Goal: Transaction & Acquisition: Purchase product/service

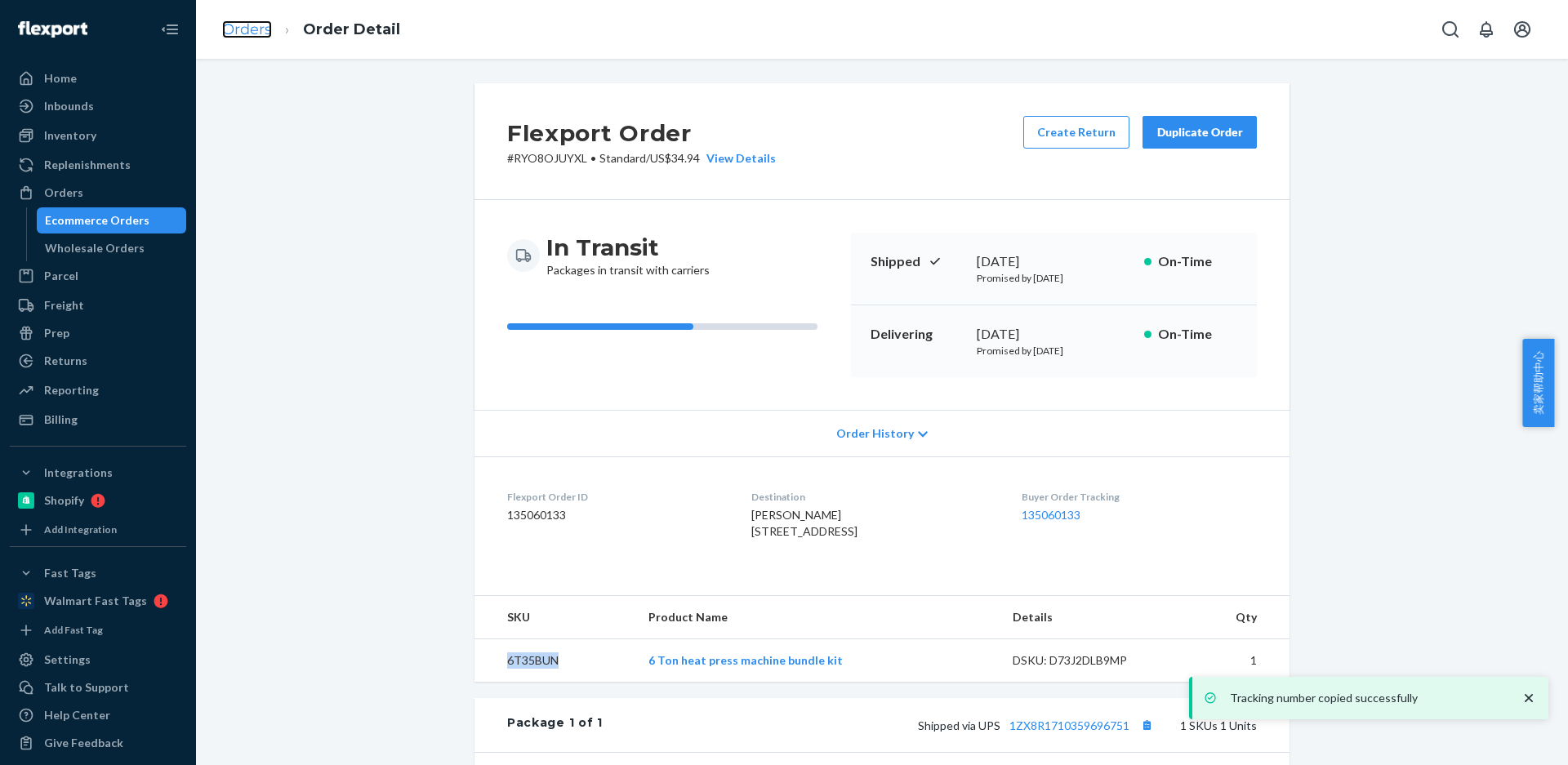
click at [250, 31] on link "Orders" at bounding box center [247, 29] width 50 height 18
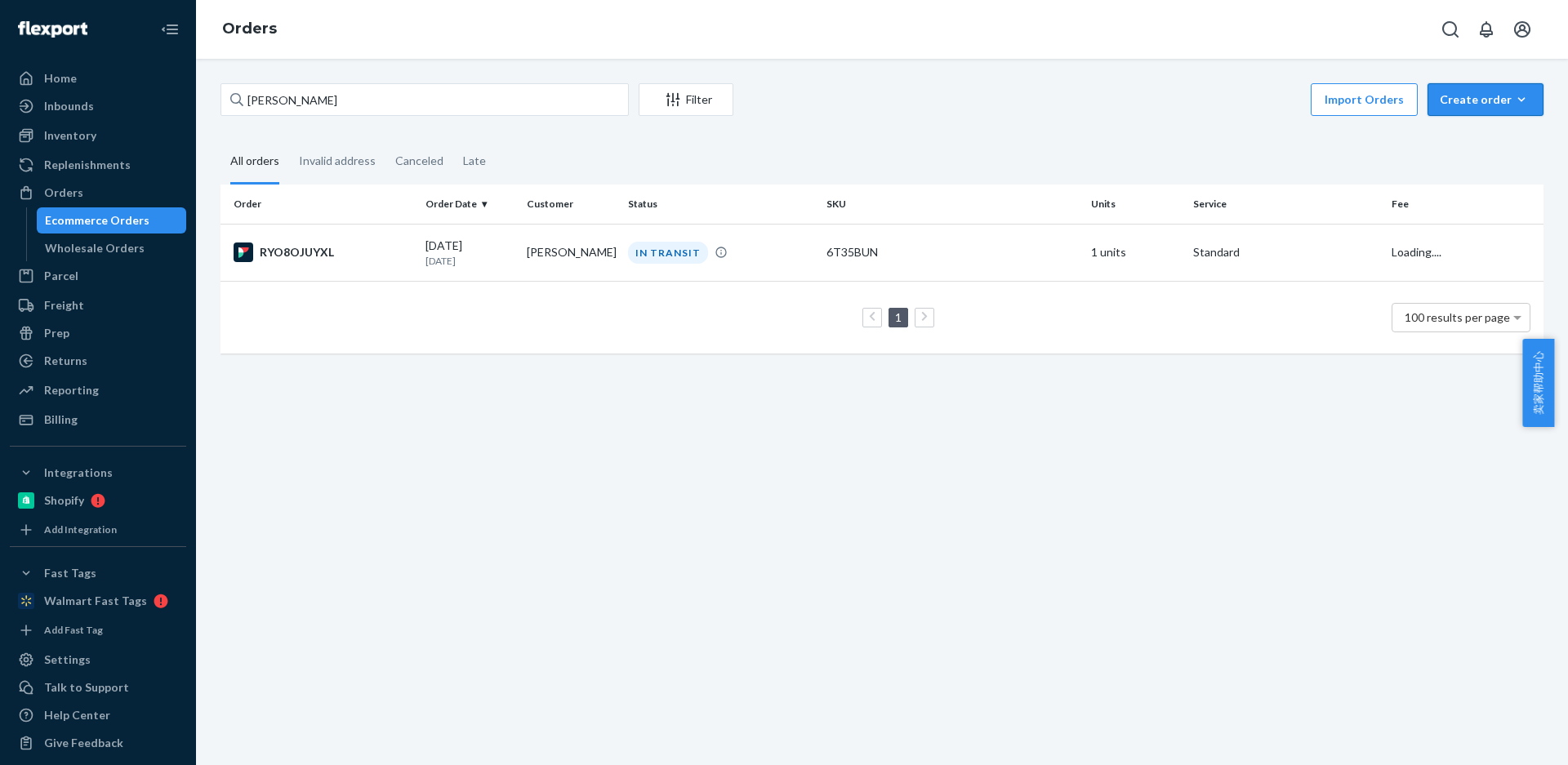
click at [1463, 108] on button "Create order Ecommerce order Removal order" at bounding box center [1485, 100] width 116 height 33
click at [1467, 125] on span "Ecommerce order" at bounding box center [1442, 120] width 89 height 11
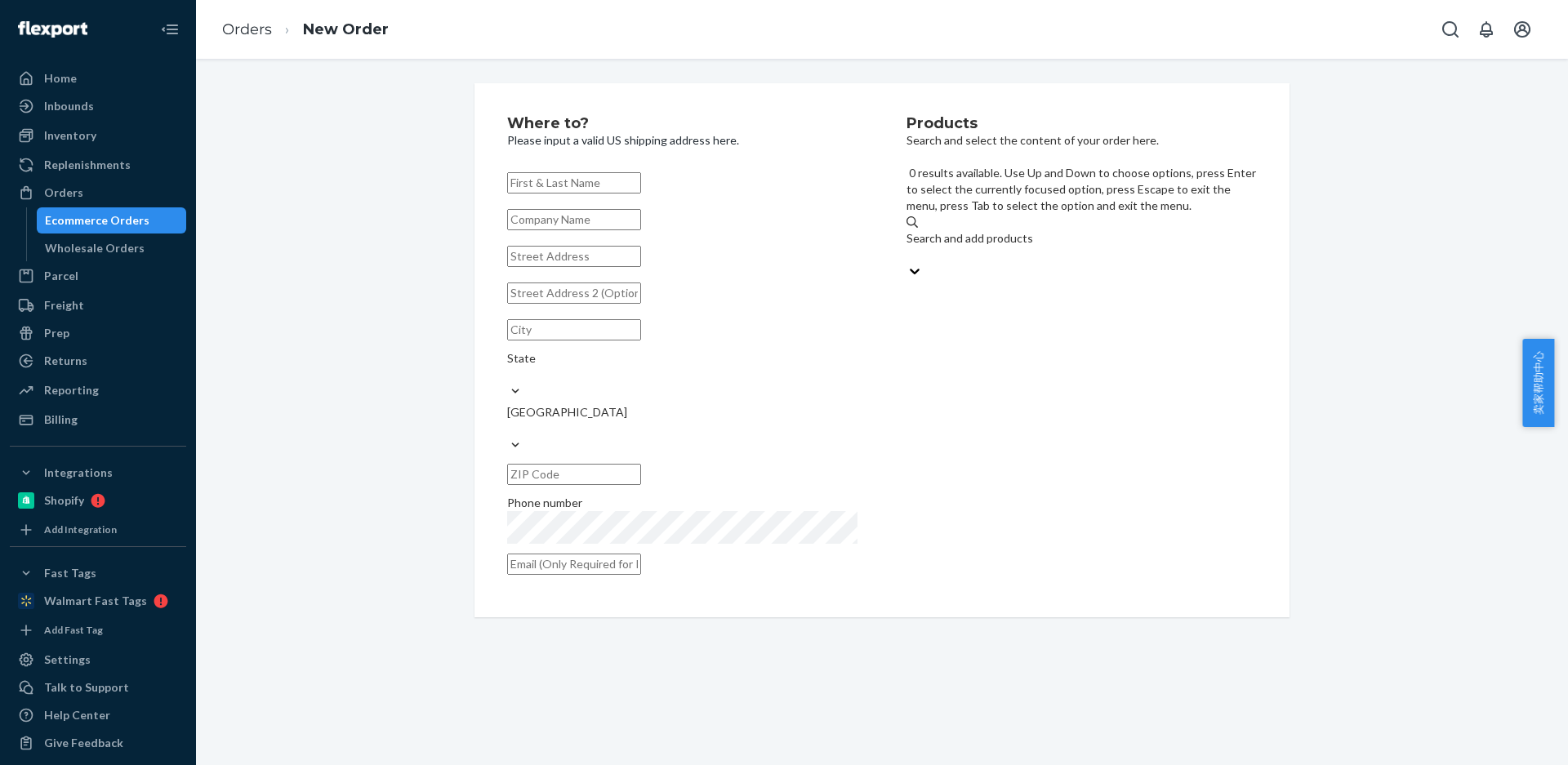
click at [992, 231] on div "Search and add products" at bounding box center [1081, 238] width 350 height 16
click at [908, 247] on input "0 results available. Use Up and Down to choose options, press Enter to select t…" at bounding box center [907, 254] width 2 height 16
type input "6T35BUN"
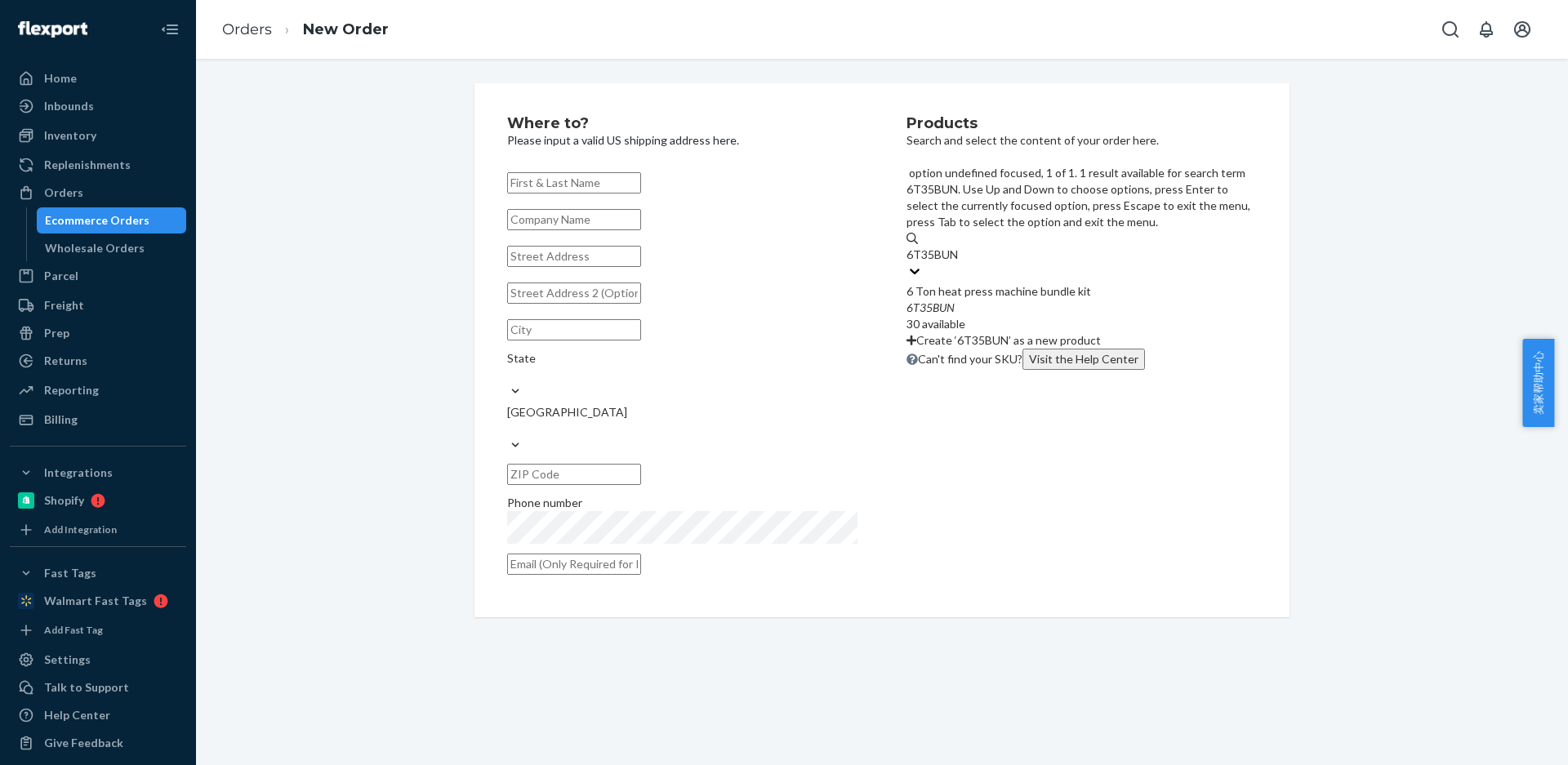
click at [1022, 283] on div "6 Ton heat press machine bundle kit" at bounding box center [1081, 291] width 350 height 16
click at [959, 247] on input "6T35BUN" at bounding box center [933, 254] width 53 height 16
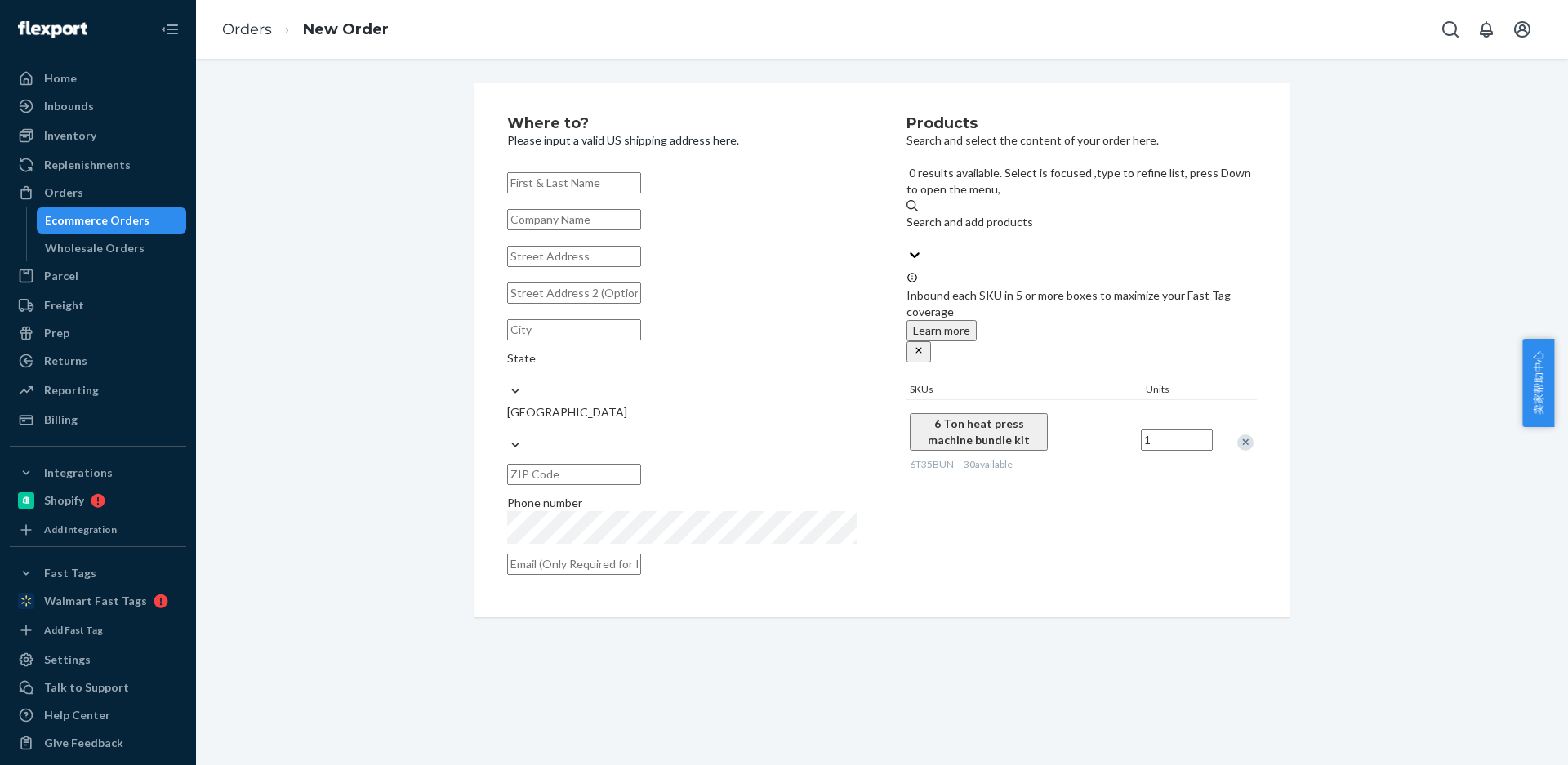
drag, startPoint x: 563, startPoint y: 185, endPoint x: 482, endPoint y: 69, distance: 141.5
click at [563, 185] on input "text" at bounding box center [574, 183] width 134 height 22
paste input "[PERSON_NAME]"
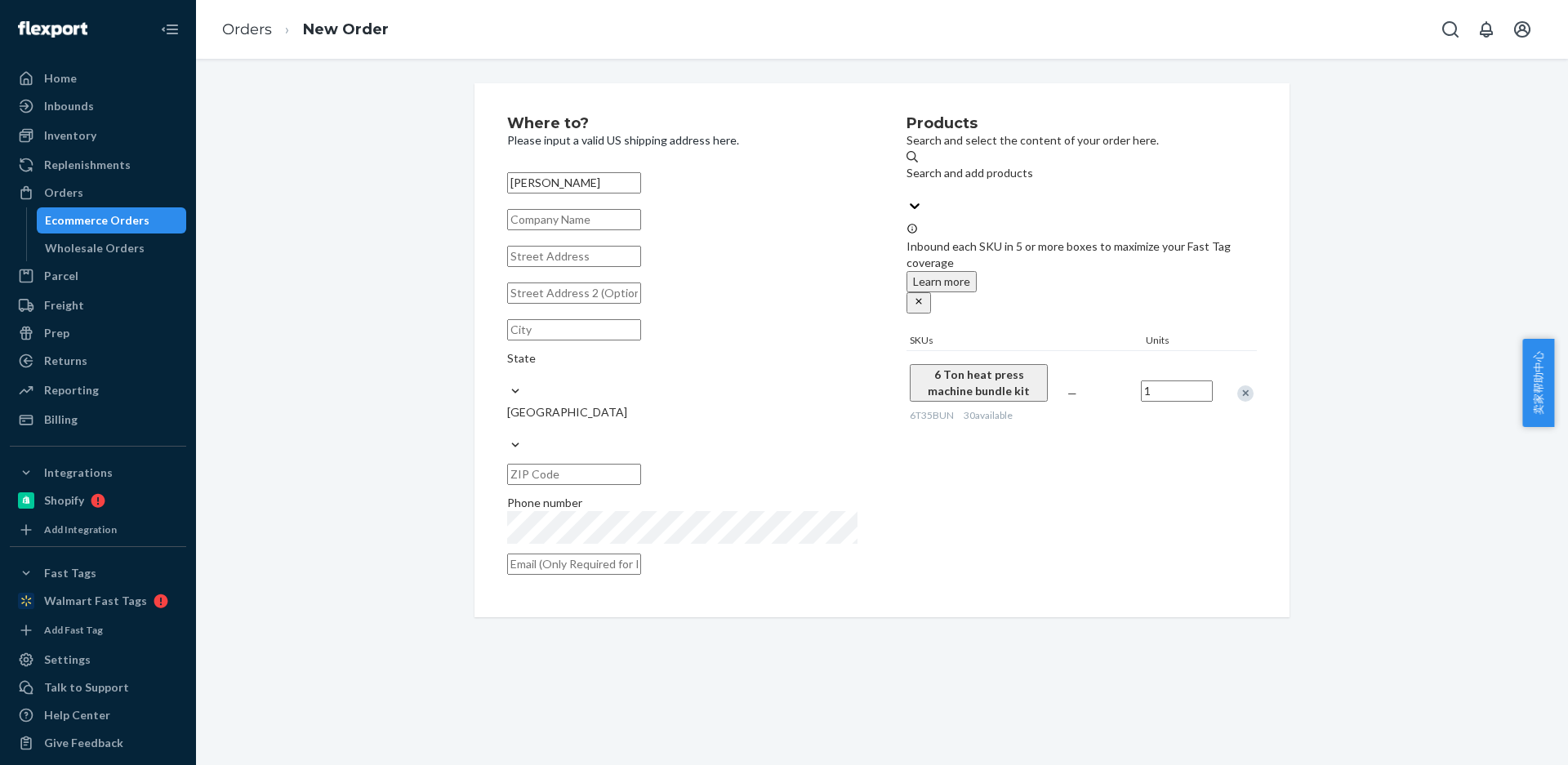
type input "[PERSON_NAME]"
drag, startPoint x: 565, startPoint y: 275, endPoint x: 521, endPoint y: 218, distance: 72.0
click at [565, 267] on input "text" at bounding box center [574, 256] width 134 height 22
paste input "800 n kimball st"
type input "800 n kimball st"
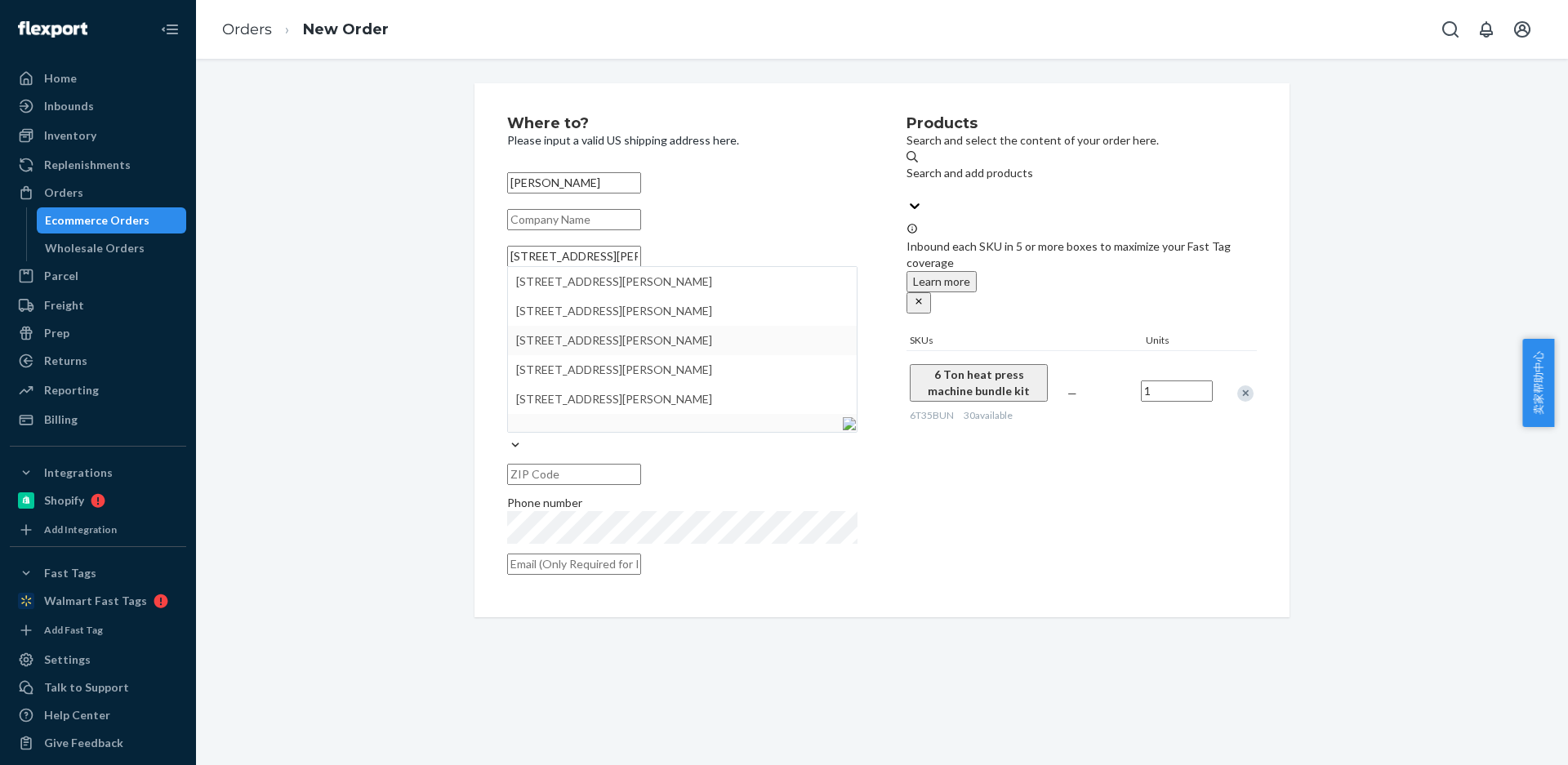
drag, startPoint x: 455, startPoint y: 380, endPoint x: 504, endPoint y: 391, distance: 50.2
click at [462, 380] on div "Where to? Please input a valid US shipping address here. Chris Willroth 800 n k…" at bounding box center [882, 351] width 840 height 534
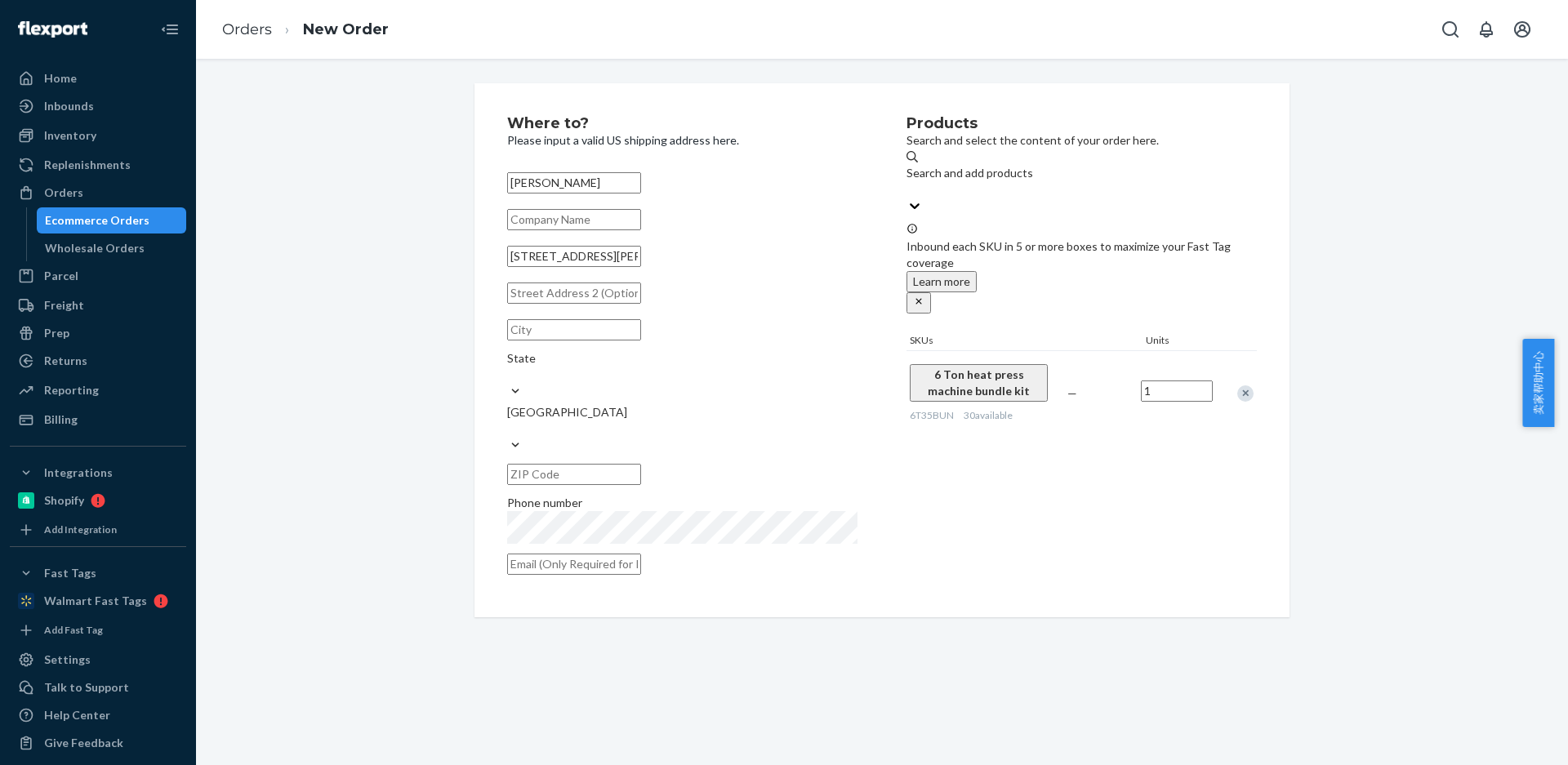
click at [584, 341] on input "text" at bounding box center [574, 329] width 134 height 22
paste input "canton SD 57013"
drag, startPoint x: 565, startPoint y: 366, endPoint x: 722, endPoint y: 379, distance: 157.5
click at [722, 379] on div "canton SD State United States" at bounding box center [682, 402] width 350 height 177
type input "canton SD"
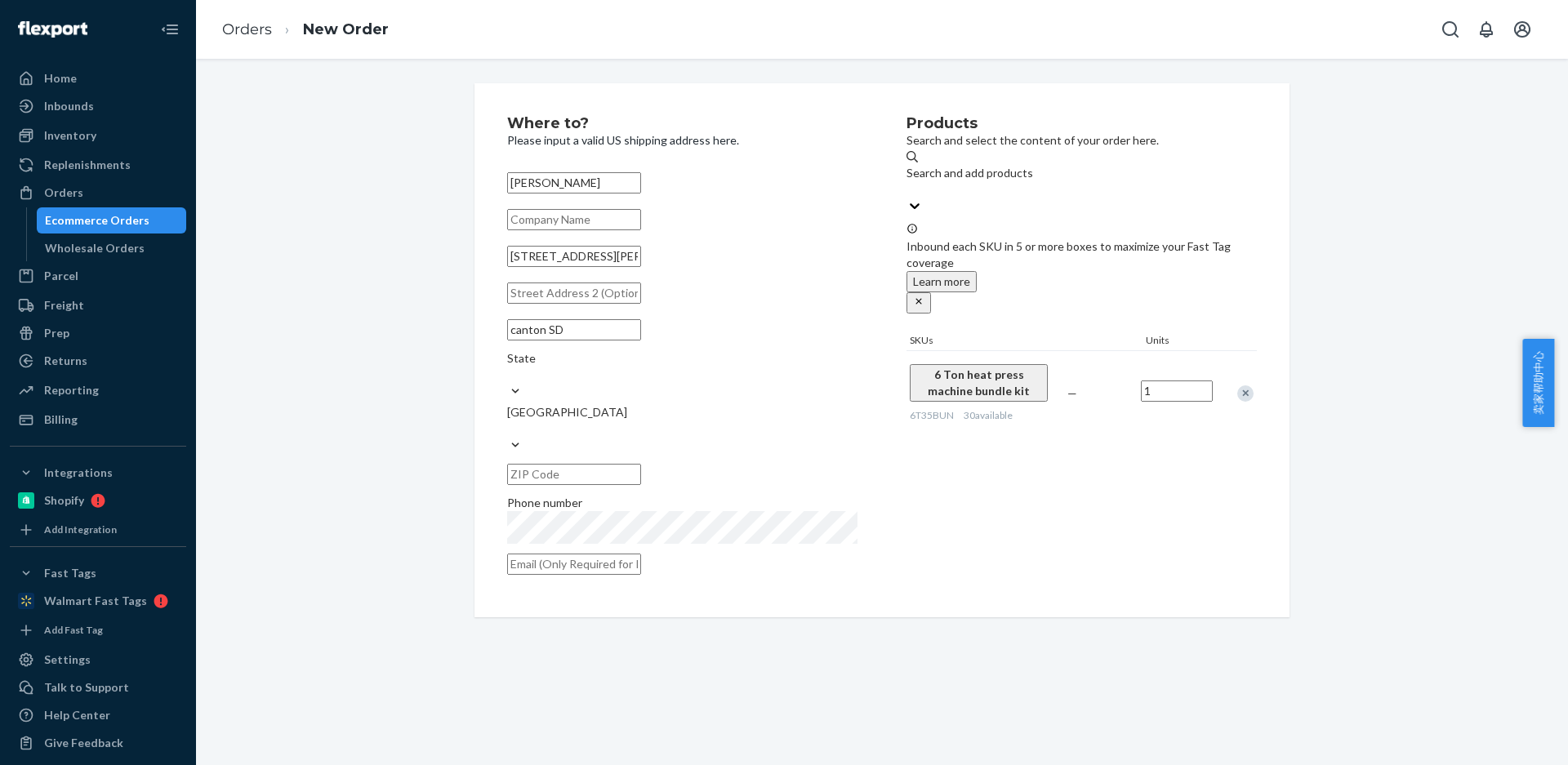
click at [641, 464] on input "text" at bounding box center [574, 474] width 134 height 22
paste input "57013"
type input "57013"
drag, startPoint x: 552, startPoint y: 363, endPoint x: 693, endPoint y: 379, distance: 141.9
click at [625, 341] on input "canton SD" at bounding box center [574, 329] width 134 height 22
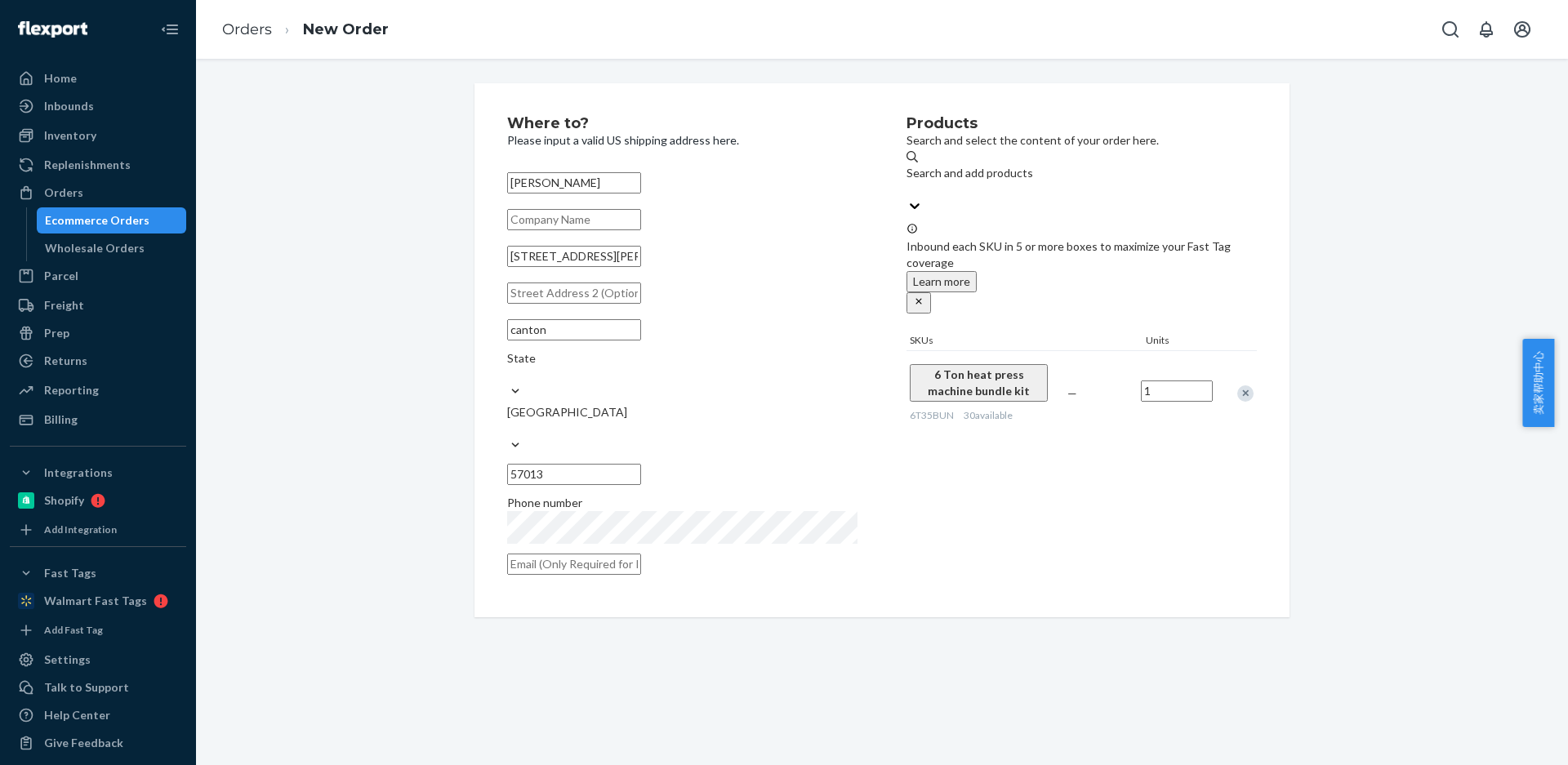
type input "canton"
click at [729, 367] on div "State" at bounding box center [682, 366] width 350 height 33
click at [509, 367] on input "State" at bounding box center [508, 375] width 2 height 16
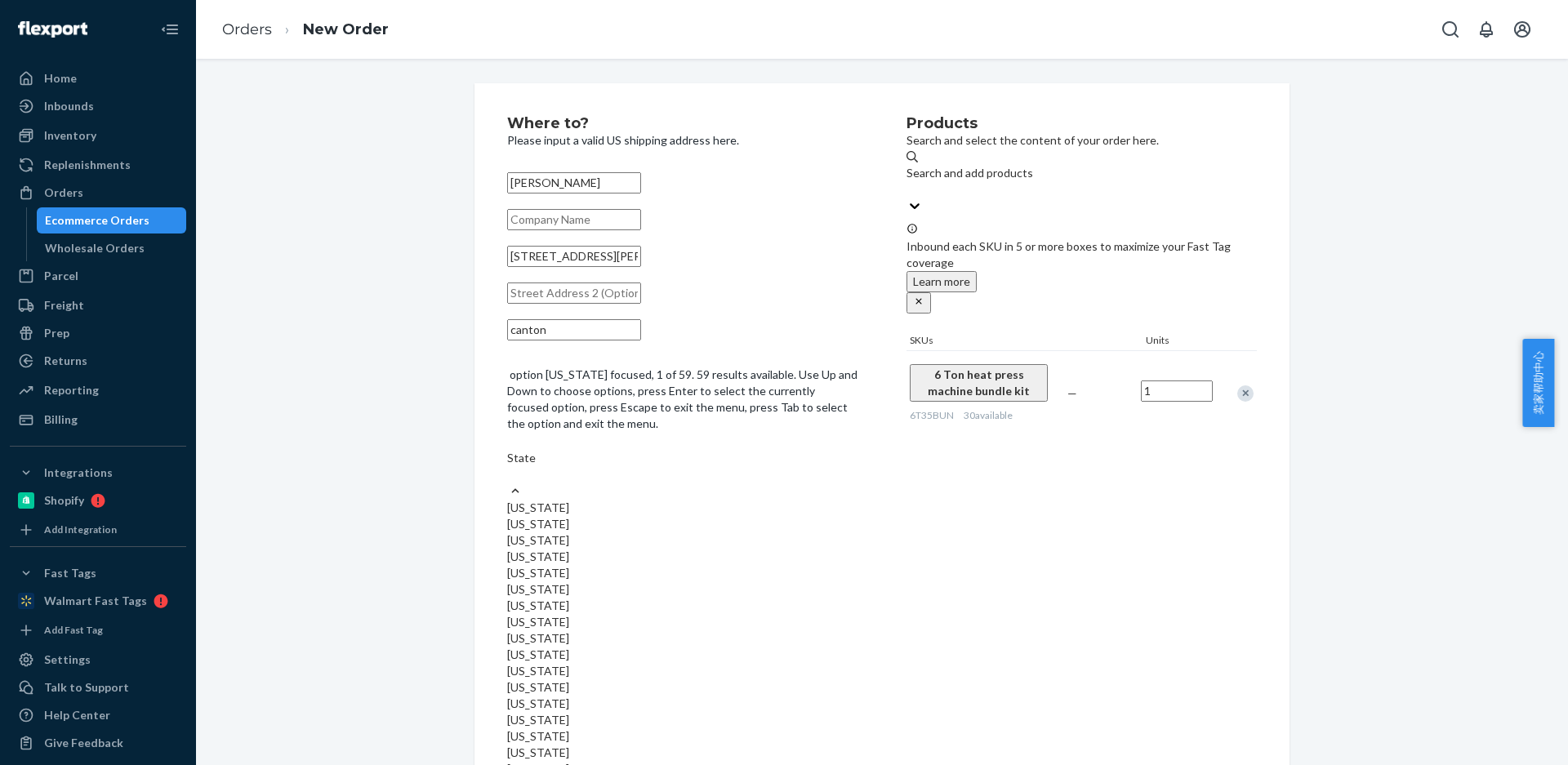
paste input "SD"
type input "SD"
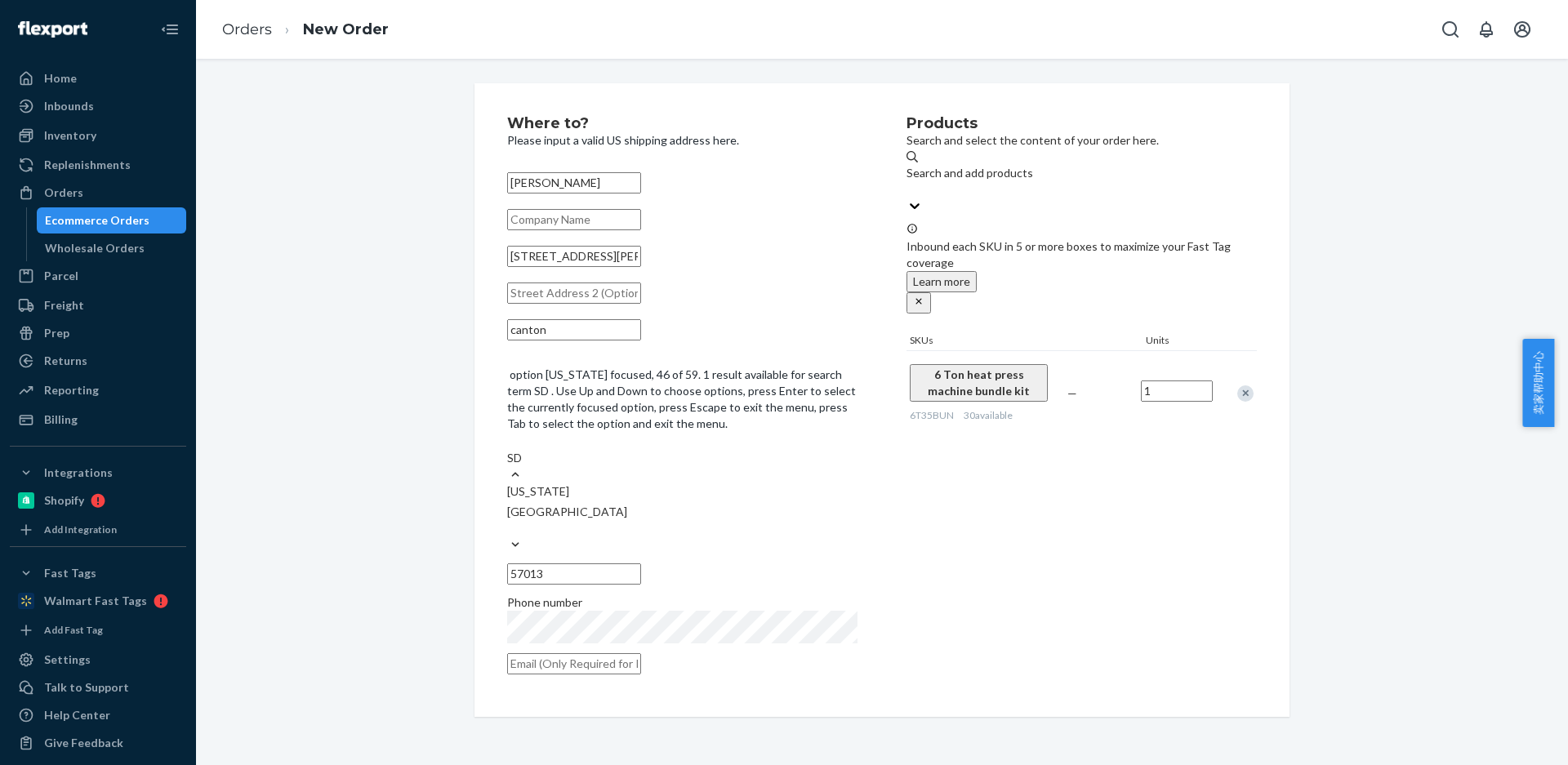
click at [717, 484] on div "South Dakota" at bounding box center [682, 491] width 350 height 16
click at [526, 450] on input "SD" at bounding box center [517, 457] width 19 height 16
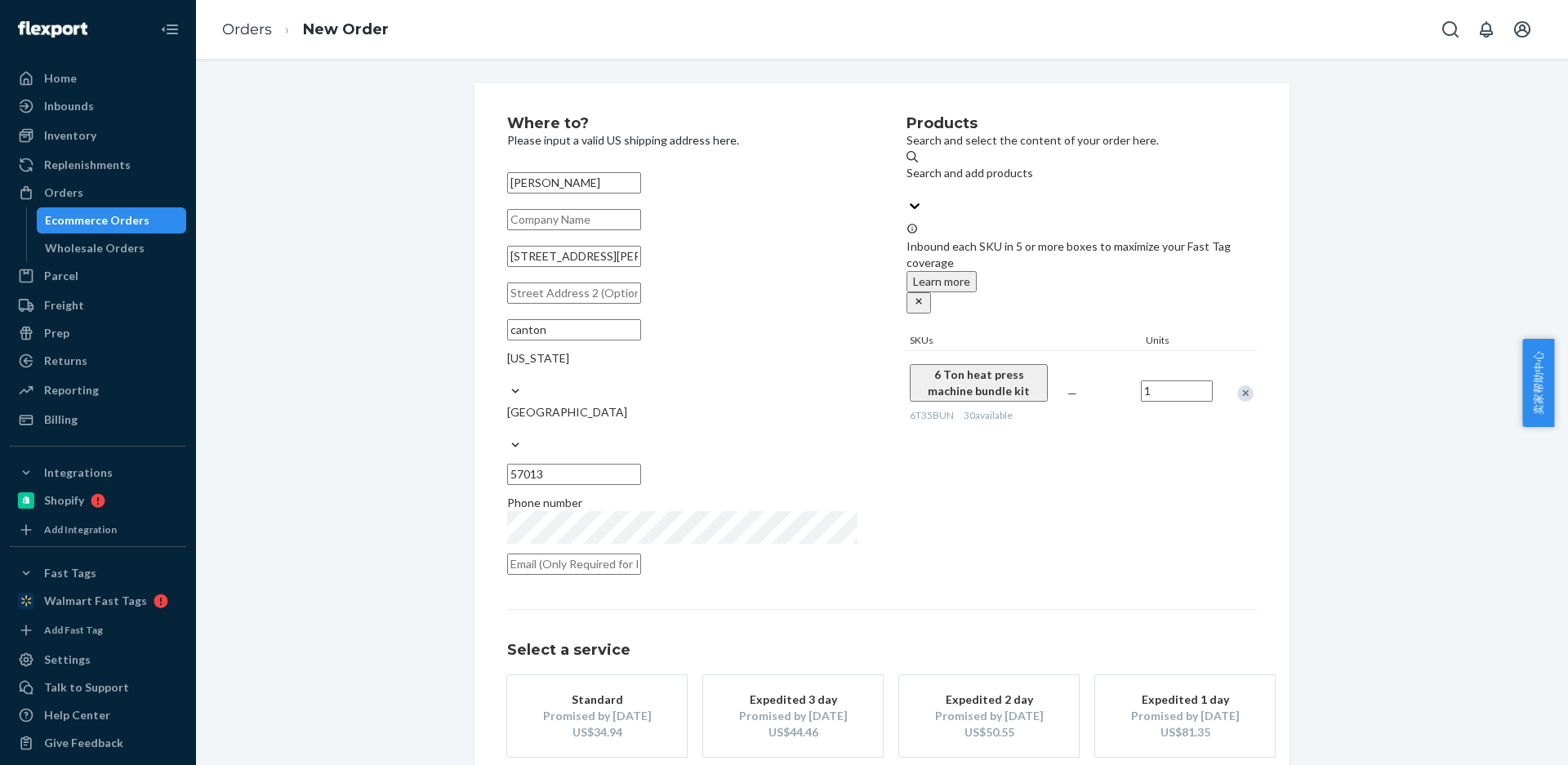
drag, startPoint x: 619, startPoint y: 528, endPoint x: 618, endPoint y: 627, distance: 99.0
click at [618, 553] on input "text" at bounding box center [574, 564] width 134 height 22
paste input "cwillroth1@gmail.com"
type input "cwillroth1@gmail.com"
drag, startPoint x: 602, startPoint y: 694, endPoint x: 639, endPoint y: 697, distance: 37.1
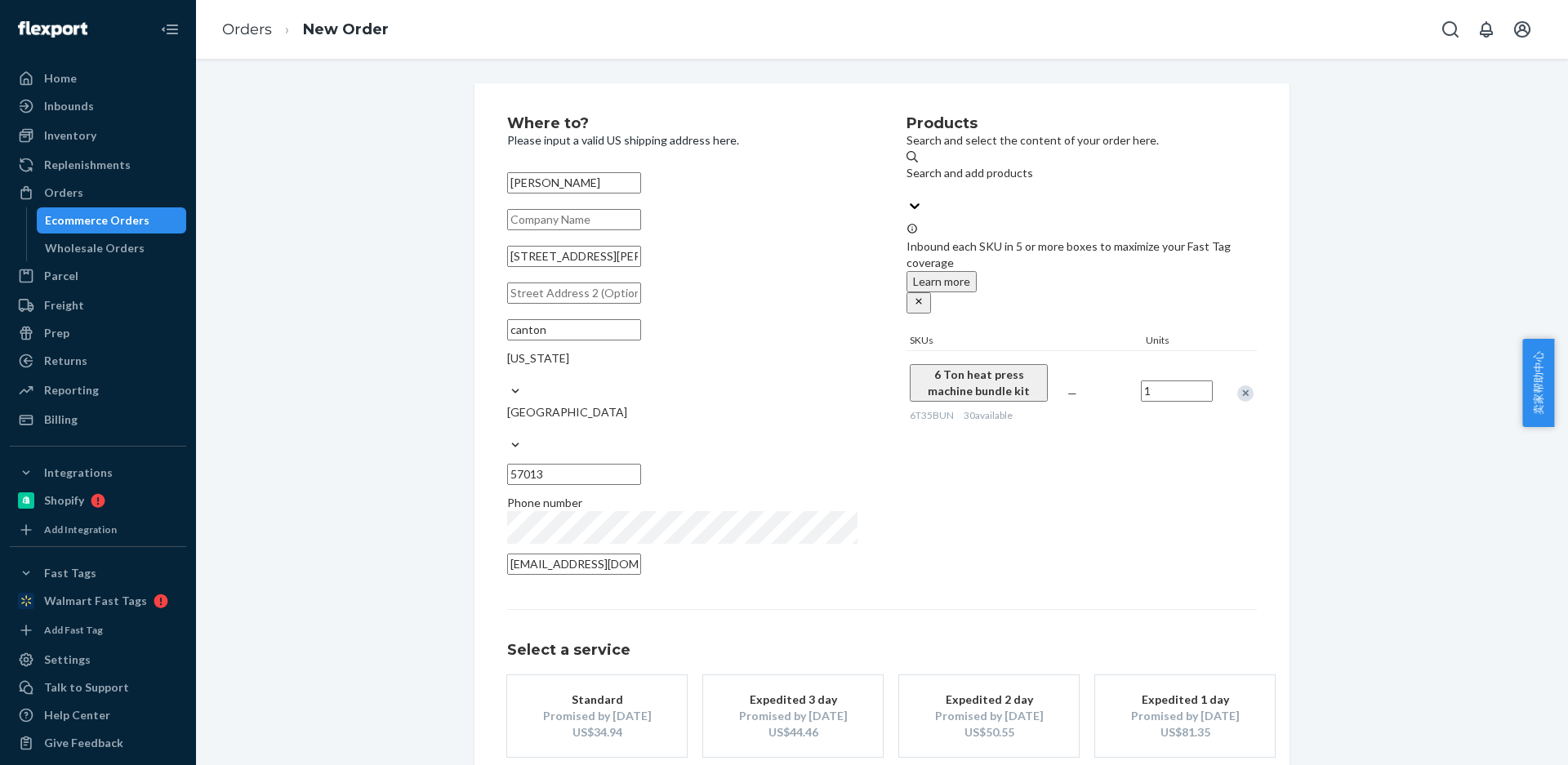
click at [602, 725] on div "US$34.94" at bounding box center [597, 732] width 131 height 16
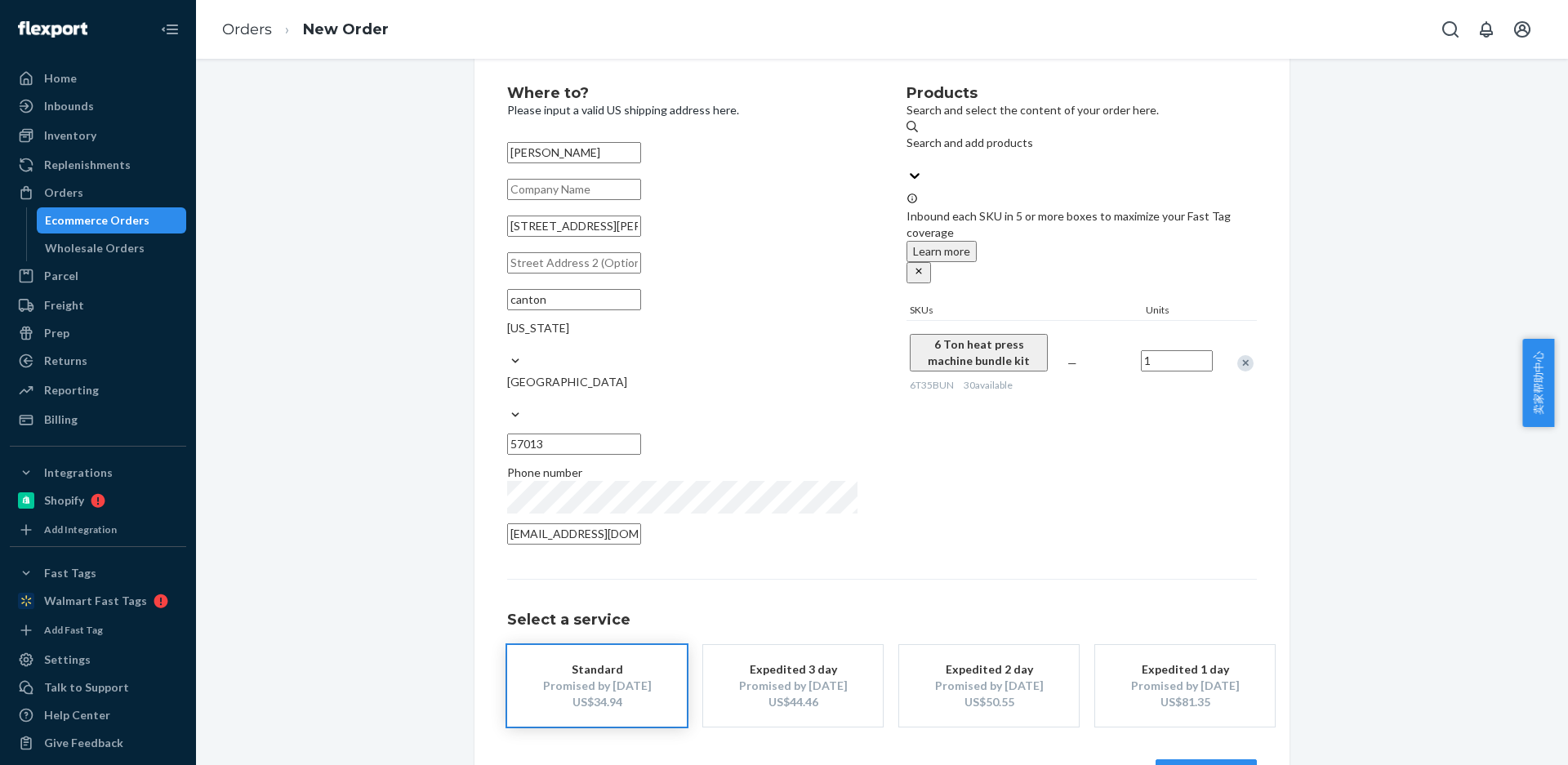
scroll to position [60, 0]
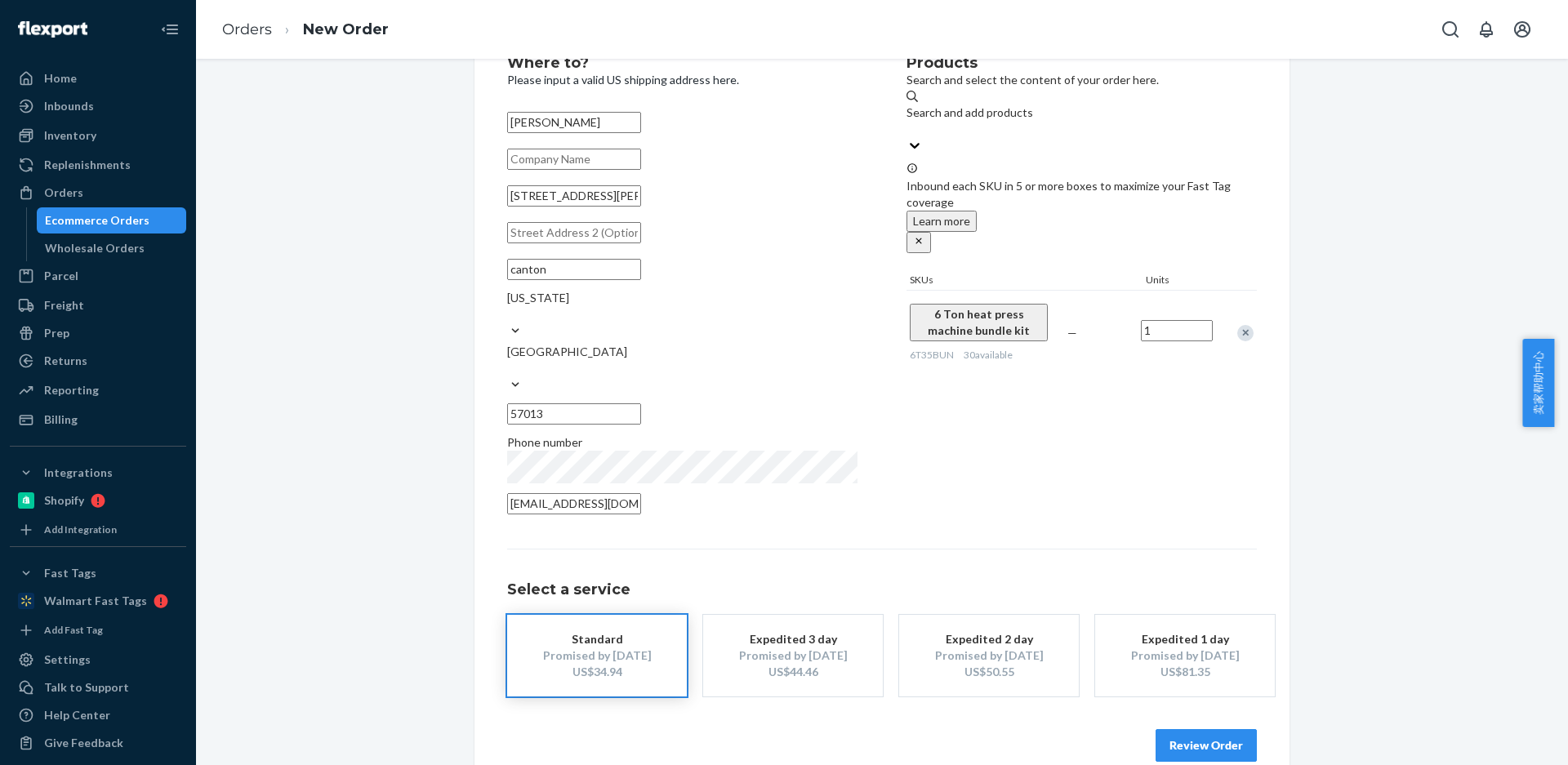
click at [1200, 729] on button "Review Order" at bounding box center [1207, 745] width 102 height 33
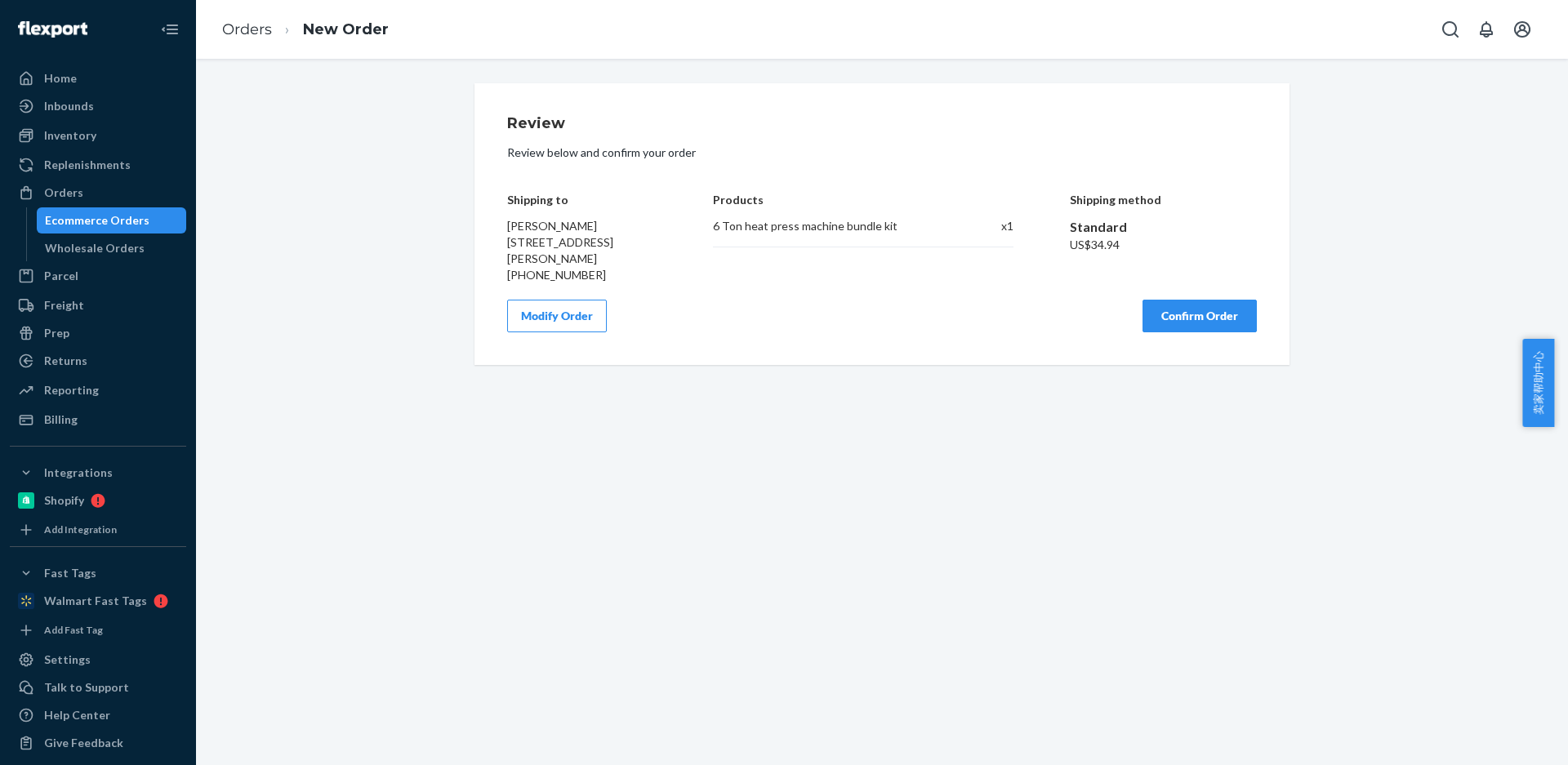
scroll to position [0, 0]
drag, startPoint x: 1170, startPoint y: 327, endPoint x: 1195, endPoint y: 367, distance: 47.2
click at [1170, 327] on button "Confirm Order" at bounding box center [1199, 315] width 114 height 33
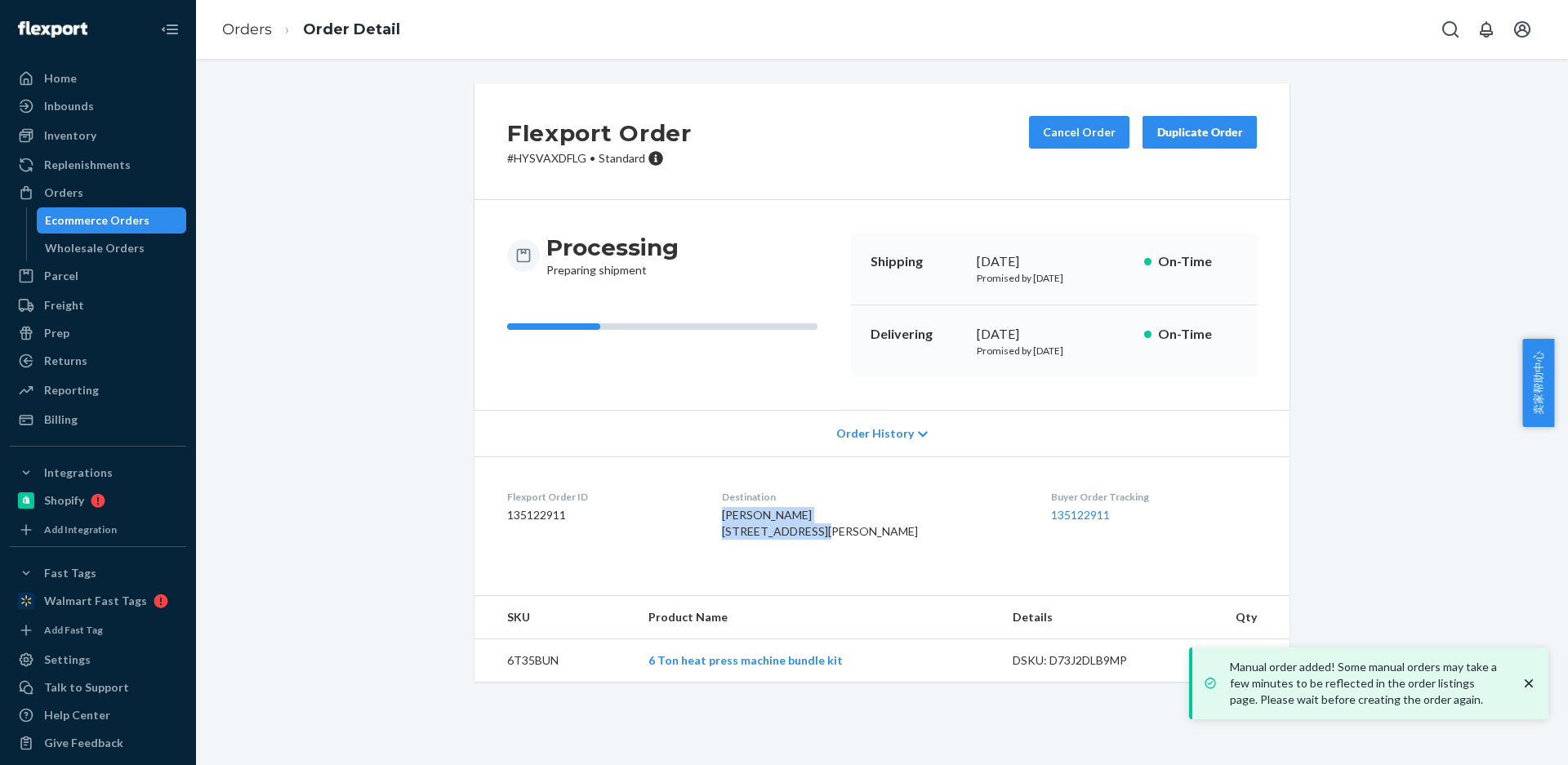
copy span "Chris Willroth 800 N Kimball St"
drag, startPoint x: 784, startPoint y: 534, endPoint x: 733, endPoint y: 521, distance: 52.6
click at [733, 522] on dl "Flexport Order ID 135122911 Destination Chris Willroth 800 N Kimball St Canton,…" at bounding box center [882, 518] width 815 height 122
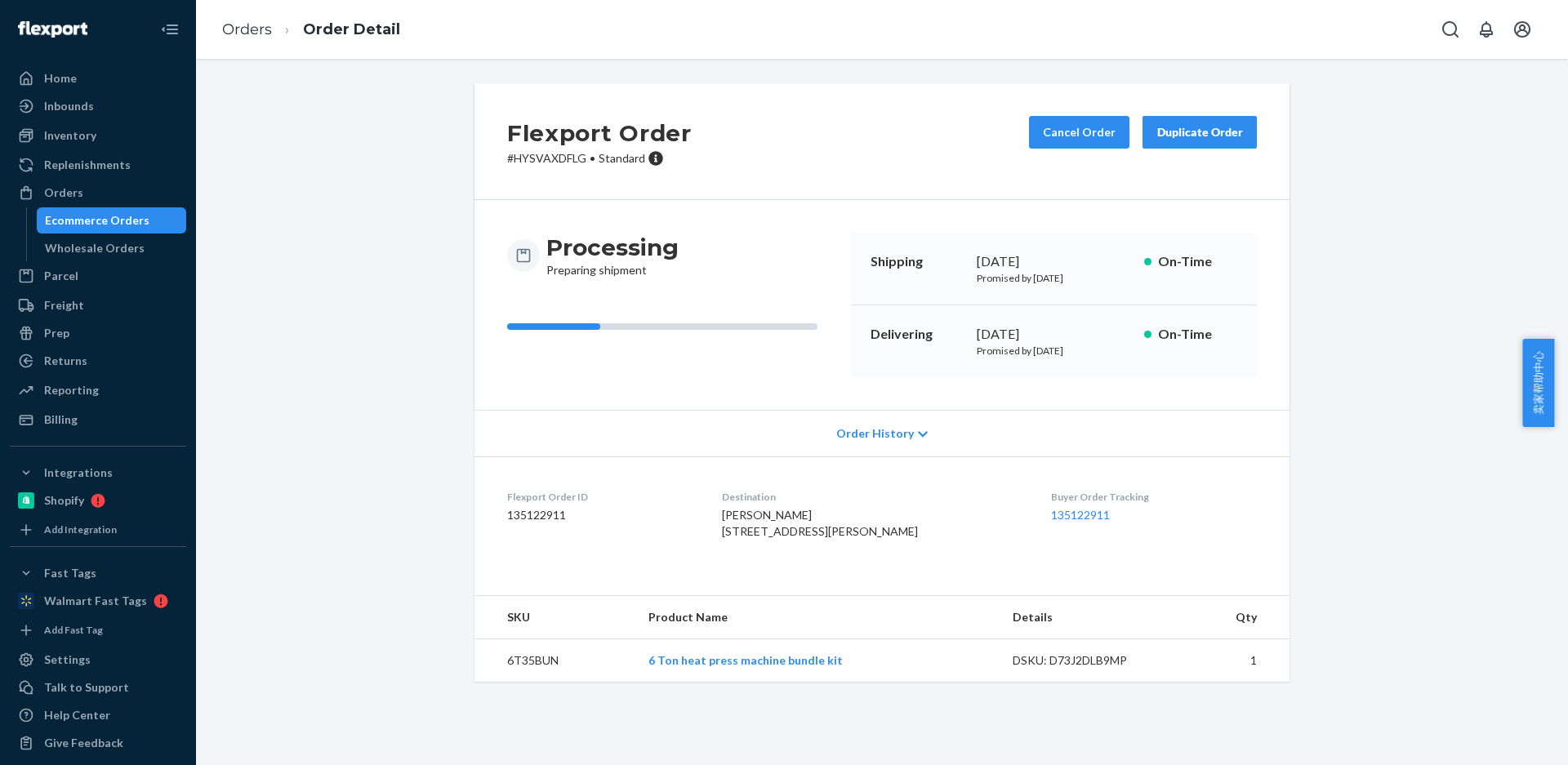
click at [507, 682] on td "6T35BUN" at bounding box center [554, 661] width 161 height 43
copy td "6T35BUN"
drag, startPoint x: 830, startPoint y: 529, endPoint x: 629, endPoint y: 287, distance: 314.6
click at [736, 520] on dl "Flexport Order ID 135122911 Destination Chris Willroth 800 N Kimball St Canton,…" at bounding box center [882, 518] width 815 height 122
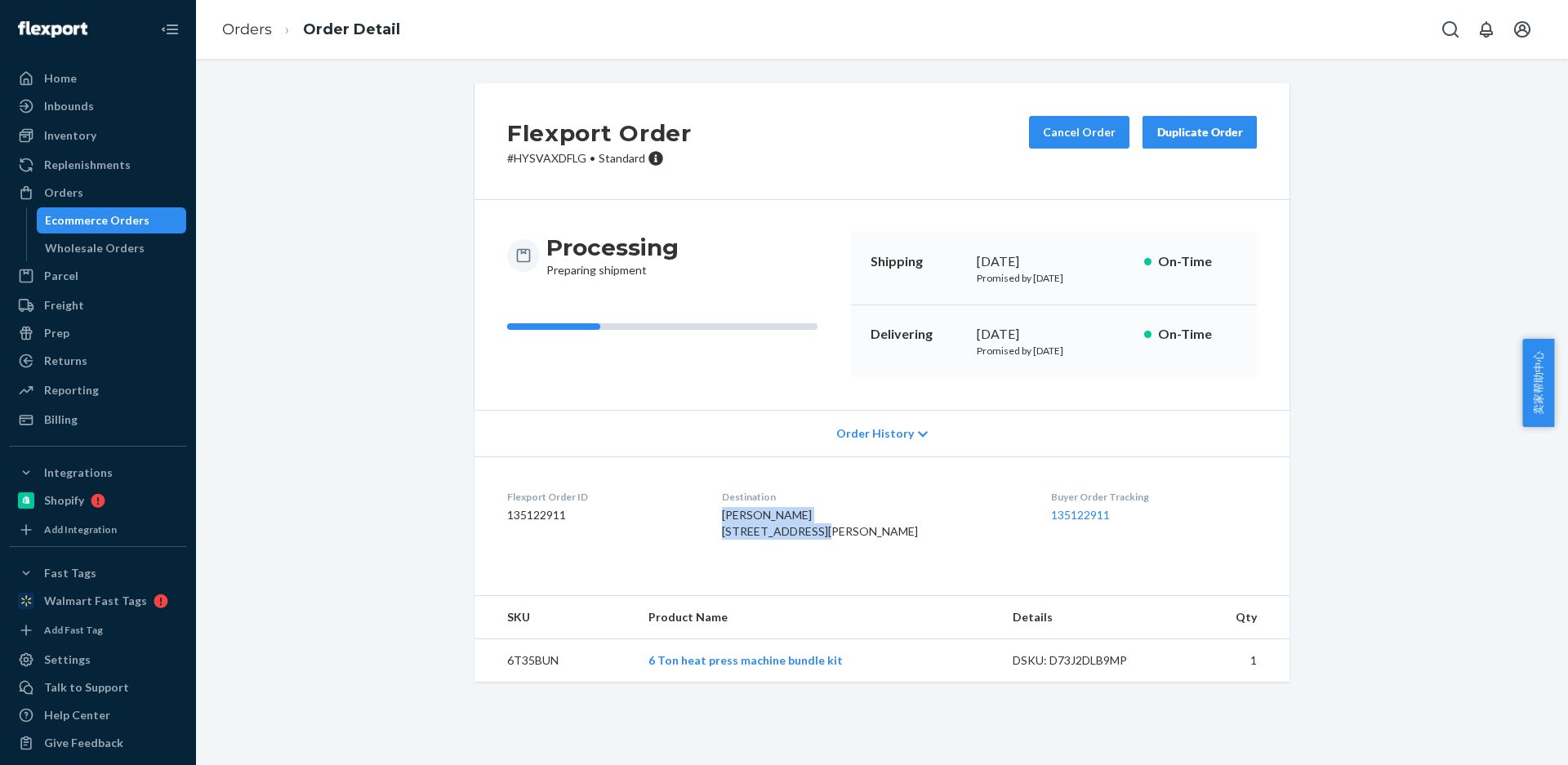
copy span "Chris Willroth 800 N Kimball St"
click at [520, 682] on td "6T35BUN" at bounding box center [554, 661] width 161 height 43
copy td "6T35BUN"
drag, startPoint x: 1398, startPoint y: 497, endPoint x: 1383, endPoint y: 502, distance: 15.8
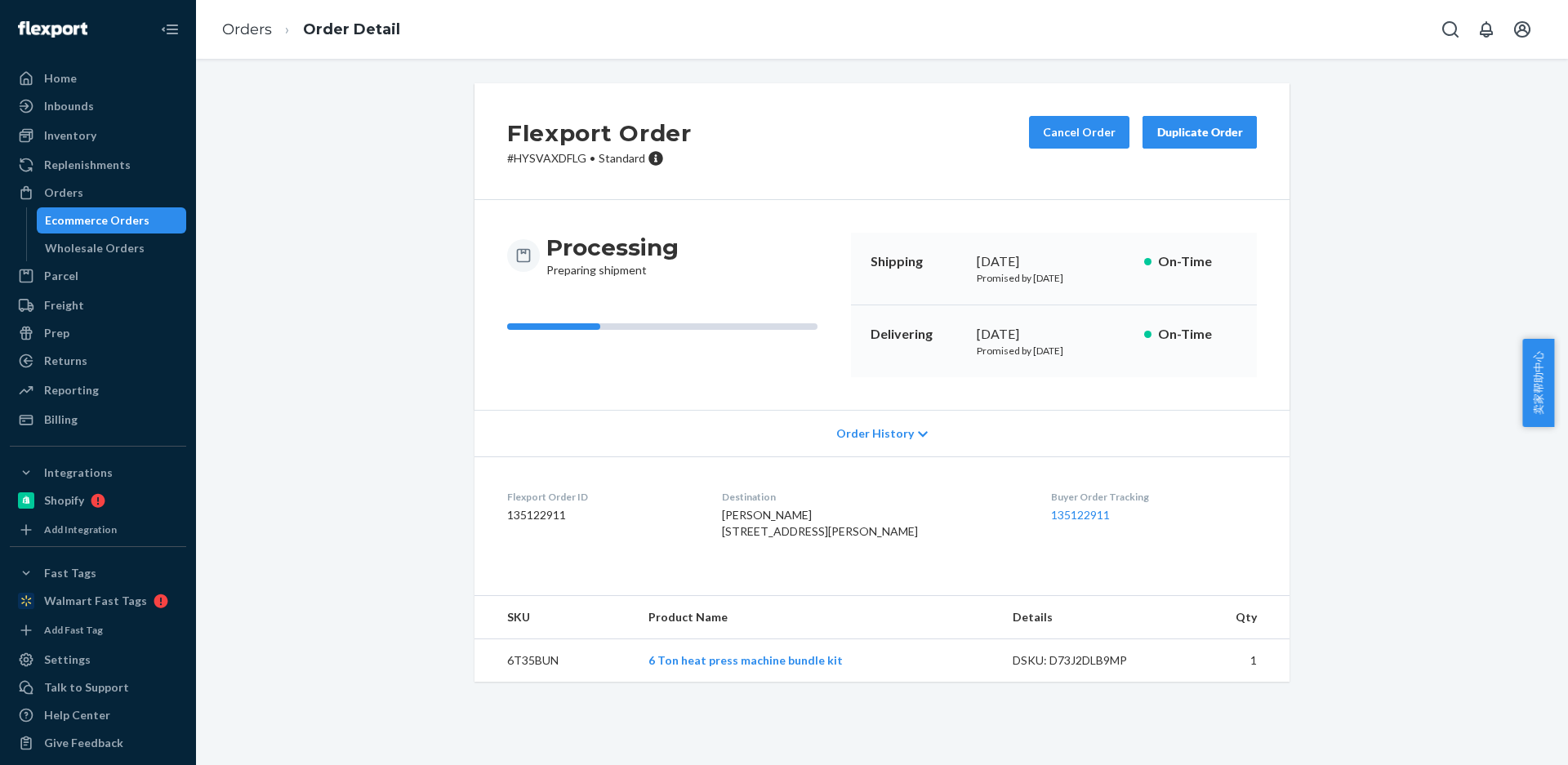
click at [1398, 497] on div "Flexport Order # HYSVAXDFLG • Standard Cancel Order Duplicate Order Processing …" at bounding box center [882, 392] width 1348 height 618
drag, startPoint x: 845, startPoint y: 543, endPoint x: 835, endPoint y: 538, distance: 11.2
click at [831, 538] on span "Chris Willroth 800 N Kimball St Canton, SD 57013-1332 US" at bounding box center [820, 523] width 196 height 30
copy span "-13"
drag, startPoint x: 843, startPoint y: 539, endPoint x: 880, endPoint y: 536, distance: 37.1
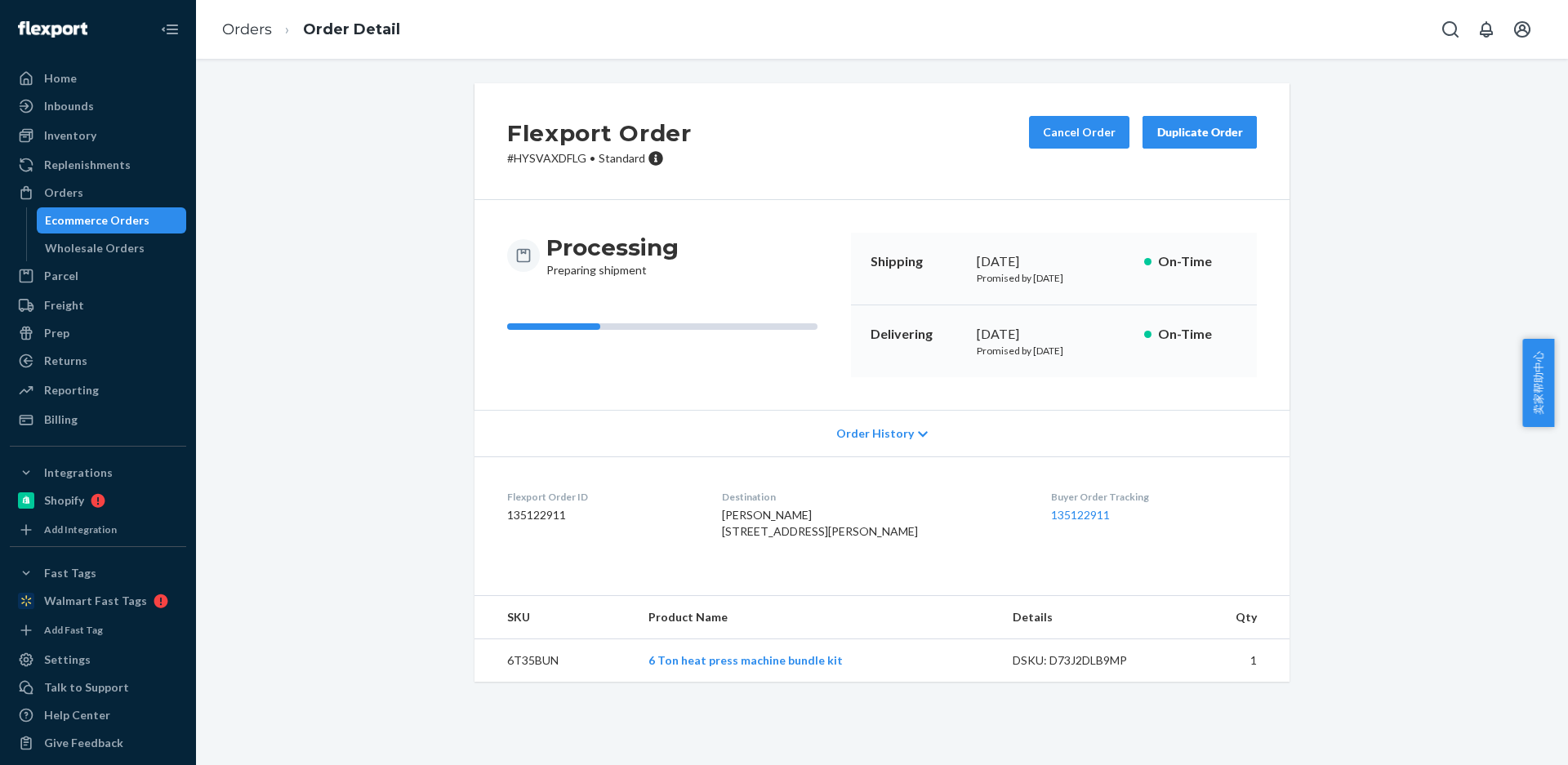
click at [843, 539] on div "Chris Willroth 800 N Kimball St Canton, SD 57013-1332 US" at bounding box center [873, 523] width 304 height 33
drag, startPoint x: 881, startPoint y: 537, endPoint x: 872, endPoint y: 539, distance: 9.2
click at [881, 537] on div "Chris Willroth 800 N Kimball St Canton, SD 57013-1332 US" at bounding box center [873, 523] width 304 height 33
drag, startPoint x: 839, startPoint y: 528, endPoint x: 693, endPoint y: 375, distance: 211.5
click at [737, 516] on dl "Flexport Order ID 135122911 Destination Chris Willroth 800 N Kimball St Canton,…" at bounding box center [882, 518] width 815 height 122
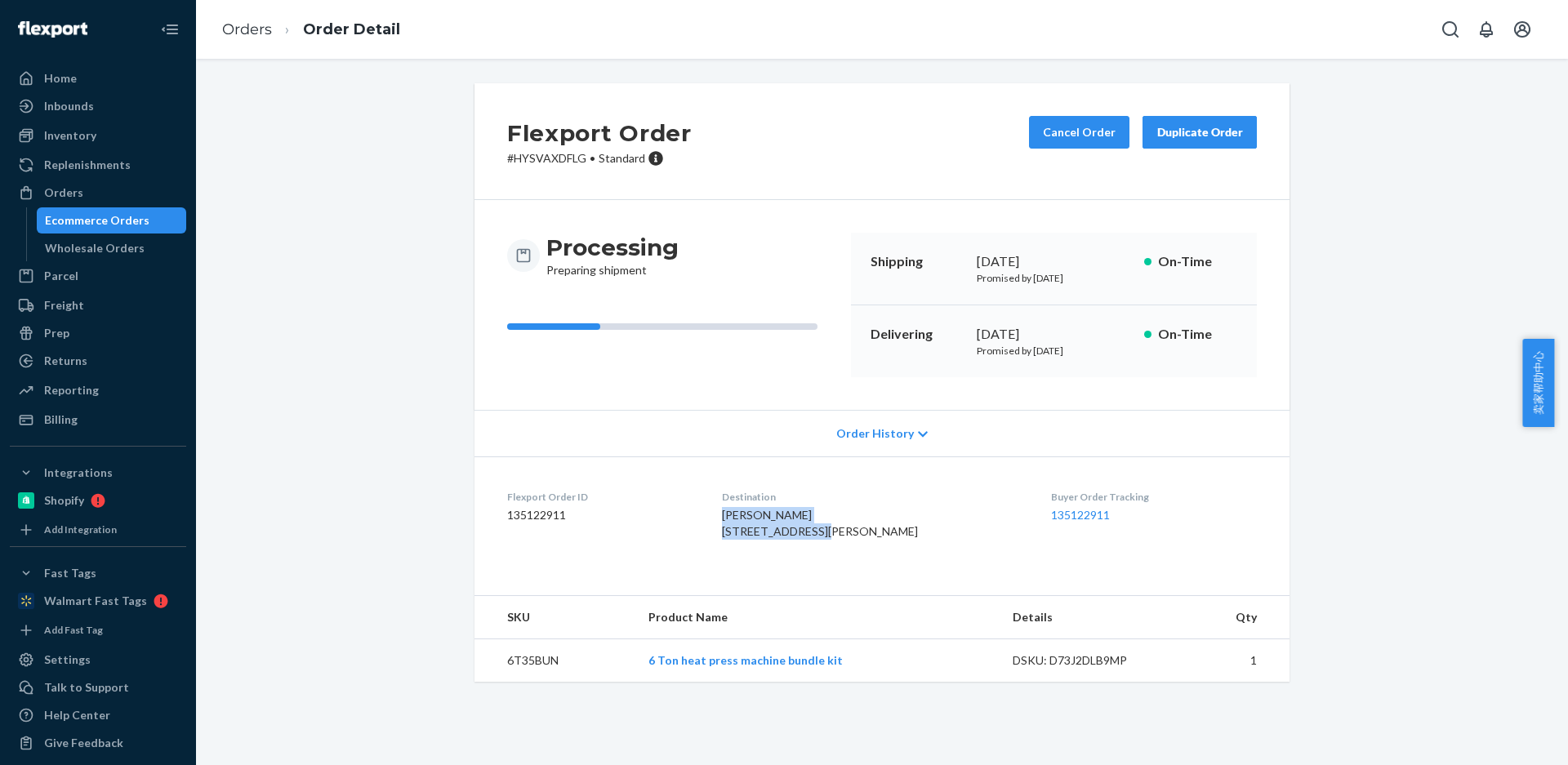
copy span "Chris Willroth 800 N Kimball St"
click at [509, 682] on td "6T35BUN" at bounding box center [554, 661] width 161 height 43
copy td "6T35BUN"
drag, startPoint x: 1379, startPoint y: 531, endPoint x: 833, endPoint y: 560, distance: 546.8
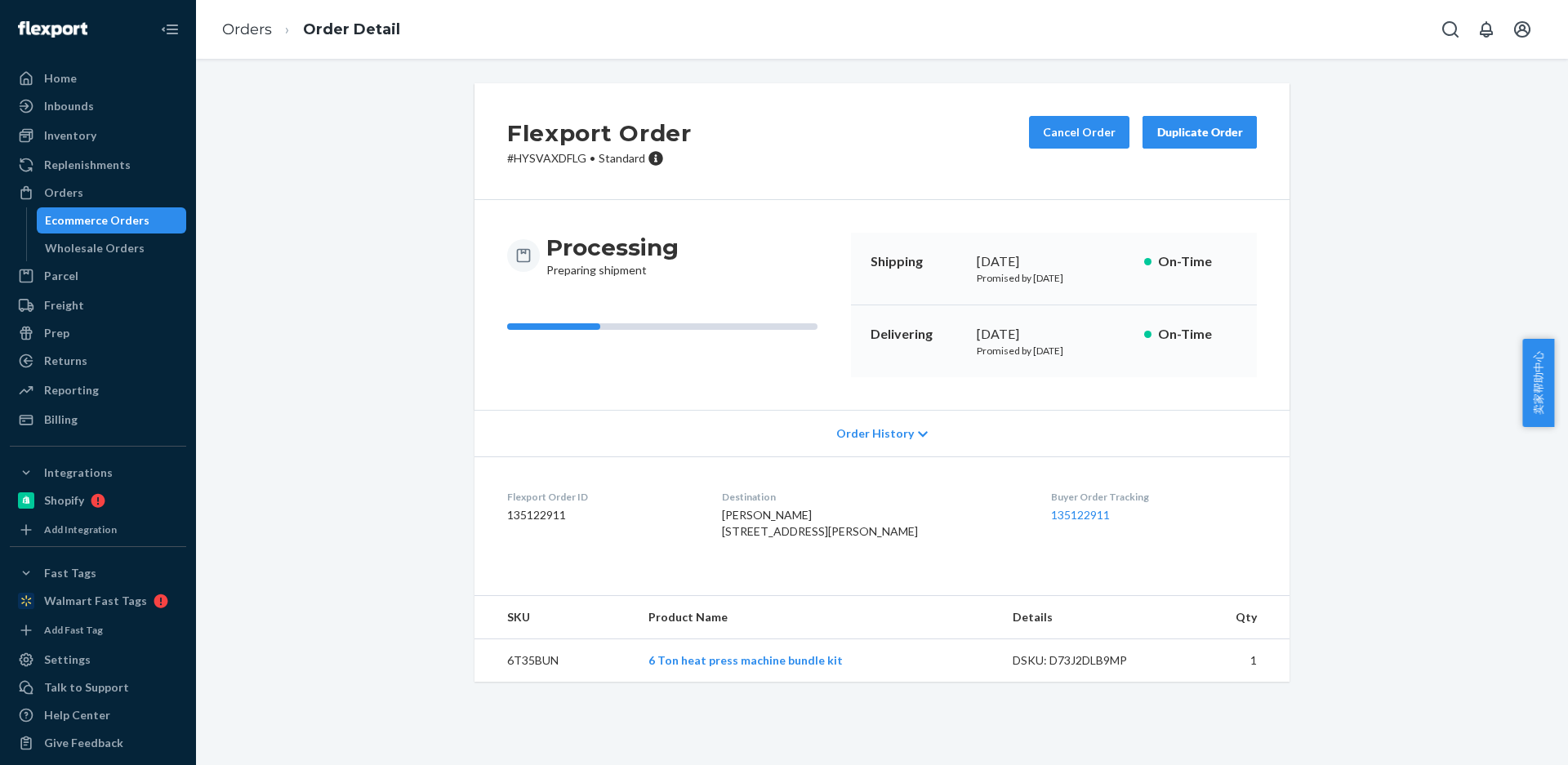
click at [1379, 532] on div "Flexport Order # HYSVAXDFLG • Standard Cancel Order Duplicate Order Processing …" at bounding box center [882, 392] width 1348 height 618
drag, startPoint x: 823, startPoint y: 529, endPoint x: 719, endPoint y: 423, distance: 148.5
click at [737, 519] on dl "Flexport Order ID 135122911 Destination Chris Willroth 800 N Kimball St Canton,…" at bounding box center [882, 518] width 815 height 122
copy span "Chris Willroth 800 N Kimball St"
click at [513, 682] on td "6T35BUN" at bounding box center [554, 661] width 161 height 43
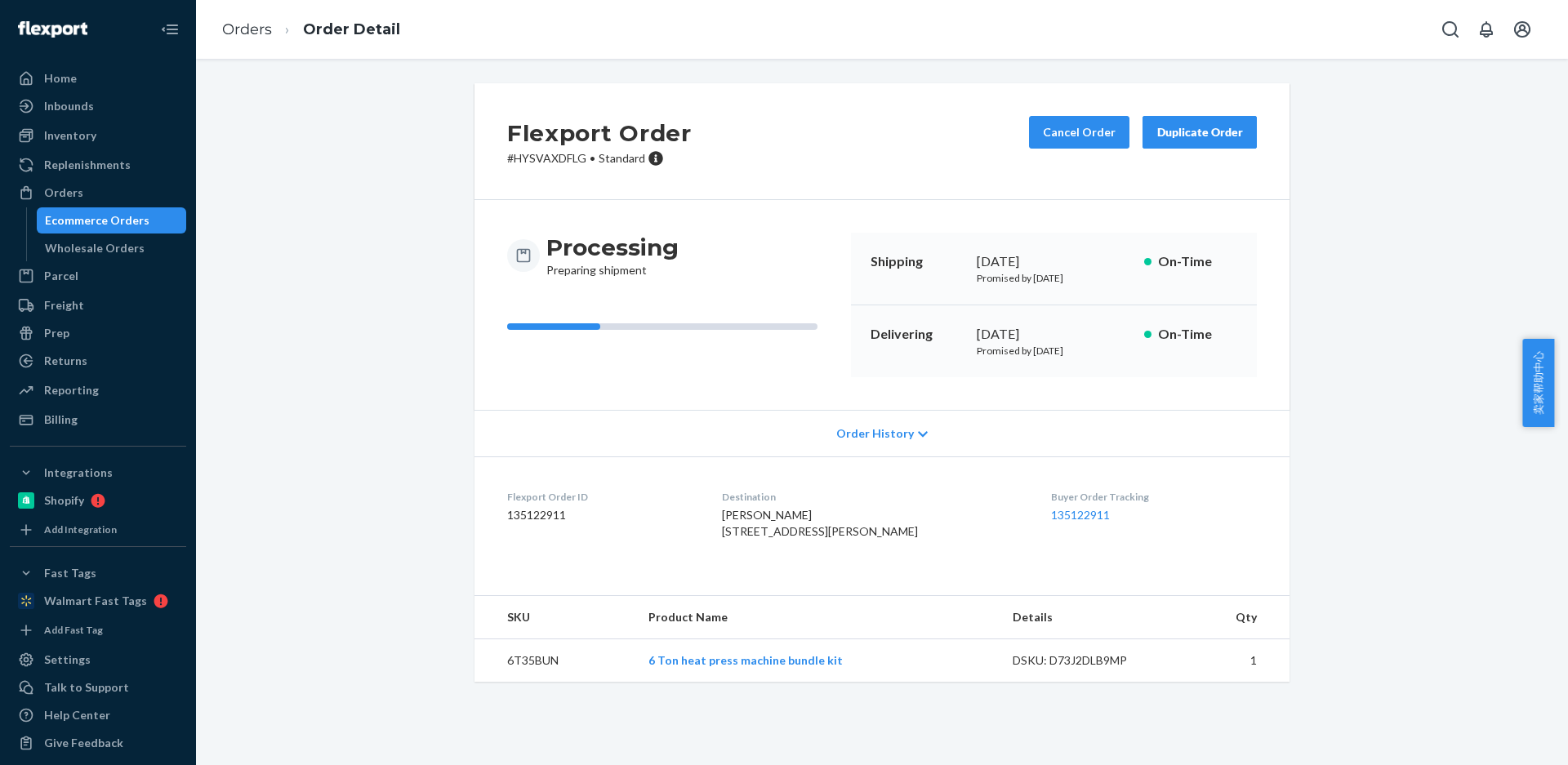
drag, startPoint x: 513, startPoint y: 695, endPoint x: 646, endPoint y: 595, distance: 166.4
click at [513, 682] on td "6T35BUN" at bounding box center [554, 661] width 161 height 43
copy td "6T35BUN"
click at [1469, 544] on div "Flexport Order # HYSVAXDFLG • Standard Cancel Order Duplicate Order Processing …" at bounding box center [882, 392] width 1348 height 618
drag, startPoint x: 833, startPoint y: 530, endPoint x: 698, endPoint y: 357, distance: 219.4
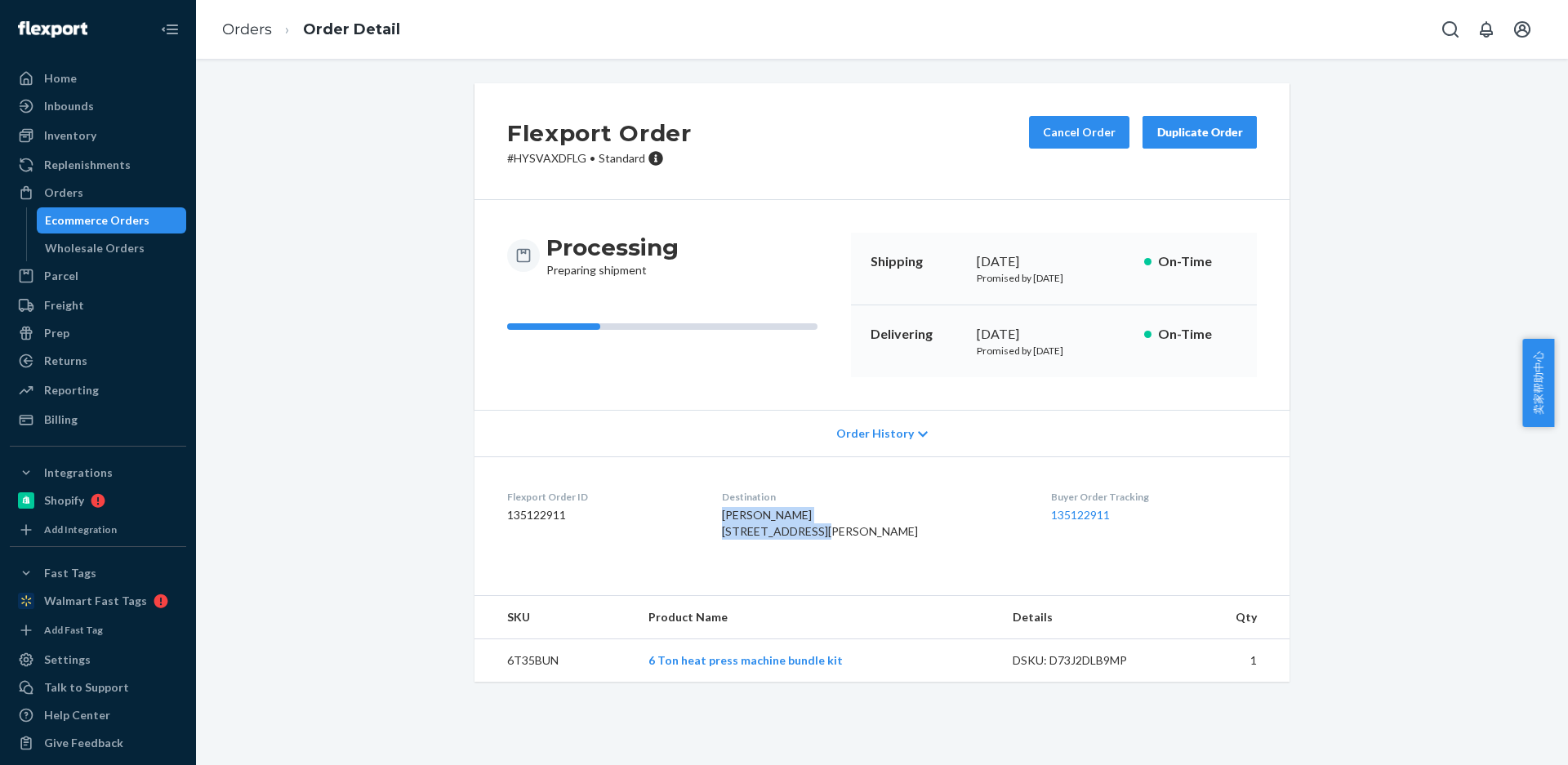
click at [738, 508] on dl "Flexport Order ID 135122911 Destination Chris Willroth 800 N Kimball St Canton,…" at bounding box center [882, 518] width 815 height 122
copy span "Chris Willroth 800 N Kimball St"
click at [521, 682] on td "6T35BUN" at bounding box center [554, 661] width 161 height 43
drag, startPoint x: 521, startPoint y: 692, endPoint x: 521, endPoint y: 658, distance: 34.0
click at [521, 682] on td "6T35BUN" at bounding box center [554, 661] width 161 height 43
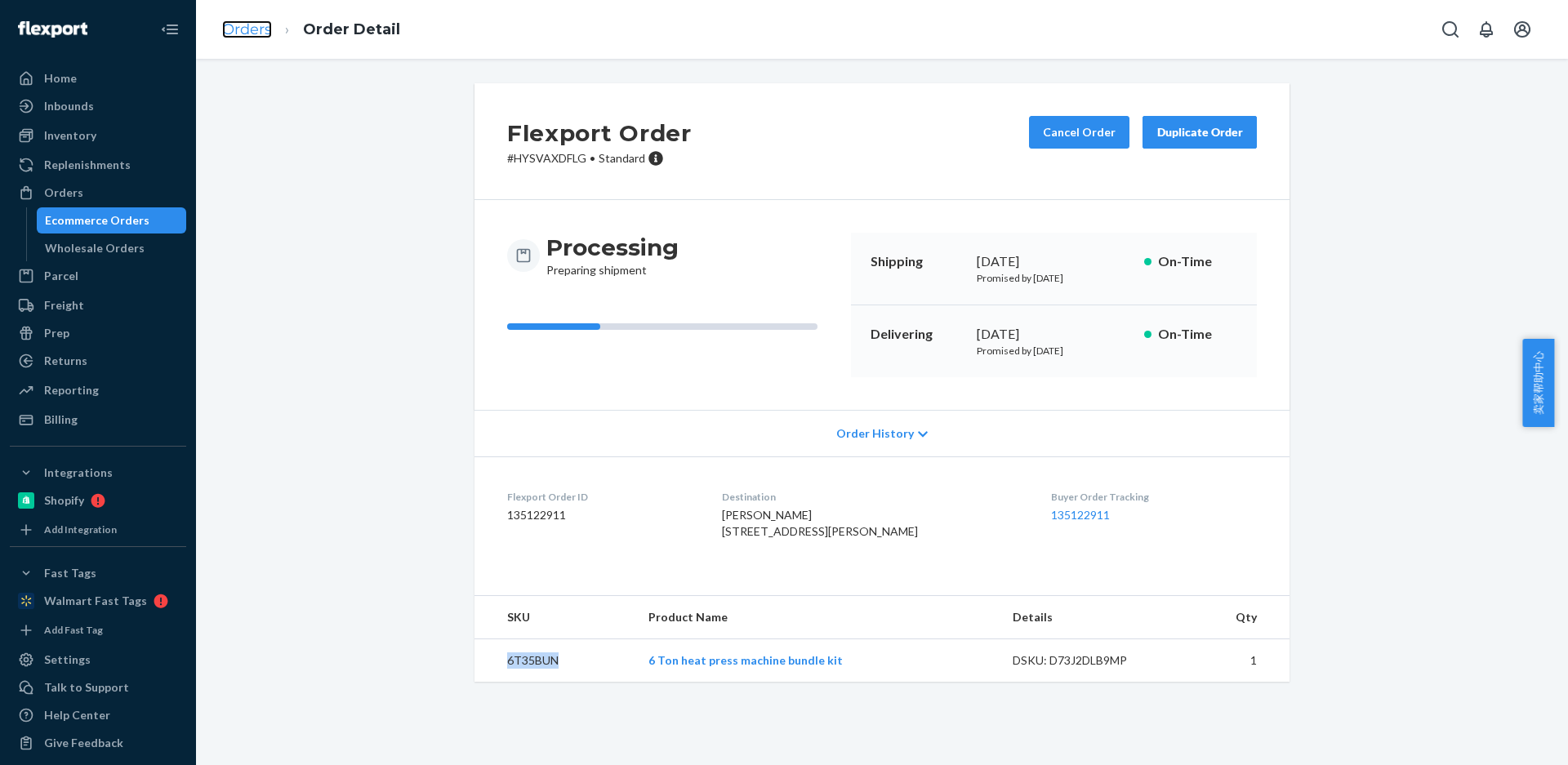
click at [235, 31] on link "Orders" at bounding box center [247, 29] width 50 height 18
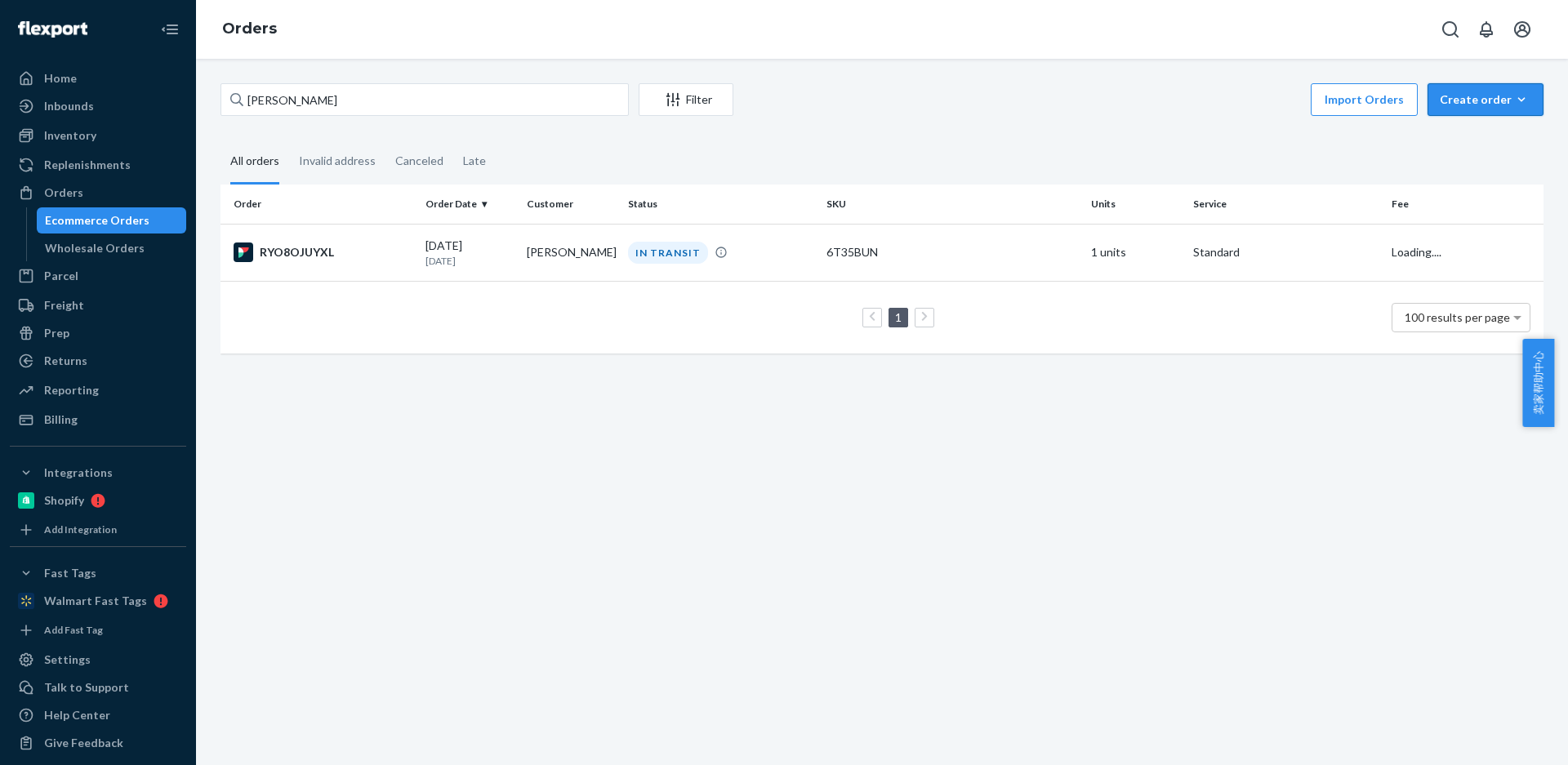
drag, startPoint x: 1444, startPoint y: 101, endPoint x: 1454, endPoint y: 135, distance: 35.4
click at [1444, 101] on div "Create order" at bounding box center [1485, 99] width 91 height 16
click at [1456, 125] on span "Ecommerce order" at bounding box center [1442, 120] width 89 height 11
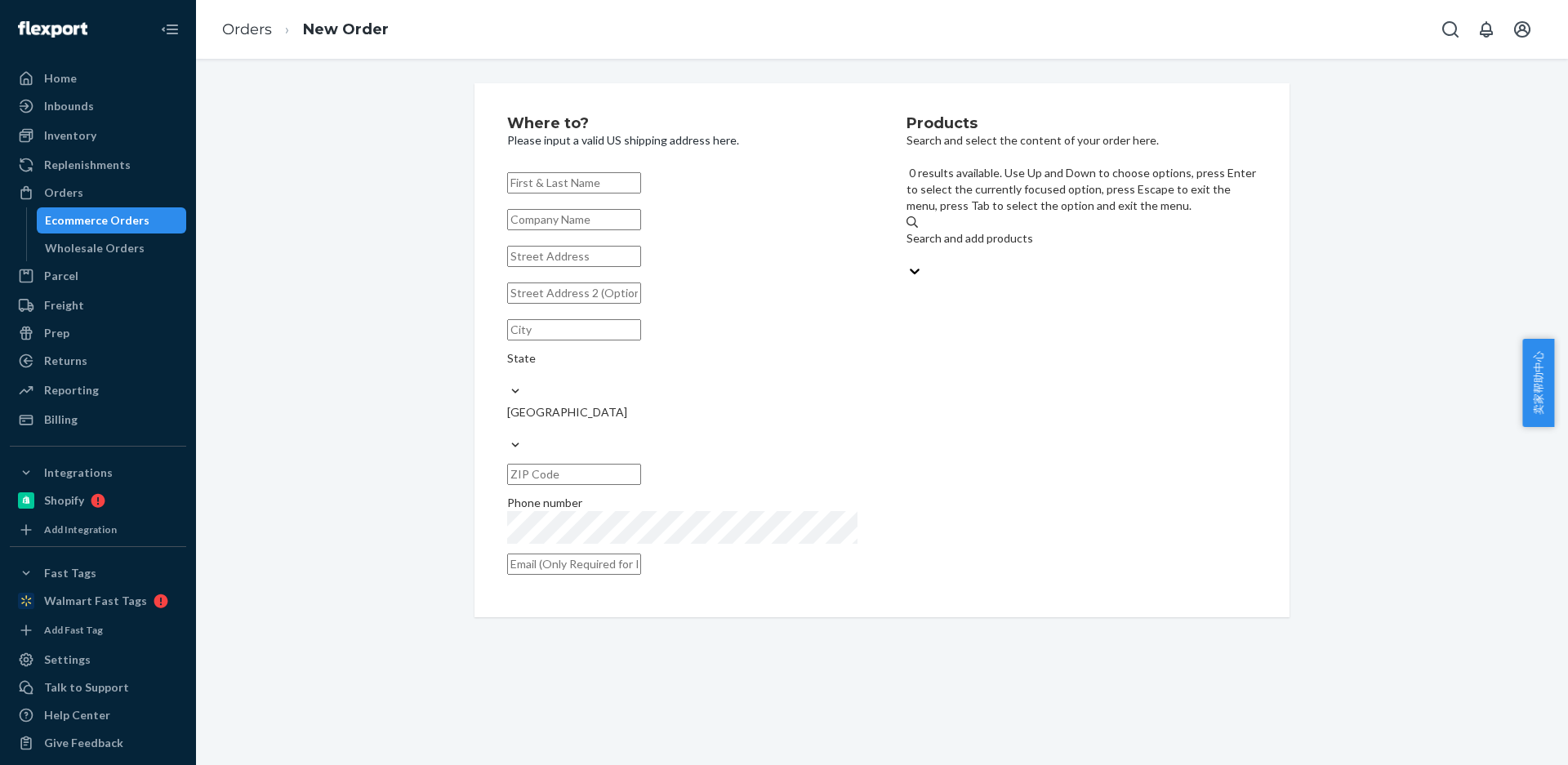
click at [965, 231] on div "Search and add products" at bounding box center [1081, 238] width 350 height 16
click at [908, 247] on input "0 results available. Use Up and Down to choose options, press Enter to select t…" at bounding box center [907, 254] width 2 height 16
type input "CP590N"
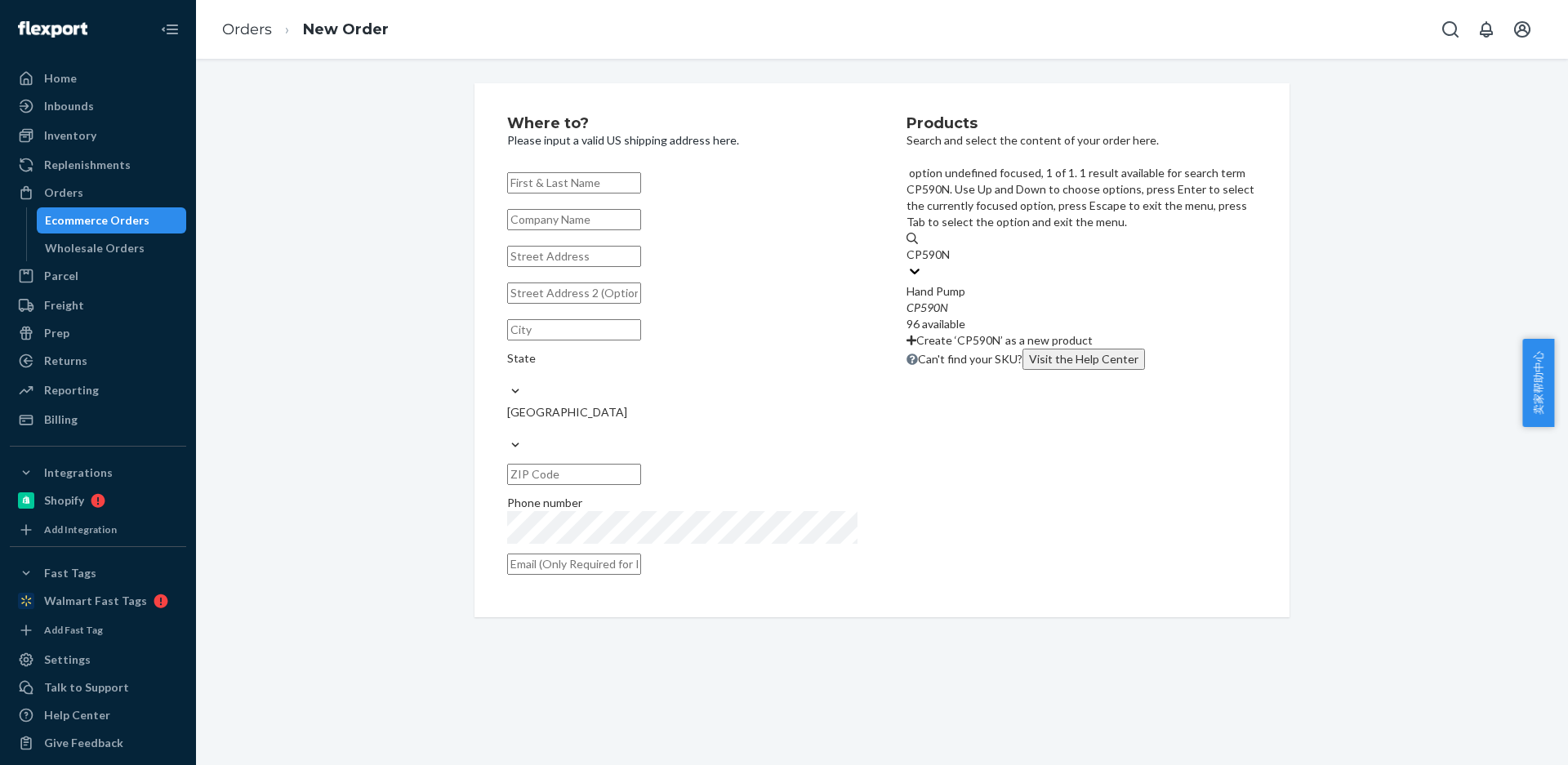
click at [959, 283] on div "Hand Pump" at bounding box center [1081, 291] width 350 height 16
click at [952, 247] on input "CP590N" at bounding box center [929, 254] width 45 height 16
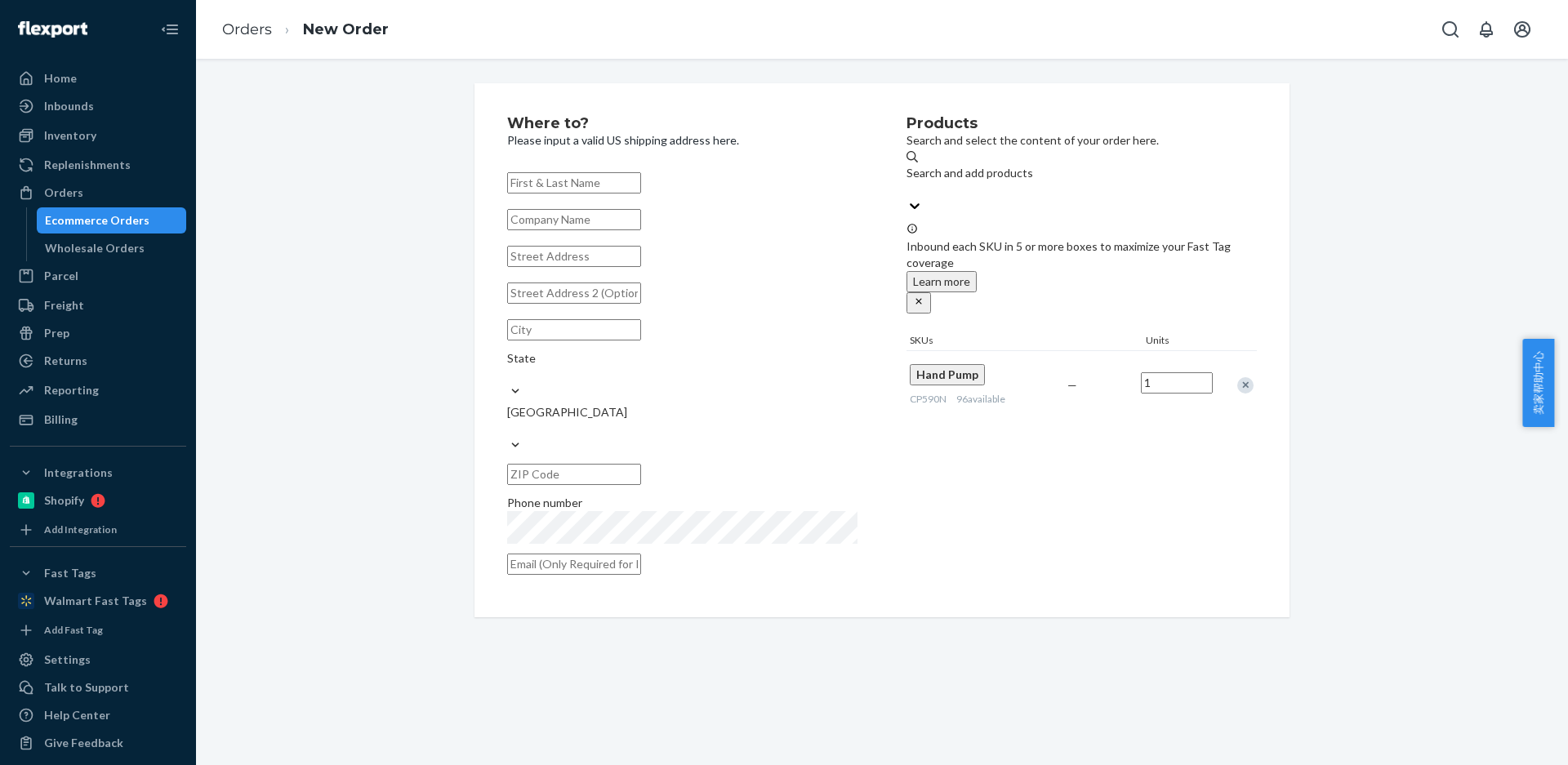
click at [1157, 373] on input "1" at bounding box center [1176, 383] width 72 height 22
type input "2"
click at [547, 175] on input "text" at bounding box center [574, 183] width 134 height 22
paste input "[PERSON_NAME]"
type input "[PERSON_NAME]"
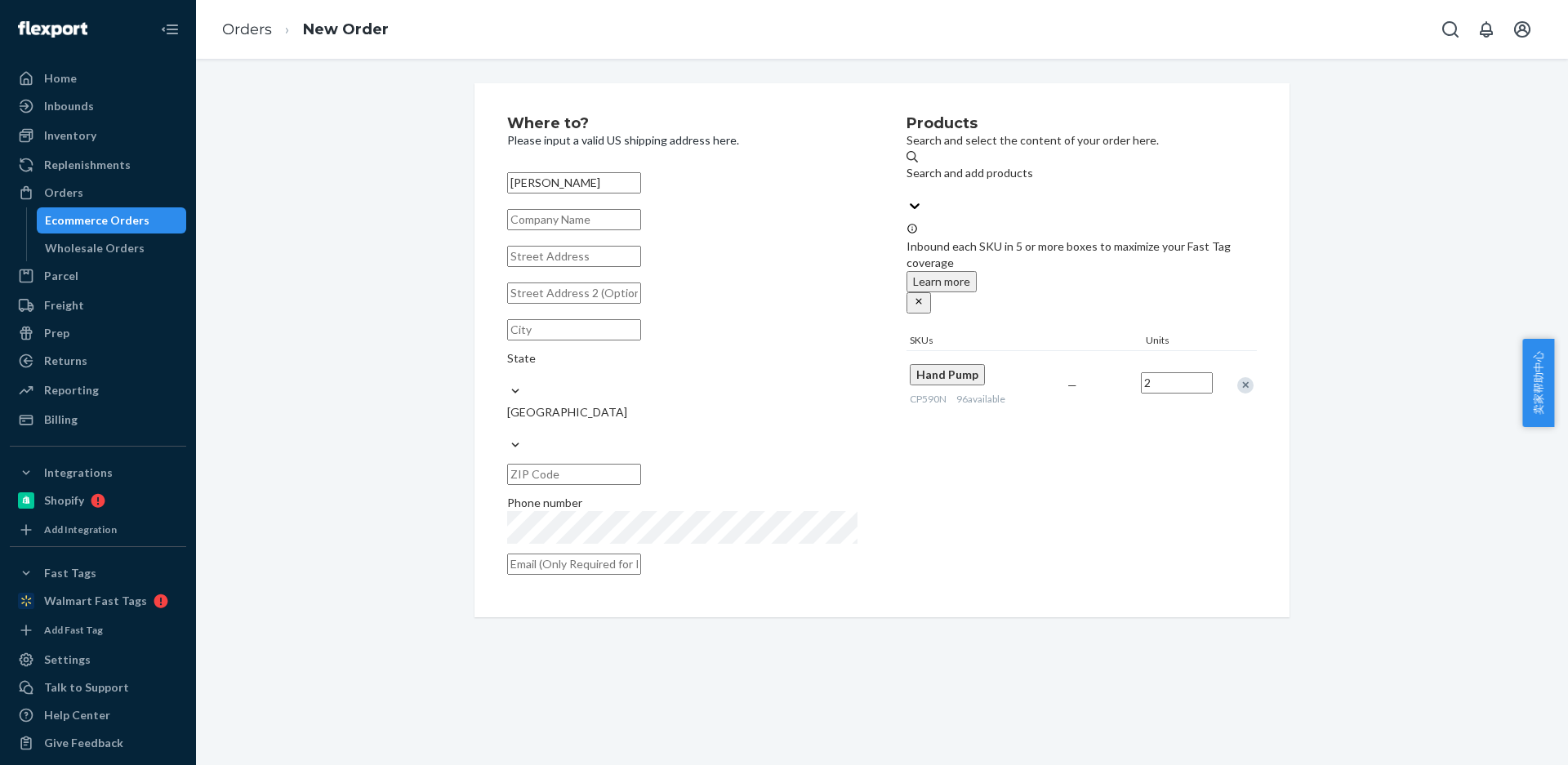
click at [545, 263] on input "text" at bounding box center [574, 256] width 134 height 22
paste input "[GEOGRAPHIC_DATA]"
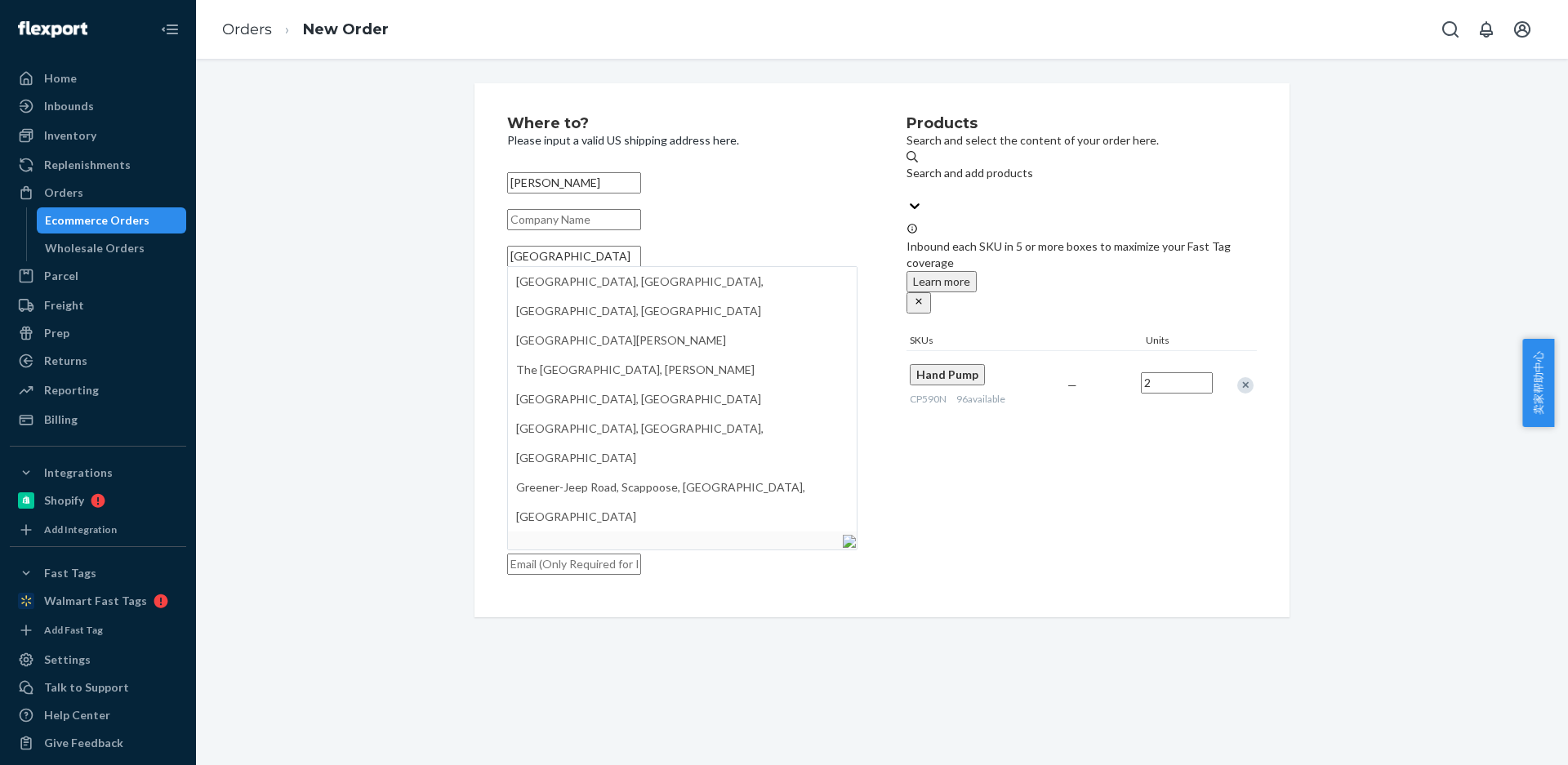
type input "[GEOGRAPHIC_DATA]"
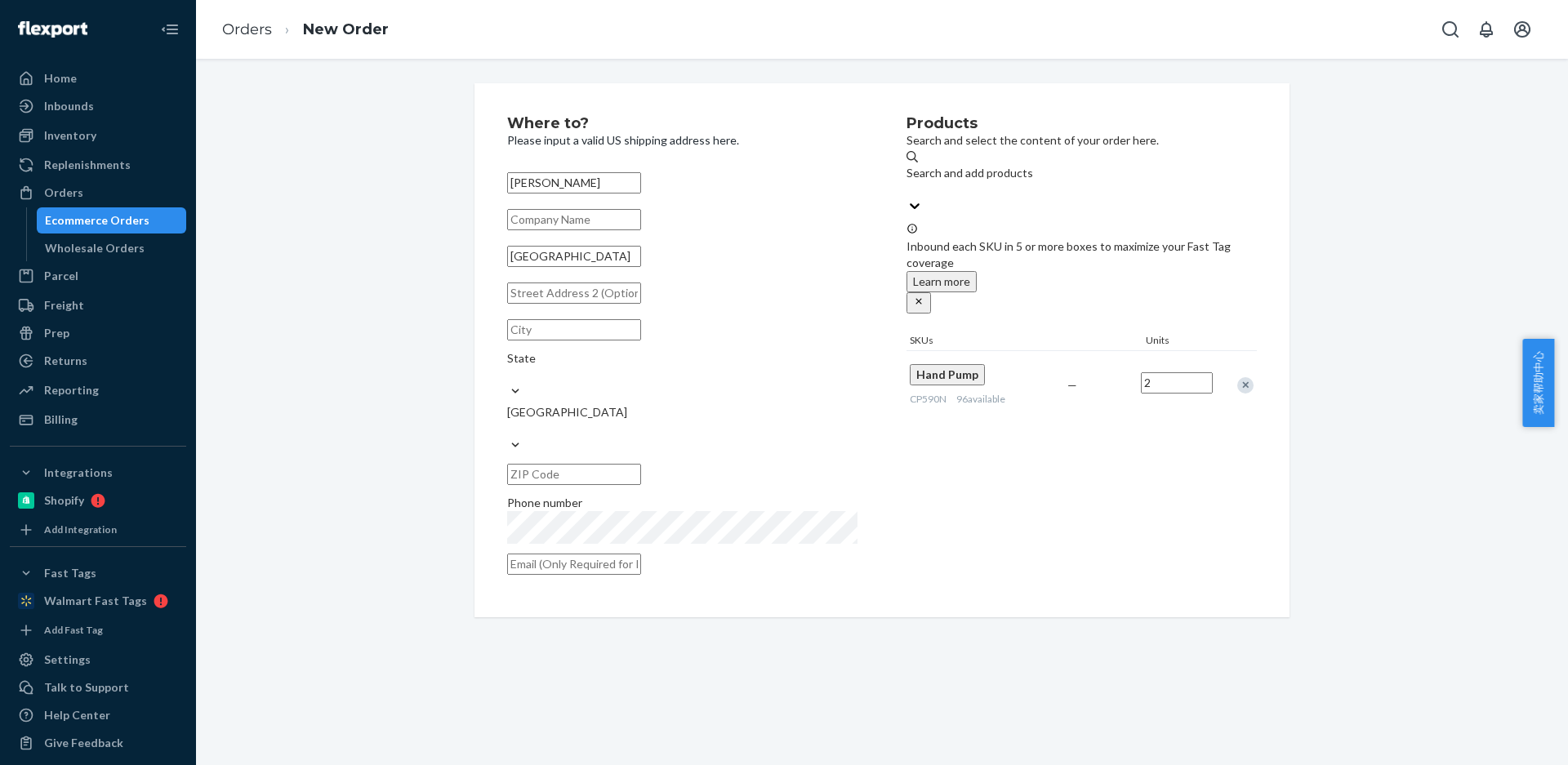
drag, startPoint x: 478, startPoint y: 280, endPoint x: 456, endPoint y: 281, distance: 22.0
click at [462, 281] on div "Where to? Please input a valid US shipping address here. Ian DeShon Greener Gar…" at bounding box center [882, 351] width 840 height 534
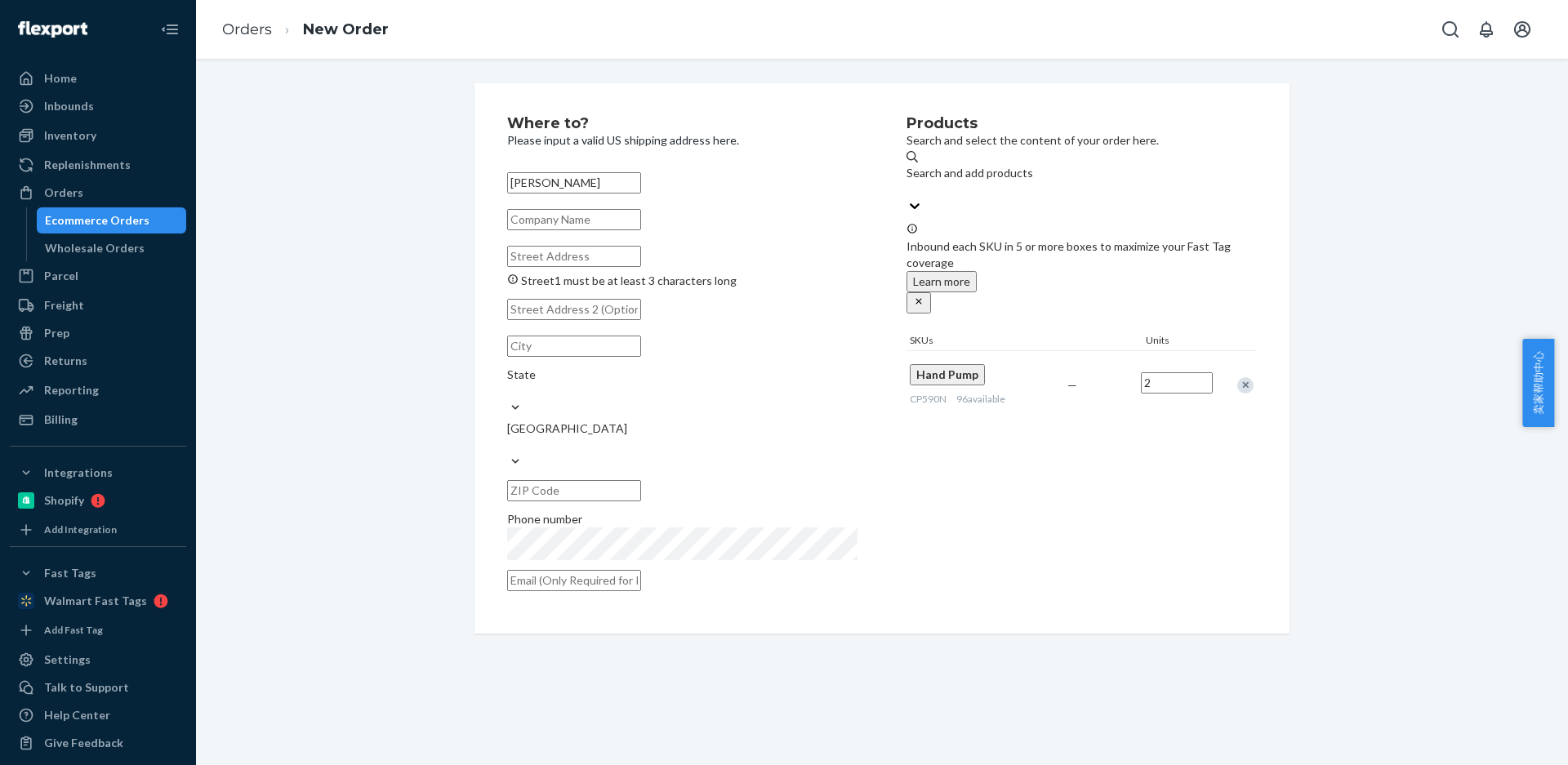
click at [561, 221] on input "text" at bounding box center [574, 219] width 134 height 22
paste input "[GEOGRAPHIC_DATA]"
type input "[GEOGRAPHIC_DATA]"
drag, startPoint x: 549, startPoint y: 275, endPoint x: 602, endPoint y: 309, distance: 63.0
click at [549, 267] on input "Street1 must be at least 3 characters long" at bounding box center [574, 256] width 134 height 22
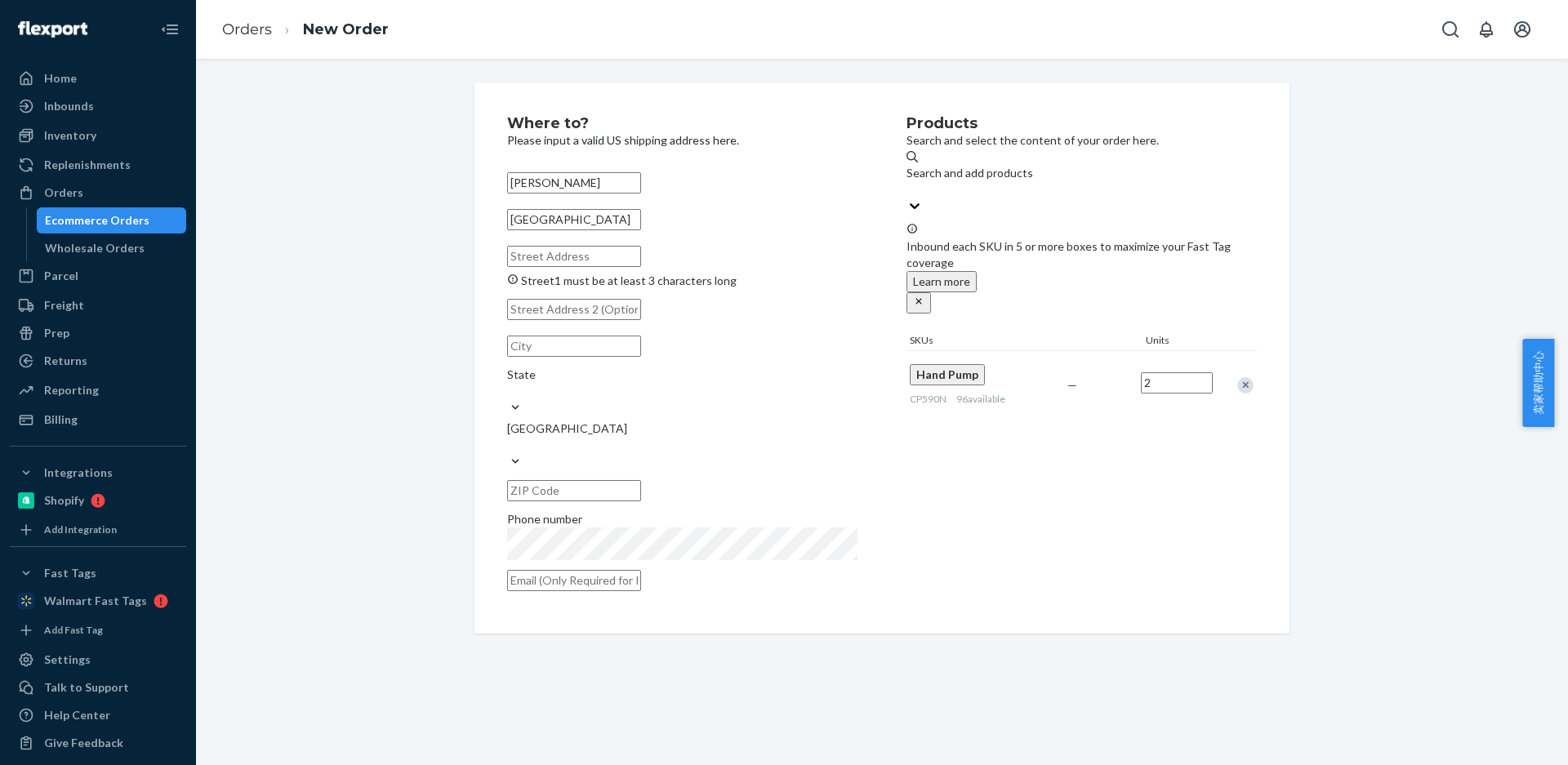
paste input "6418 Penn Avenue South"
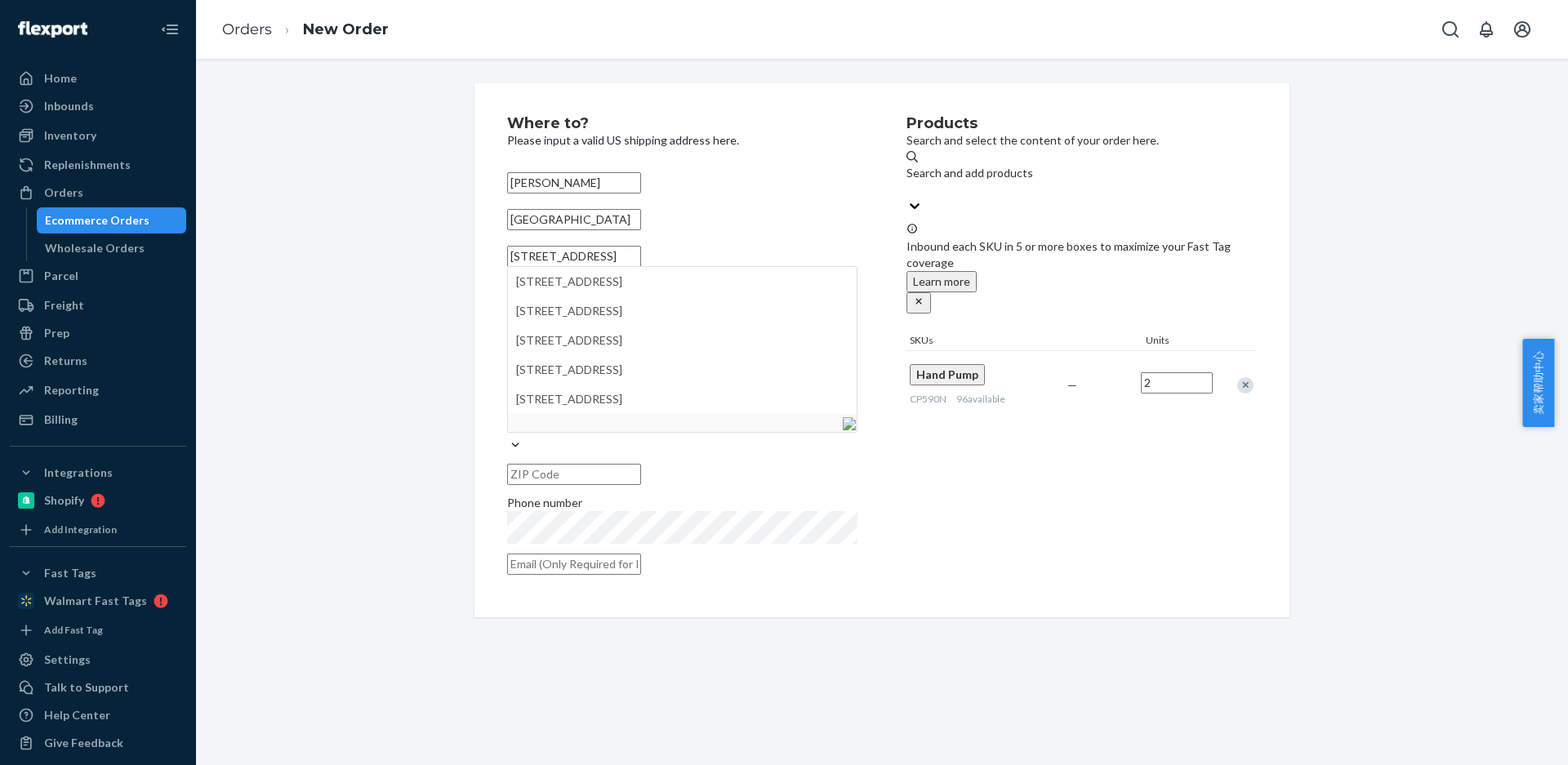
type input "6418 Penn Avenue South"
drag, startPoint x: 545, startPoint y: 372, endPoint x: 568, endPoint y: 390, distance: 29.2
click at [545, 341] on input "text" at bounding box center [574, 329] width 134 height 22
paste input "Richfield MN 55423"
drag, startPoint x: 632, startPoint y: 373, endPoint x: 735, endPoint y: 404, distance: 107.6
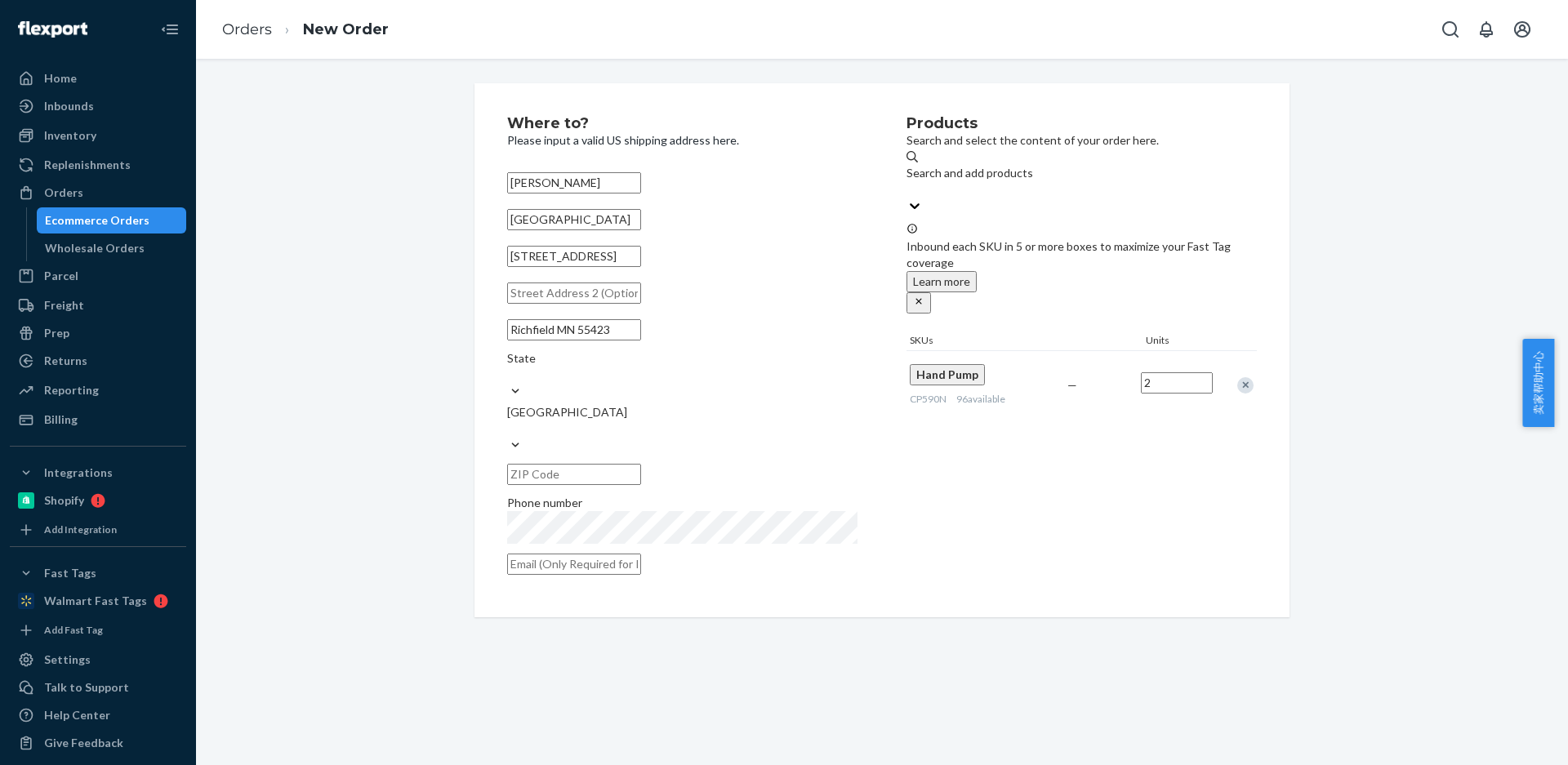
click at [731, 392] on div "Richfield MN 55423 State United States" at bounding box center [682, 402] width 350 height 177
type input "Richfield MN"
click at [641, 464] on input "text" at bounding box center [574, 474] width 134 height 22
paste input "55423"
type input "55423"
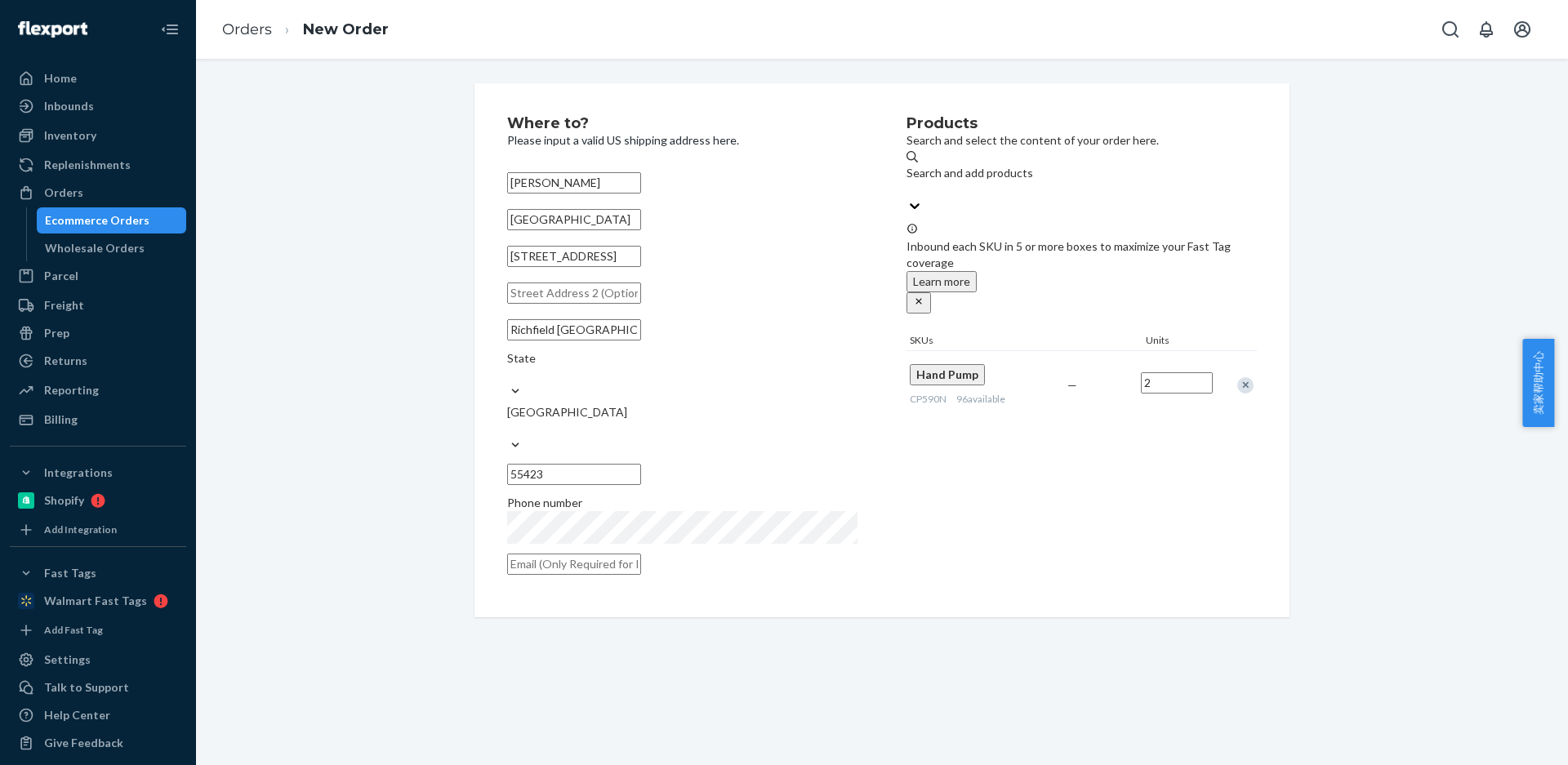
drag, startPoint x: 632, startPoint y: 367, endPoint x: 689, endPoint y: 368, distance: 57.0
click at [685, 369] on div "Richfield MN State United States 55423" at bounding box center [682, 402] width 350 height 177
type input "Richfield"
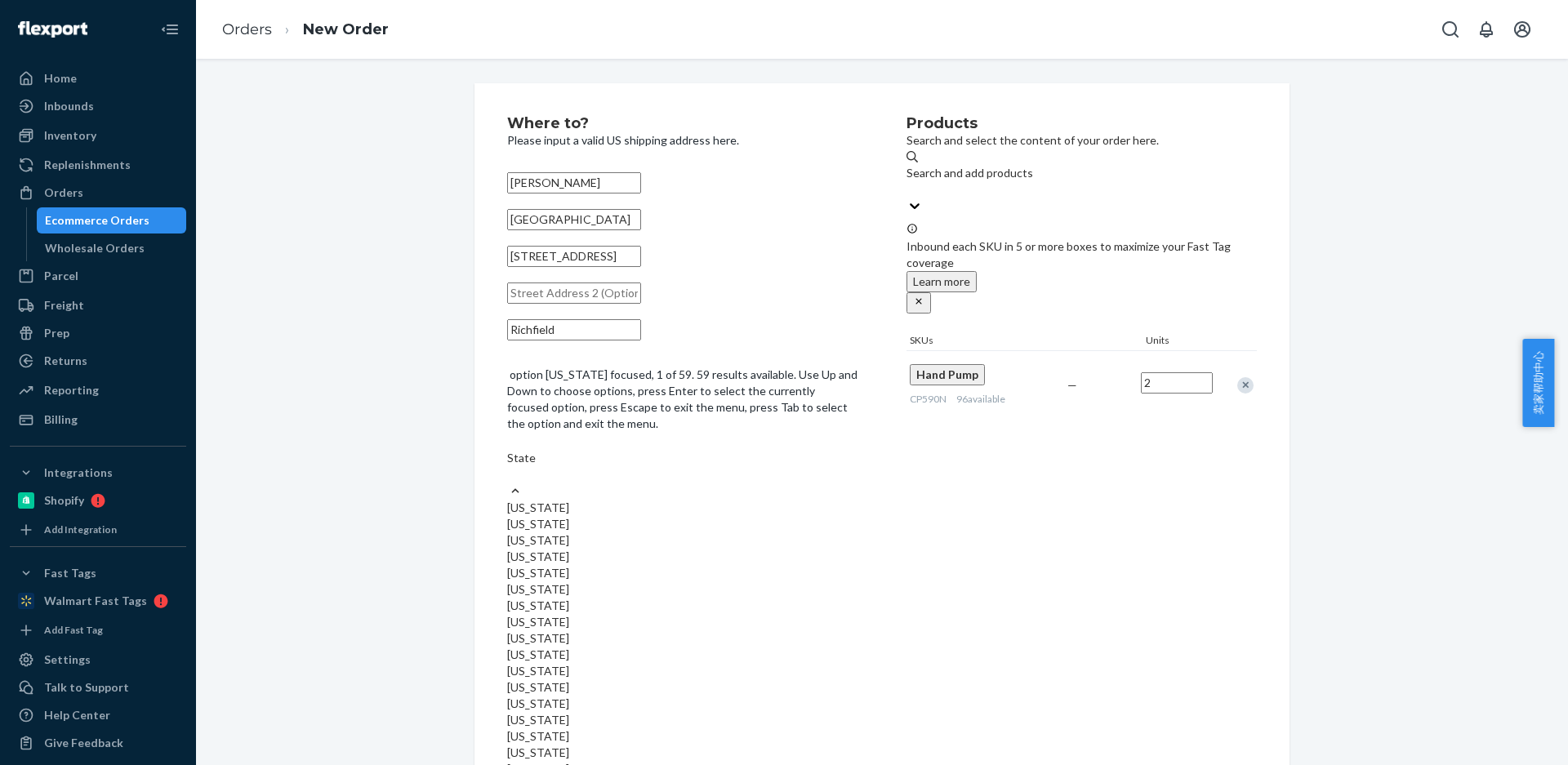
click at [753, 450] on div "State" at bounding box center [682, 466] width 350 height 33
click at [509, 466] on input "option Alabama focused, 1 of 59. 59 results available. Use Up and Down to choos…" at bounding box center [508, 473] width 2 height 16
paste input "MN"
type input "MN"
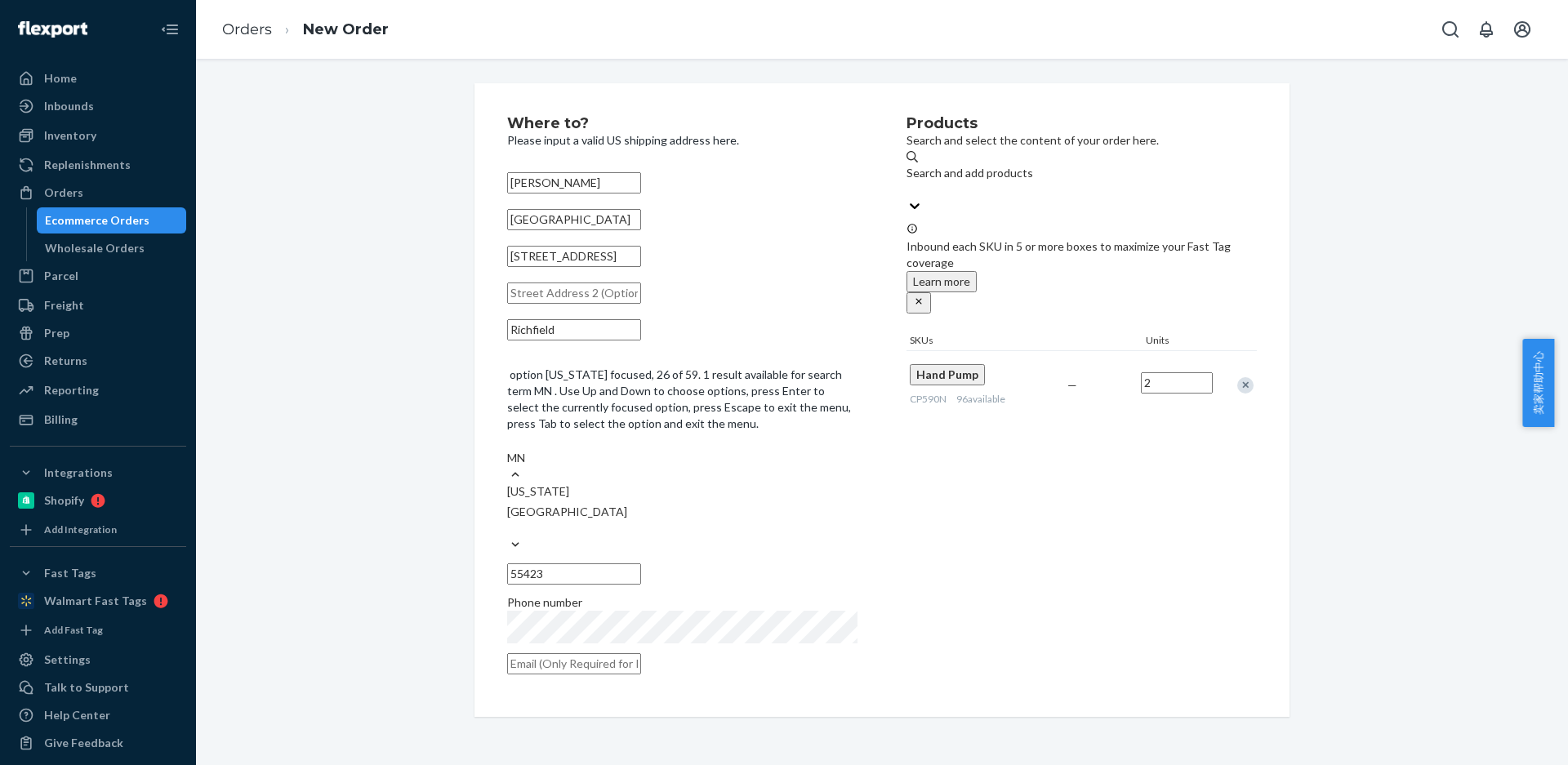
drag, startPoint x: 730, startPoint y: 410, endPoint x: 744, endPoint y: 250, distance: 160.6
click at [730, 484] on div "[US_STATE]" at bounding box center [682, 491] width 350 height 16
click at [530, 450] on input "MN" at bounding box center [519, 457] width 23 height 16
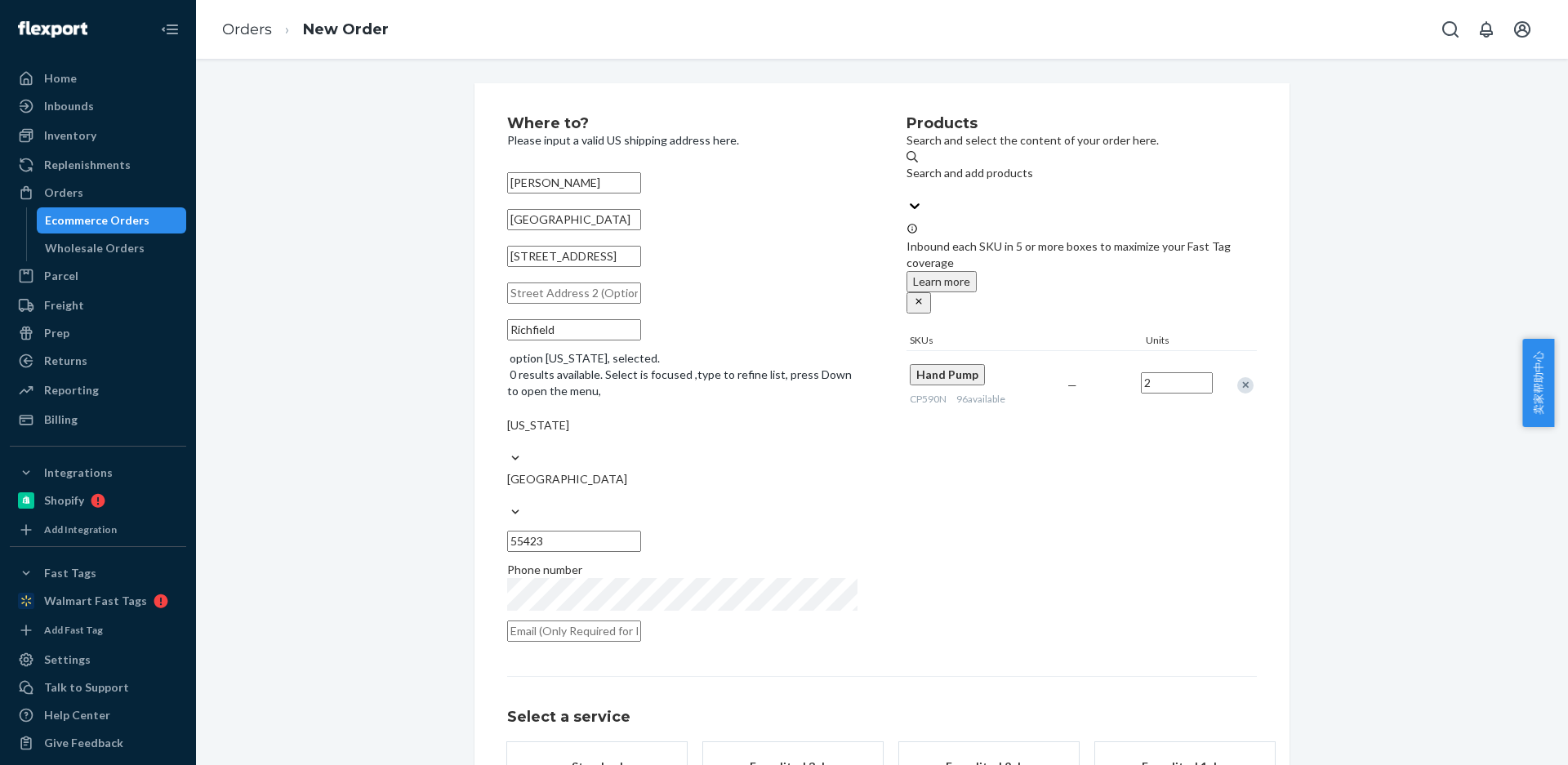
click at [667, 562] on div "Phone number" at bounding box center [682, 569] width 350 height 16
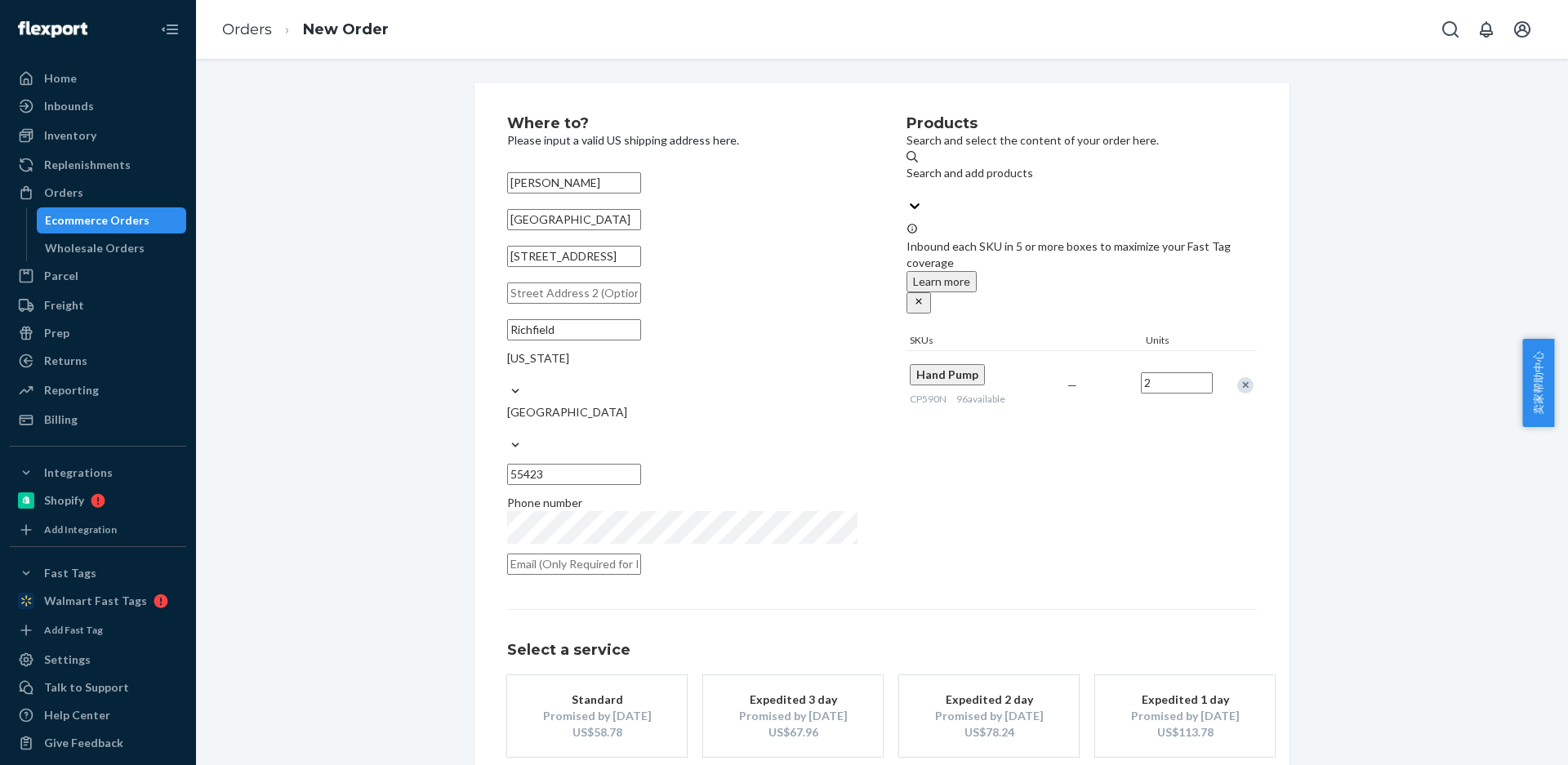
click at [596, 553] on input "text" at bounding box center [574, 564] width 134 height 22
paste input "greenergardensmn@gmail.com"
type input "greenergardensmn@gmail.com"
click at [576, 713] on button "Standard Promised by Sep 3, 2025 US$58.78" at bounding box center [597, 716] width 180 height 82
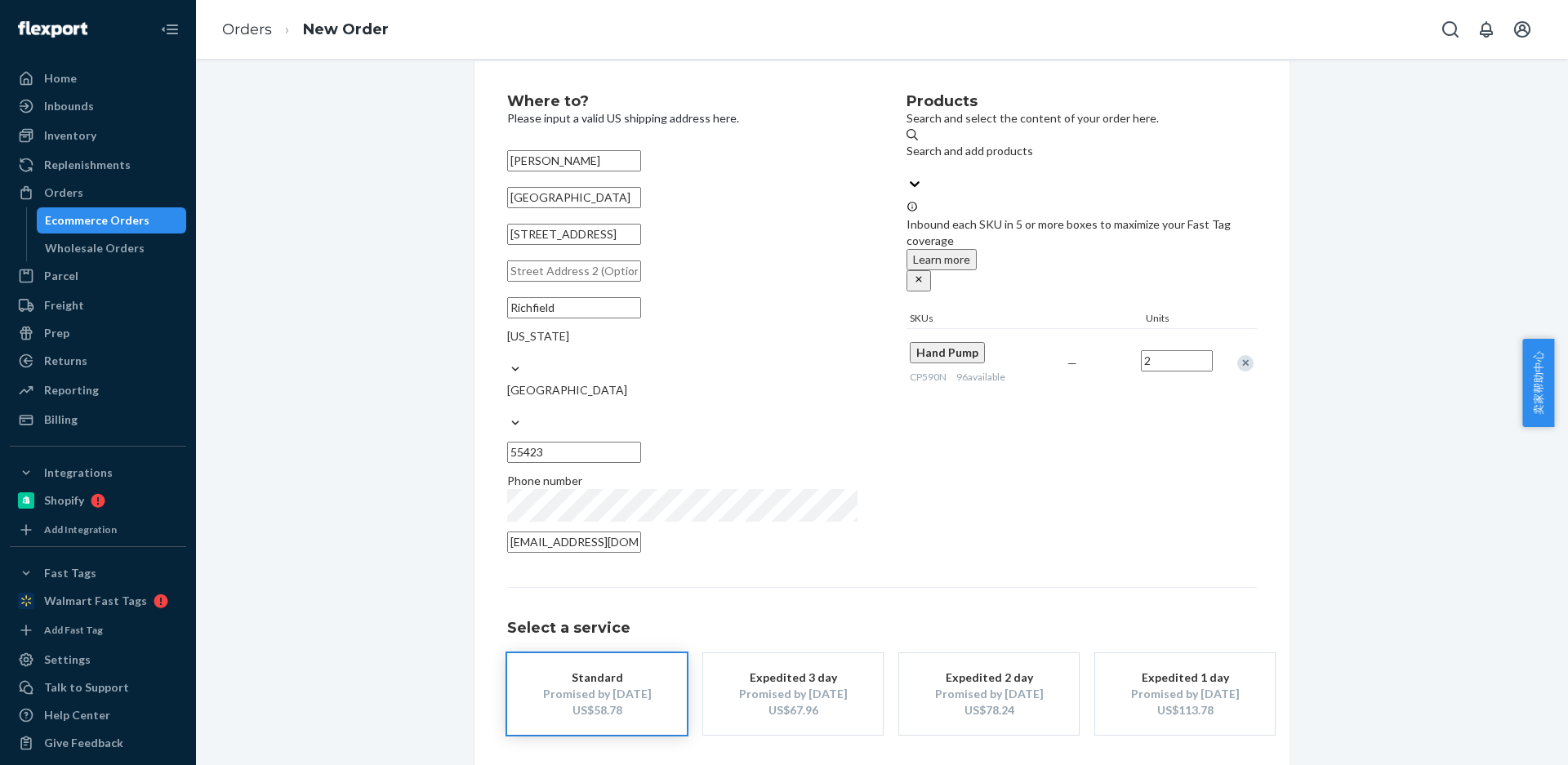
scroll to position [60, 0]
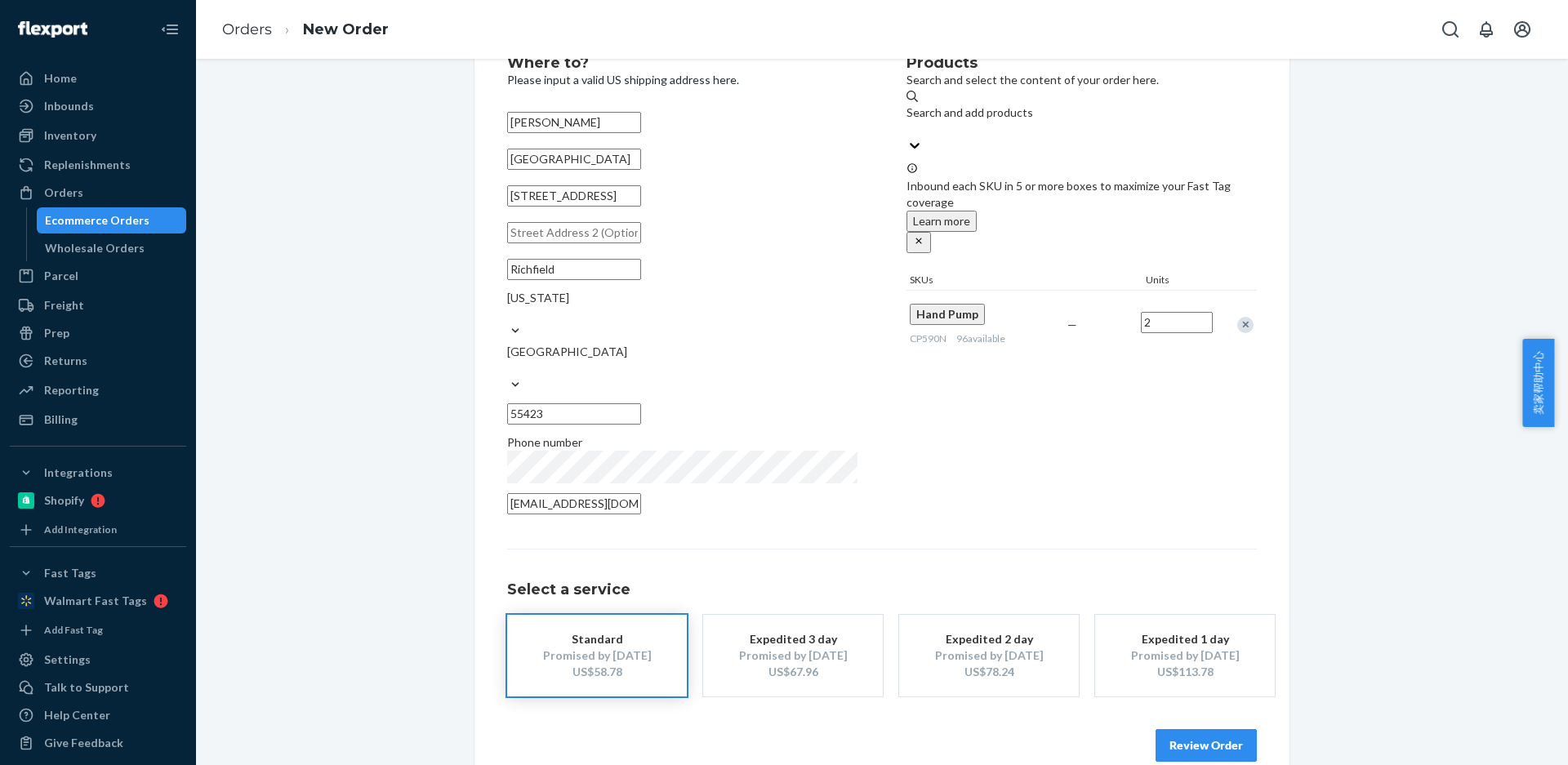
click at [1182, 729] on button "Review Order" at bounding box center [1207, 745] width 102 height 33
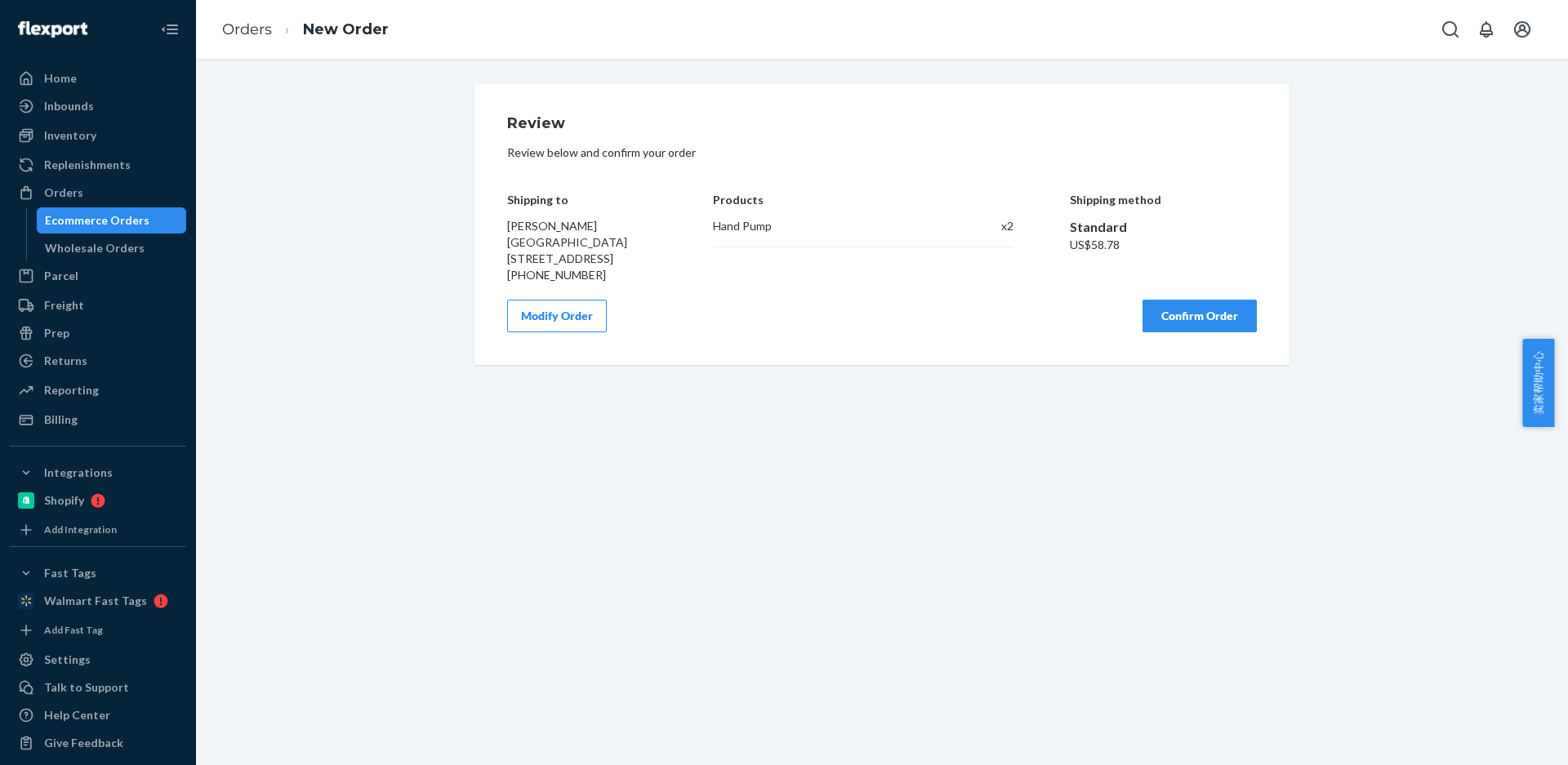
scroll to position [0, 0]
click at [1201, 332] on button "Confirm Order" at bounding box center [1199, 315] width 114 height 33
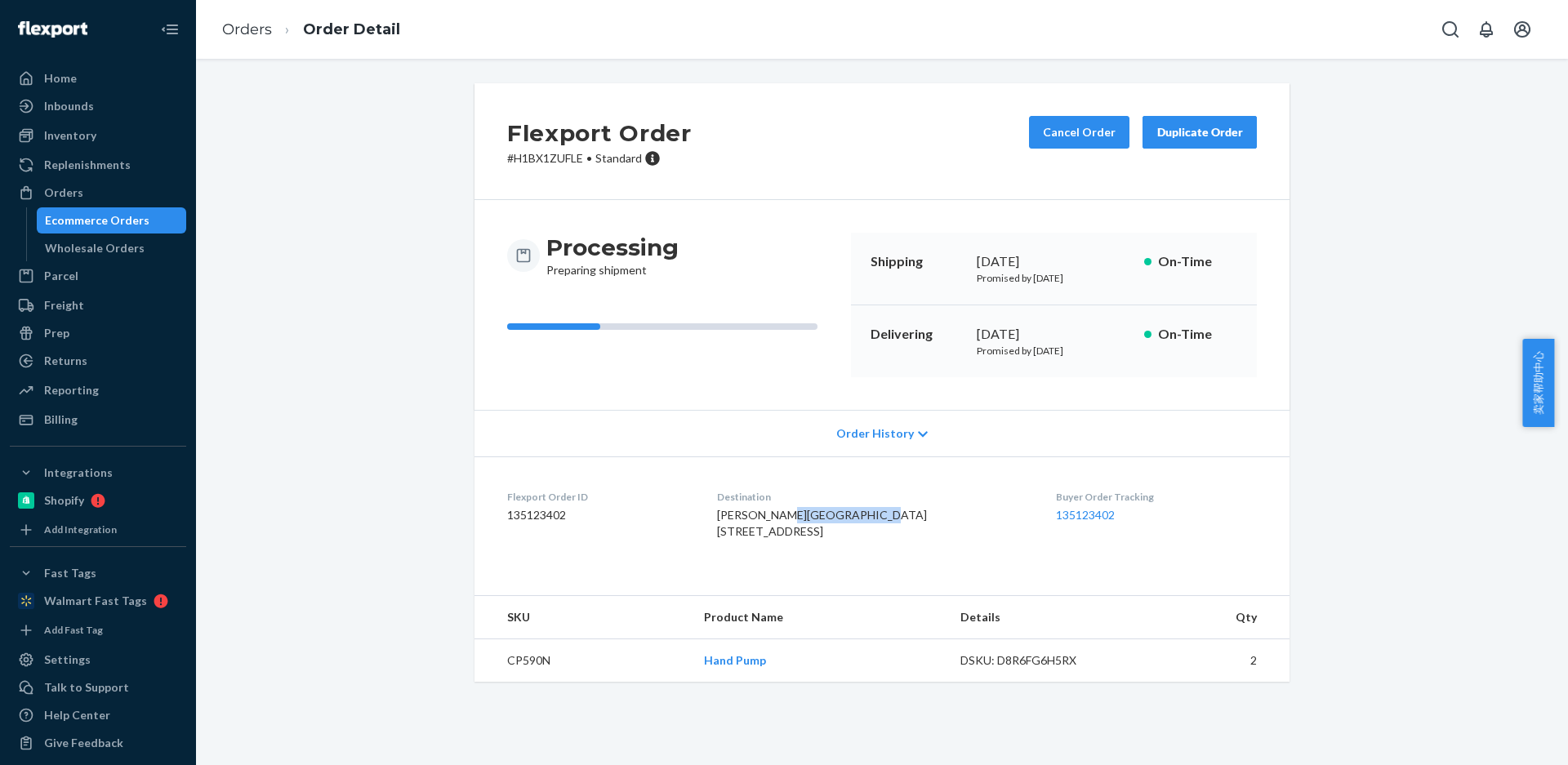
drag, startPoint x: 757, startPoint y: 534, endPoint x: 797, endPoint y: 409, distance: 131.2
click at [840, 534] on dl "Flexport Order ID 135123402 Destination Ian DeShon Greener Gardens 6418 Penn Av…" at bounding box center [882, 518] width 815 height 122
drag, startPoint x: 721, startPoint y: 550, endPoint x: 834, endPoint y: 550, distance: 113.0
click at [824, 549] on dl "Flexport Order ID 135123402 Destination Ian DeShon Greener Gardens 6418 Penn Av…" at bounding box center [882, 518] width 815 height 122
click at [837, 540] on div "[PERSON_NAME][GEOGRAPHIC_DATA] [STREET_ADDRESS]" at bounding box center [873, 523] width 312 height 33
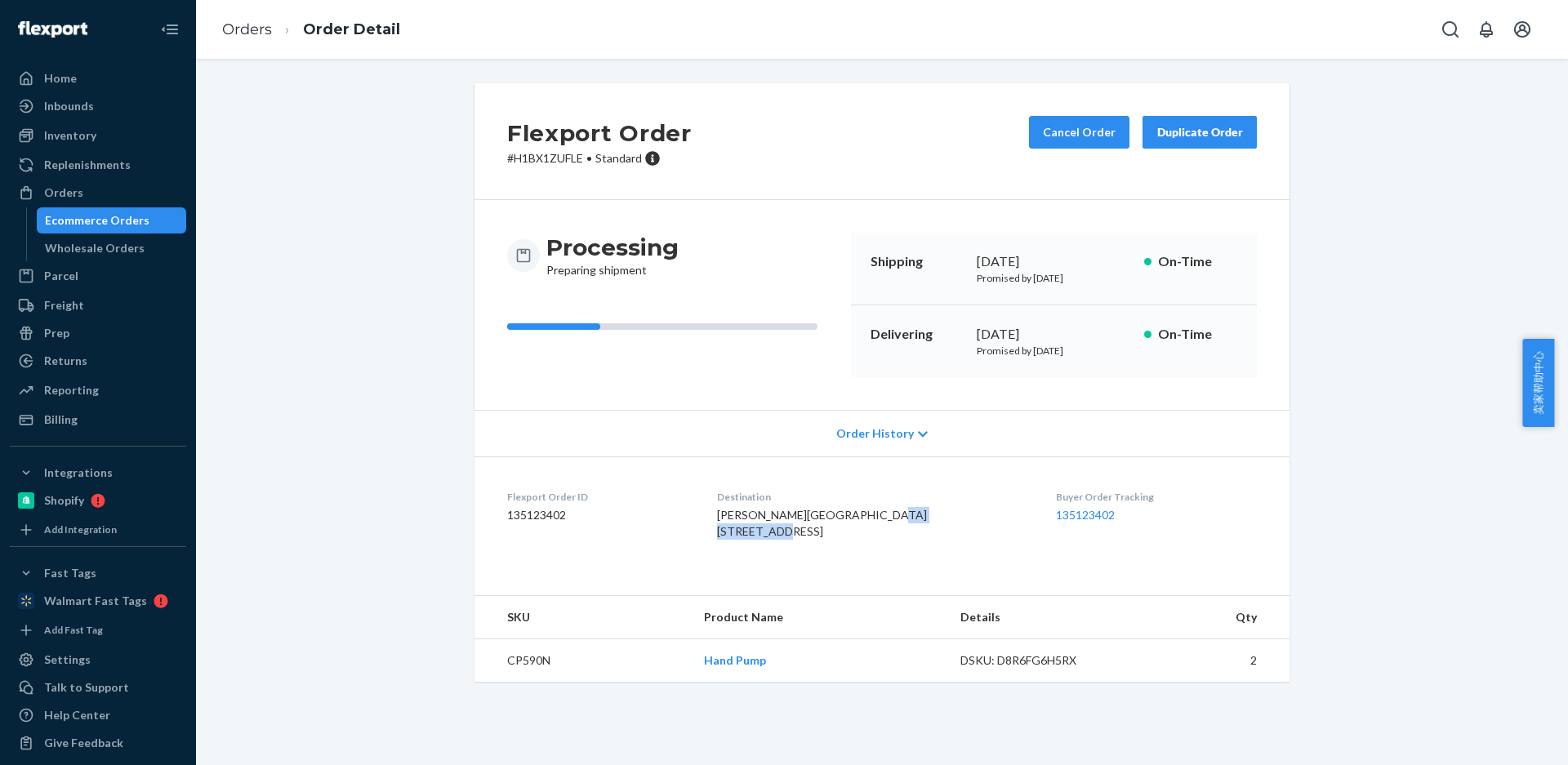
drag, startPoint x: 834, startPoint y: 549, endPoint x: 712, endPoint y: 429, distance: 171.1
click at [734, 550] on dl "Flexport Order ID 135123402 Destination Ian DeShon Greener Gardens 6418 Penn Av…" at bounding box center [882, 518] width 815 height 122
click at [496, 682] on td "CP590N" at bounding box center [583, 661] width 216 height 43
drag, startPoint x: 724, startPoint y: 550, endPoint x: 832, endPoint y: 547, distance: 108.0
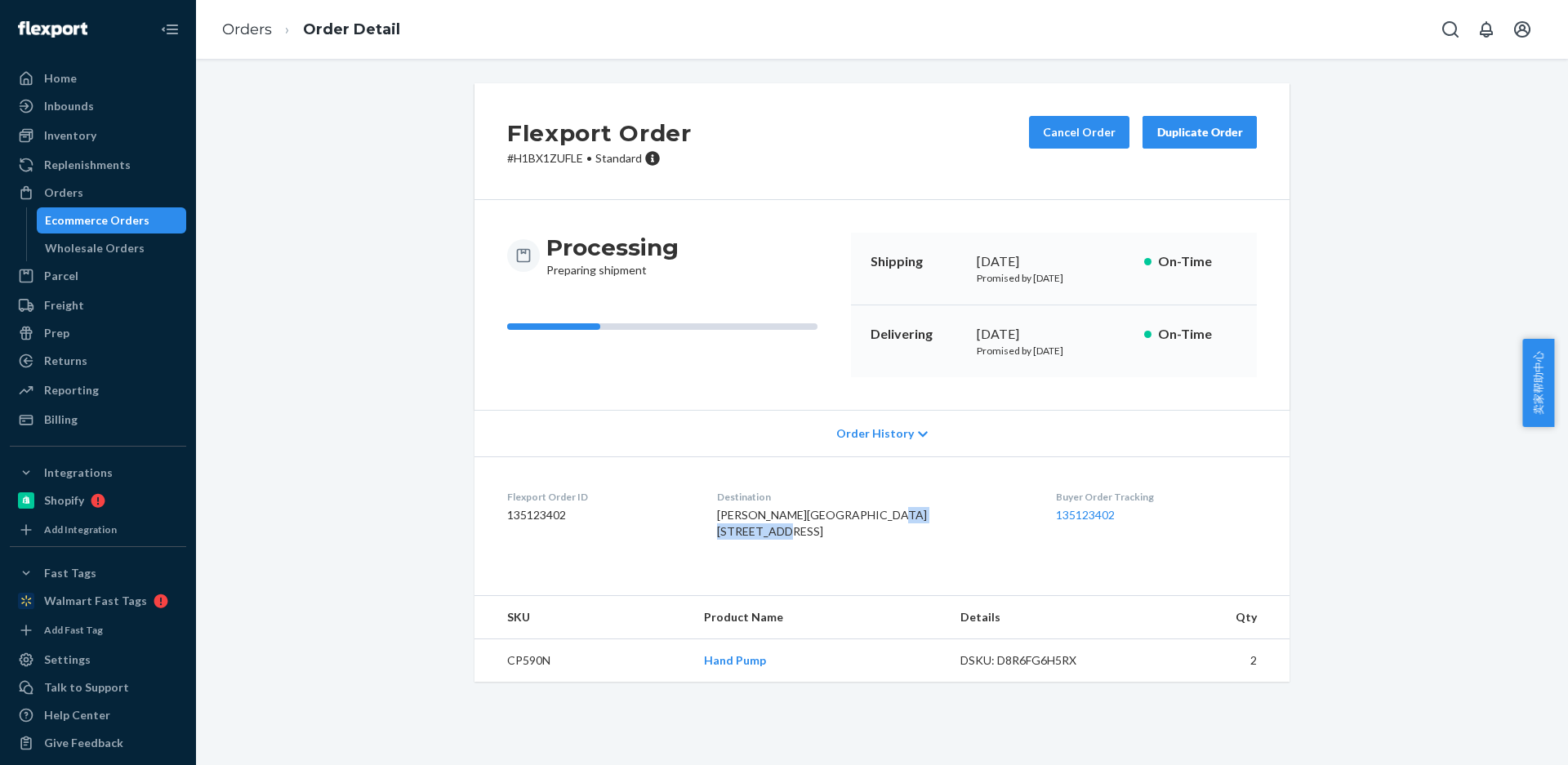
click at [832, 547] on dl "Flexport Order ID 135123402 Destination Ian DeShon Greener Gardens 6418 Penn Av…" at bounding box center [882, 518] width 815 height 122
click at [526, 682] on td "CP590N" at bounding box center [583, 661] width 216 height 43
click at [525, 682] on td "CP590N" at bounding box center [583, 661] width 216 height 43
click at [1196, 133] on div "Duplicate Order" at bounding box center [1200, 132] width 87 height 16
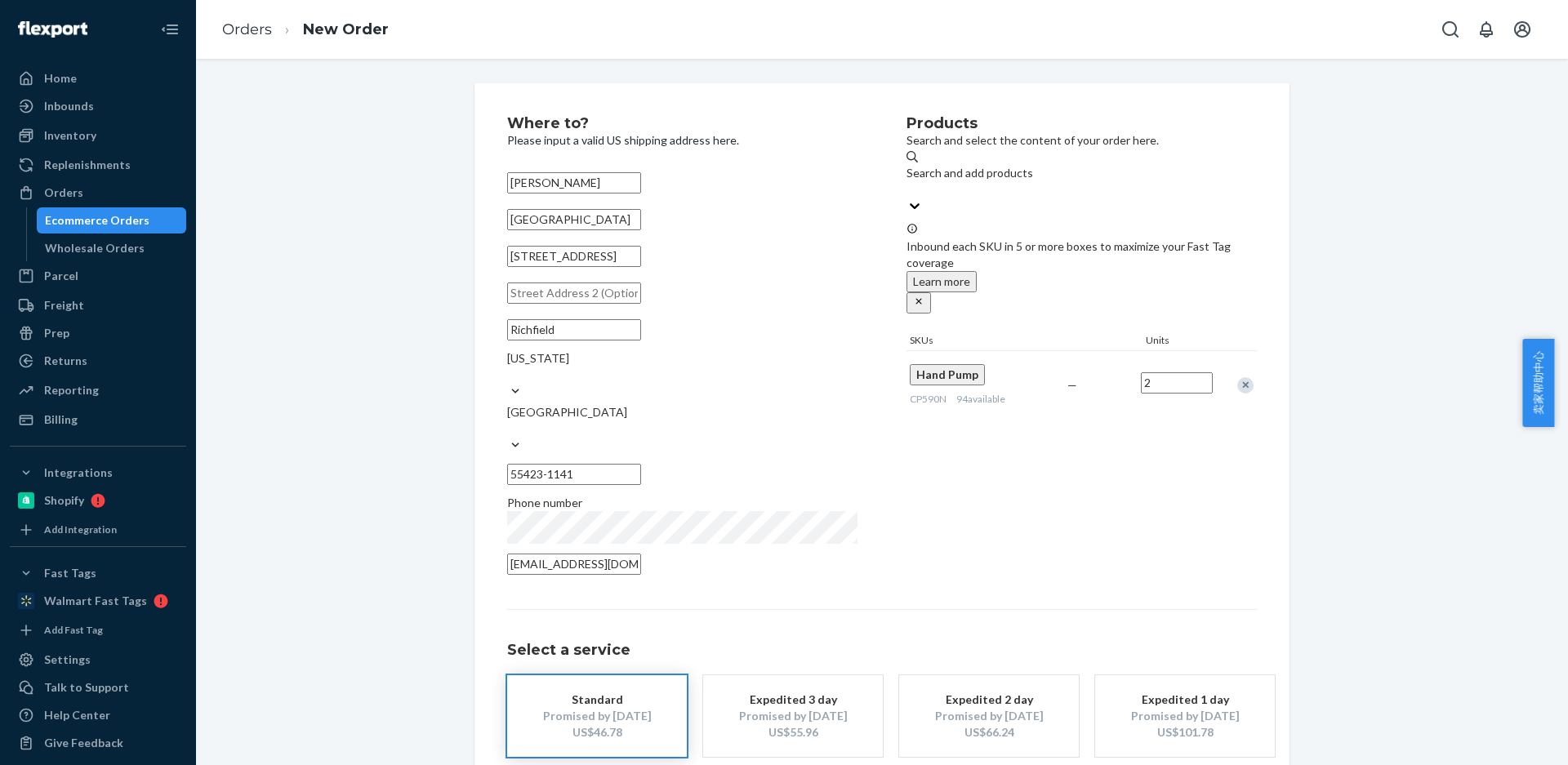
click at [1238, 377] on div "Remove Item" at bounding box center [1245, 385] width 16 height 16
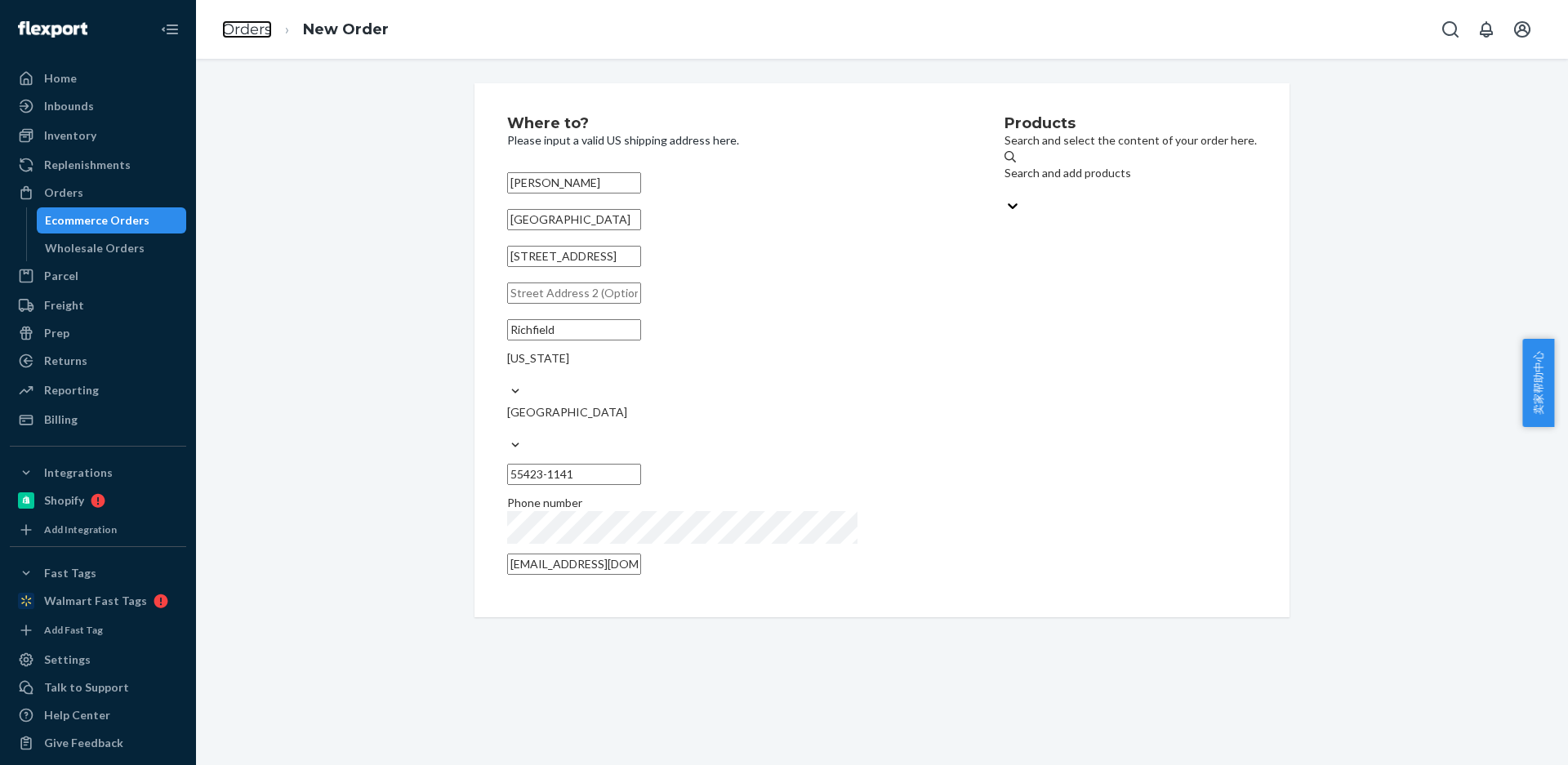
click at [240, 29] on link "Orders" at bounding box center [247, 29] width 50 height 18
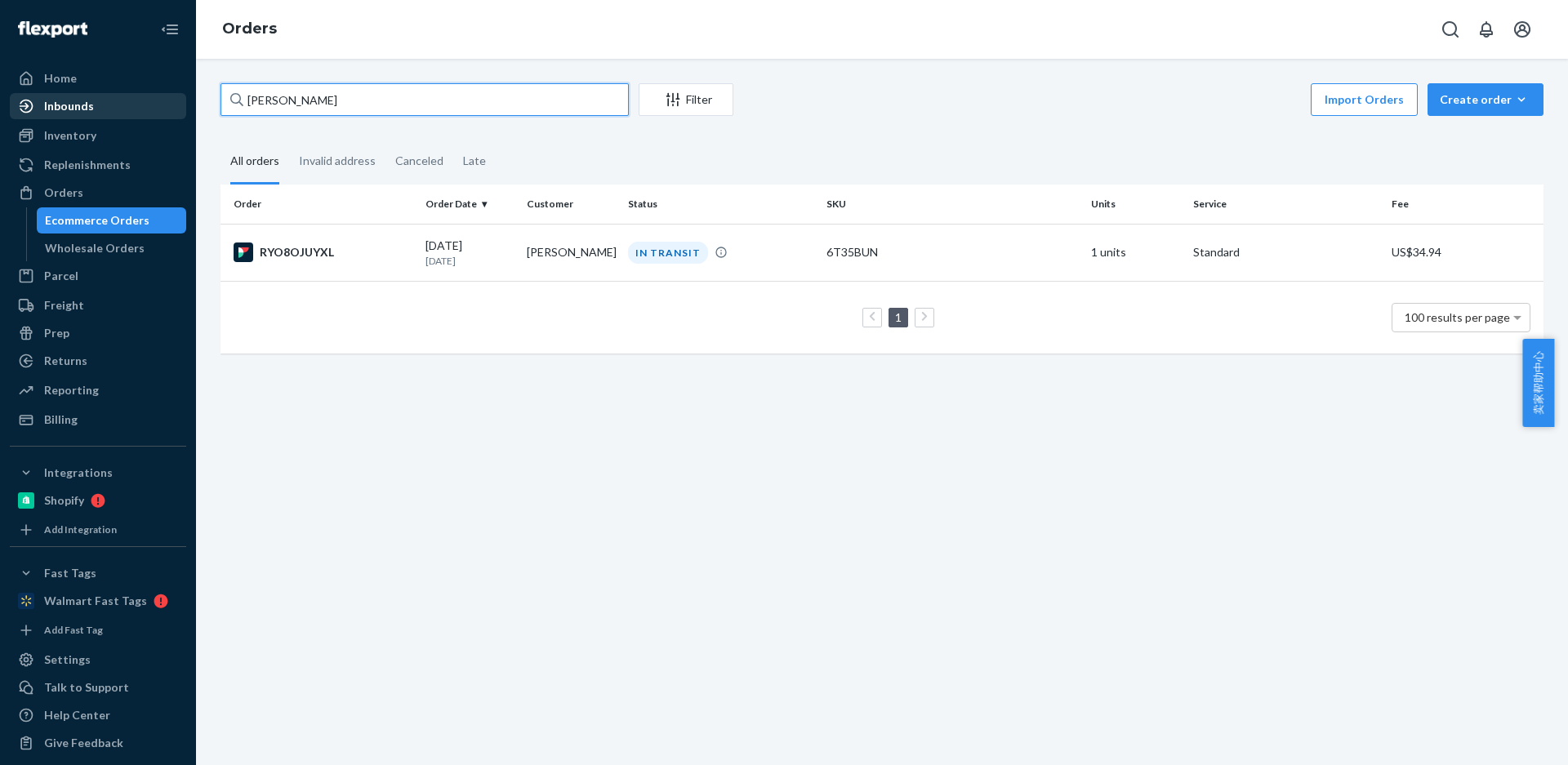
drag, startPoint x: 17, startPoint y: 89, endPoint x: 117, endPoint y: 106, distance: 101.4
click at [0, 87] on div "Home Inbounds Shipping Plans Problems Inventory Products Replenishments Orders …" at bounding box center [784, 382] width 1568 height 765
paste input "[PERSON_NAME]"
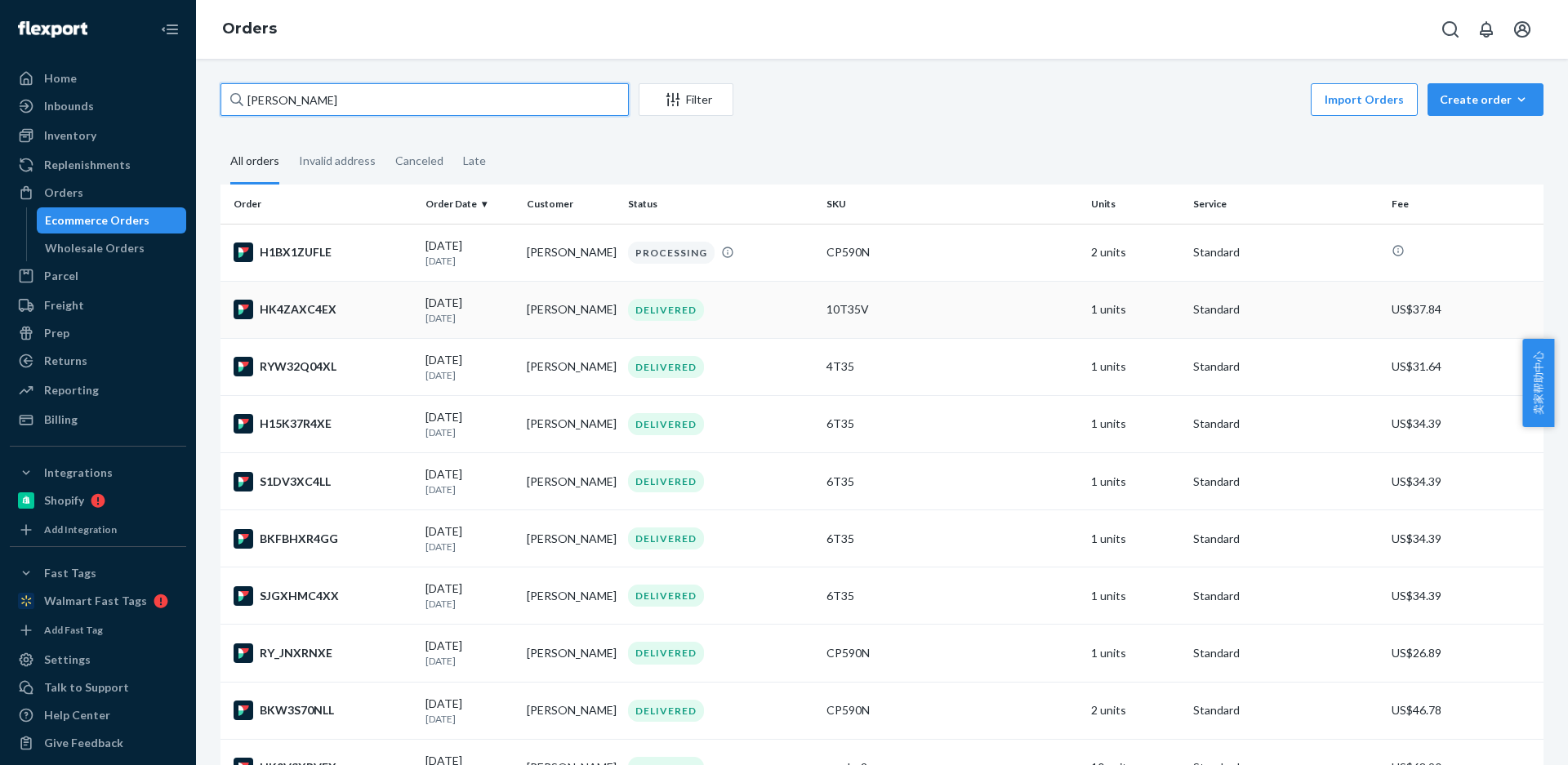
type input "[PERSON_NAME]"
click at [497, 320] on p "1 month ago" at bounding box center [470, 318] width 88 height 14
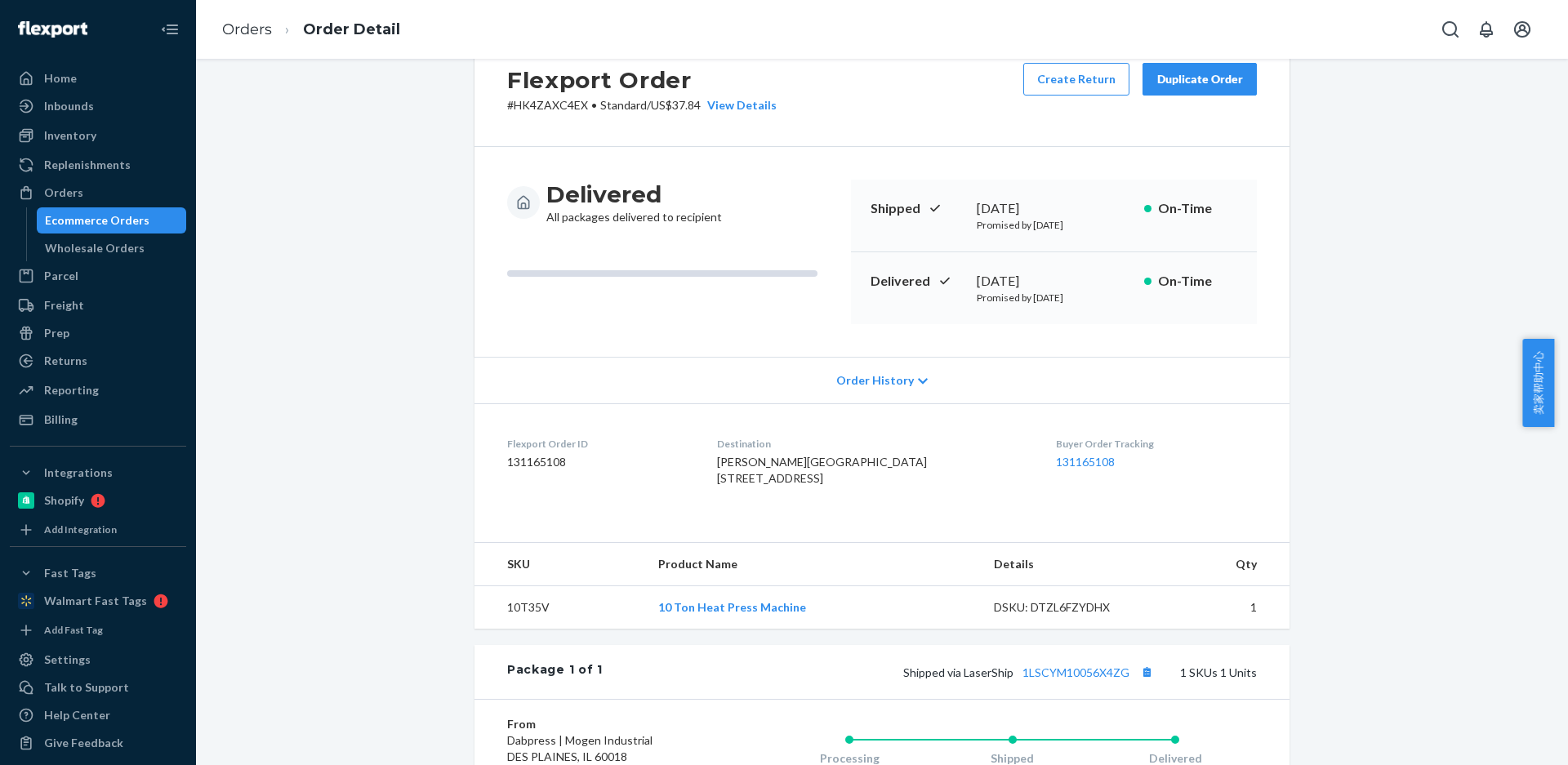
scroll to position [82, 0]
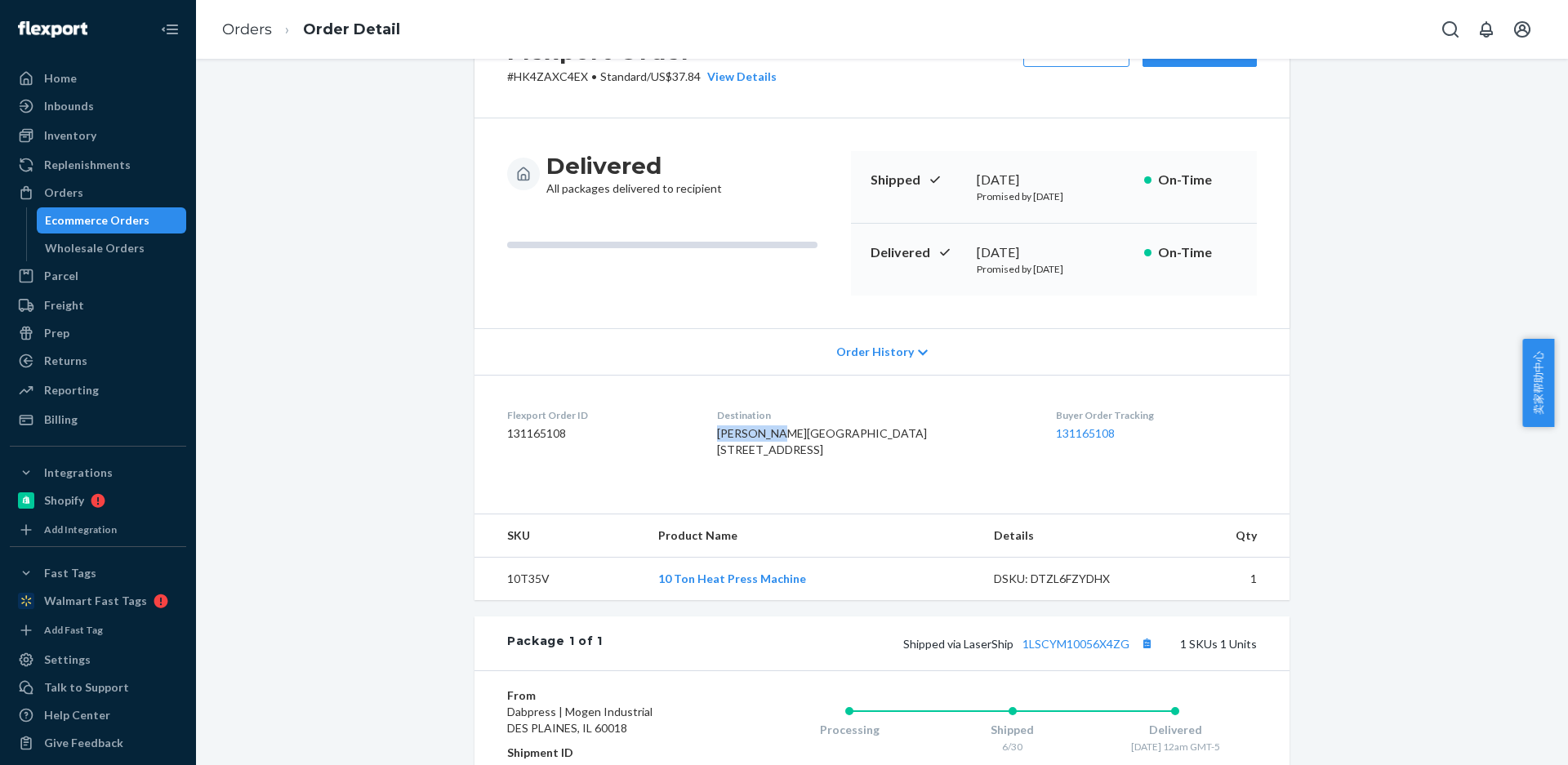
drag, startPoint x: 729, startPoint y: 434, endPoint x: 798, endPoint y: 439, distance: 69.2
click at [798, 439] on dl "Flexport Order ID 131165108 Destination Ian DeShon Greener Gardens 6418 Penn Av…" at bounding box center [882, 436] width 815 height 122
drag, startPoint x: 731, startPoint y: 460, endPoint x: 744, endPoint y: 401, distance: 60.4
click at [826, 466] on dl "Flexport Order ID 131165108 Destination Ian DeShon Greener Gardens 6418 Penn Av…" at bounding box center [882, 436] width 815 height 122
click at [523, 601] on td "10T35V" at bounding box center [559, 580] width 170 height 43
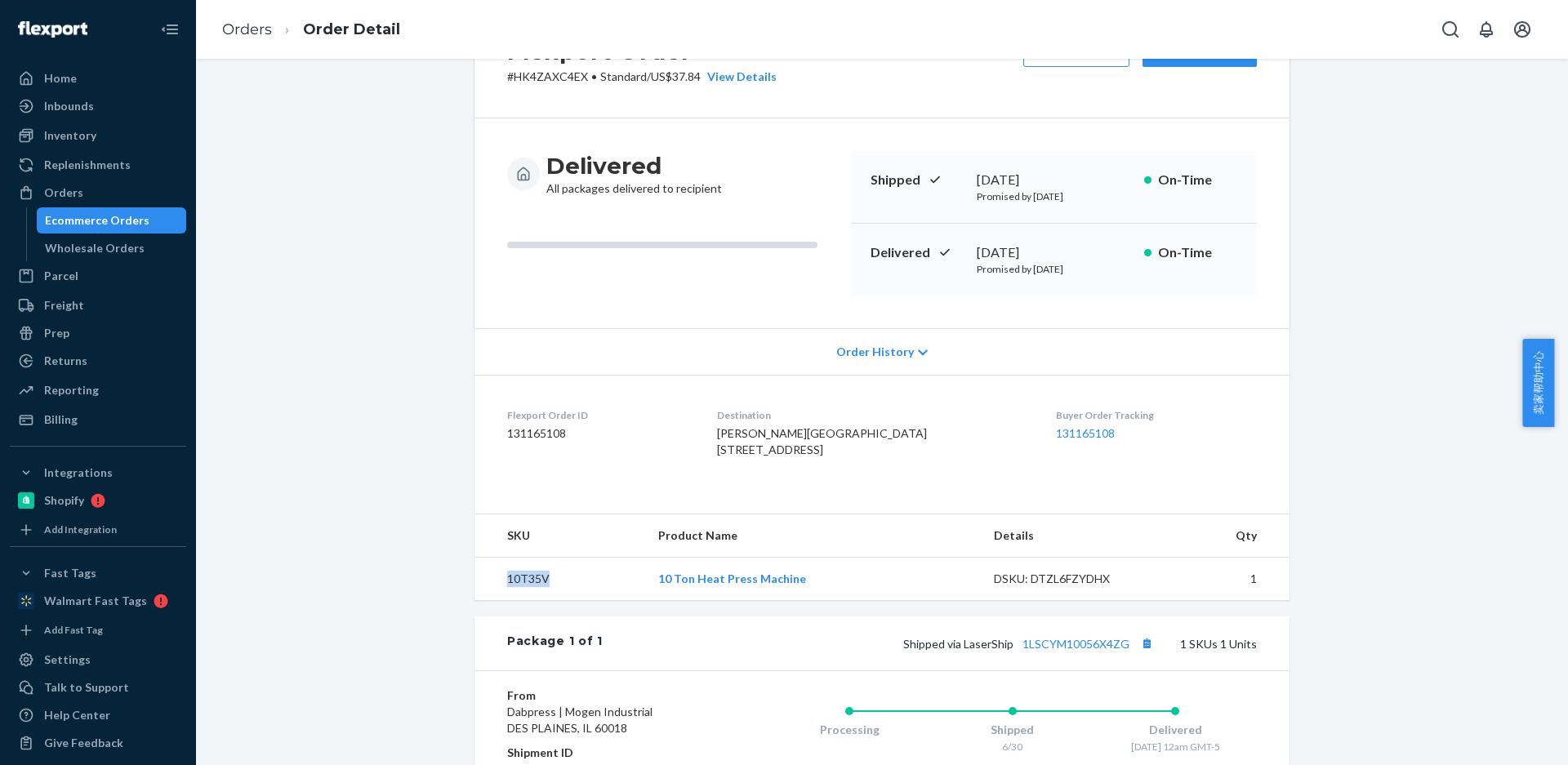
click at [523, 601] on td "10T35V" at bounding box center [559, 580] width 170 height 43
click at [729, 440] on dl "Flexport Order ID 131165108 Destination Ian DeShon Greener Gardens 6418 Penn Av…" at bounding box center [882, 436] width 815 height 122
drag, startPoint x: 740, startPoint y: 438, endPoint x: 890, endPoint y: 495, distance: 160.5
click at [896, 487] on dl "Flexport Order ID 131165108 Destination Ian DeShon Greener Gardens 6418 Penn Av…" at bounding box center [882, 436] width 815 height 122
click at [250, 35] on link "Orders" at bounding box center [247, 29] width 50 height 18
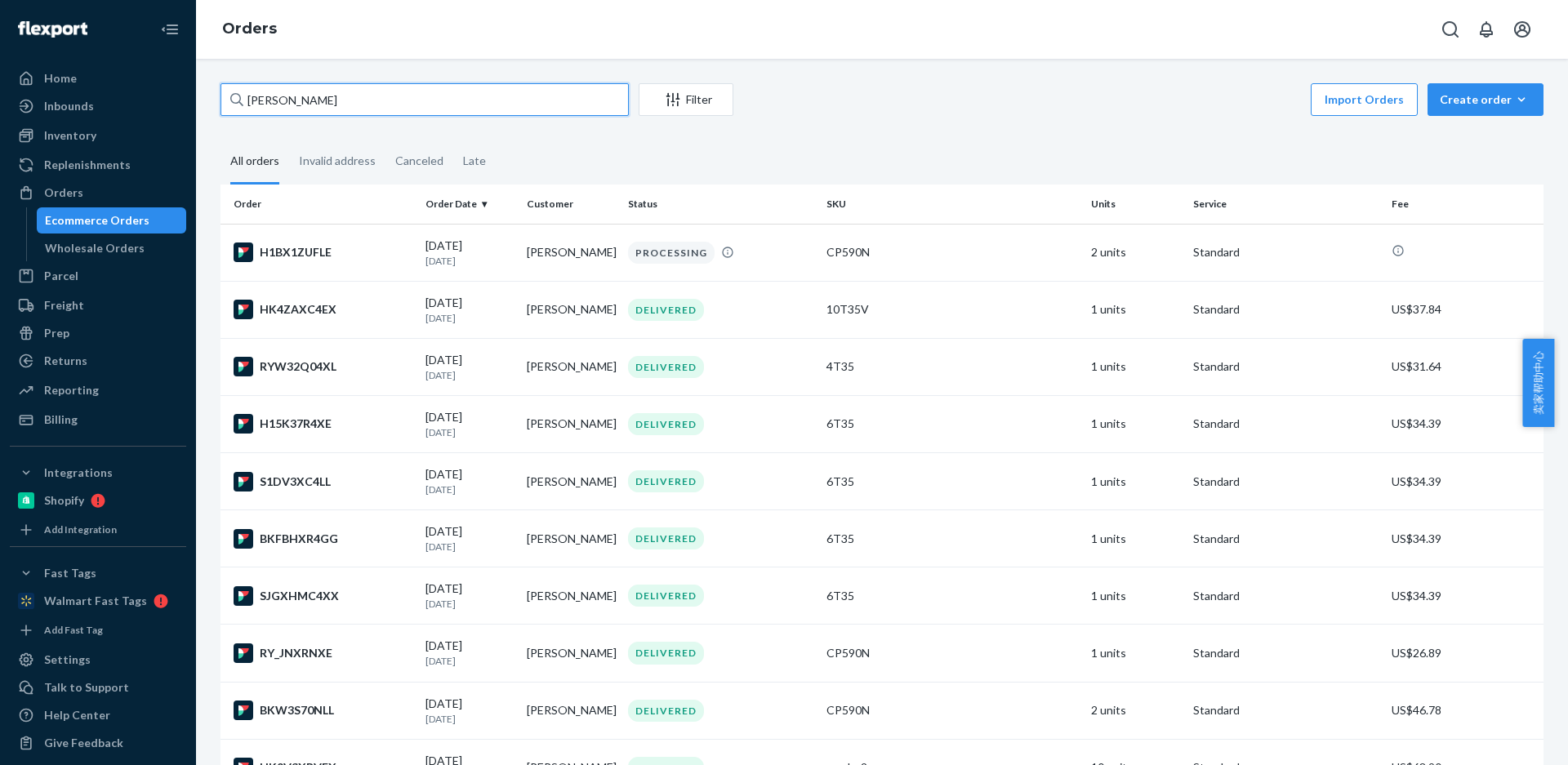
drag, startPoint x: 69, startPoint y: 101, endPoint x: 0, endPoint y: 98, distance: 69.1
click at [0, 98] on div "Home Inbounds Shipping Plans Problems Inventory Products Replenishments Orders …" at bounding box center [784, 382] width 1568 height 765
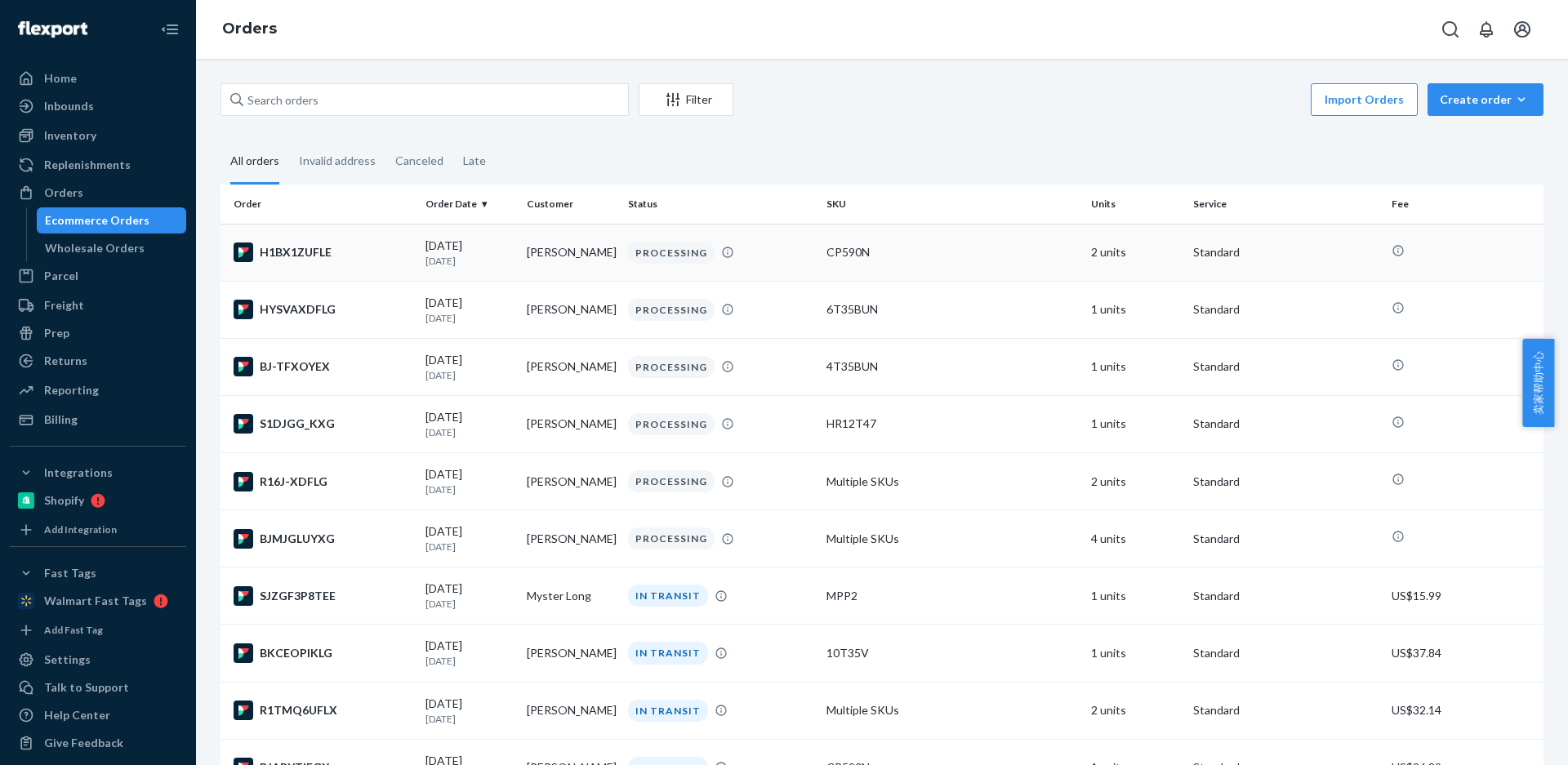
click at [534, 256] on td "[PERSON_NAME]" at bounding box center [571, 252] width 102 height 57
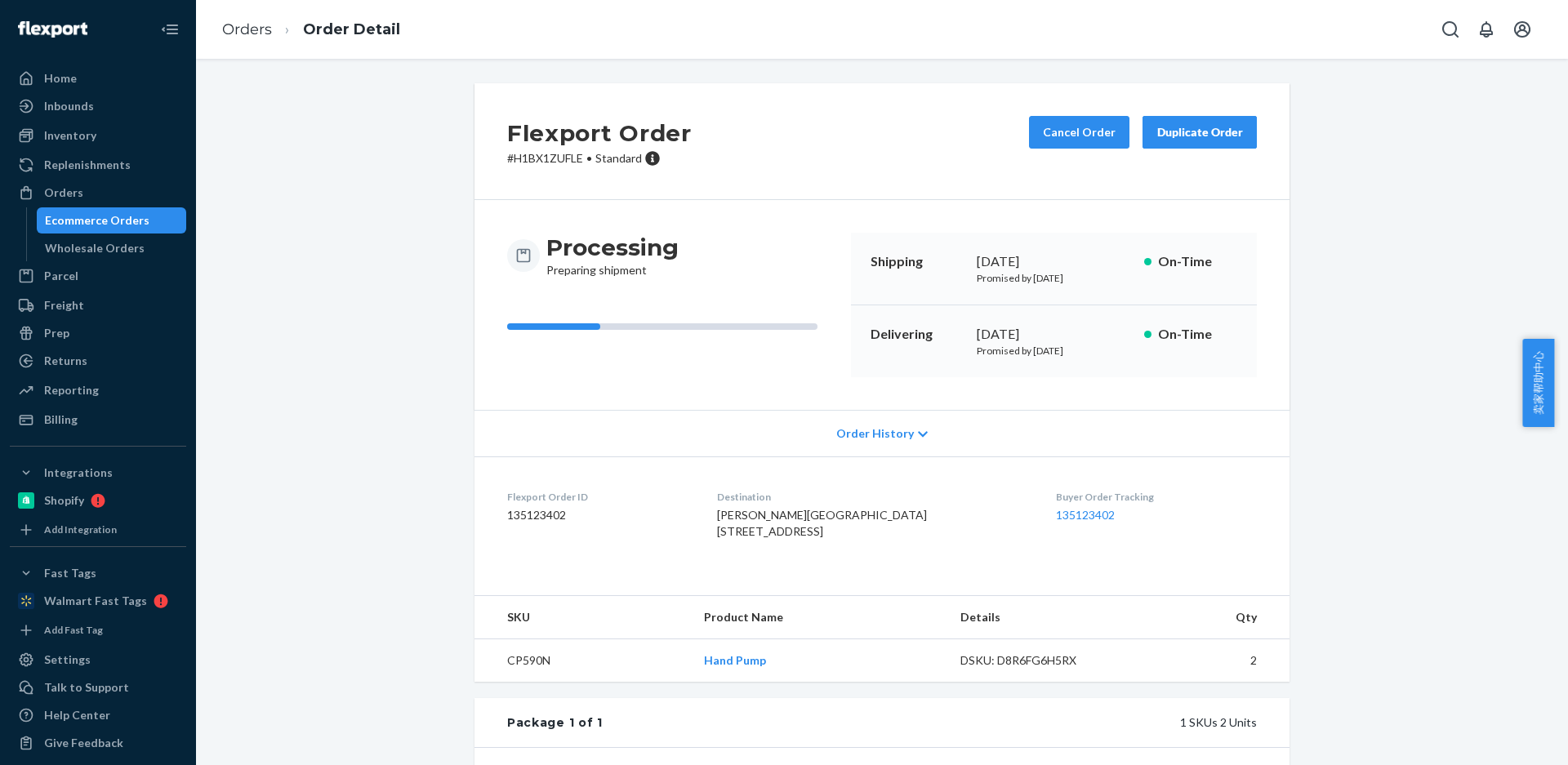
click at [1176, 135] on div "Duplicate Order" at bounding box center [1200, 132] width 87 height 16
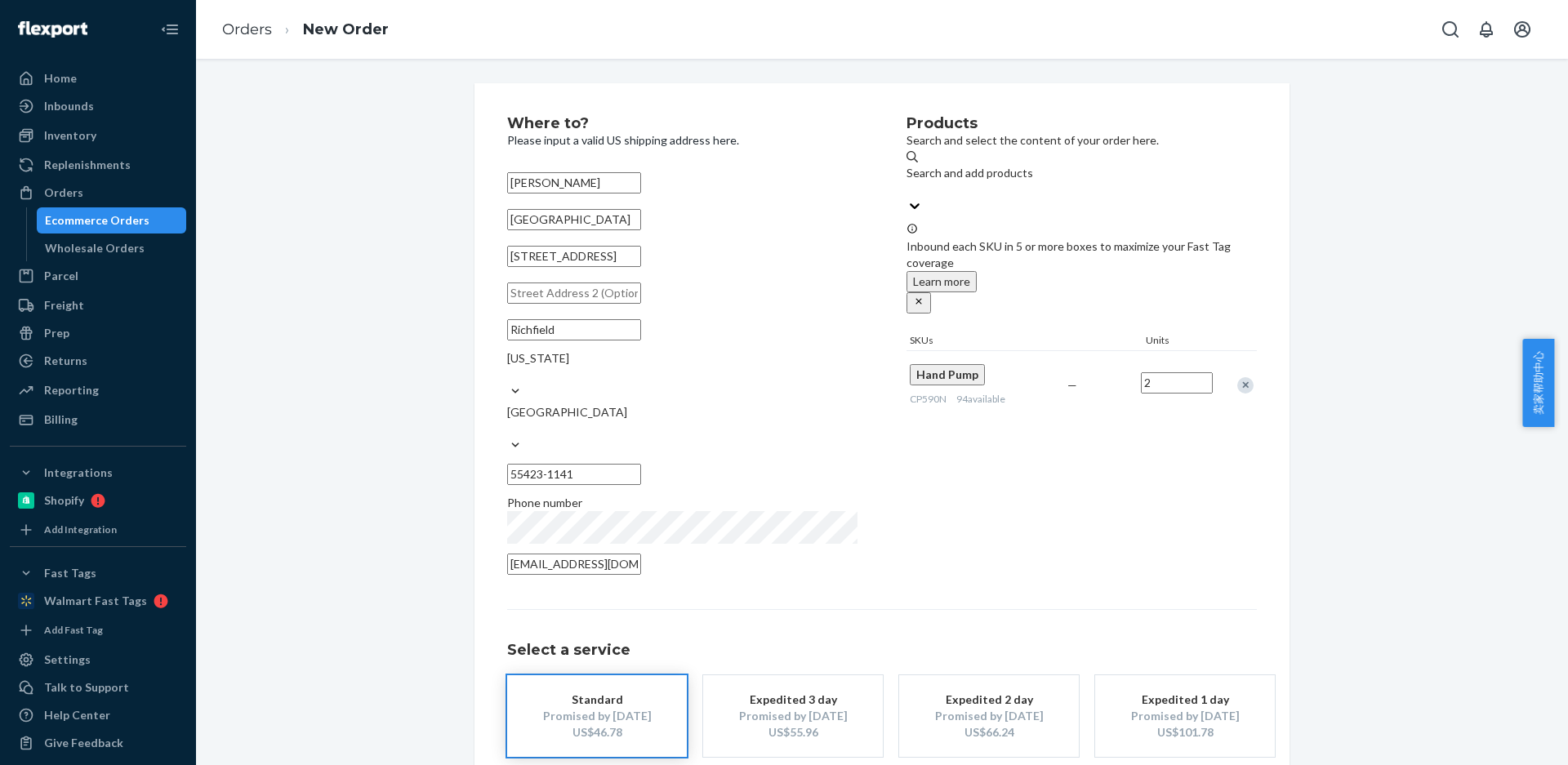
click at [1238, 377] on div "Remove Item" at bounding box center [1245, 385] width 16 height 16
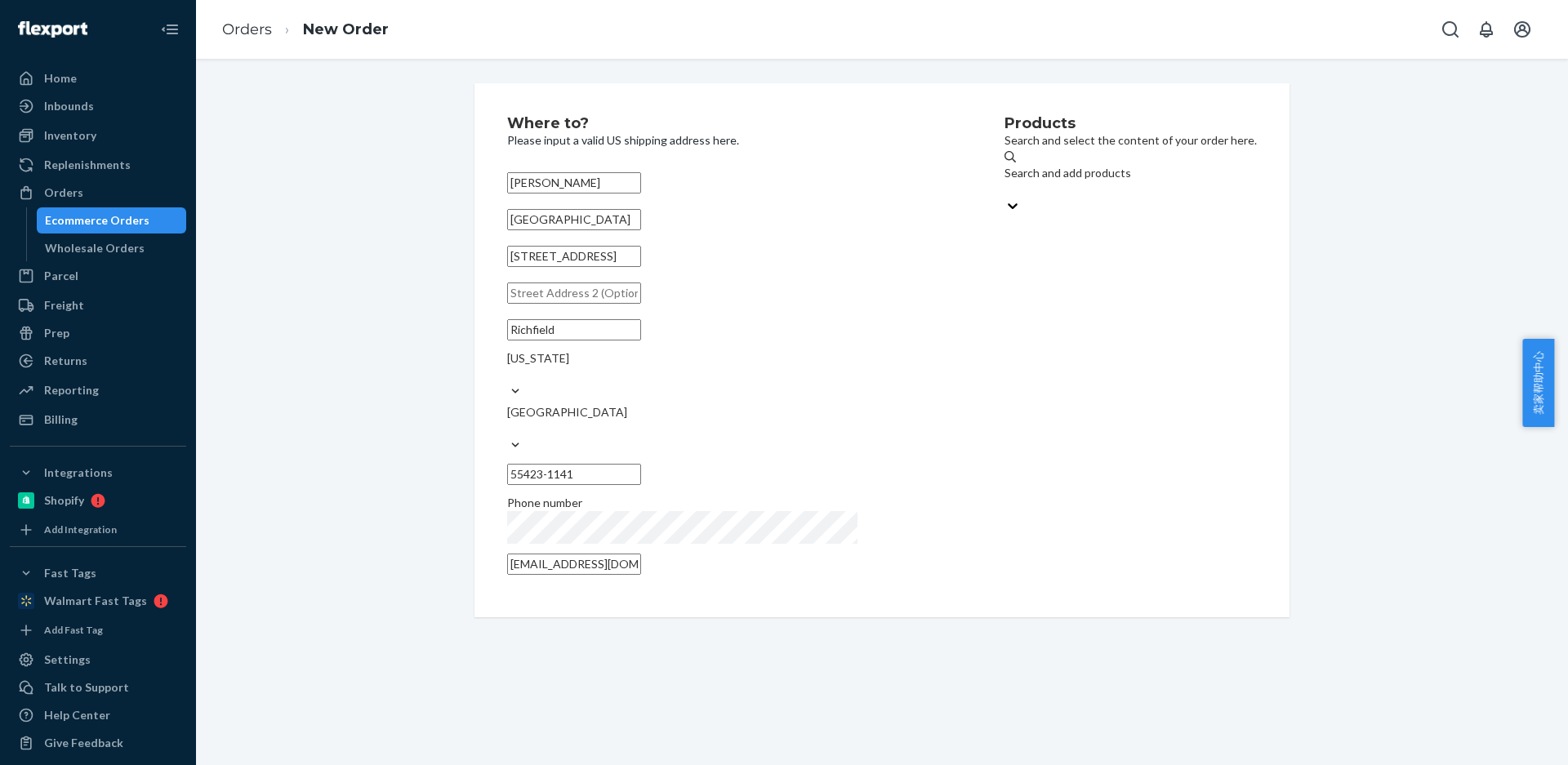
click at [1013, 180] on div "Search and add products" at bounding box center [1130, 172] width 252 height 16
click at [1006, 182] on input "Search and add products" at bounding box center [1005, 189] width 2 height 16
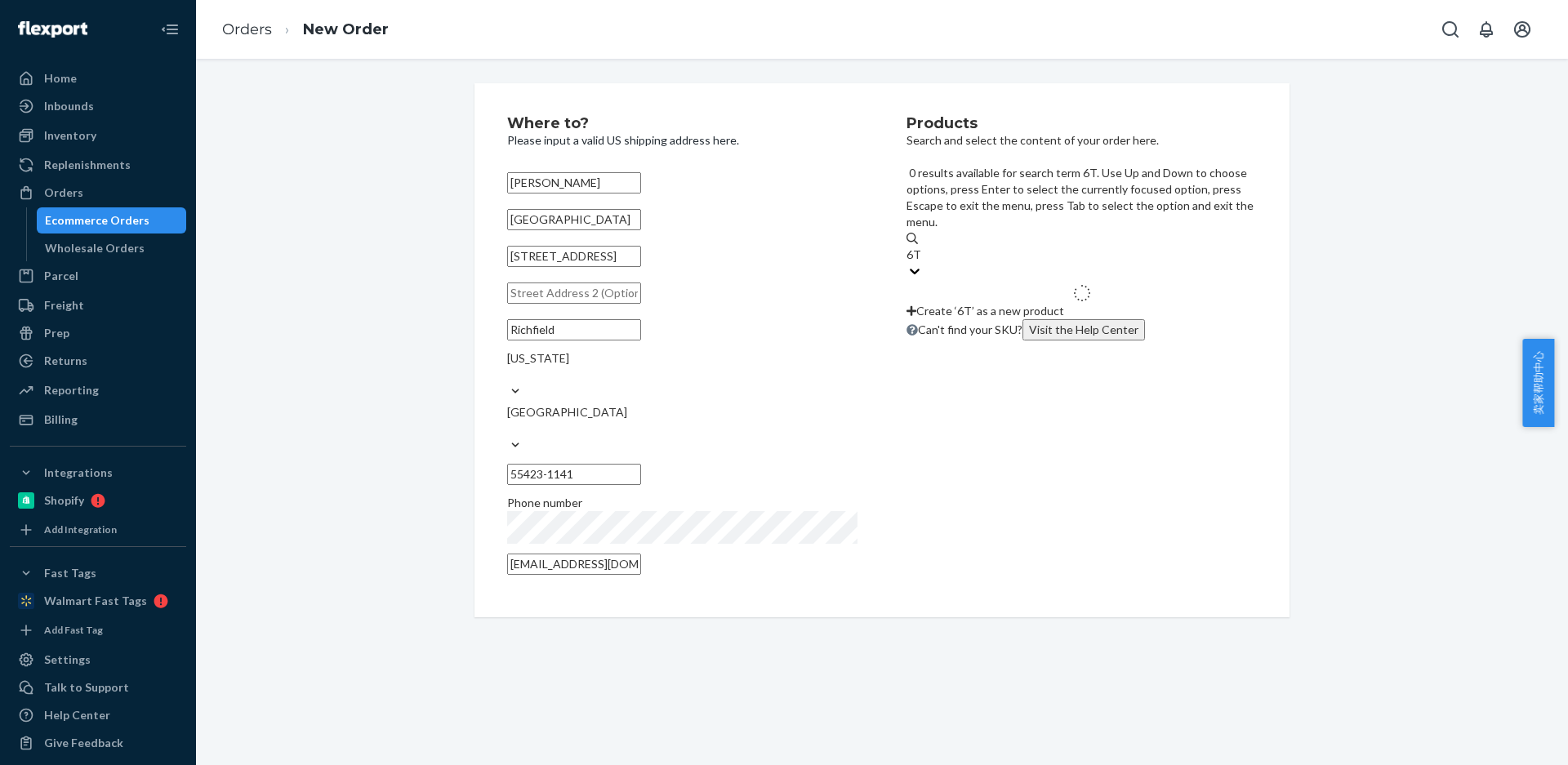
type input "6T35"
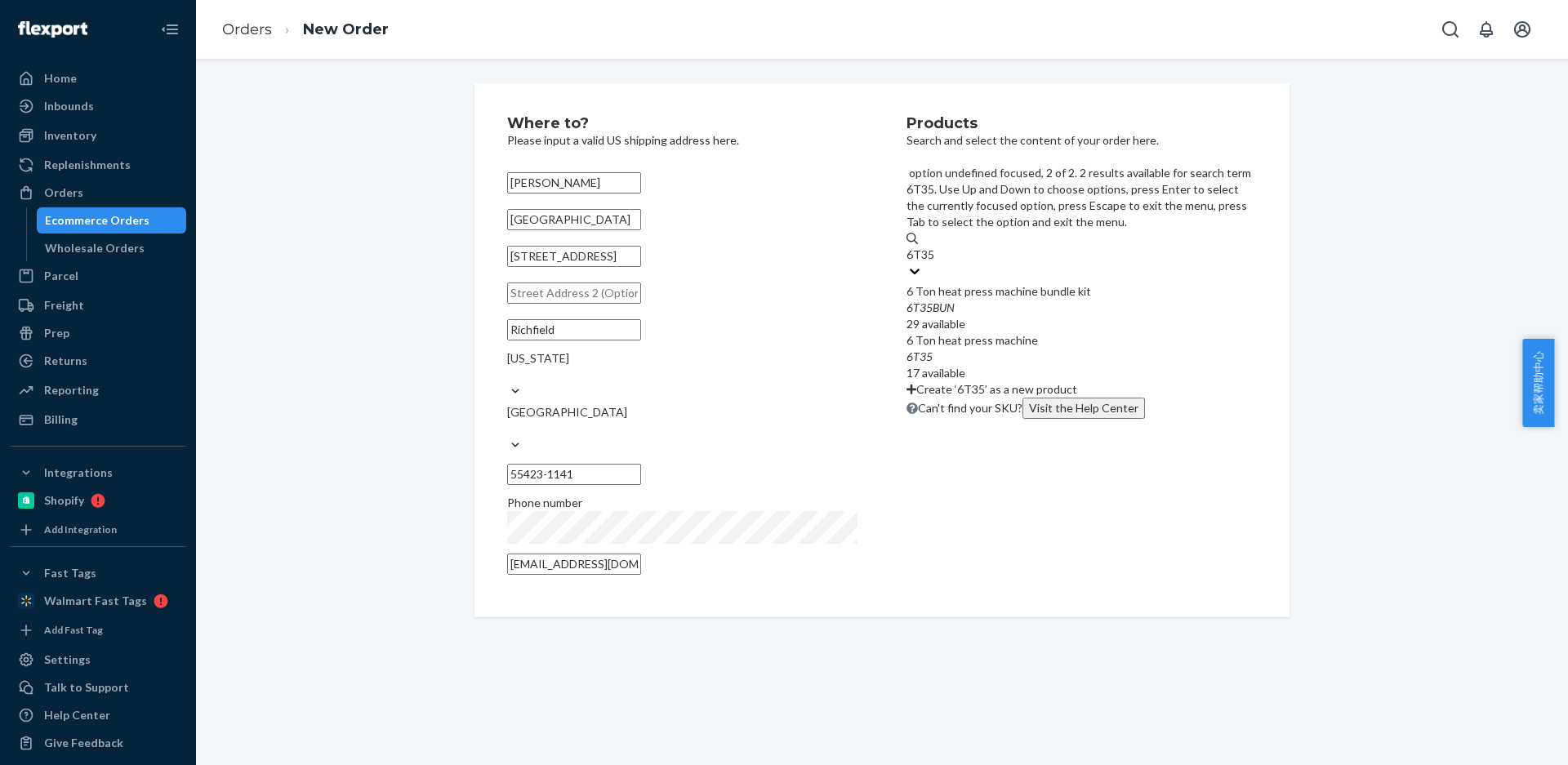
click at [979, 349] on div "6T35" at bounding box center [1081, 357] width 350 height 16
click at [936, 263] on input "6T35" at bounding box center [920, 254] width 28 height 16
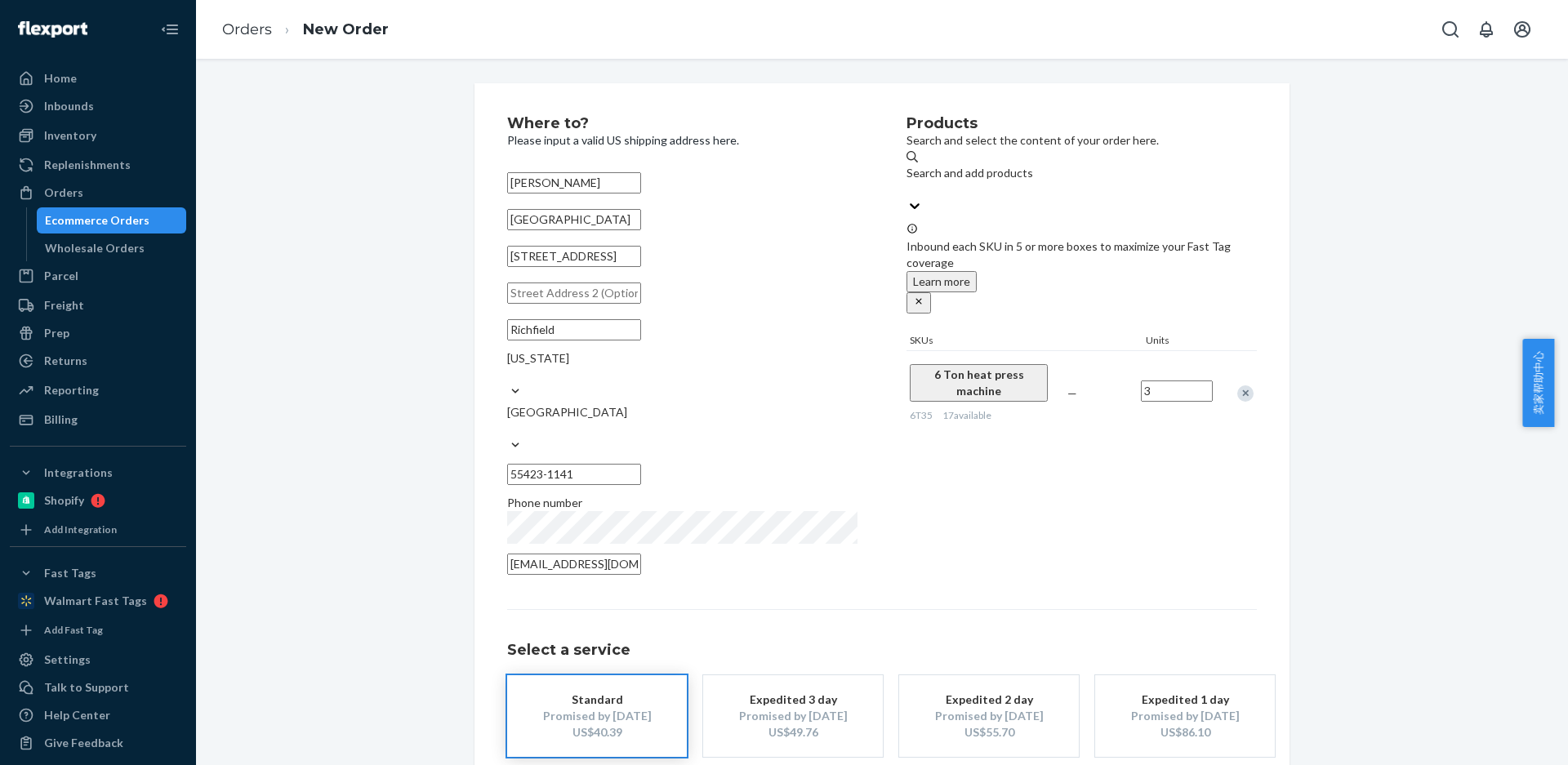
click at [1127, 438] on div "Products Search and select the content of your order here. Search and add produ…" at bounding box center [1081, 350] width 350 height 469
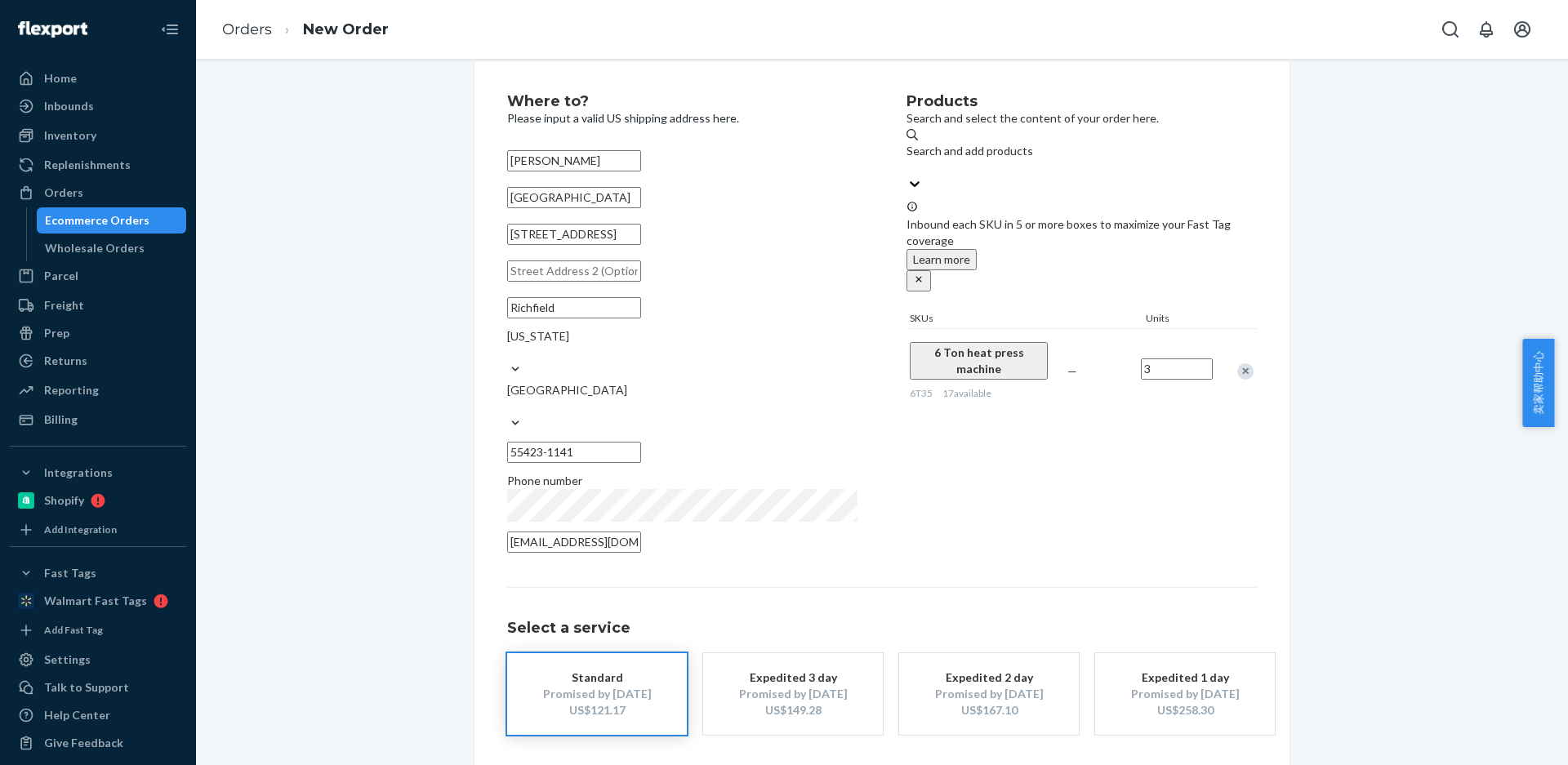
scroll to position [60, 0]
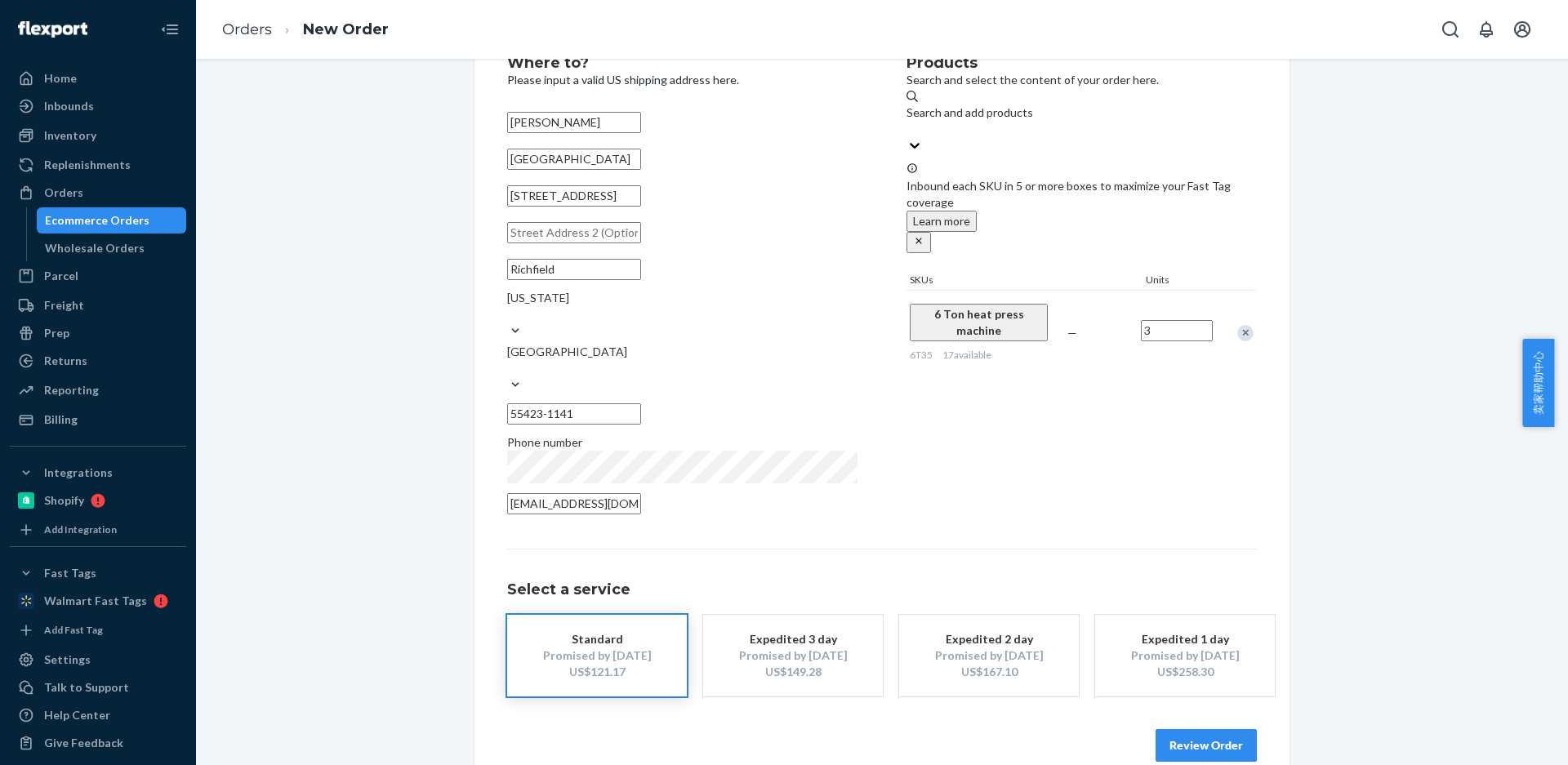
click at [1100, 369] on div "Products Search and select the content of your order here. Search and add produ…" at bounding box center [1081, 290] width 350 height 469
click at [1152, 324] on div "Products Search and select the content of your order here. Search and add produ…" at bounding box center [1081, 290] width 350 height 469
click at [1107, 378] on div "Products Search and select the content of your order here. Search and add produ…" at bounding box center [1081, 290] width 350 height 469
type input "3"
click at [1080, 405] on div "Products Search and select the content of your order here. Search and add produ…" at bounding box center [1081, 290] width 350 height 469
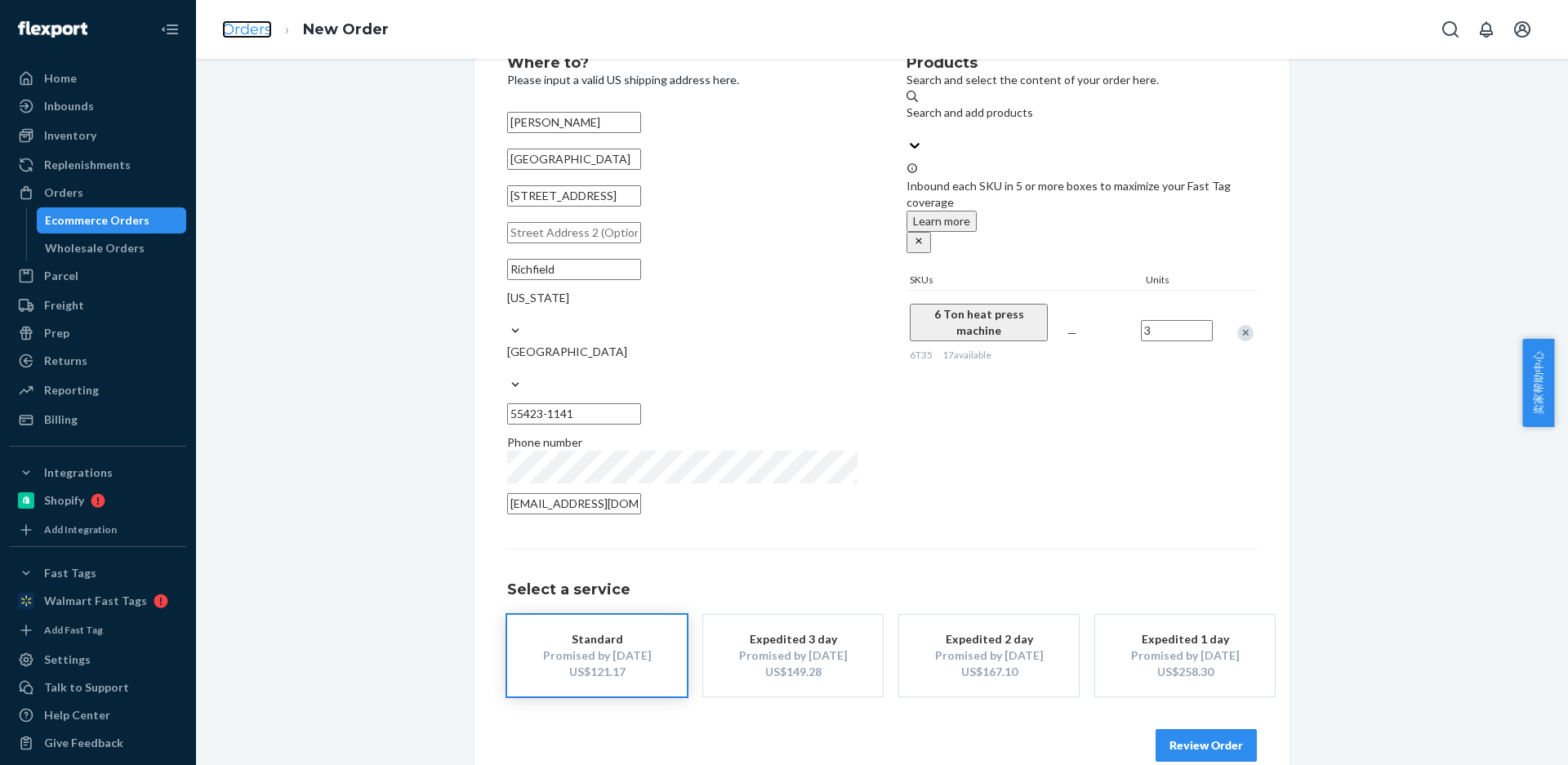
click at [243, 29] on link "Orders" at bounding box center [247, 29] width 50 height 18
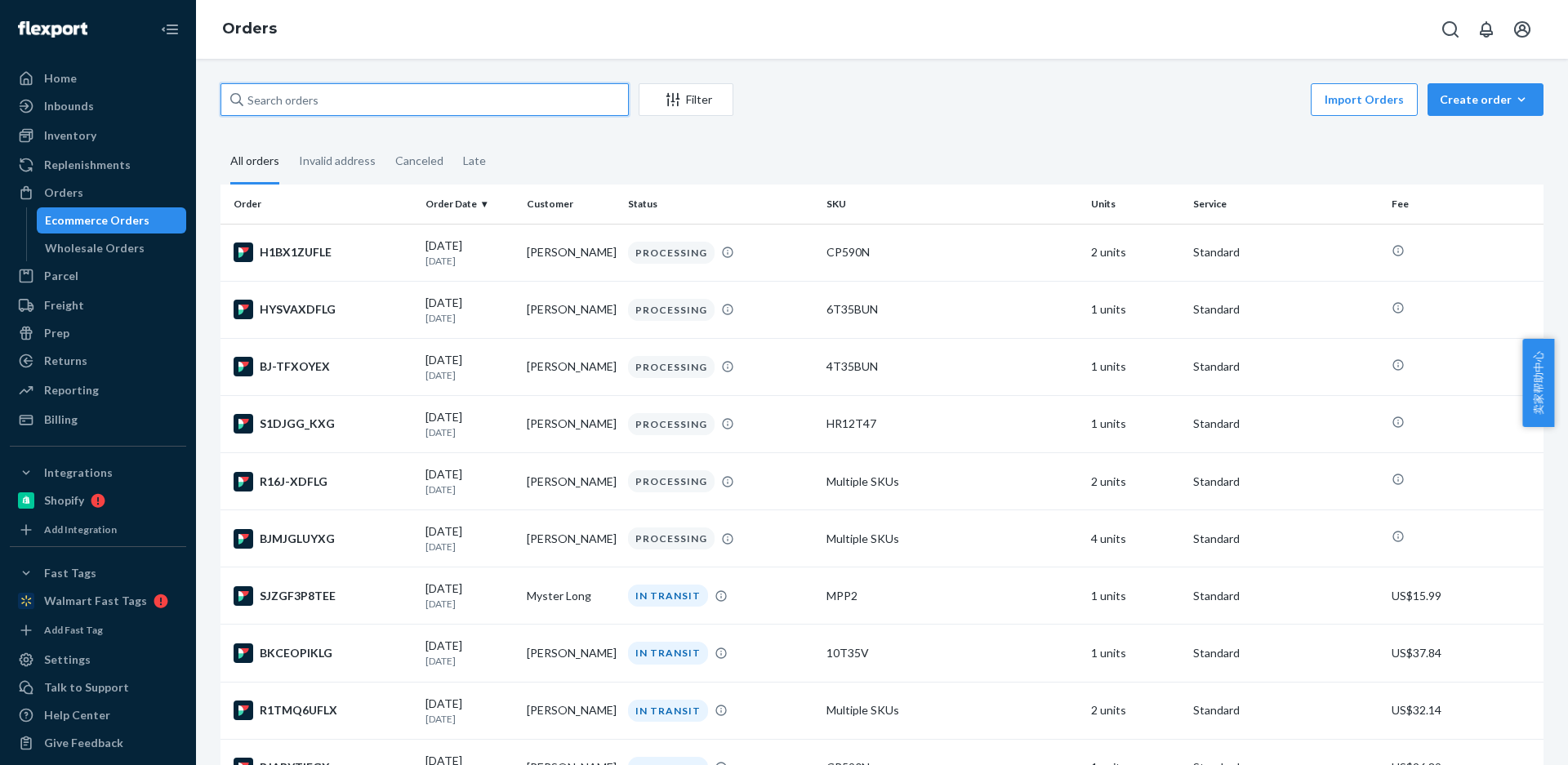
click at [355, 104] on input "text" at bounding box center [424, 100] width 408 height 33
paste input "[PERSON_NAME]"
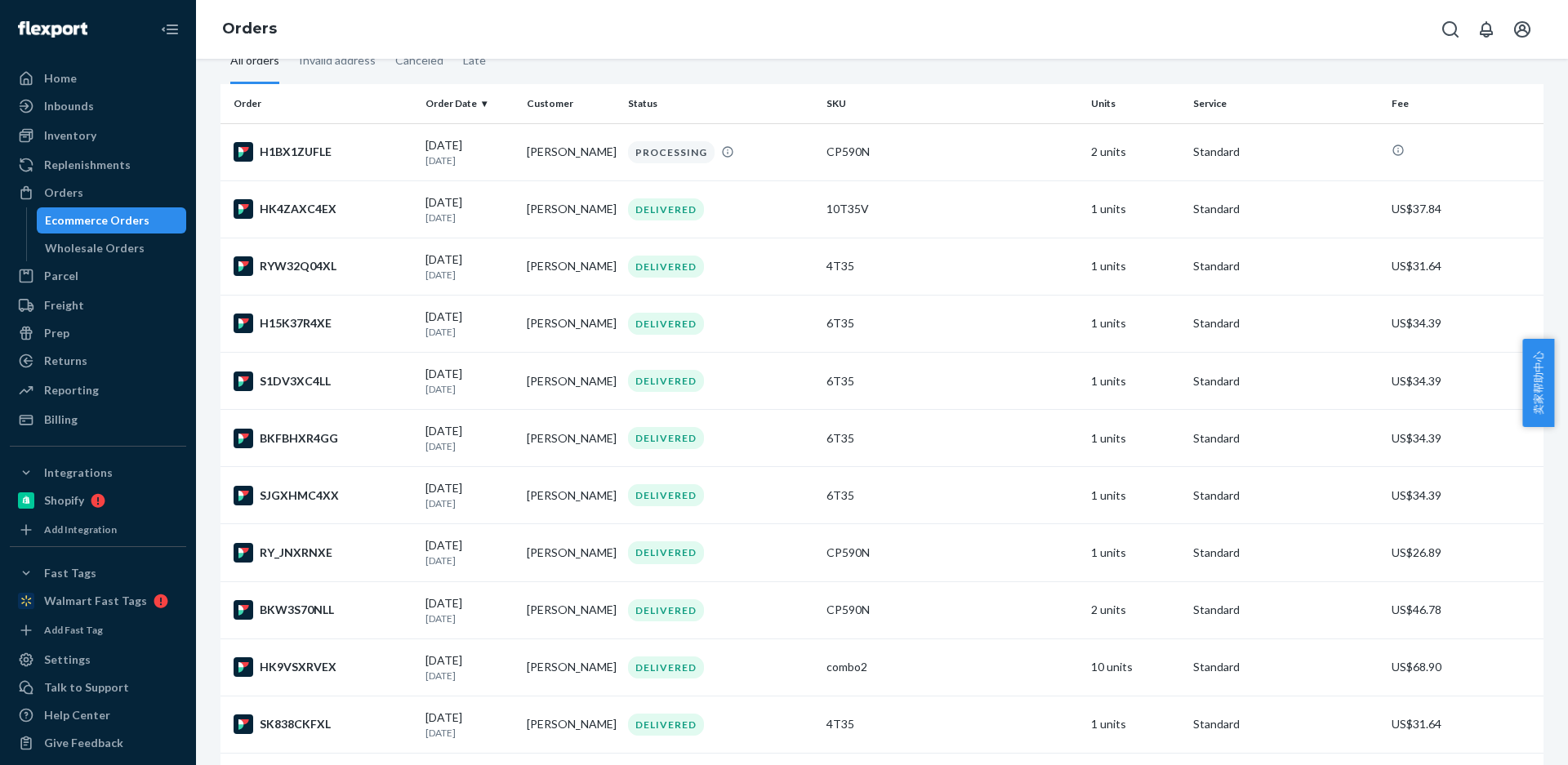
scroll to position [82, 0]
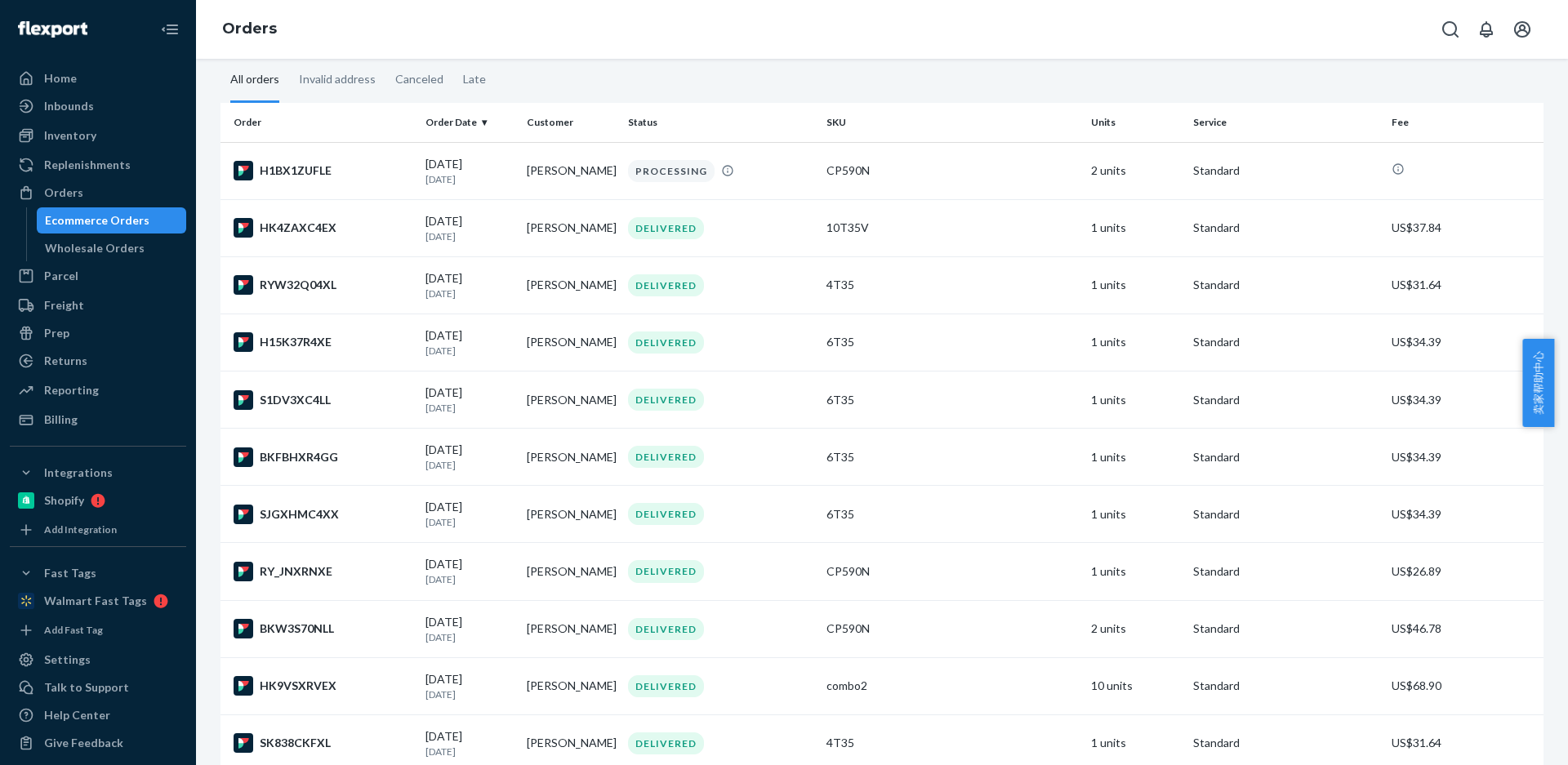
type input "[PERSON_NAME]"
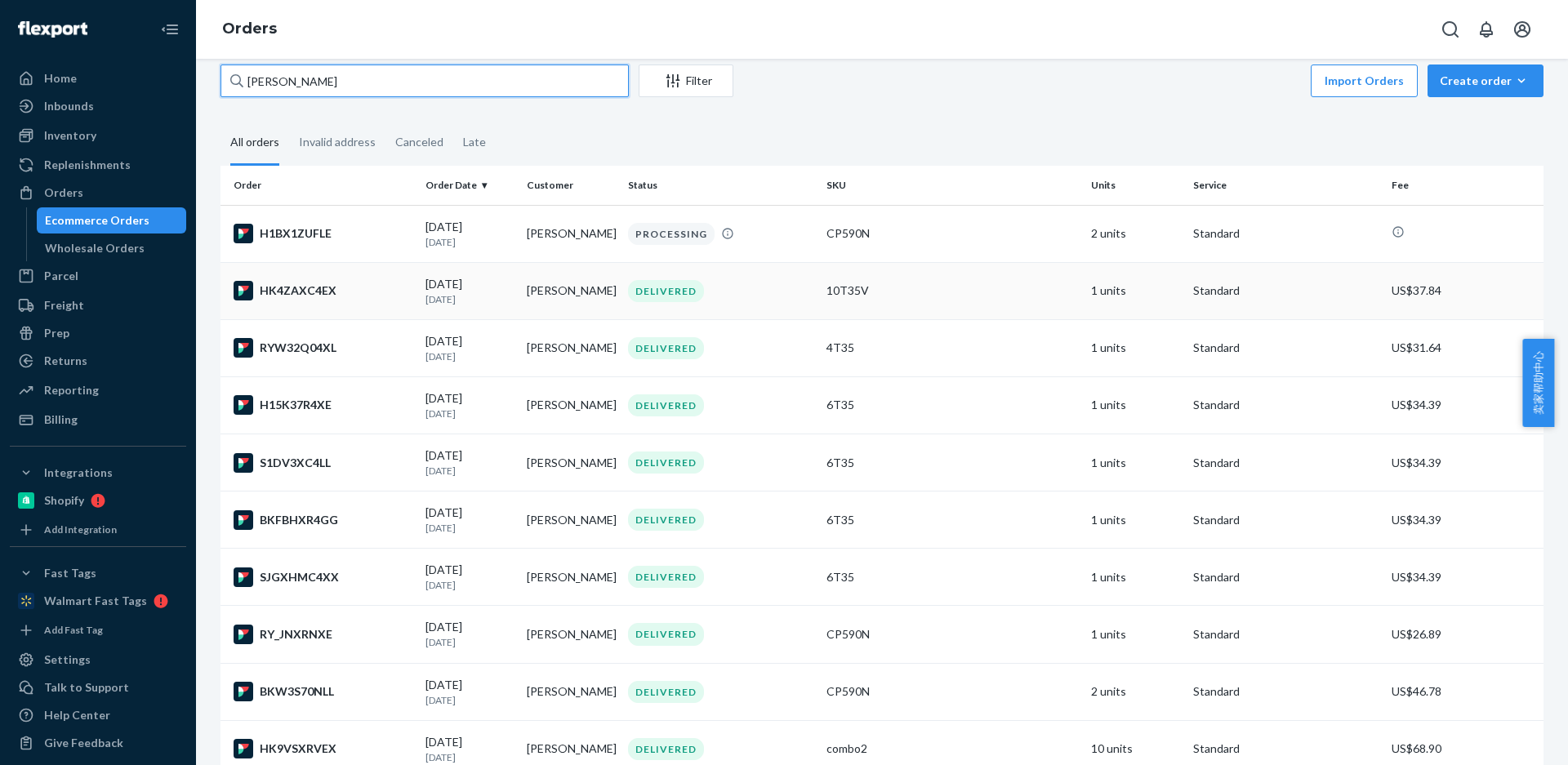
scroll to position [0, 0]
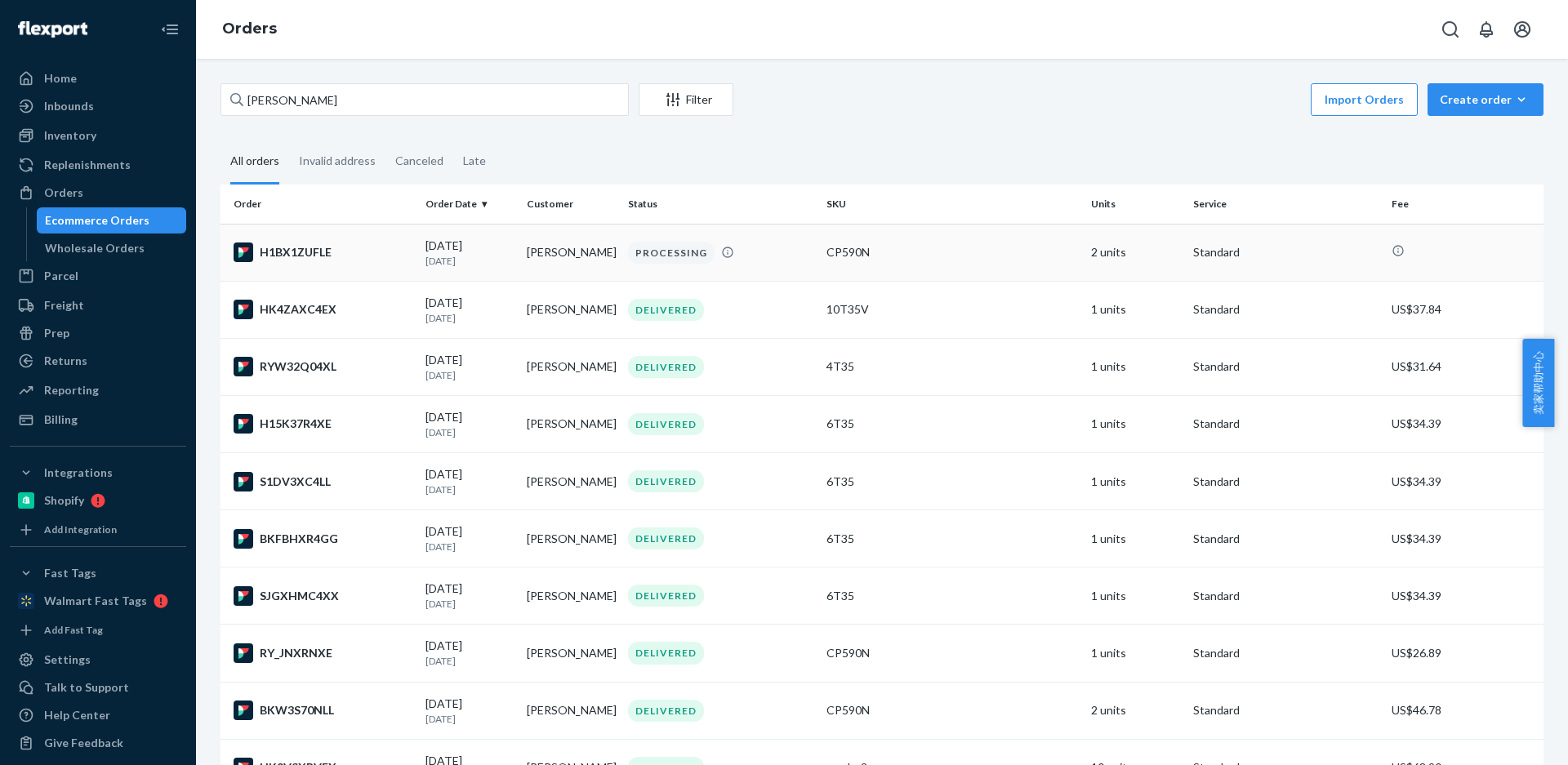
click at [540, 257] on td "[PERSON_NAME]" at bounding box center [571, 252] width 102 height 57
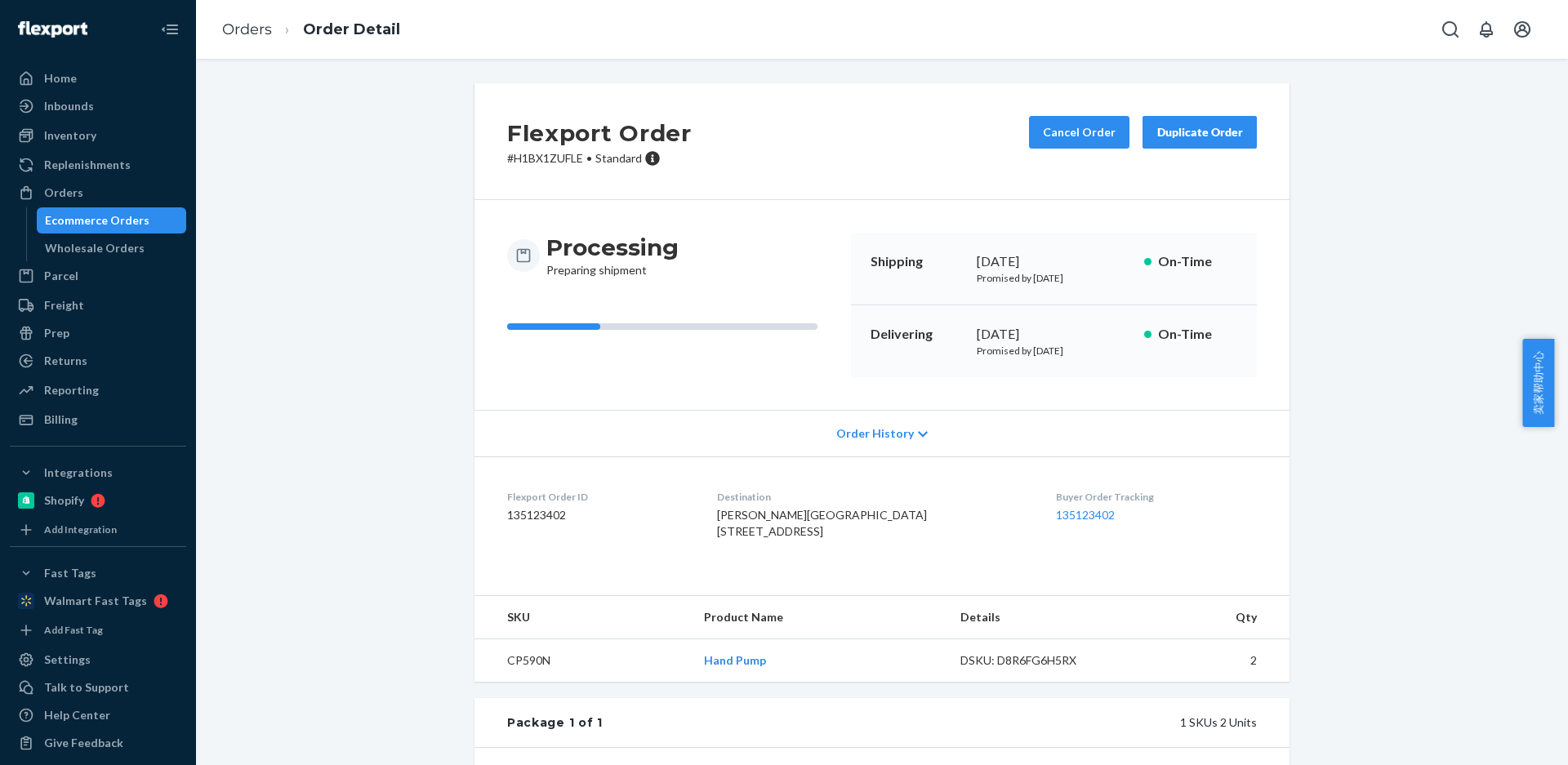
click at [1160, 140] on button "Duplicate Order" at bounding box center [1199, 132] width 114 height 33
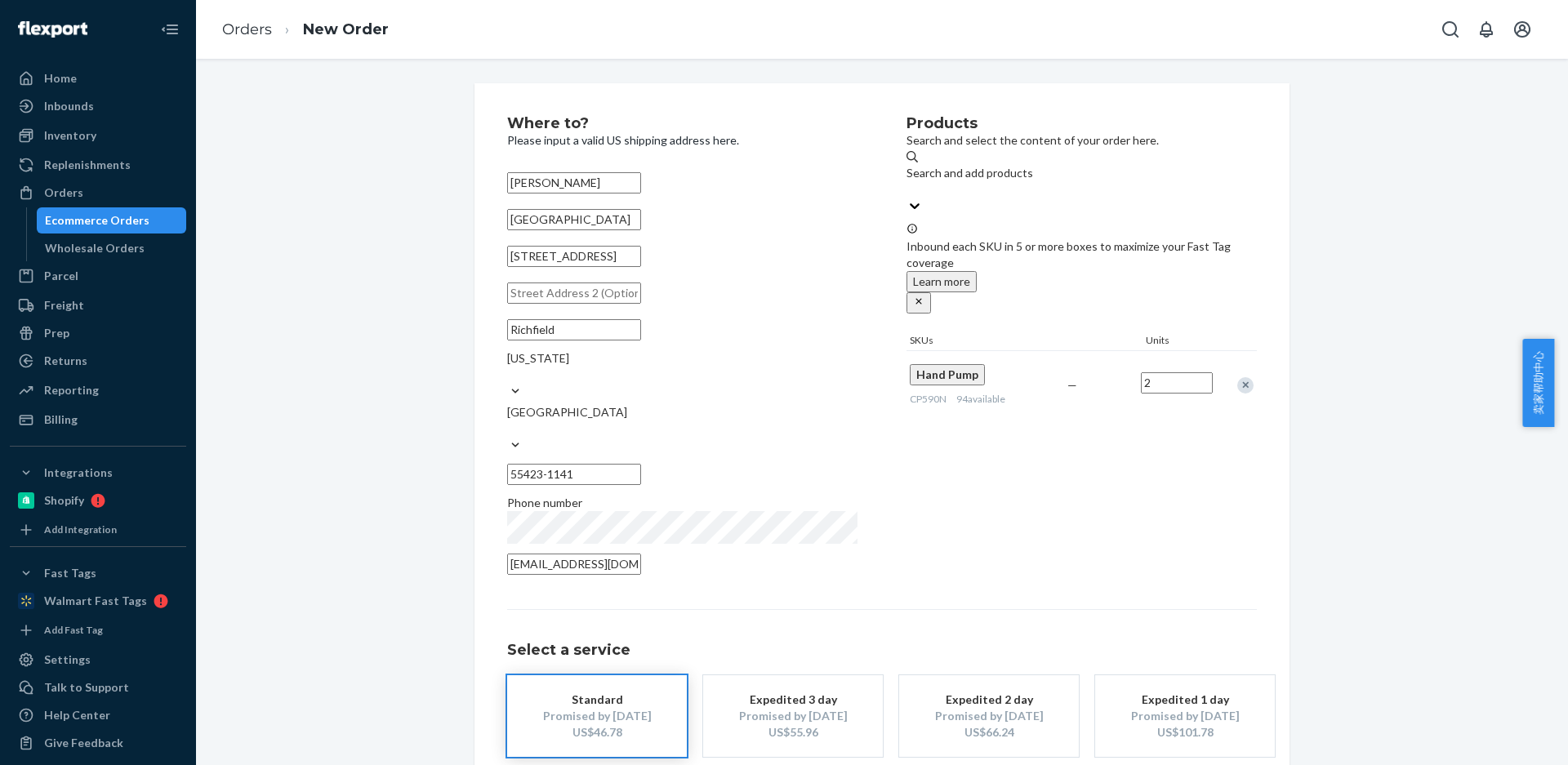
drag, startPoint x: 1244, startPoint y: 337, endPoint x: 1052, endPoint y: 254, distance: 209.2
click at [1242, 377] on div "Remove Item" at bounding box center [1245, 385] width 16 height 16
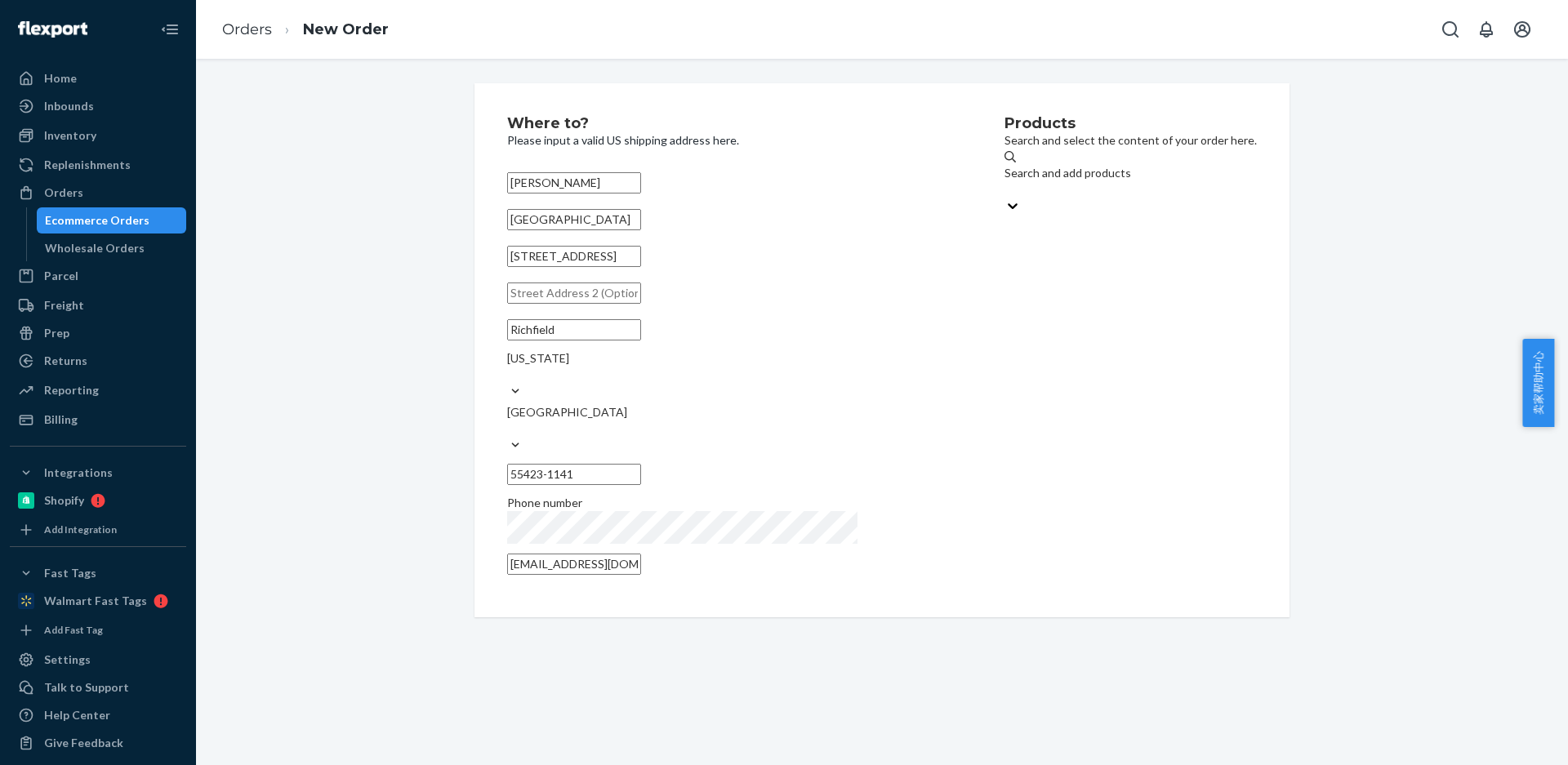
click at [1004, 176] on div "Search and add products" at bounding box center [1130, 172] width 252 height 16
click at [1004, 182] on input "Search and add products" at bounding box center [1005, 189] width 2 height 16
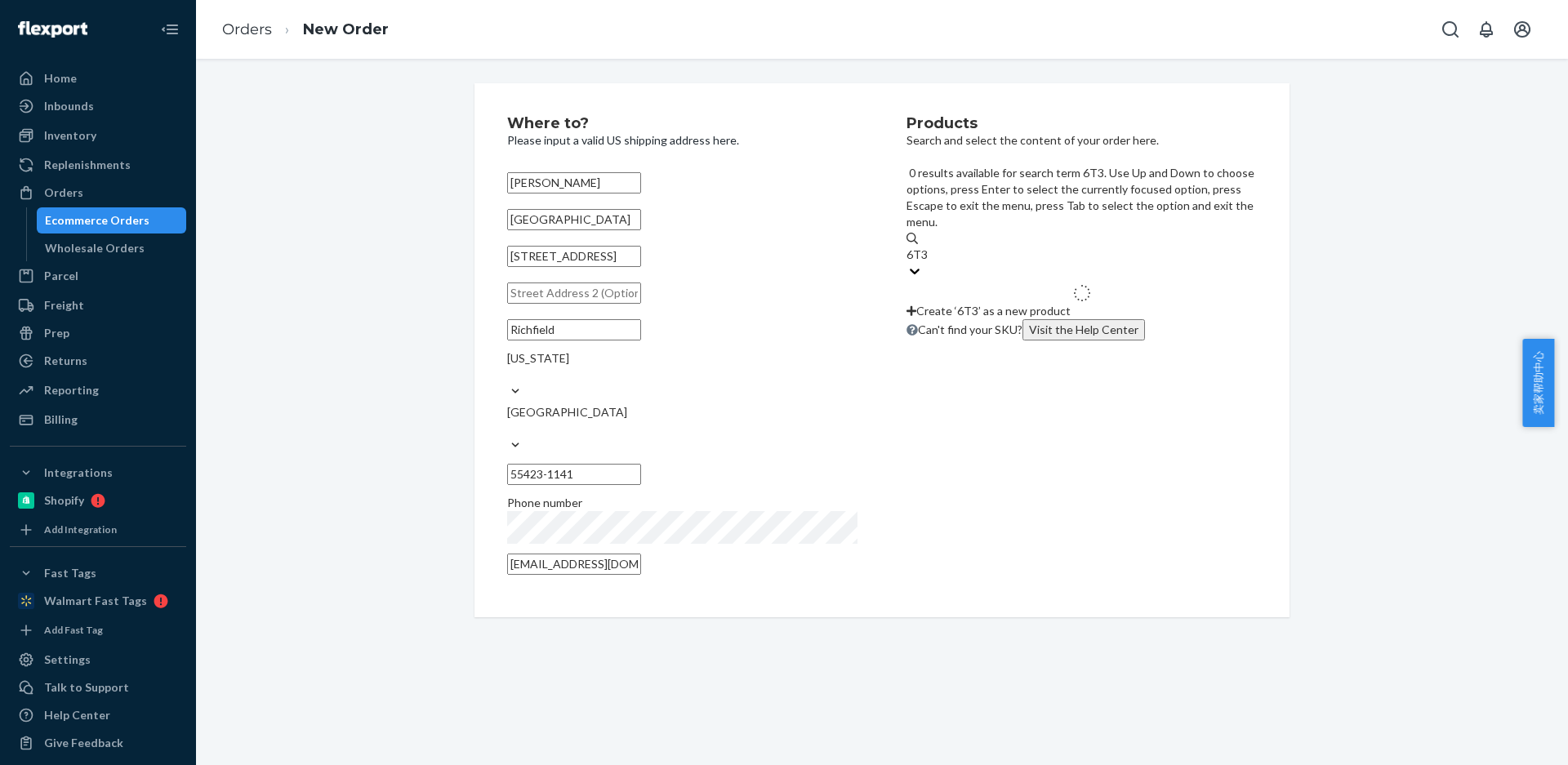
type input "6T35"
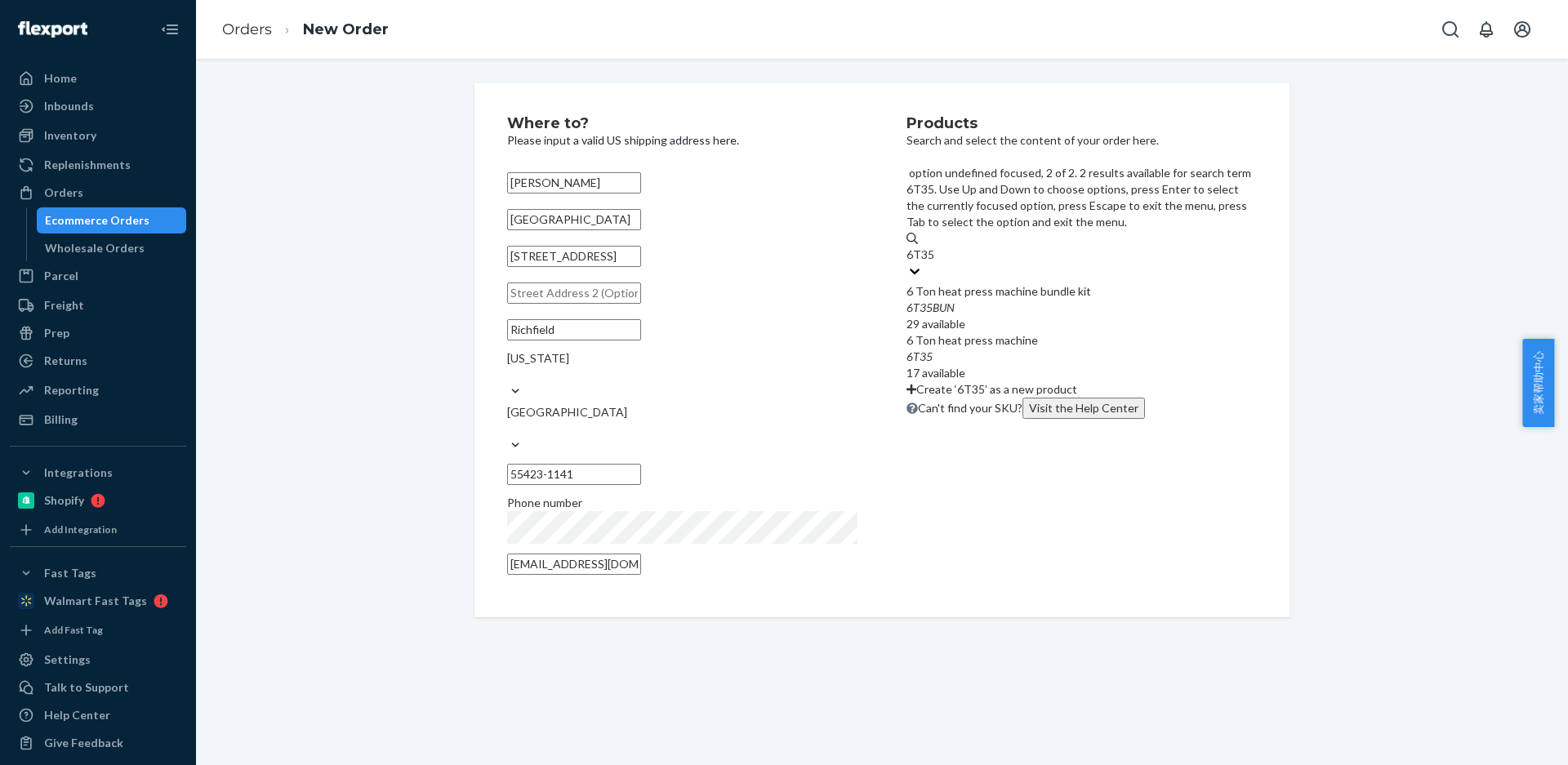
click at [940, 349] on div "6T35" at bounding box center [1081, 357] width 350 height 16
click at [936, 263] on input "6T35" at bounding box center [920, 254] width 28 height 16
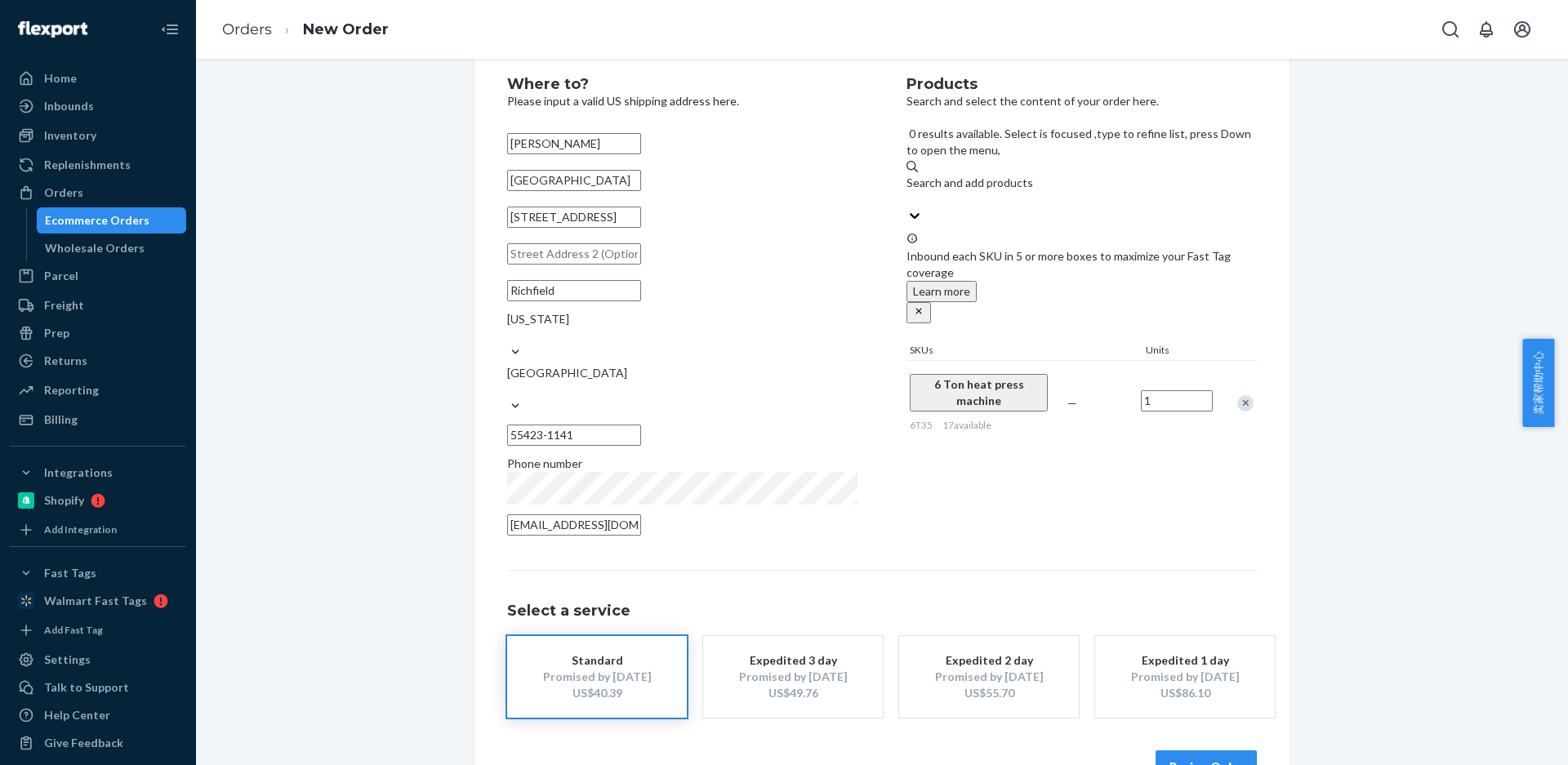
scroll to position [60, 0]
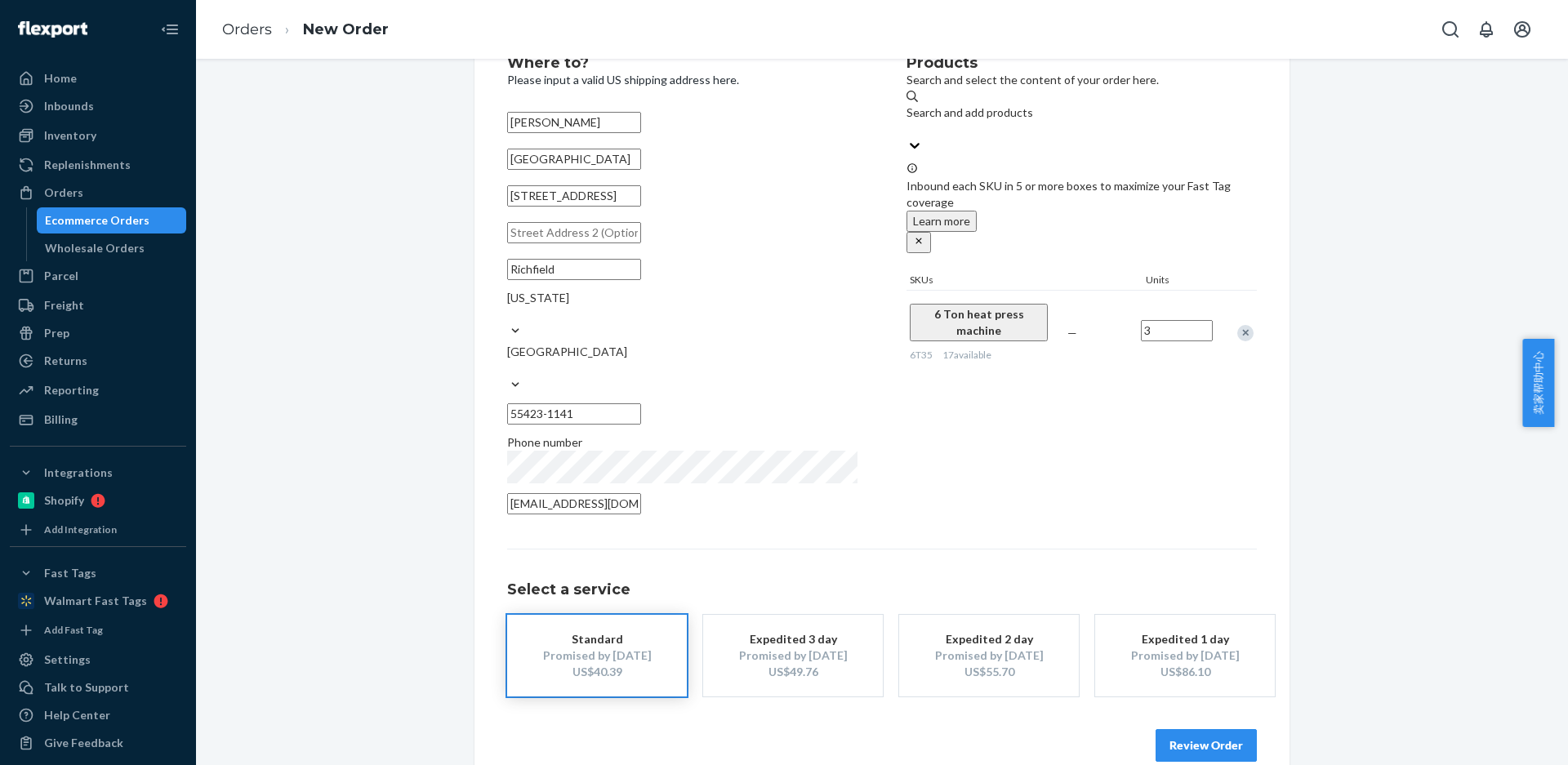
type input "3"
click at [1230, 371] on div "Products Search and select the content of your order here. Search and add produ…" at bounding box center [1081, 290] width 350 height 469
click at [1220, 729] on button "Review Order" at bounding box center [1207, 745] width 102 height 33
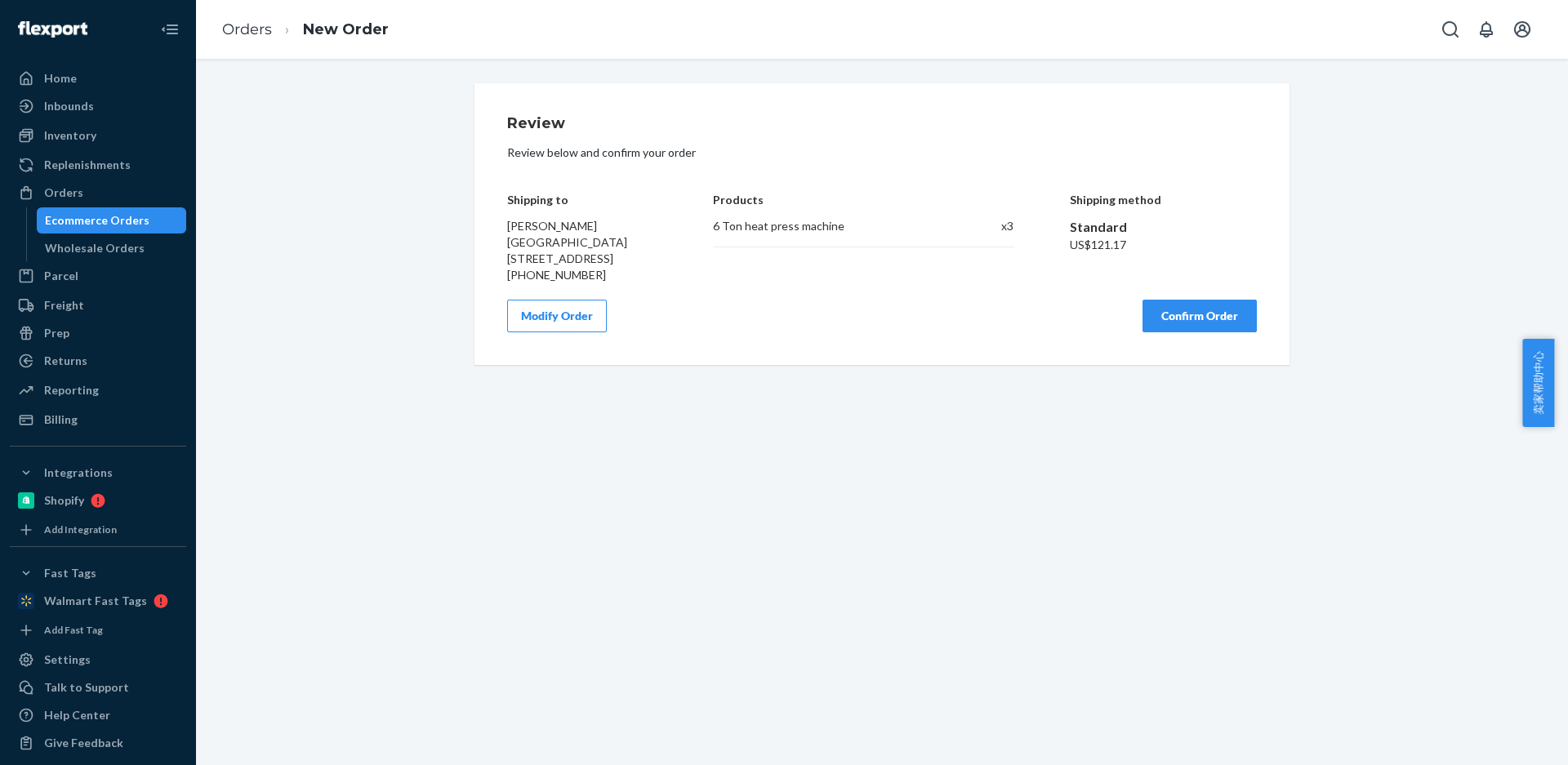
scroll to position [0, 0]
click at [567, 332] on button "Modify Order" at bounding box center [557, 315] width 100 height 33
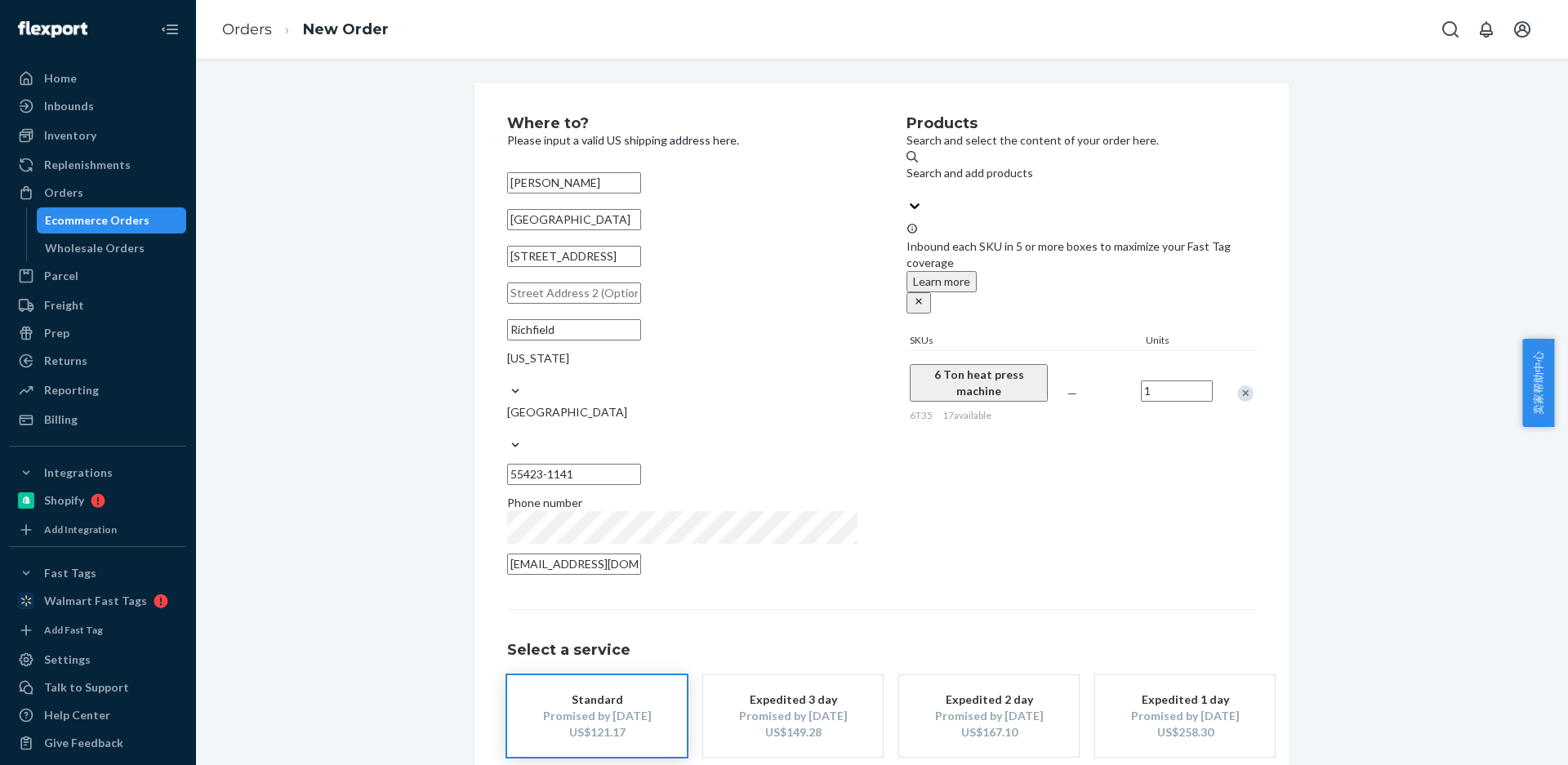
type input "1"
click at [1098, 462] on div "Products Search and select the content of your order here. Search and add produ…" at bounding box center [1081, 350] width 350 height 469
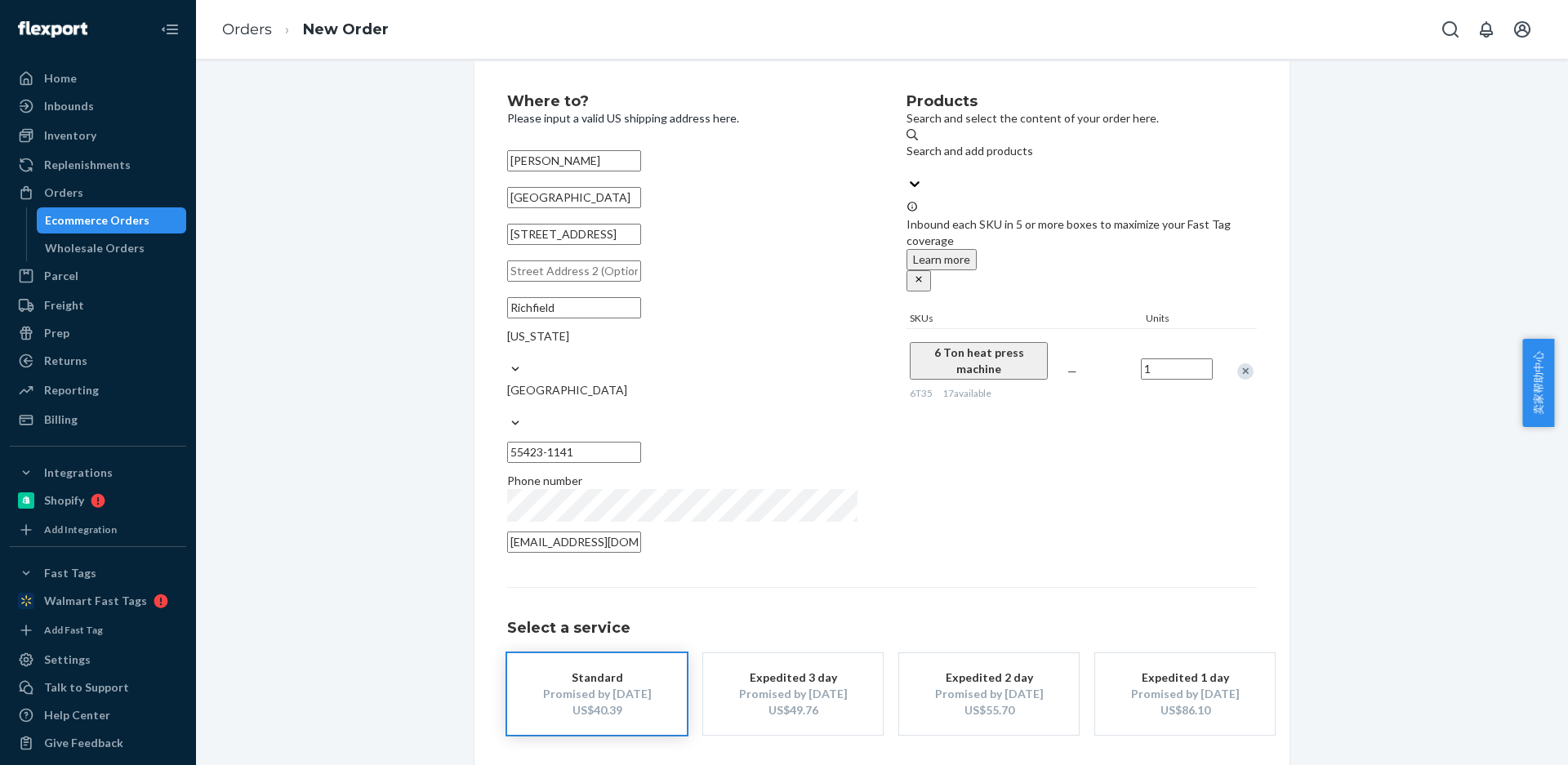
scroll to position [60, 0]
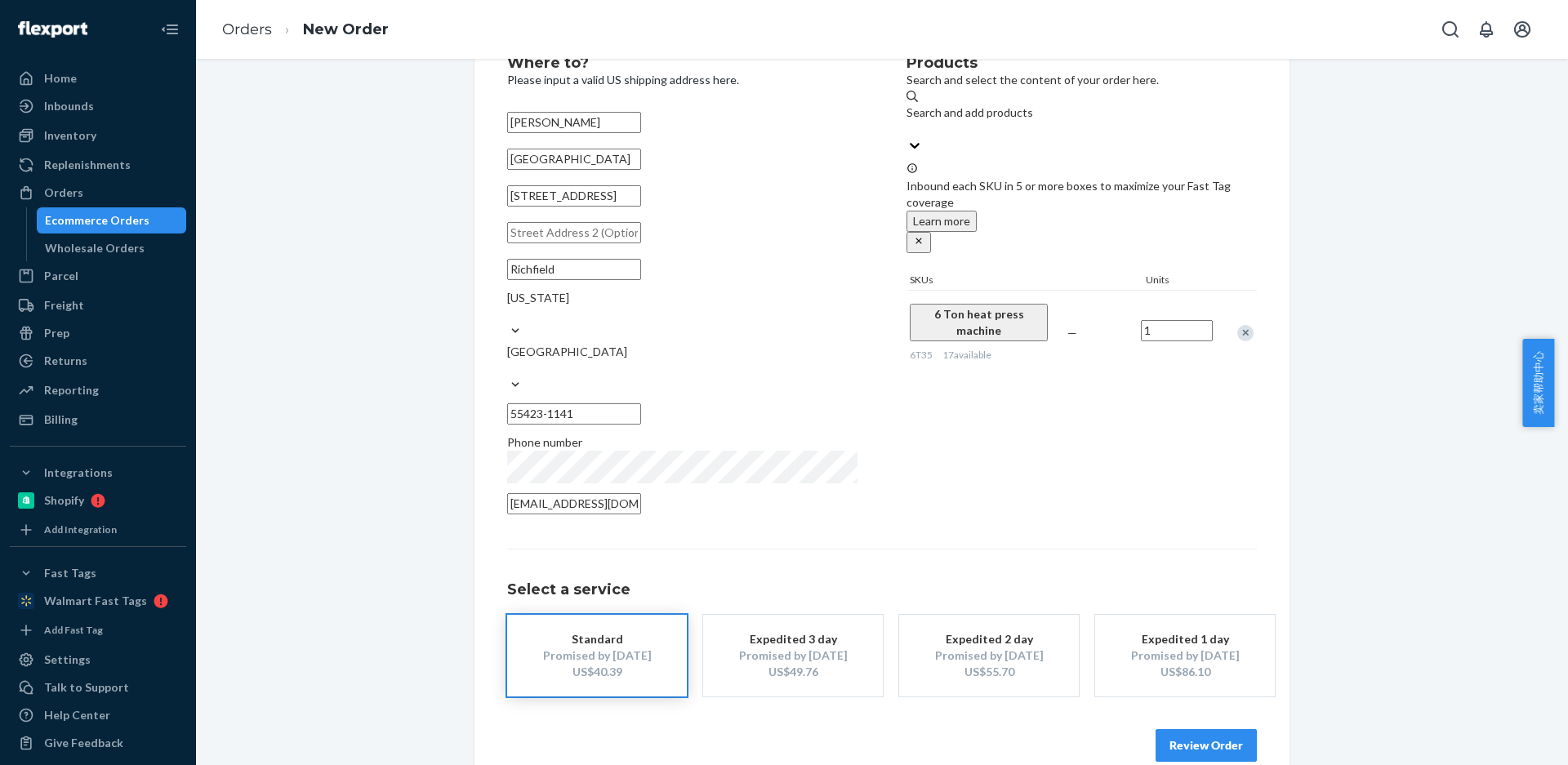
click at [1199, 729] on button "Review Order" at bounding box center [1207, 745] width 102 height 33
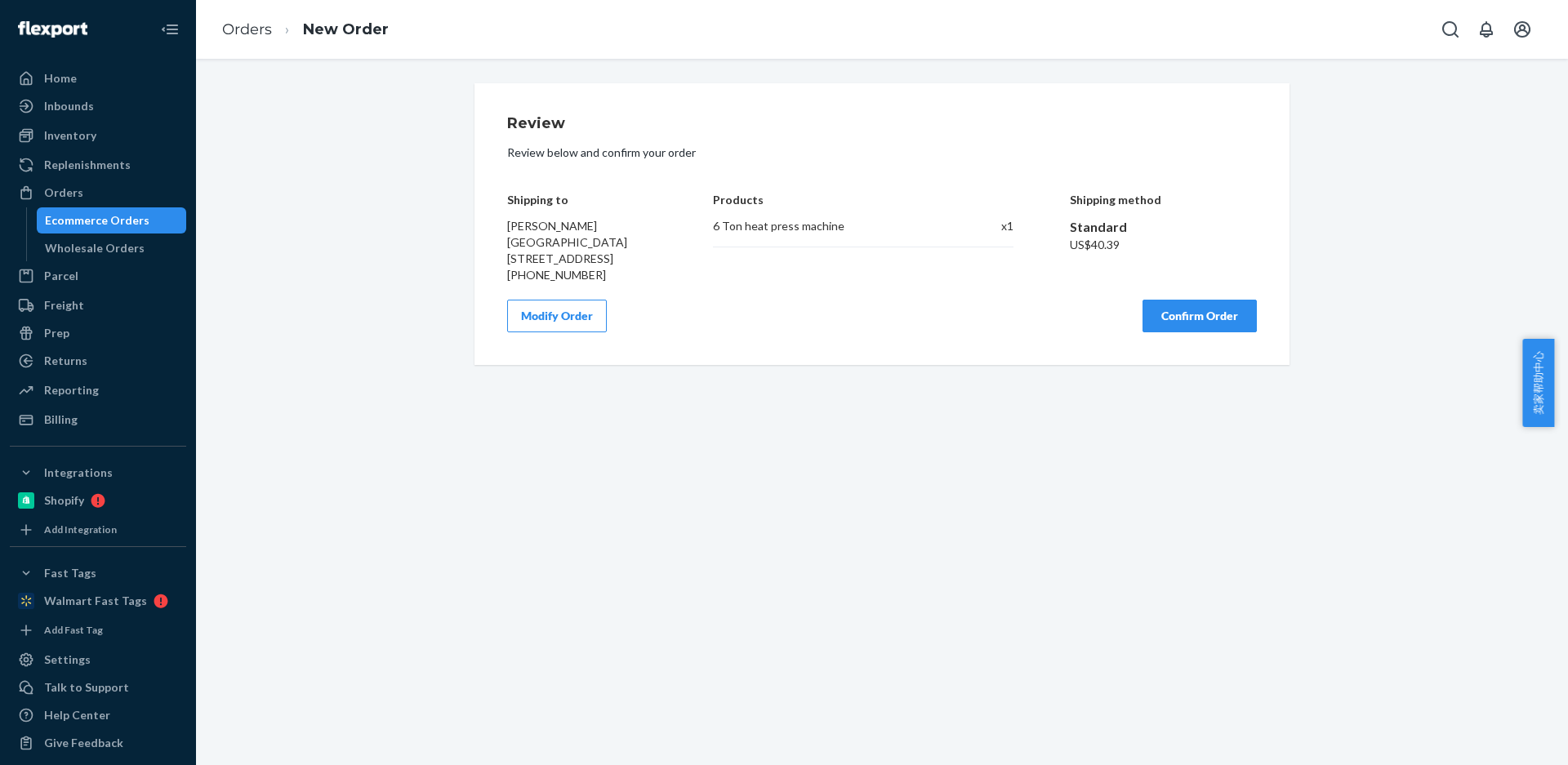
click at [1177, 330] on button "Confirm Order" at bounding box center [1199, 315] width 114 height 33
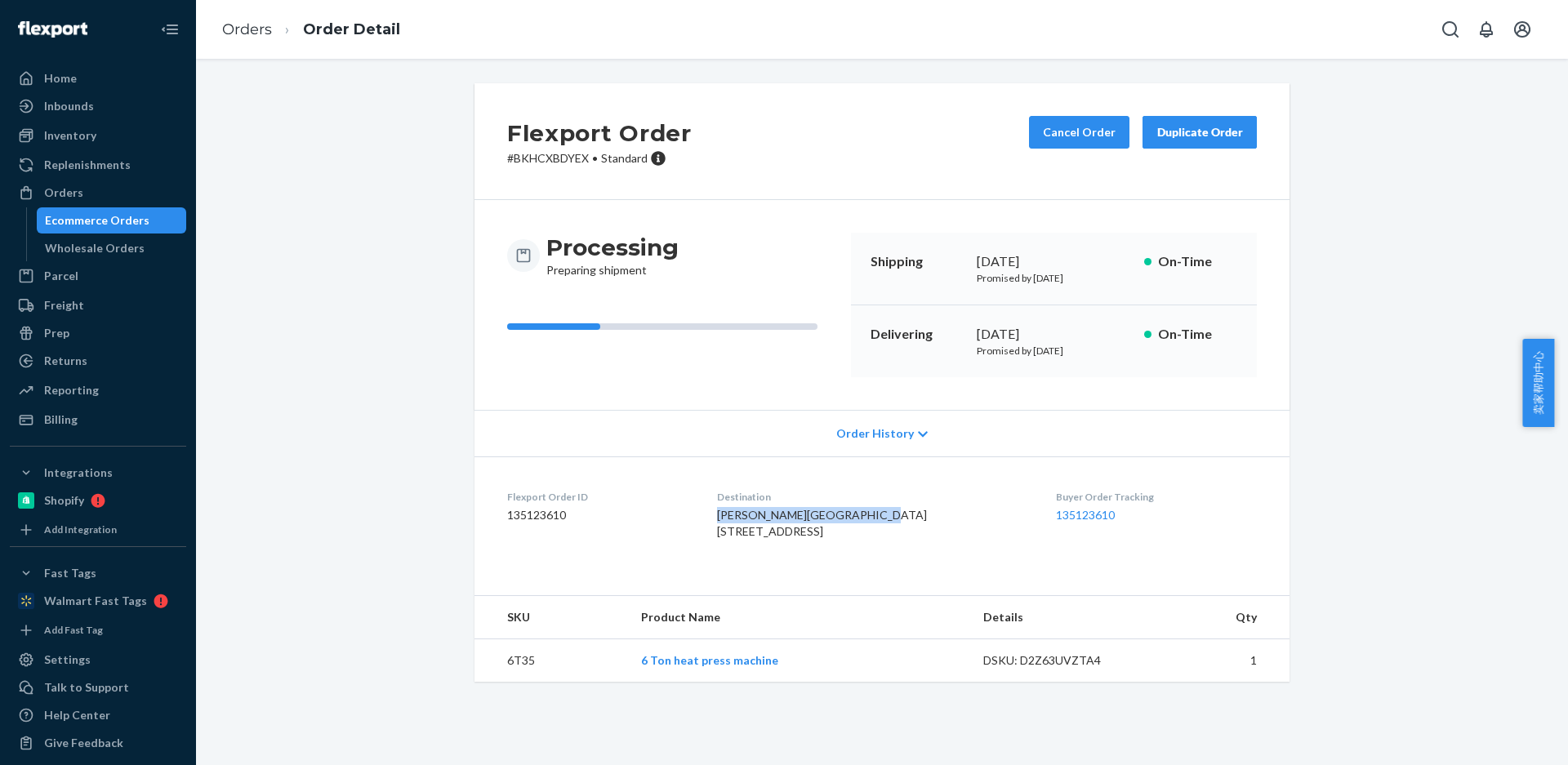
drag, startPoint x: 779, startPoint y: 534, endPoint x: 302, endPoint y: 66, distance: 668.2
click at [843, 534] on dl "Flexport Order ID 135123610 Destination Ian DeShon Greener Gardens 6418 Penn Av…" at bounding box center [882, 518] width 815 height 122
drag, startPoint x: 731, startPoint y: 550, endPoint x: 818, endPoint y: 551, distance: 87.0
click at [818, 551] on dl "Flexport Order ID 135123610 Destination Ian DeShon Greener Gardens 6418 Penn Av…" at bounding box center [882, 518] width 815 height 122
click at [508, 682] on td "6T35" at bounding box center [551, 661] width 153 height 43
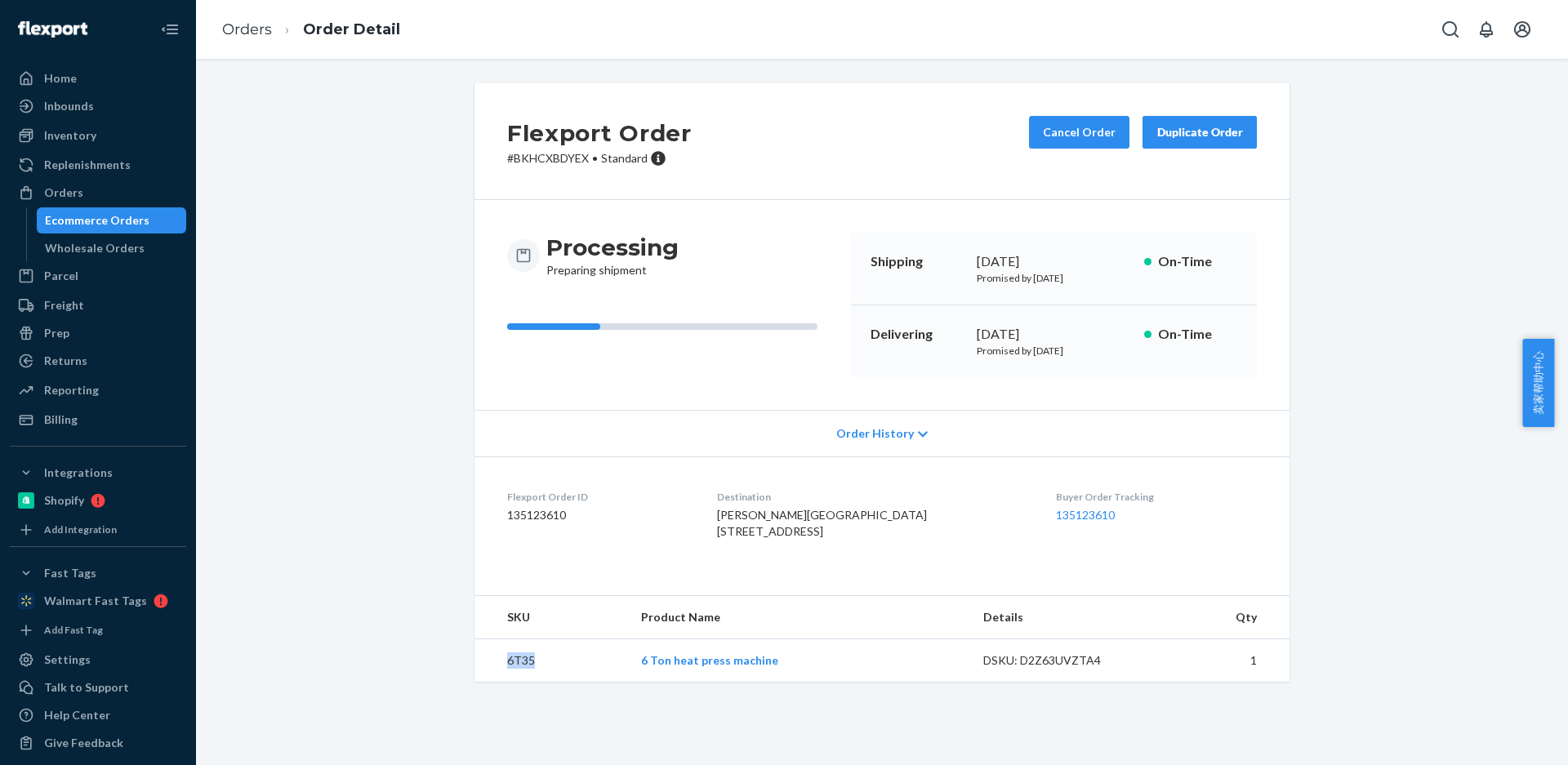
click at [508, 682] on td "6T35" at bounding box center [551, 661] width 153 height 43
drag, startPoint x: 795, startPoint y: 530, endPoint x: 724, endPoint y: 490, distance: 81.5
click at [733, 512] on dl "Flexport Order ID 135123610 Destination Ian DeShon Greener Gardens 6418 Penn Av…" at bounding box center [882, 518] width 815 height 122
drag, startPoint x: 734, startPoint y: 549, endPoint x: 834, endPoint y: 549, distance: 100.0
click at [834, 549] on dl "Flexport Order ID 135123610 Destination Ian DeShon Greener Gardens 6418 Penn Av…" at bounding box center [882, 518] width 815 height 122
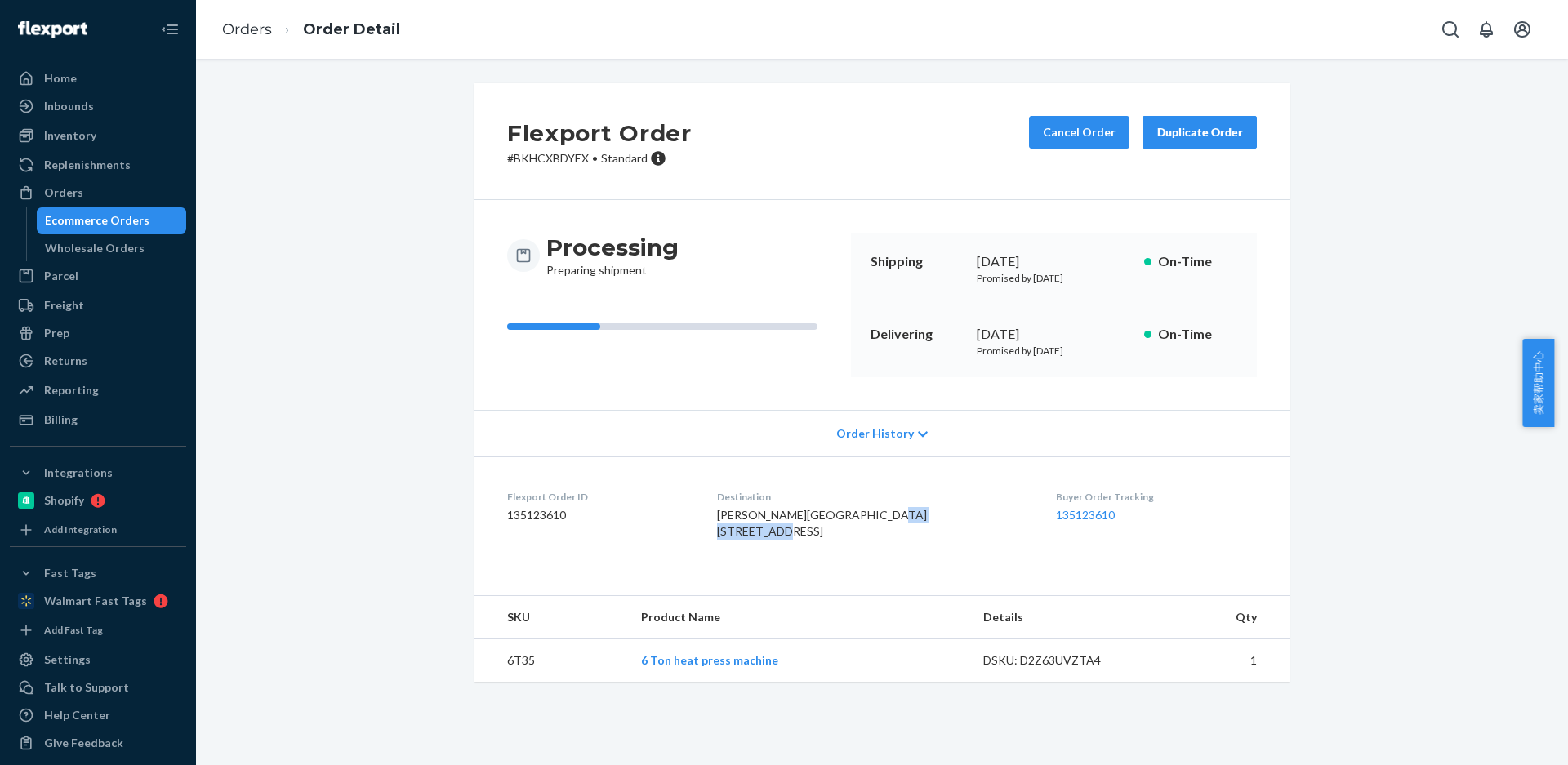
drag, startPoint x: 757, startPoint y: 553, endPoint x: 839, endPoint y: 550, distance: 82.1
click at [839, 550] on dl "Flexport Order ID 135123610 Destination Ian DeShon Greener Gardens 6418 Penn Av…" at bounding box center [882, 518] width 815 height 122
click at [521, 682] on td "6T35" at bounding box center [551, 661] width 153 height 43
drag, startPoint x: 521, startPoint y: 711, endPoint x: 504, endPoint y: 709, distance: 17.1
click at [521, 682] on td "6T35" at bounding box center [551, 661] width 153 height 43
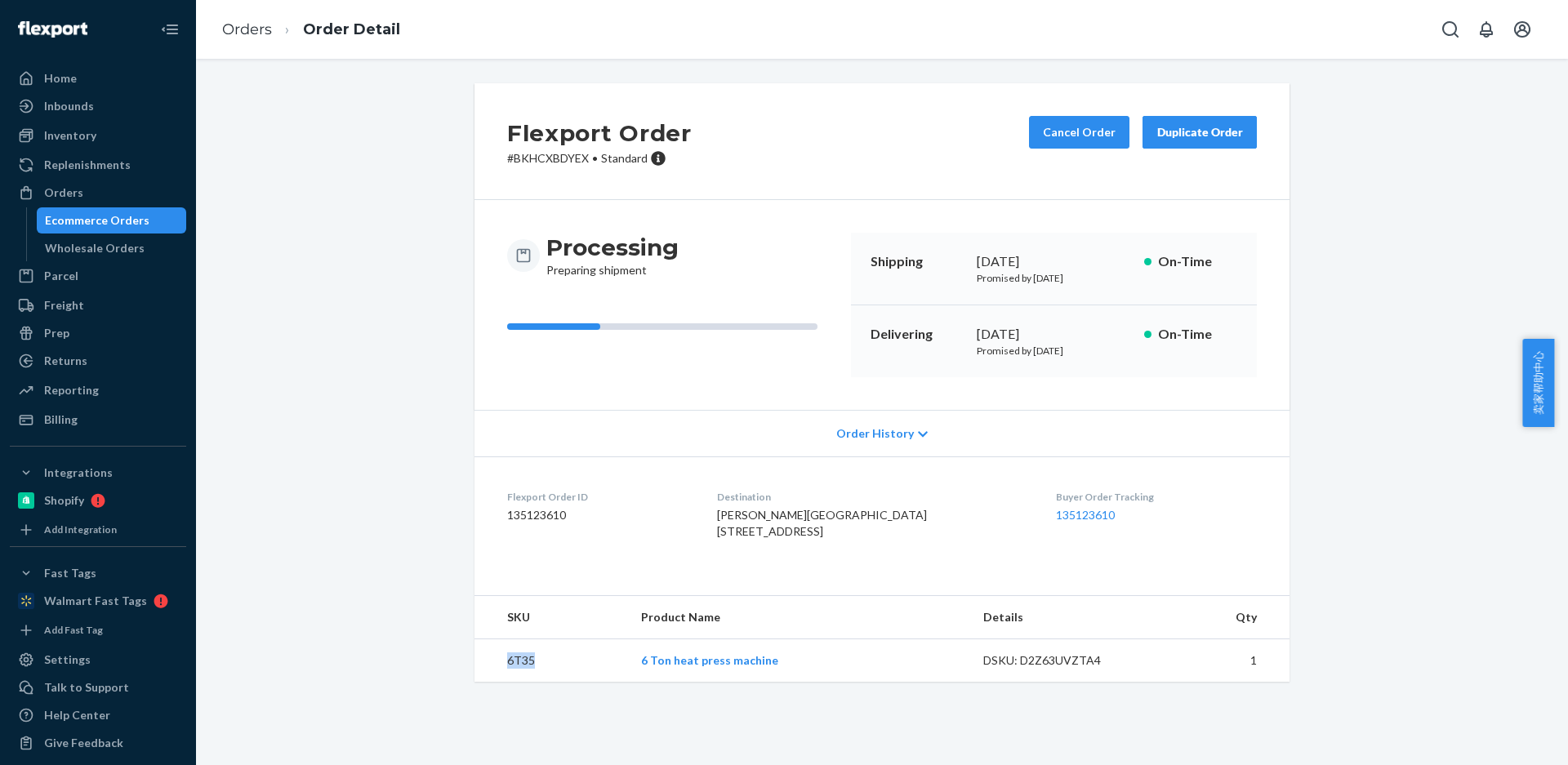
click at [1199, 140] on button "Duplicate Order" at bounding box center [1199, 132] width 114 height 33
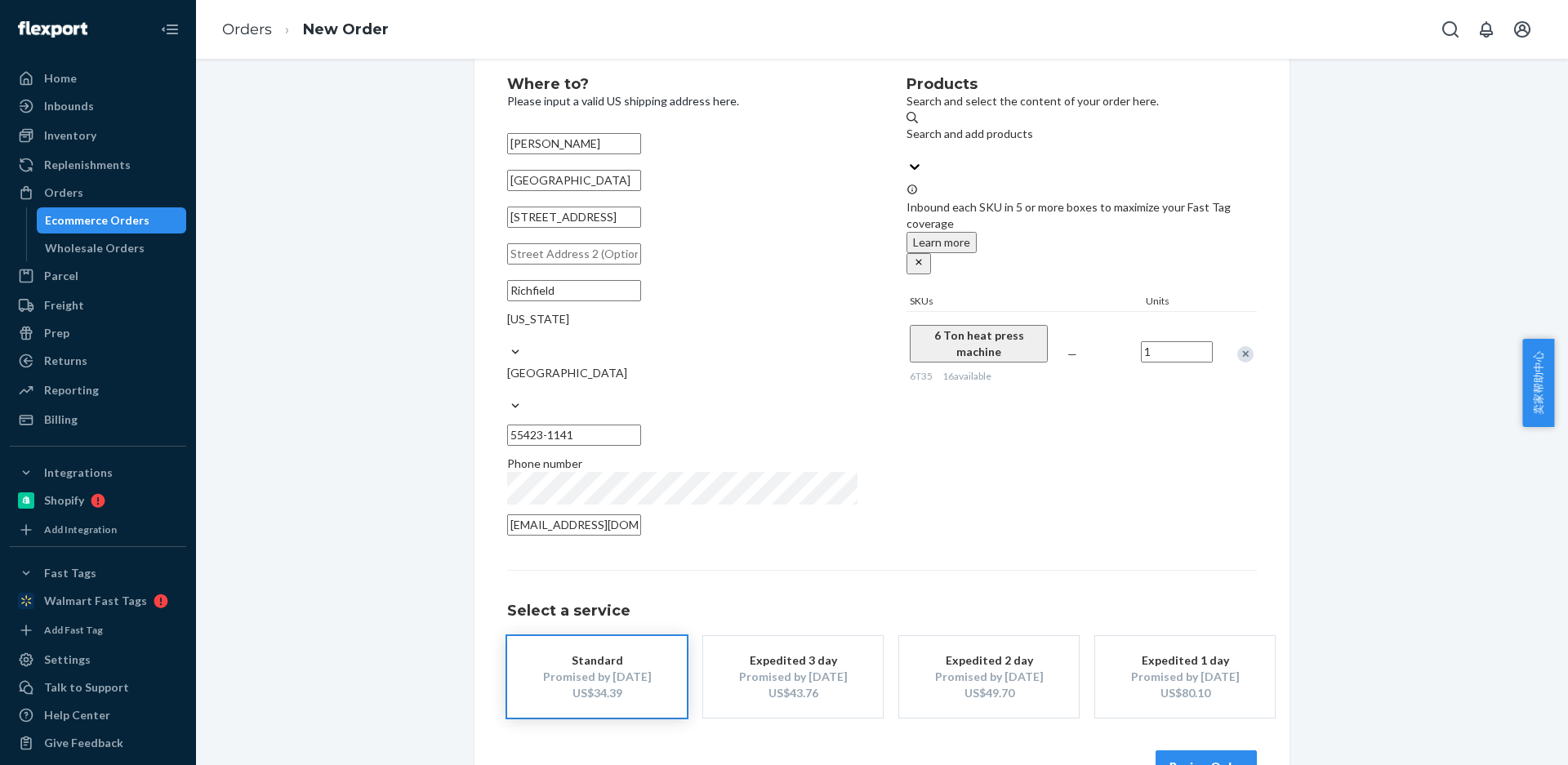
scroll to position [60, 0]
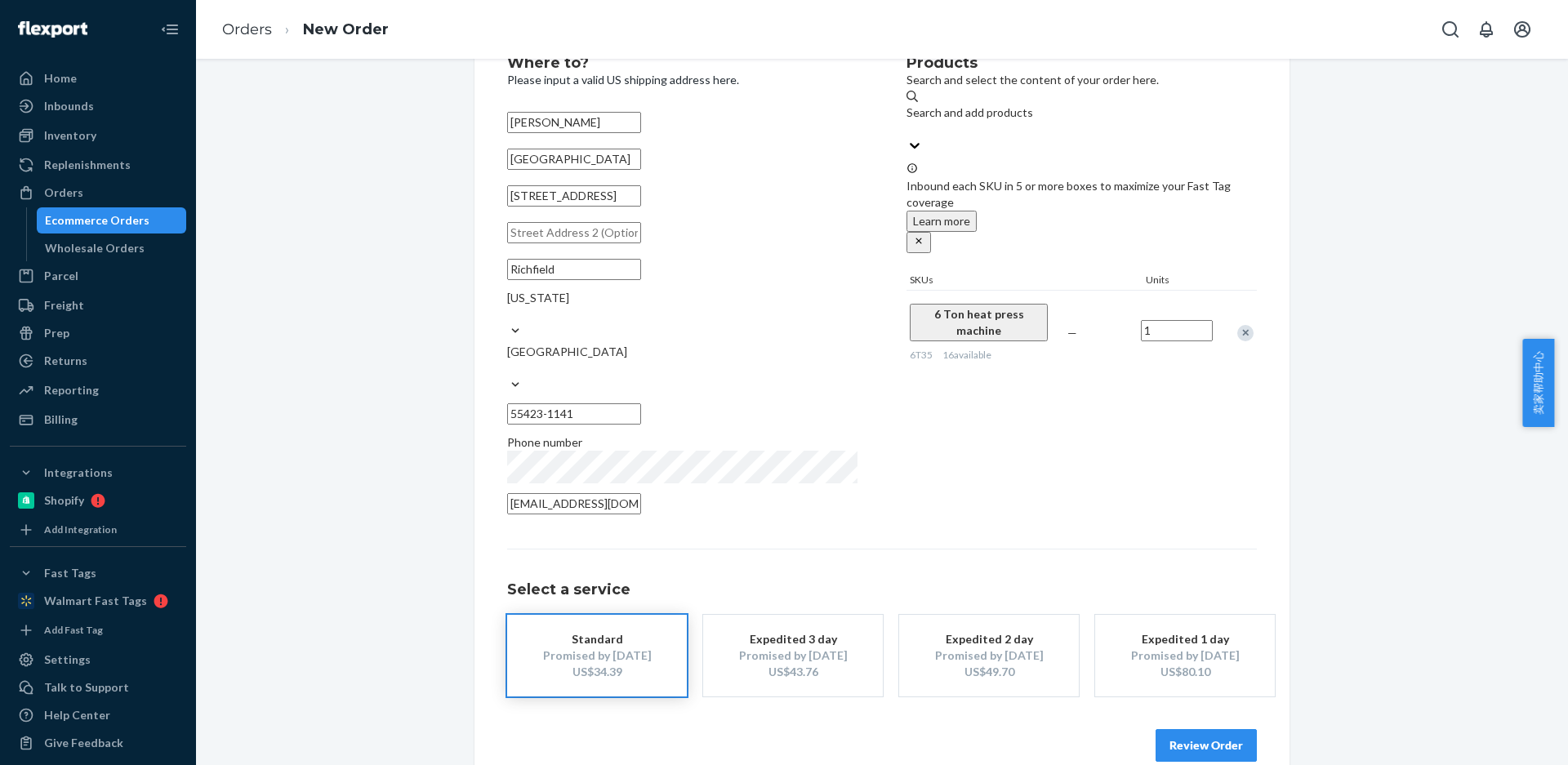
click at [1188, 729] on button "Review Order" at bounding box center [1207, 745] width 102 height 33
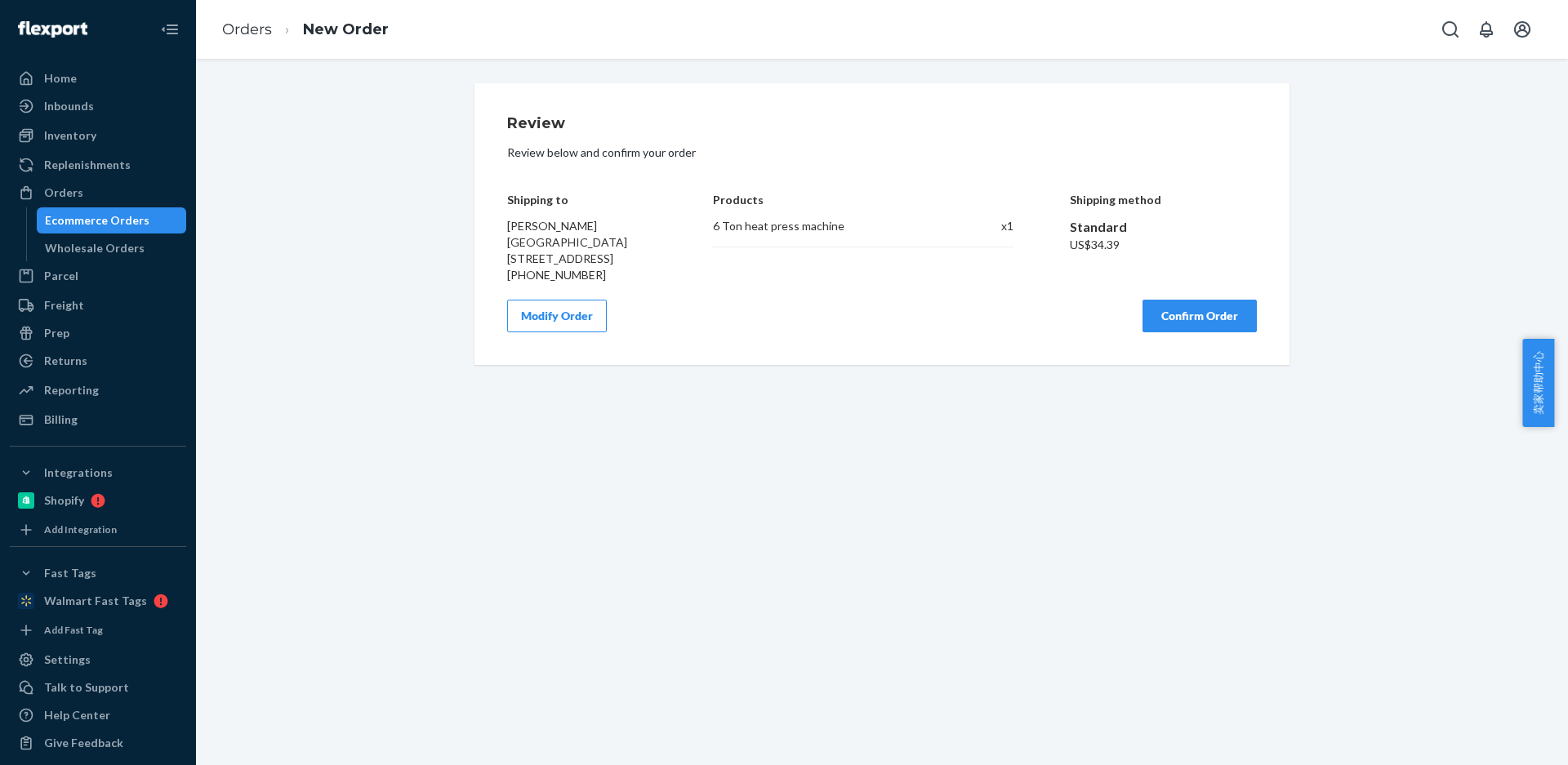
click at [1182, 332] on button "Confirm Order" at bounding box center [1199, 315] width 114 height 33
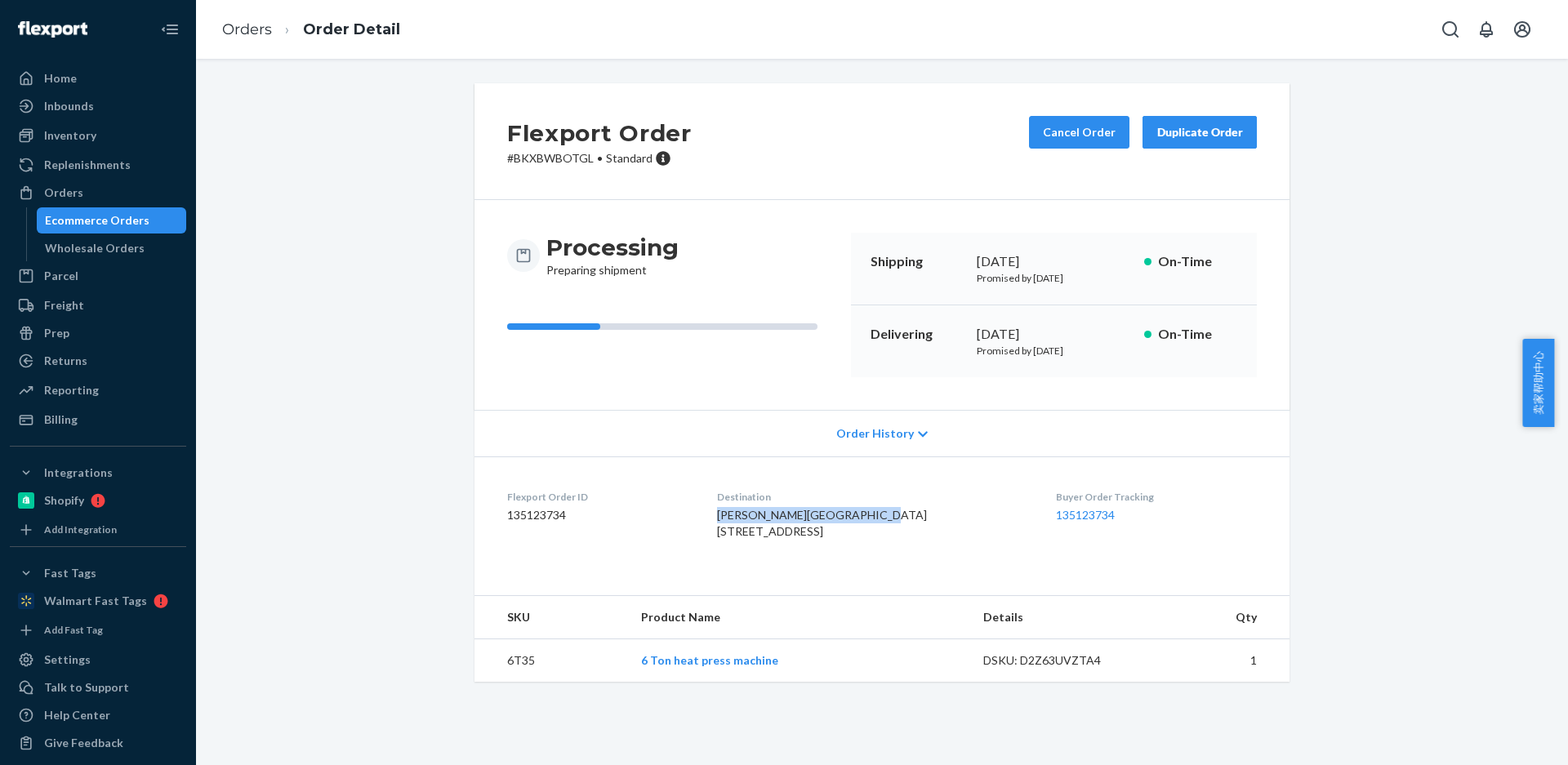
drag, startPoint x: 744, startPoint y: 528, endPoint x: 660, endPoint y: 410, distance: 144.8
click at [729, 516] on dl "Flexport Order ID 135123734 Destination Ian DeShon Greener Gardens 6418 Penn Av…" at bounding box center [882, 518] width 815 height 122
drag, startPoint x: 773, startPoint y: 549, endPoint x: 824, endPoint y: 547, distance: 51.0
click at [824, 540] on div "[PERSON_NAME][GEOGRAPHIC_DATA] [STREET_ADDRESS]" at bounding box center [873, 523] width 312 height 33
click at [520, 682] on td "6T35" at bounding box center [551, 661] width 153 height 43
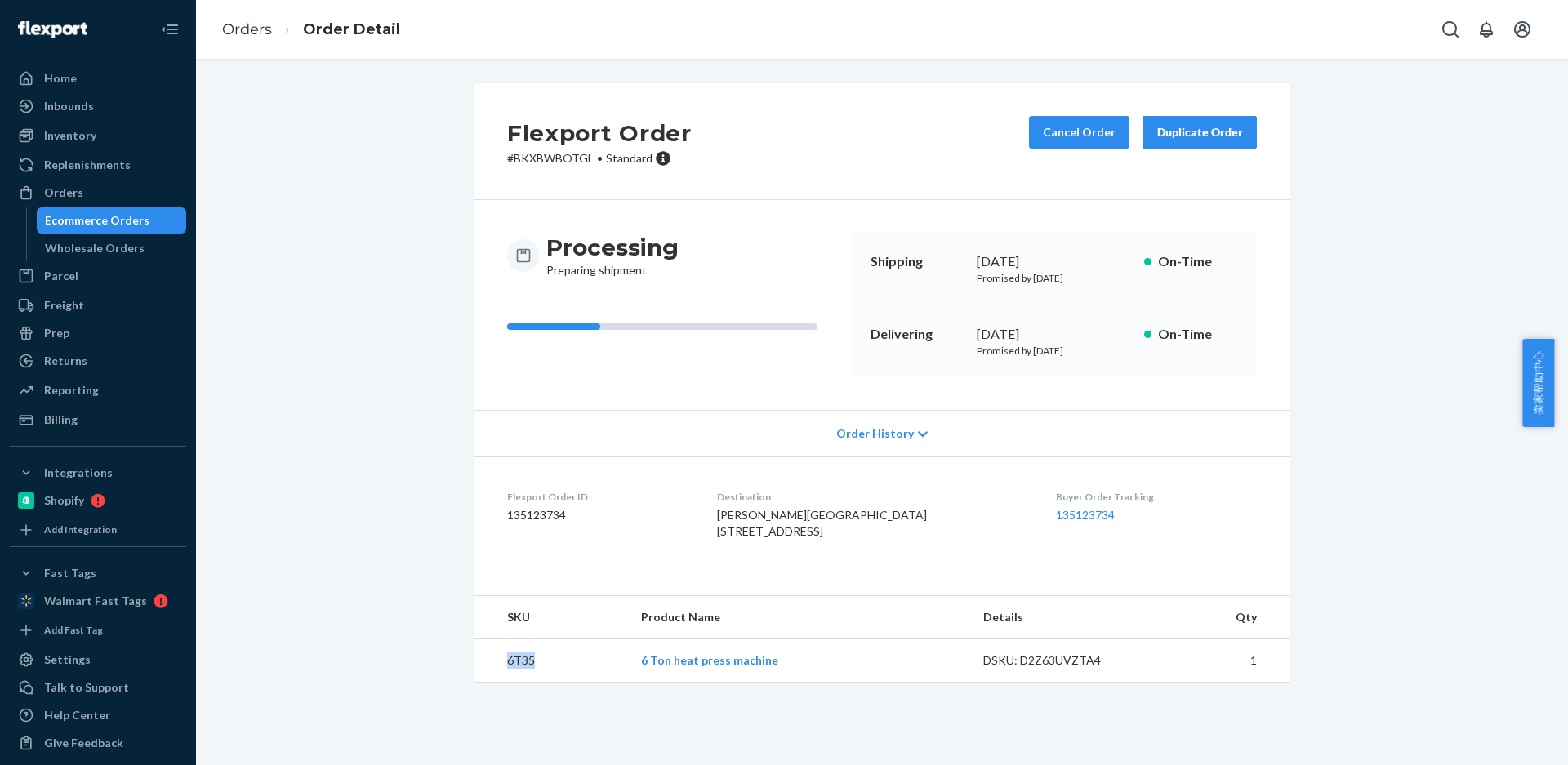
click at [520, 682] on td "6T35" at bounding box center [551, 661] width 153 height 43
click at [1201, 127] on div "Duplicate Order" at bounding box center [1200, 132] width 87 height 16
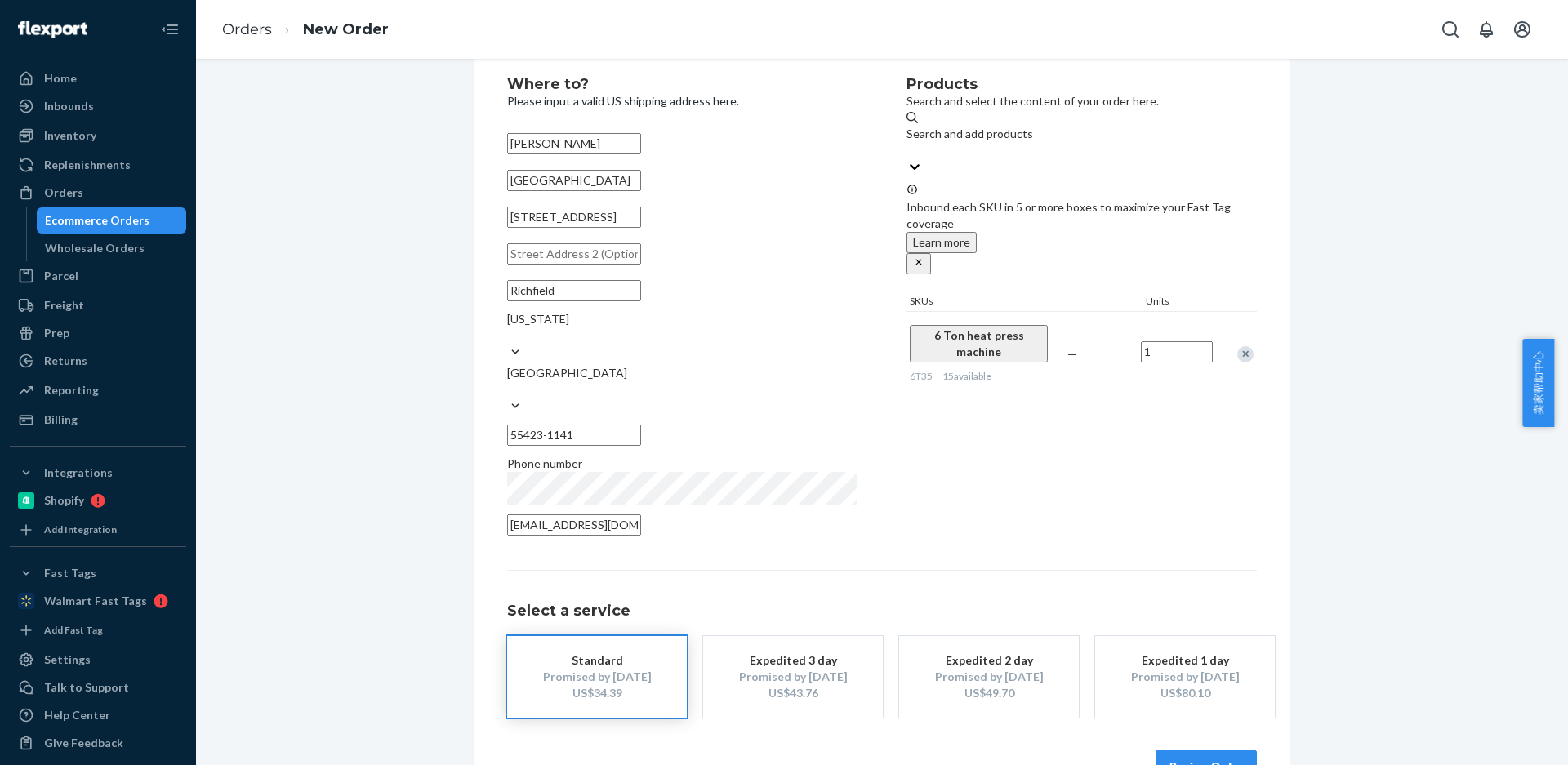
scroll to position [60, 0]
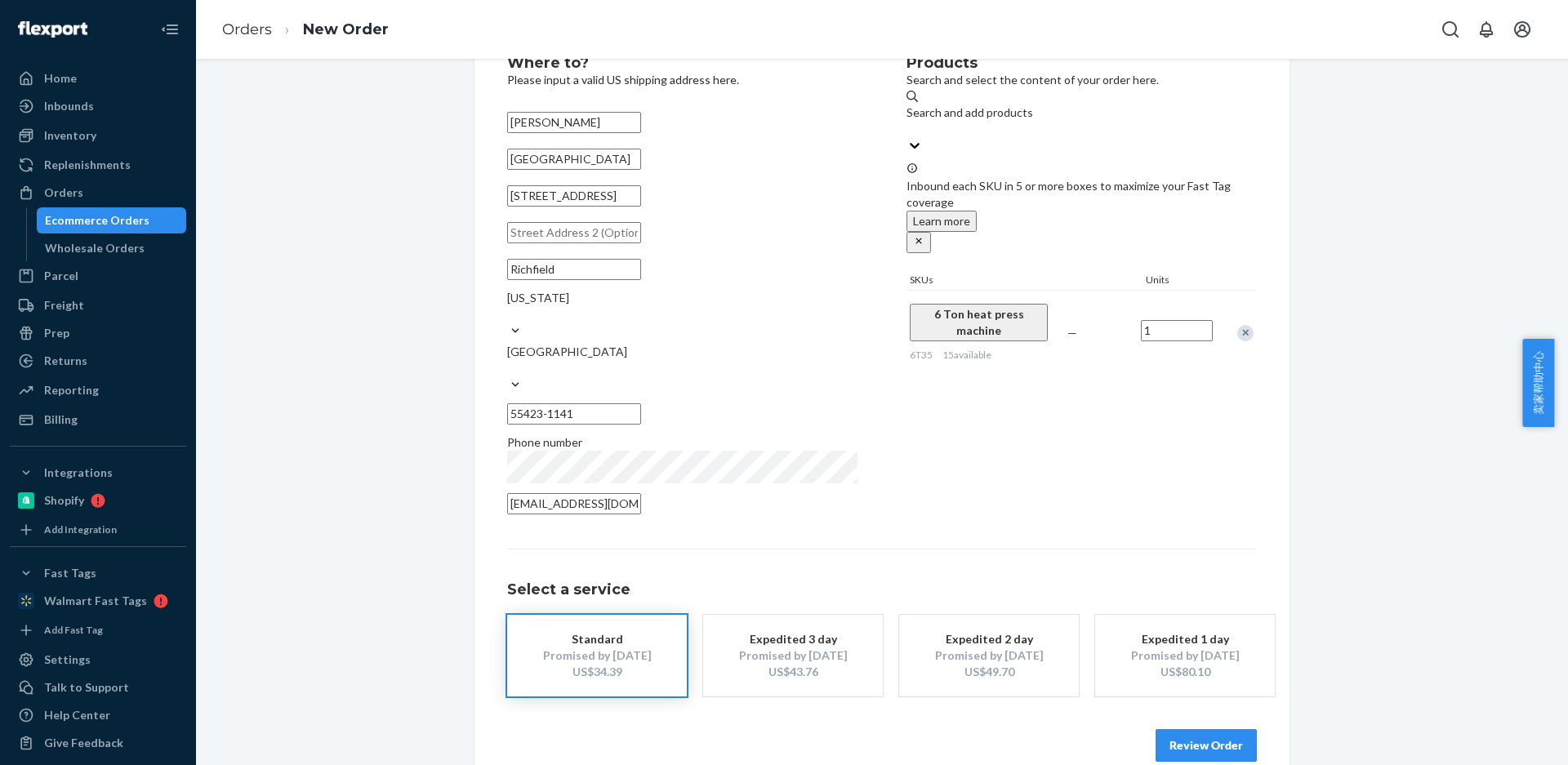
click at [1191, 729] on button "Review Order" at bounding box center [1207, 745] width 102 height 33
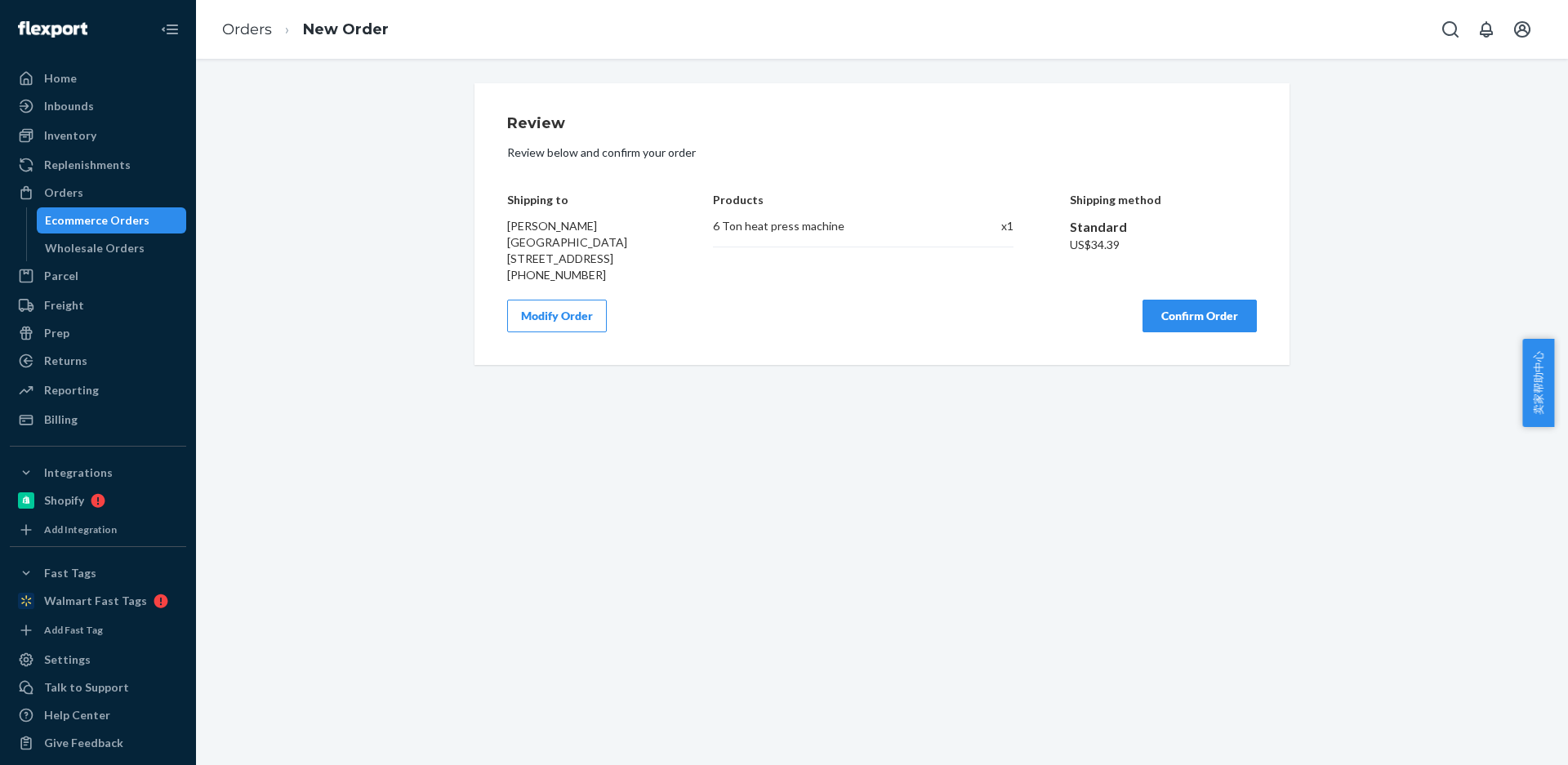
scroll to position [0, 0]
drag, startPoint x: 1150, startPoint y: 328, endPoint x: 1143, endPoint y: 380, distance: 52.5
click at [1150, 328] on button "Confirm Order" at bounding box center [1199, 315] width 114 height 33
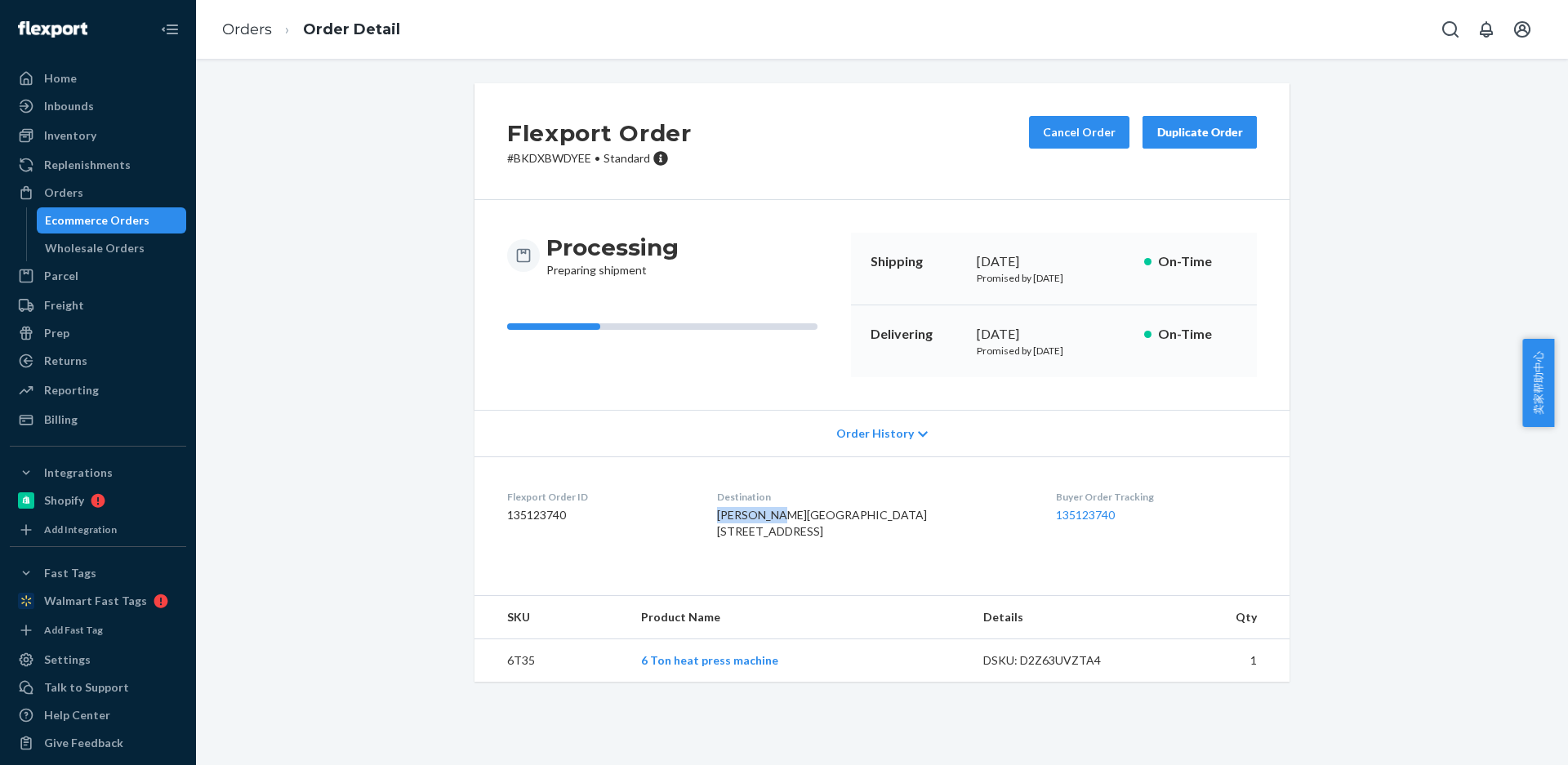
drag, startPoint x: 730, startPoint y: 518, endPoint x: 806, endPoint y: 516, distance: 76.0
click at [806, 519] on dl "Flexport Order ID 135123740 Destination Ian DeShon Greener Gardens 6418 Penn Av…" at bounding box center [882, 518] width 815 height 122
drag, startPoint x: 747, startPoint y: 549, endPoint x: 824, endPoint y: 544, distance: 77.2
click at [824, 544] on dl "Flexport Order ID 135123740 Destination Ian DeShon Greener Gardens 6418 Penn Av…" at bounding box center [882, 518] width 815 height 122
click at [512, 682] on td "6T35" at bounding box center [551, 661] width 153 height 43
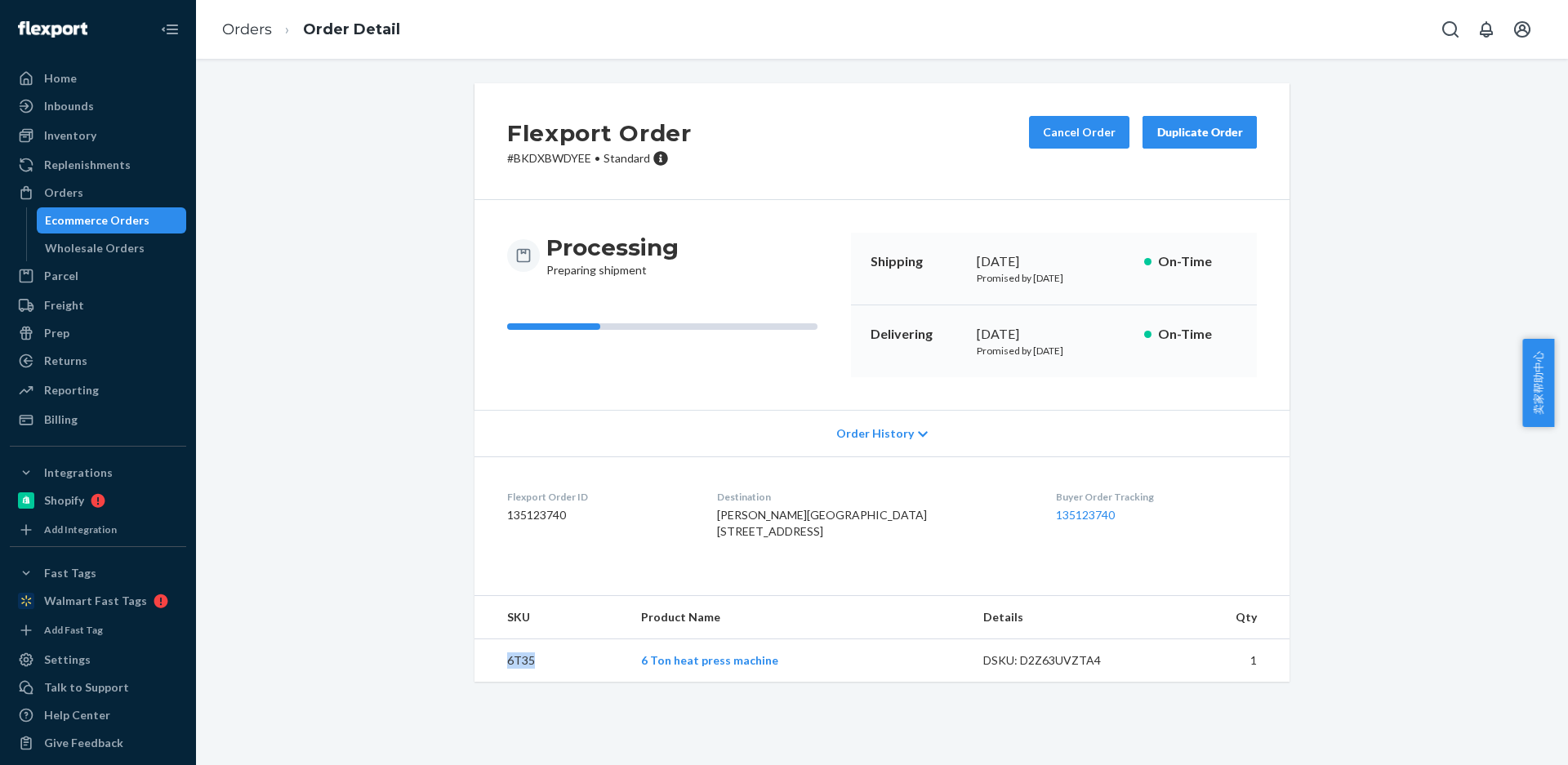
drag, startPoint x: 512, startPoint y: 710, endPoint x: 449, endPoint y: 461, distance: 256.8
click at [512, 682] on td "6T35" at bounding box center [551, 661] width 153 height 43
drag, startPoint x: 252, startPoint y: 33, endPoint x: 193, endPoint y: 72, distance: 70.7
click at [252, 33] on link "Orders" at bounding box center [247, 29] width 50 height 18
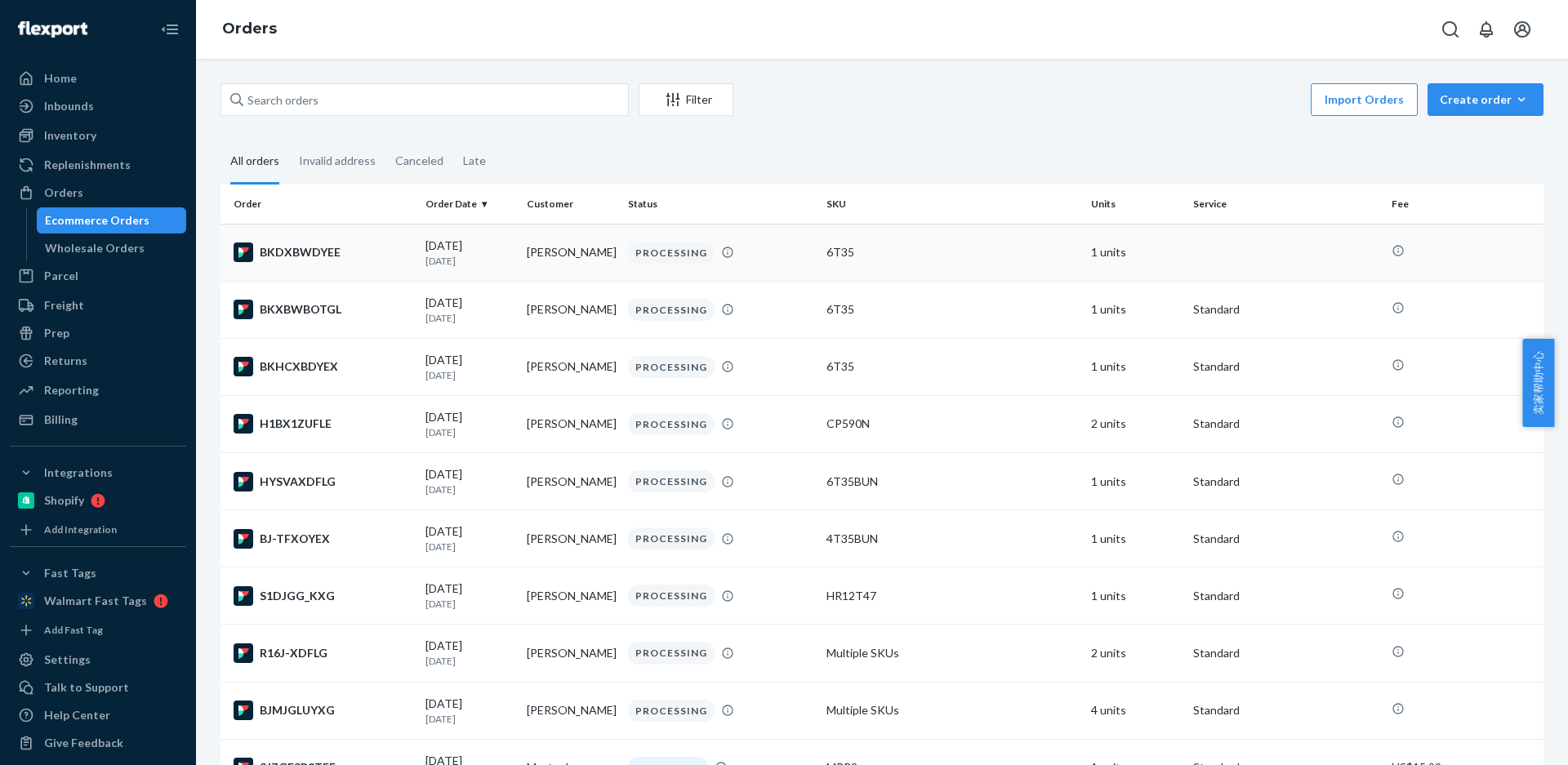
drag, startPoint x: 565, startPoint y: 230, endPoint x: 861, endPoint y: 267, distance: 298.3
click at [551, 248] on td "[PERSON_NAME]" at bounding box center [571, 252] width 102 height 57
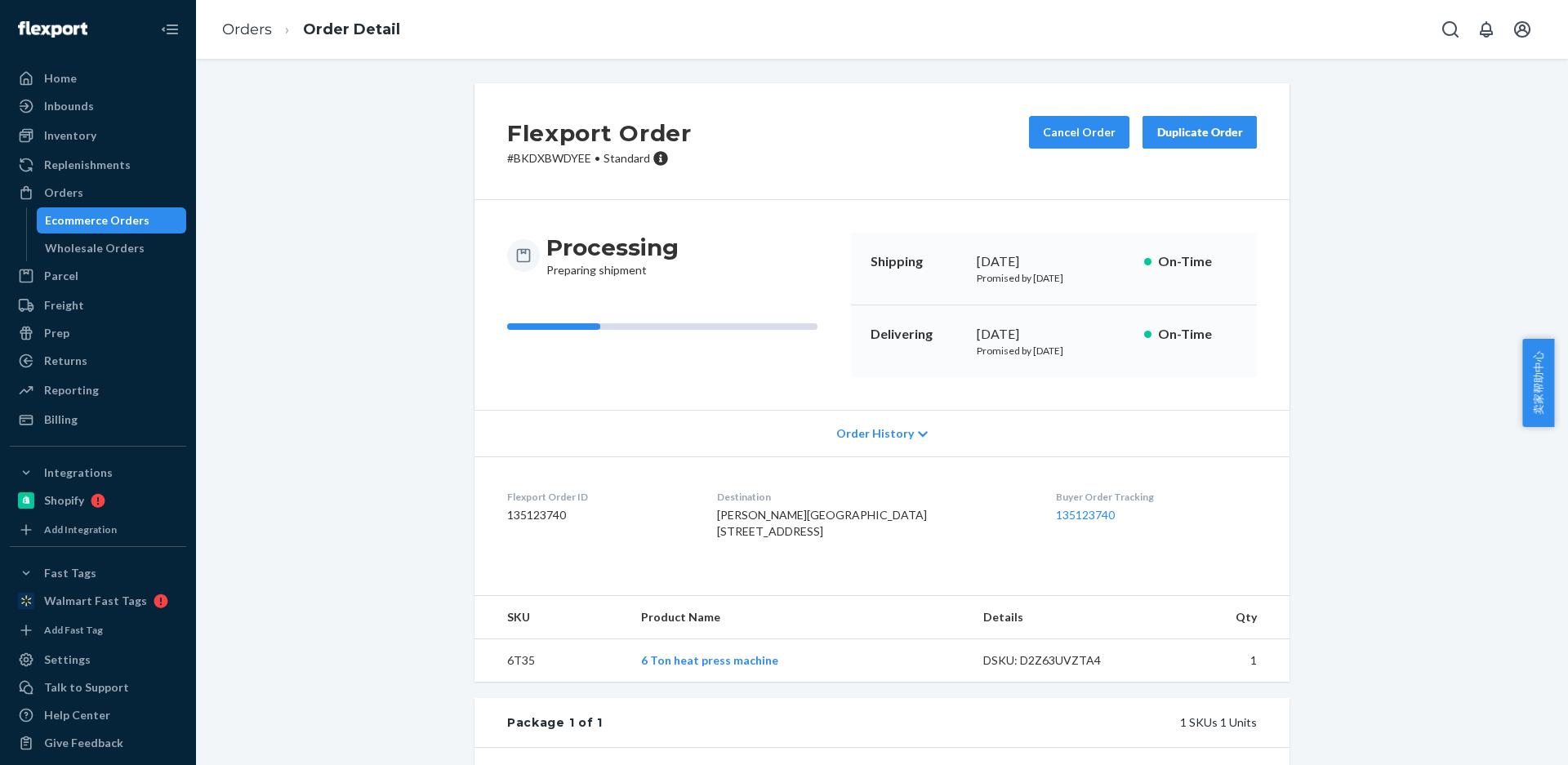
click at [1157, 137] on div "Duplicate Order" at bounding box center [1200, 132] width 87 height 16
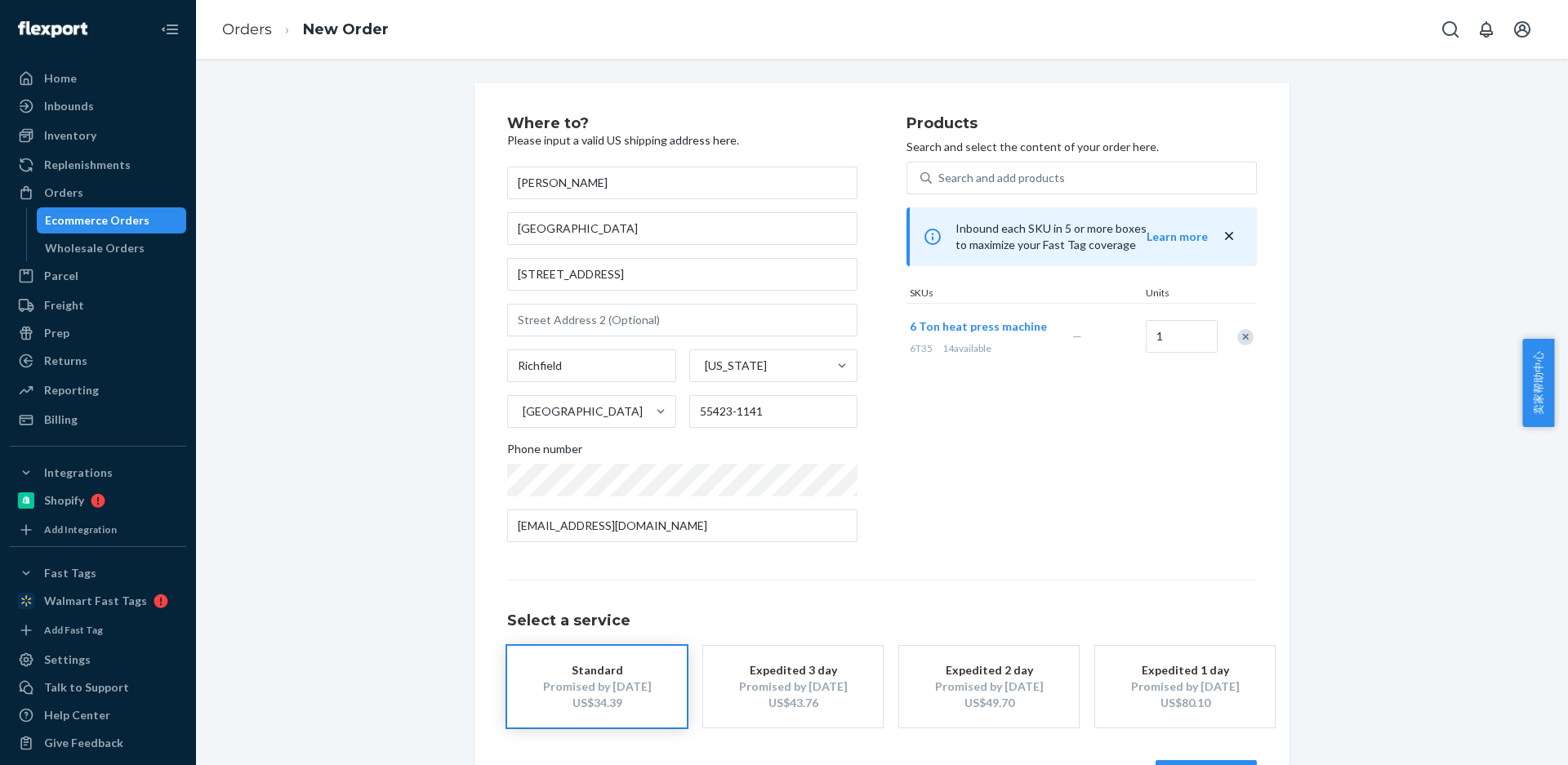
click at [1238, 340] on div "Remove Item" at bounding box center [1245, 337] width 16 height 16
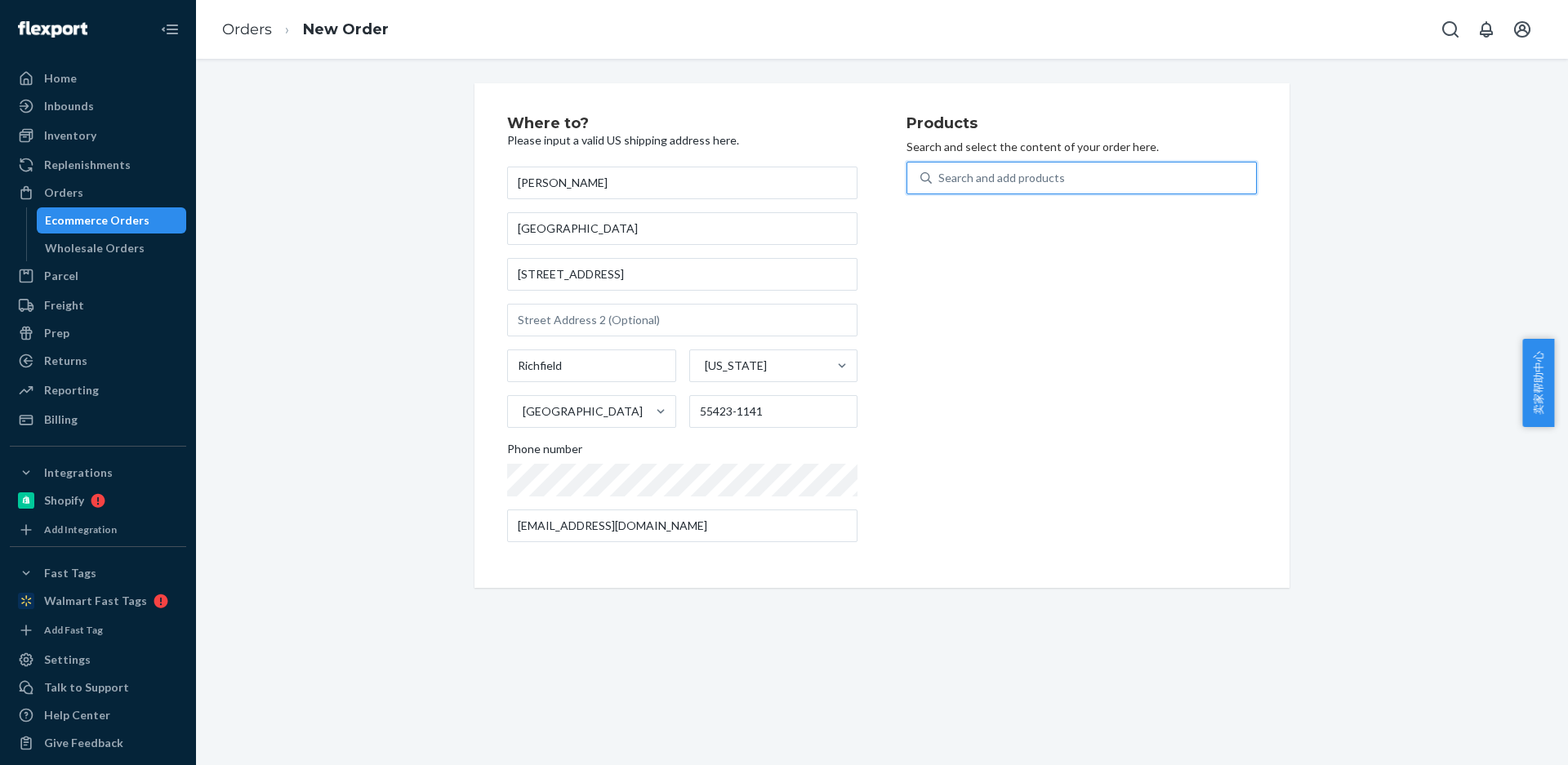
click at [956, 183] on div "Search and add products" at bounding box center [1001, 177] width 127 height 16
click at [940, 183] on input "0 results available. Use Up and Down to choose options, press Enter to select t…" at bounding box center [939, 177] width 2 height 16
type input "4T35"
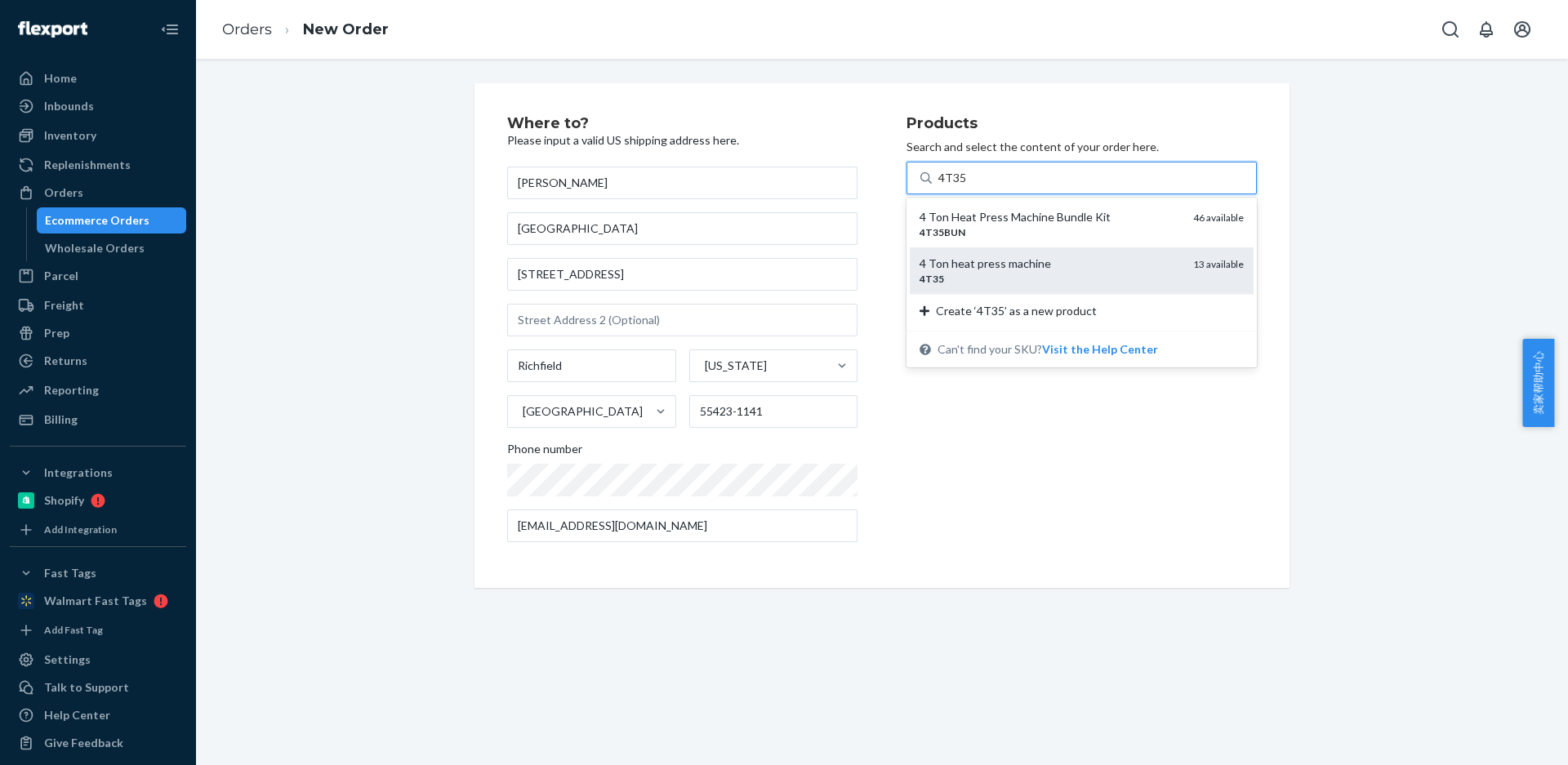
drag, startPoint x: 1094, startPoint y: 262, endPoint x: 1080, endPoint y: 262, distance: 14.0
click at [1080, 262] on div "4 Ton heat press machine" at bounding box center [1049, 263] width 261 height 16
click at [967, 186] on input "4T35" at bounding box center [952, 177] width 28 height 16
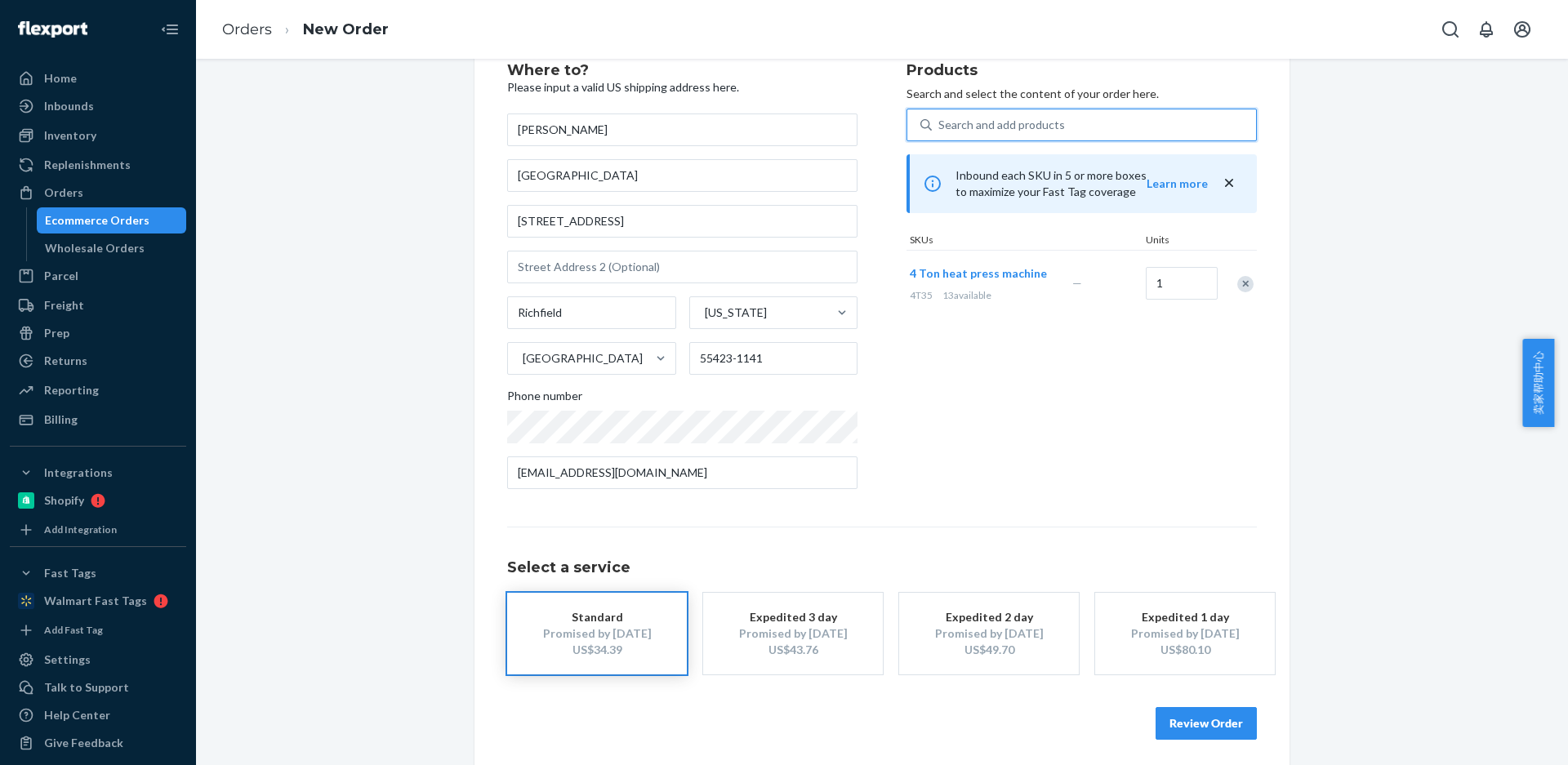
scroll to position [60, 0]
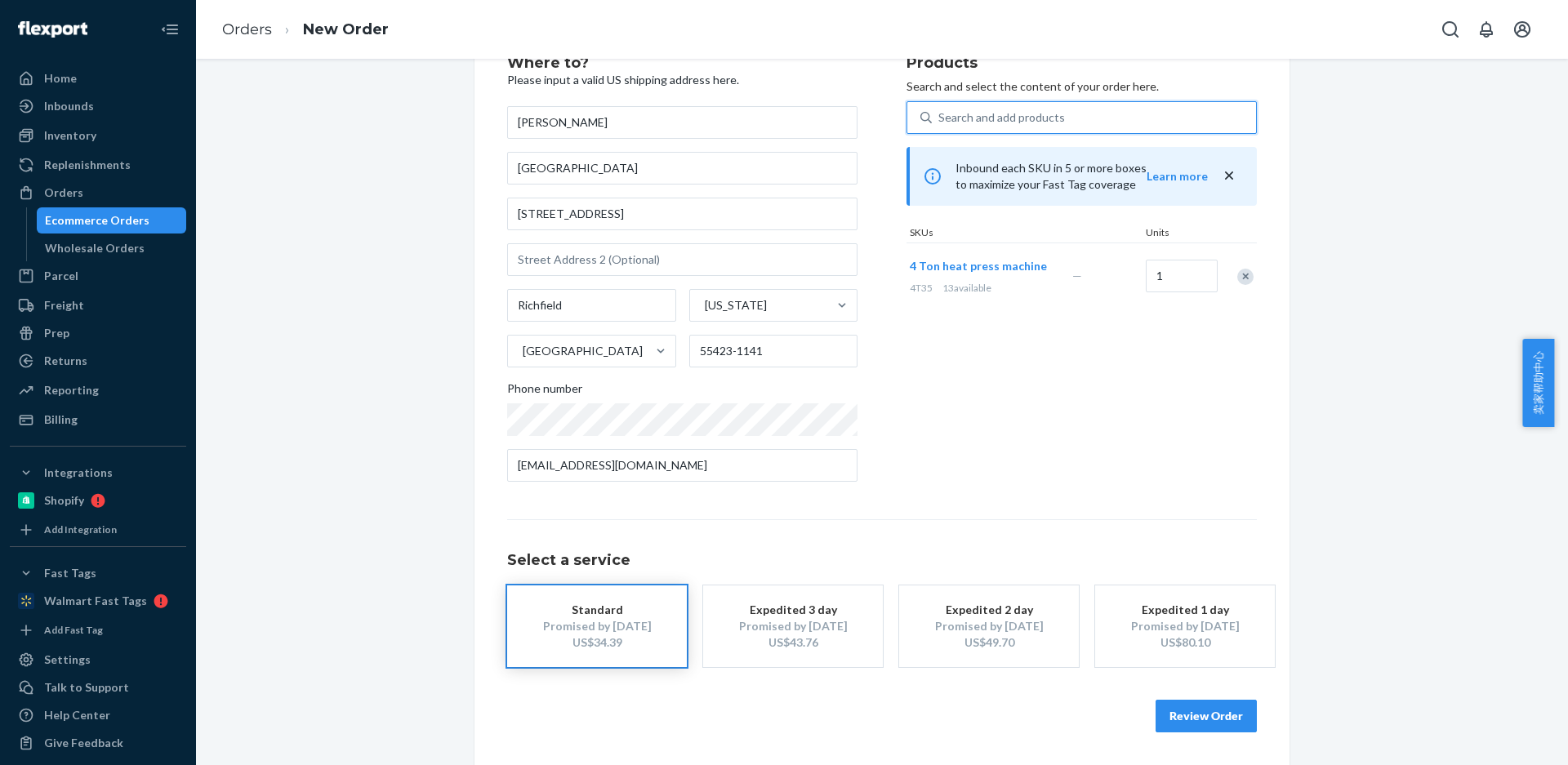
click at [1187, 719] on button "Review Order" at bounding box center [1207, 716] width 102 height 33
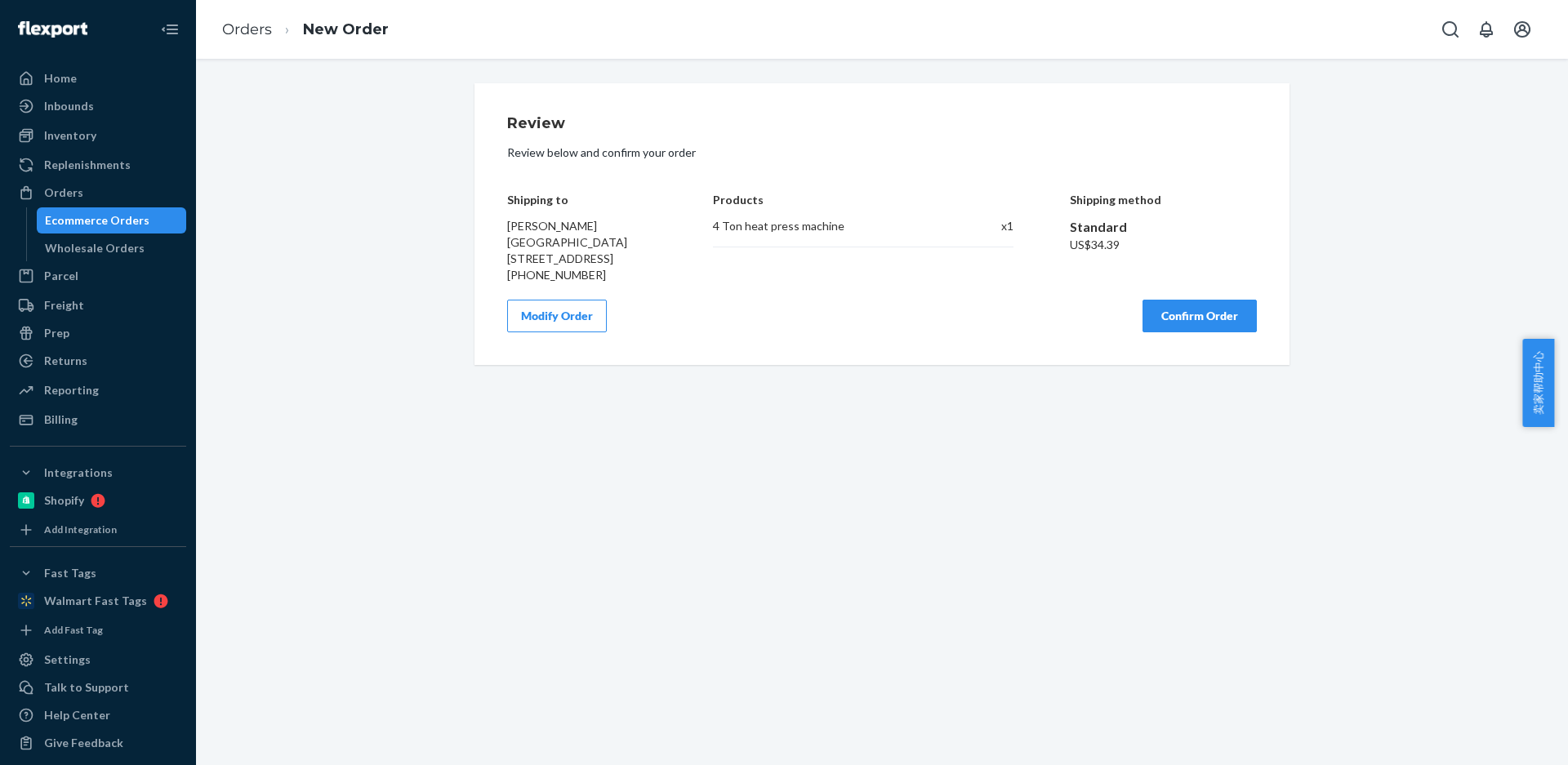
scroll to position [0, 0]
click at [1151, 330] on button "Confirm Order" at bounding box center [1199, 315] width 114 height 33
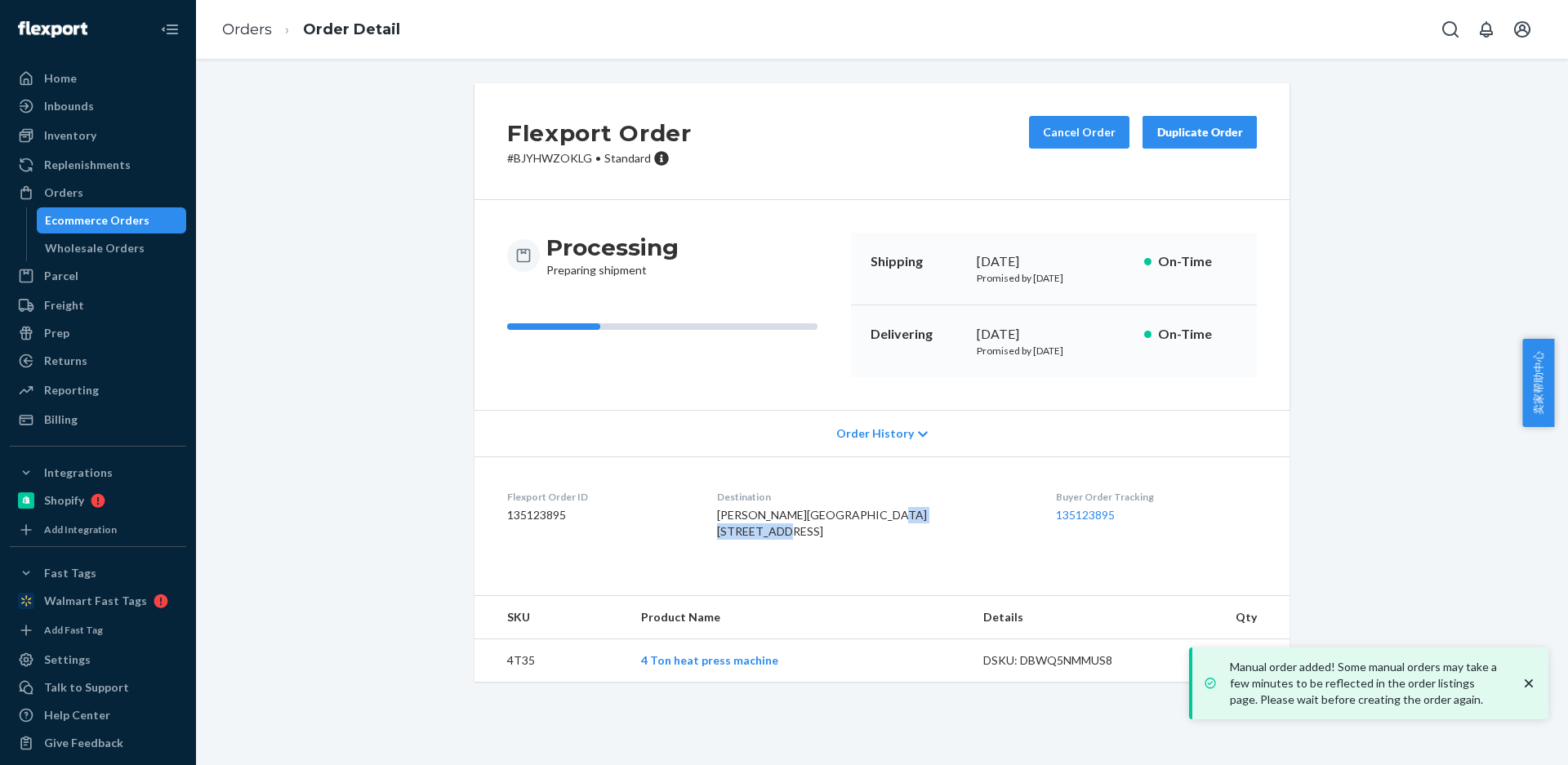
copy span "[STREET_ADDRESS]"
drag, startPoint x: 766, startPoint y: 546, endPoint x: 818, endPoint y: 550, distance: 52.2
click at [819, 547] on dl "Flexport Order ID 135123895 Destination Ian DeShon Greener Gardens 6418 Penn Av…" at bounding box center [882, 518] width 815 height 122
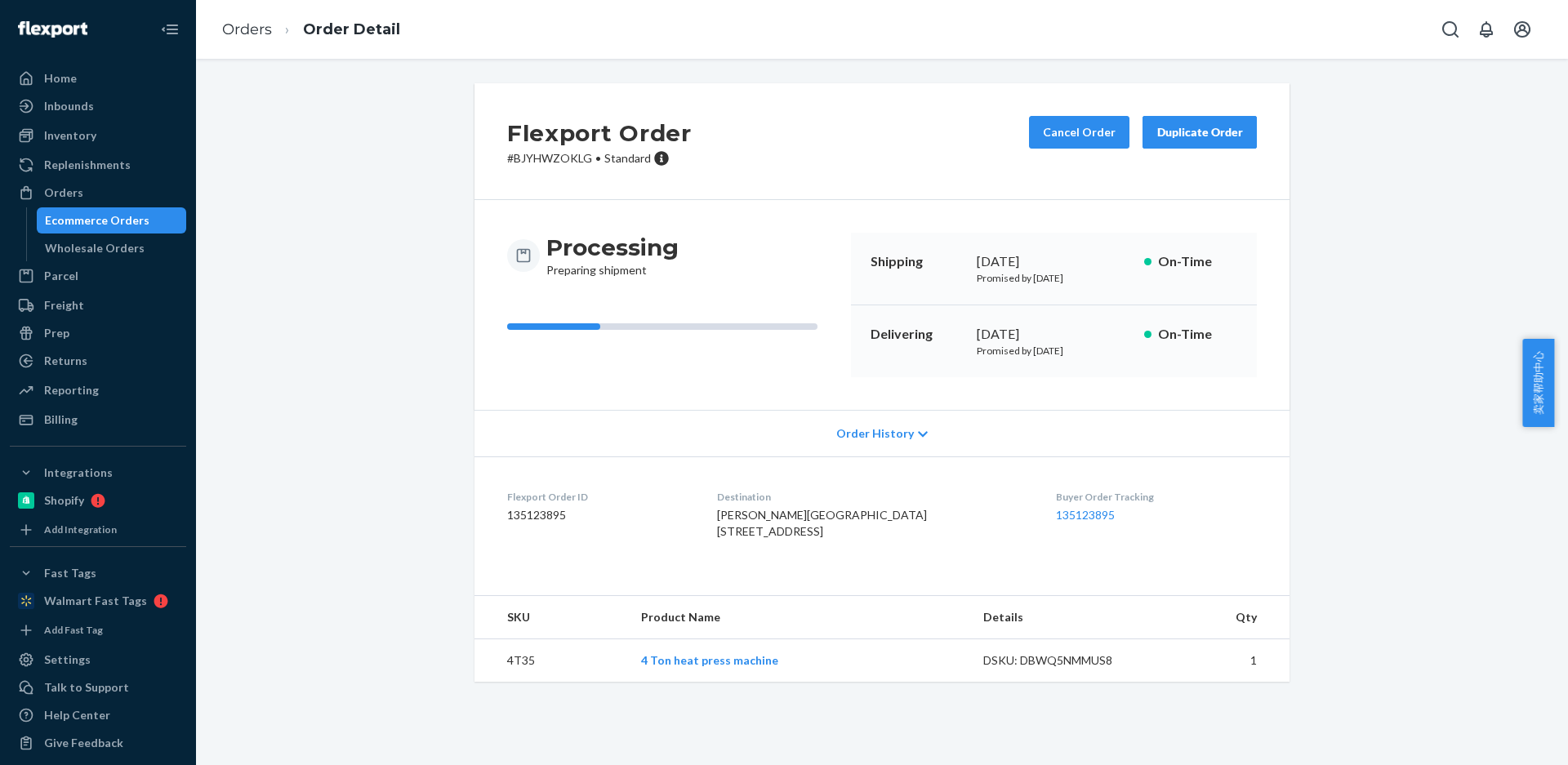
click at [510, 682] on td "4T35" at bounding box center [551, 661] width 153 height 43
copy td "4T35"
drag, startPoint x: 1181, startPoint y: 143, endPoint x: 1176, endPoint y: 157, distance: 14.9
click at [1181, 143] on button "Duplicate Order" at bounding box center [1199, 132] width 114 height 33
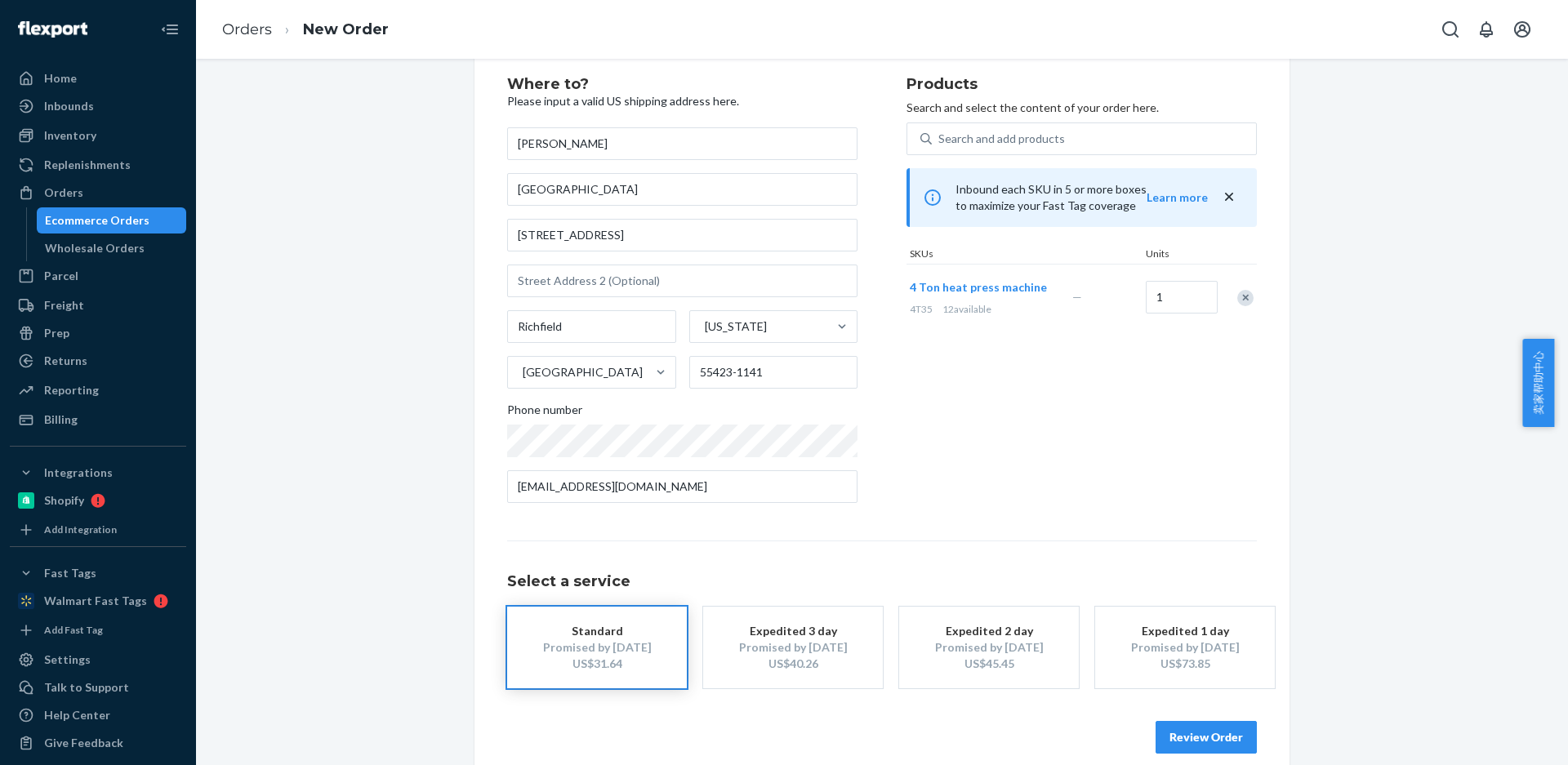
scroll to position [60, 0]
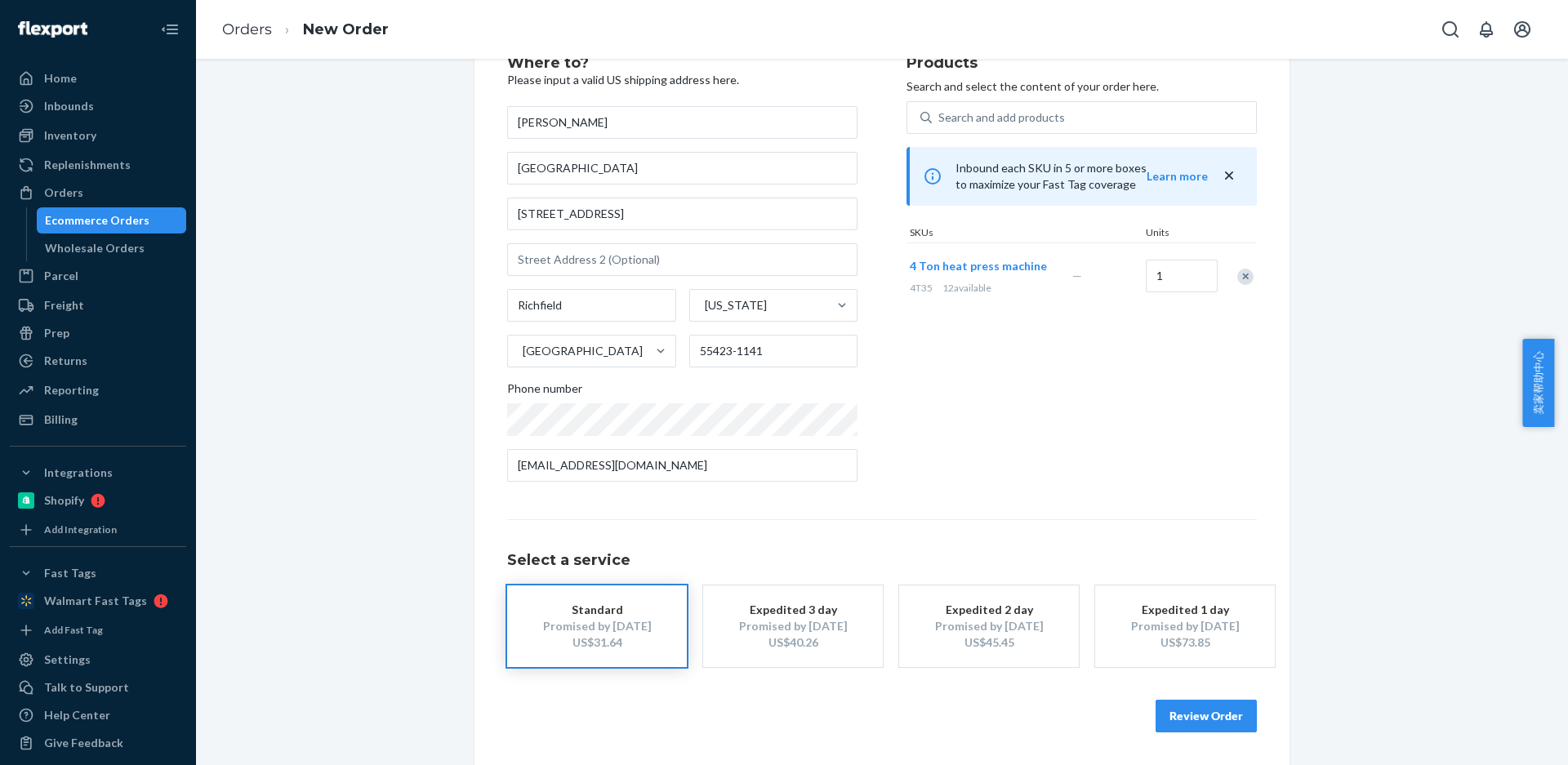
click at [1187, 715] on button "Review Order" at bounding box center [1207, 716] width 102 height 33
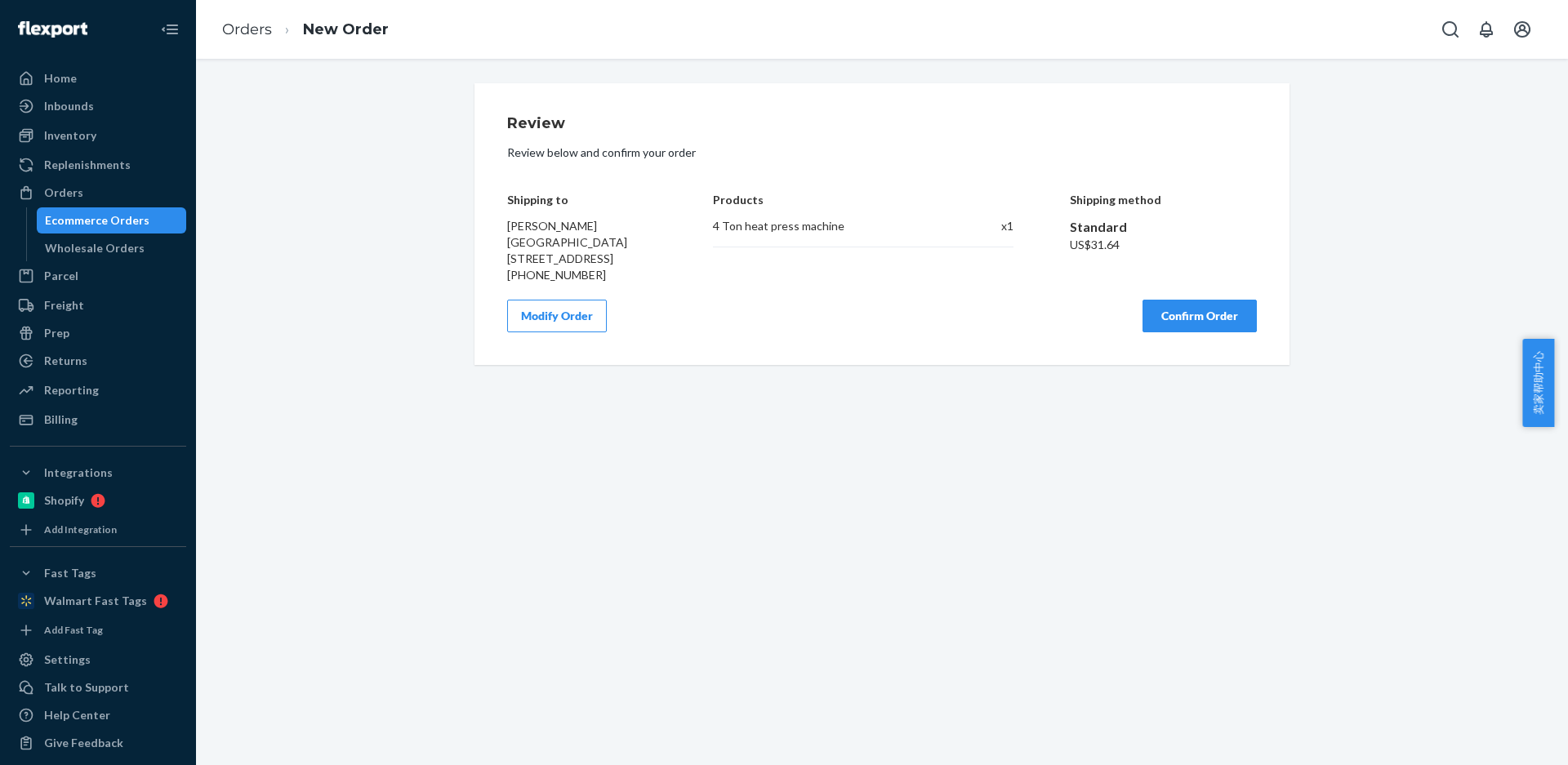
scroll to position [0, 0]
drag, startPoint x: 1203, startPoint y: 336, endPoint x: 1194, endPoint y: 357, distance: 22.8
click at [1203, 332] on button "Confirm Order" at bounding box center [1199, 315] width 114 height 33
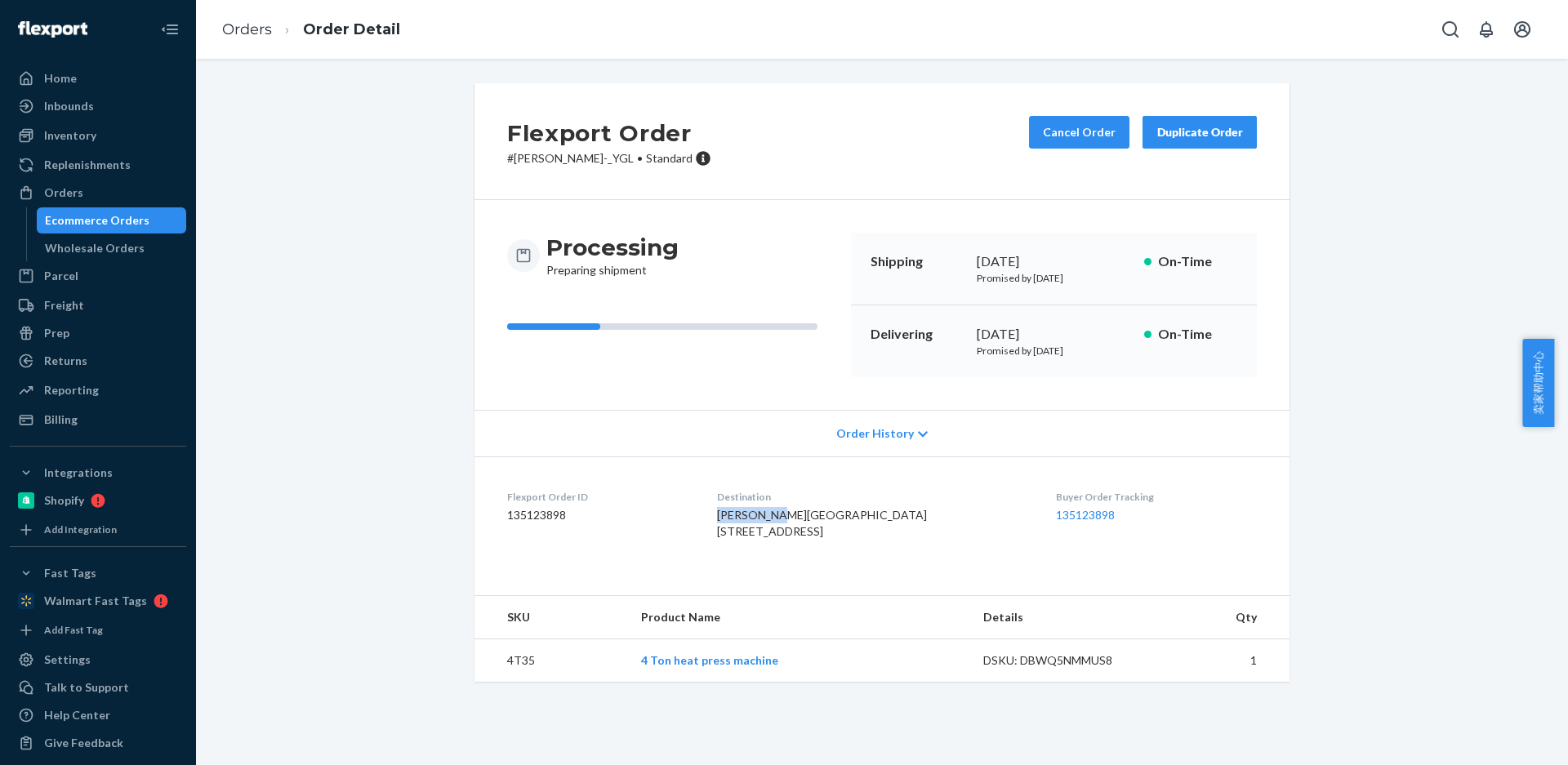
drag, startPoint x: 747, startPoint y: 520, endPoint x: 707, endPoint y: 363, distance: 162.0
click at [800, 524] on dl "Flexport Order ID 135123898 Destination Ian DeShon Greener Gardens 6418 Penn Av…" at bounding box center [882, 518] width 815 height 122
copy span "Ian DeShon Greener Gar"
drag, startPoint x: 734, startPoint y: 551, endPoint x: 824, endPoint y: 543, distance: 90.4
click at [824, 543] on dl "Flexport Order ID 135123898 Destination Ian DeShon Greener Gardens 6418 Penn Av…" at bounding box center [882, 518] width 815 height 122
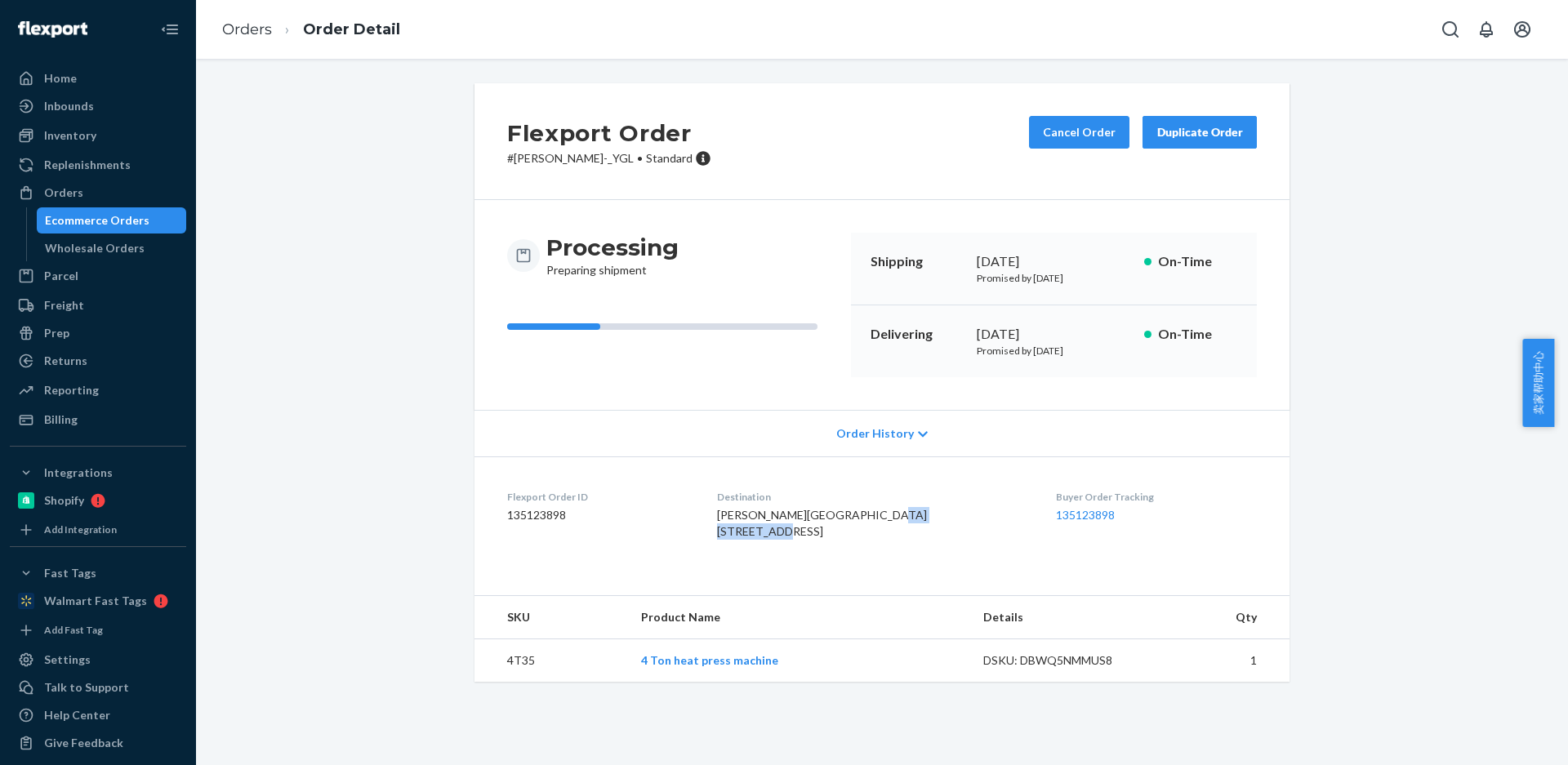
copy span "[STREET_ADDRESS]"
click at [521, 682] on td "4T35" at bounding box center [551, 661] width 153 height 43
copy td "4T35"
click at [256, 30] on link "Orders" at bounding box center [247, 29] width 50 height 18
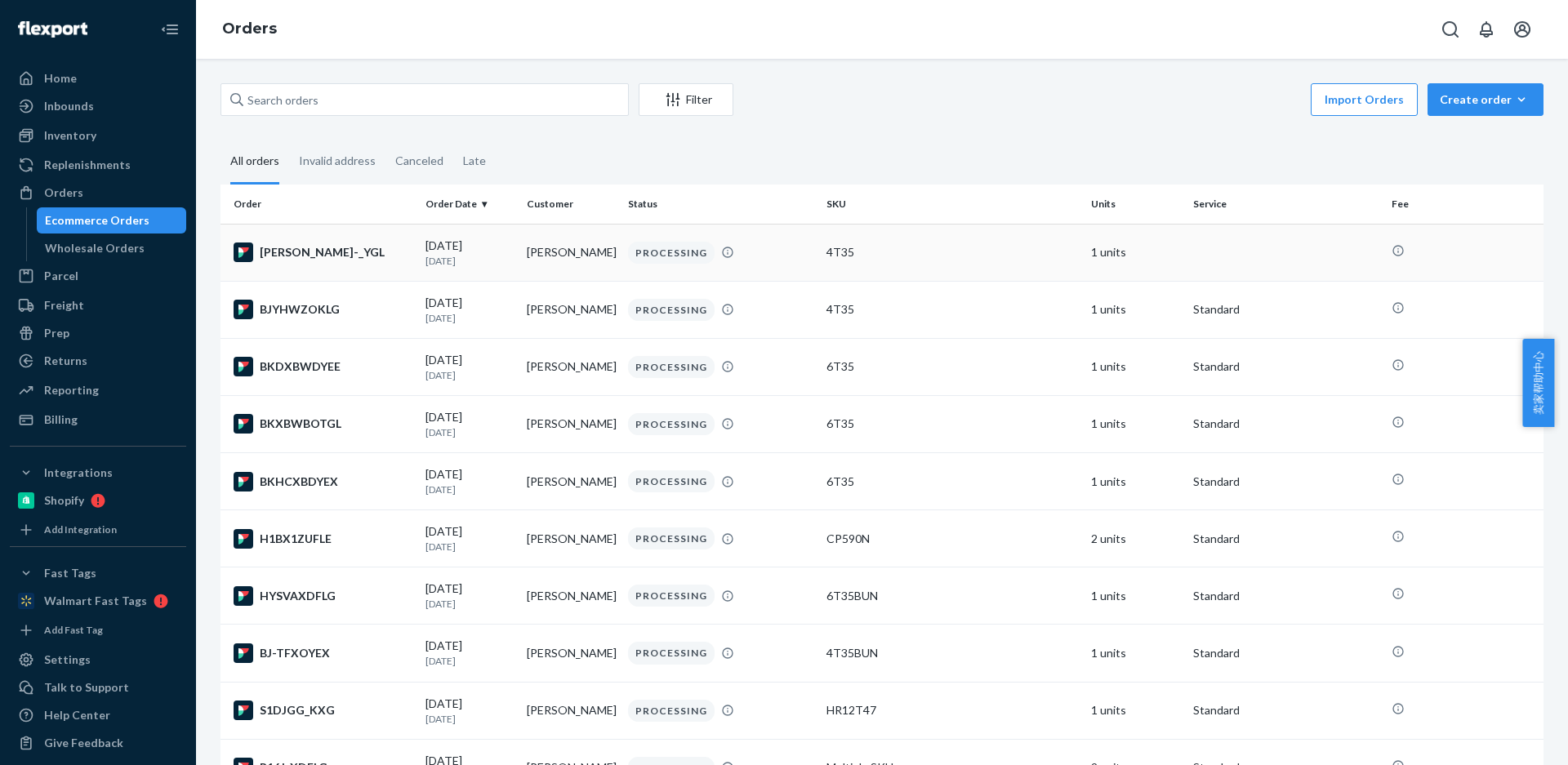
click at [569, 265] on td "[PERSON_NAME]" at bounding box center [571, 252] width 102 height 57
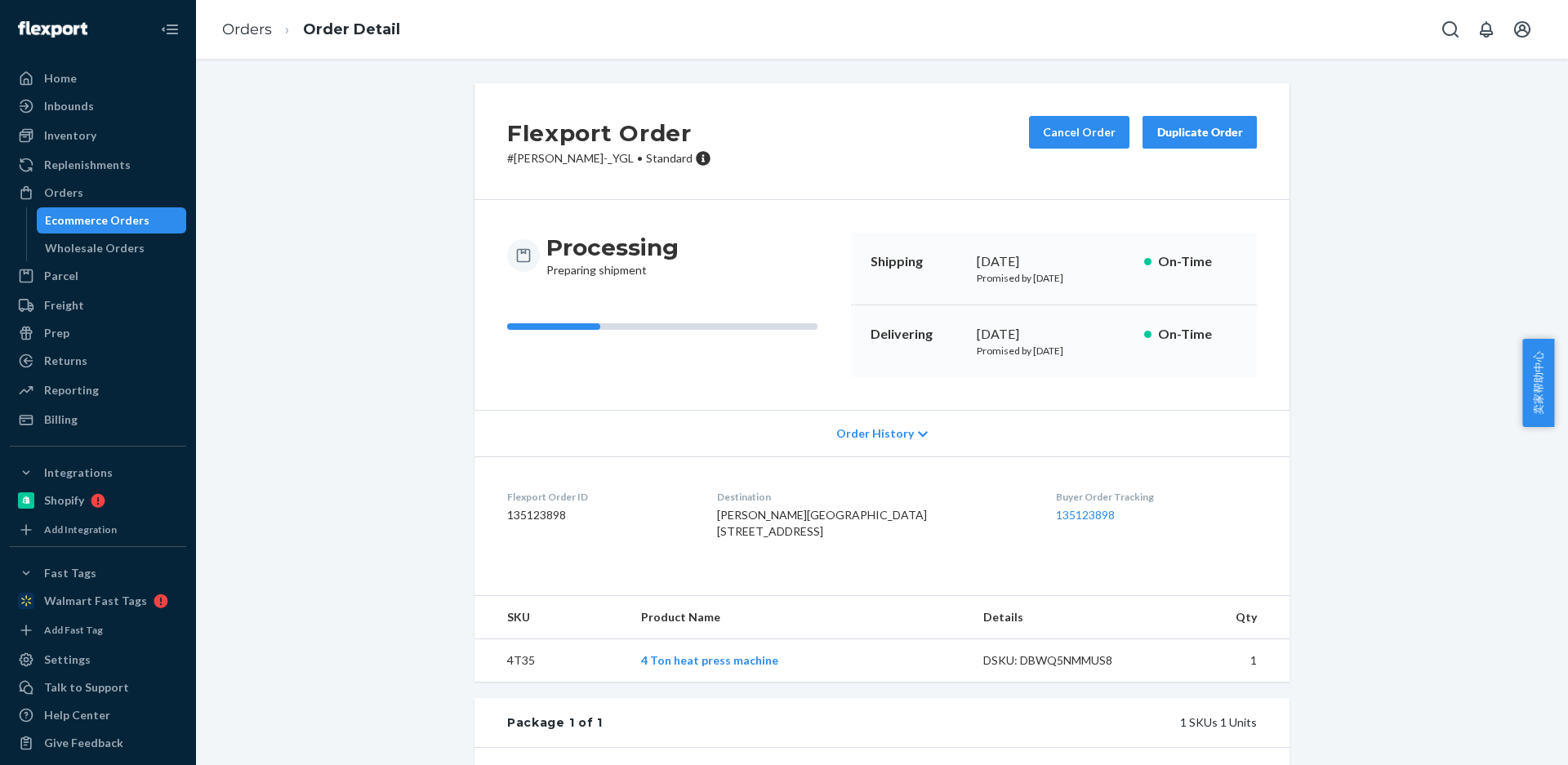
click at [1201, 146] on button "Duplicate Order" at bounding box center [1199, 132] width 114 height 33
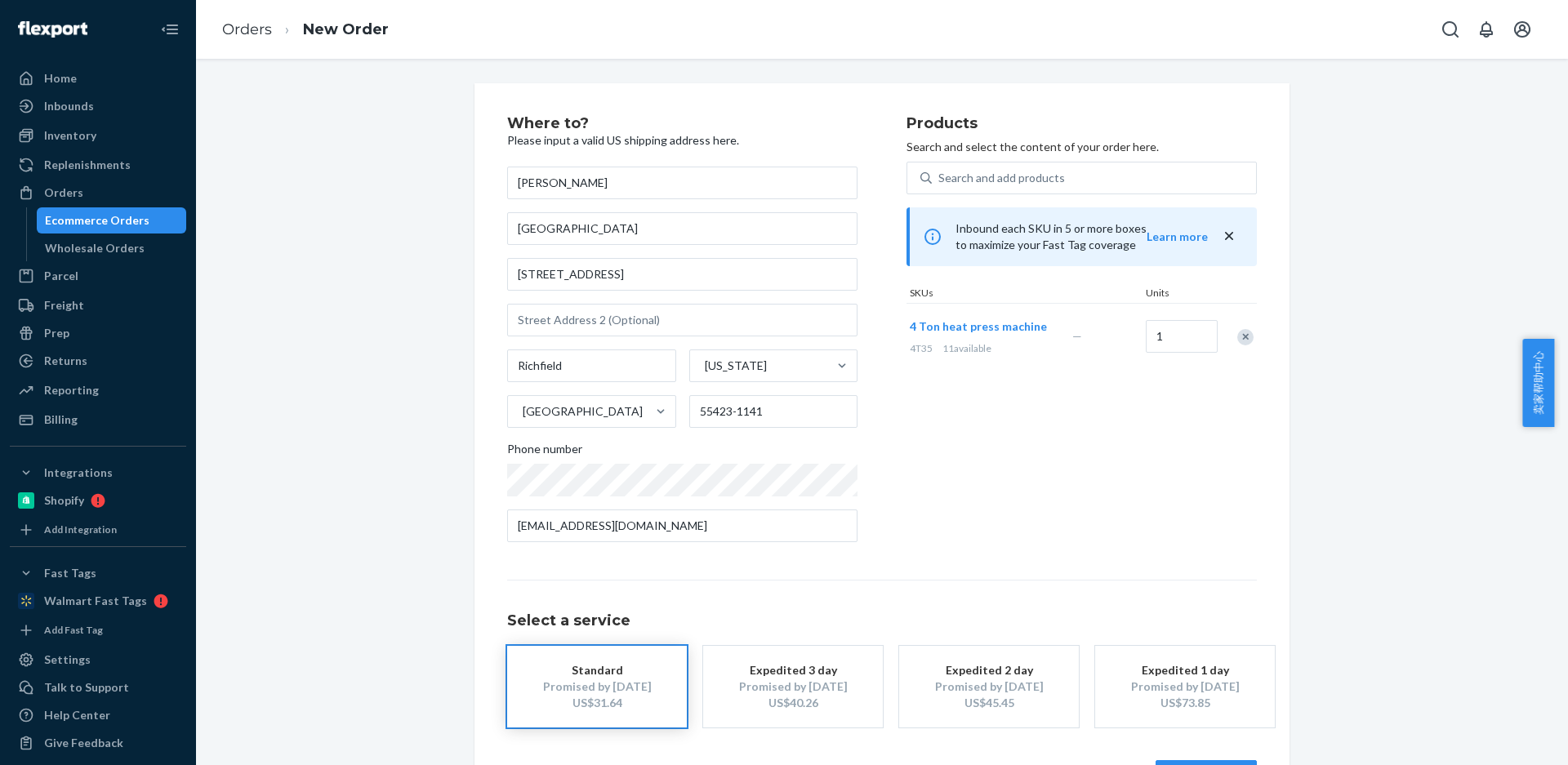
drag, startPoint x: 1238, startPoint y: 342, endPoint x: 1192, endPoint y: 333, distance: 46.9
click at [1238, 342] on div "Remove Item" at bounding box center [1245, 337] width 16 height 16
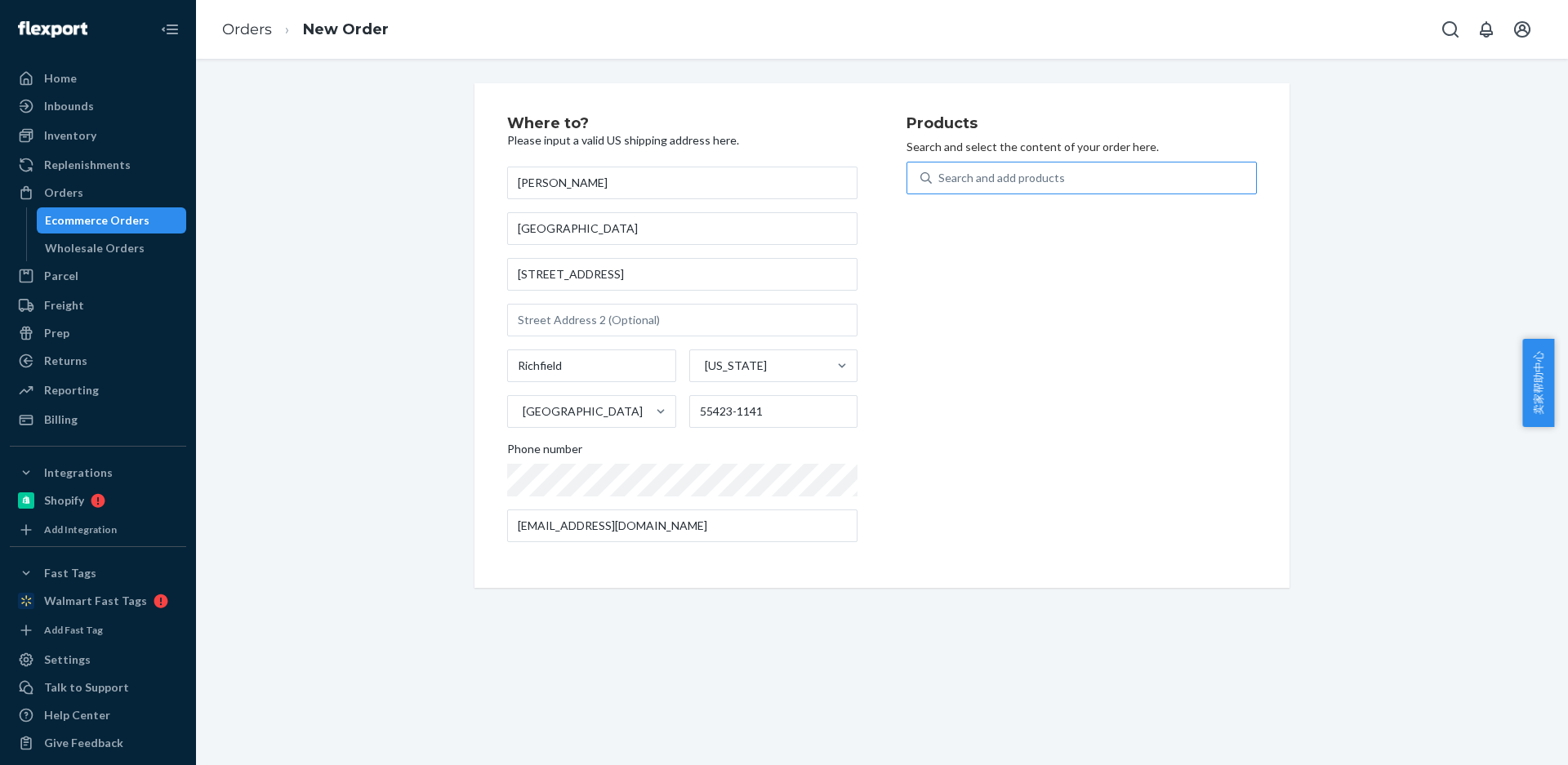
click at [950, 171] on div "Search and add products" at bounding box center [1001, 177] width 127 height 16
click at [940, 171] on input "Search and add products" at bounding box center [939, 177] width 2 height 16
type input "BJ12T47"
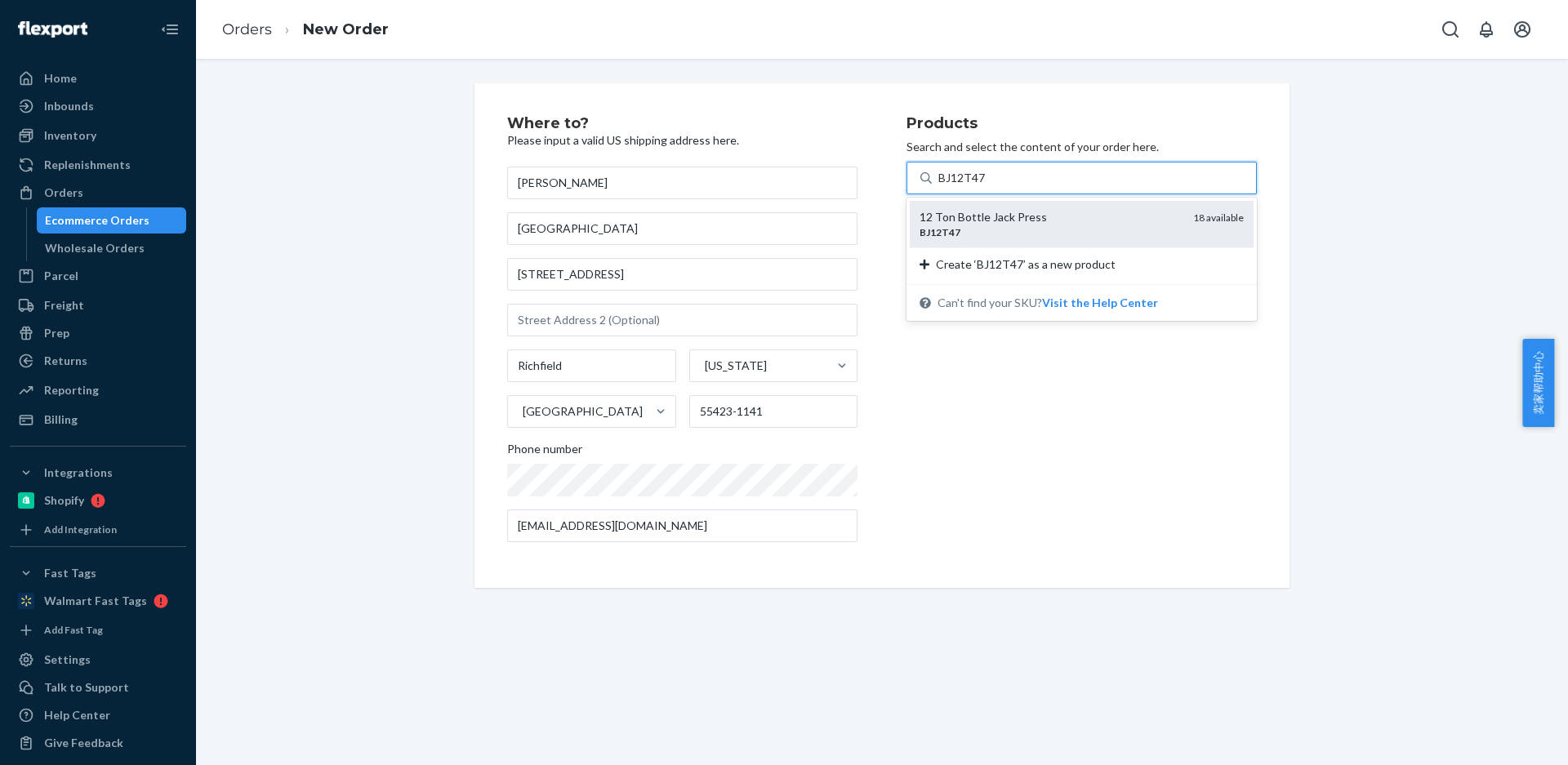
click at [966, 237] on div "BJ12T47" at bounding box center [1049, 231] width 261 height 14
click at [966, 186] on input "BJ12T47" at bounding box center [962, 177] width 47 height 16
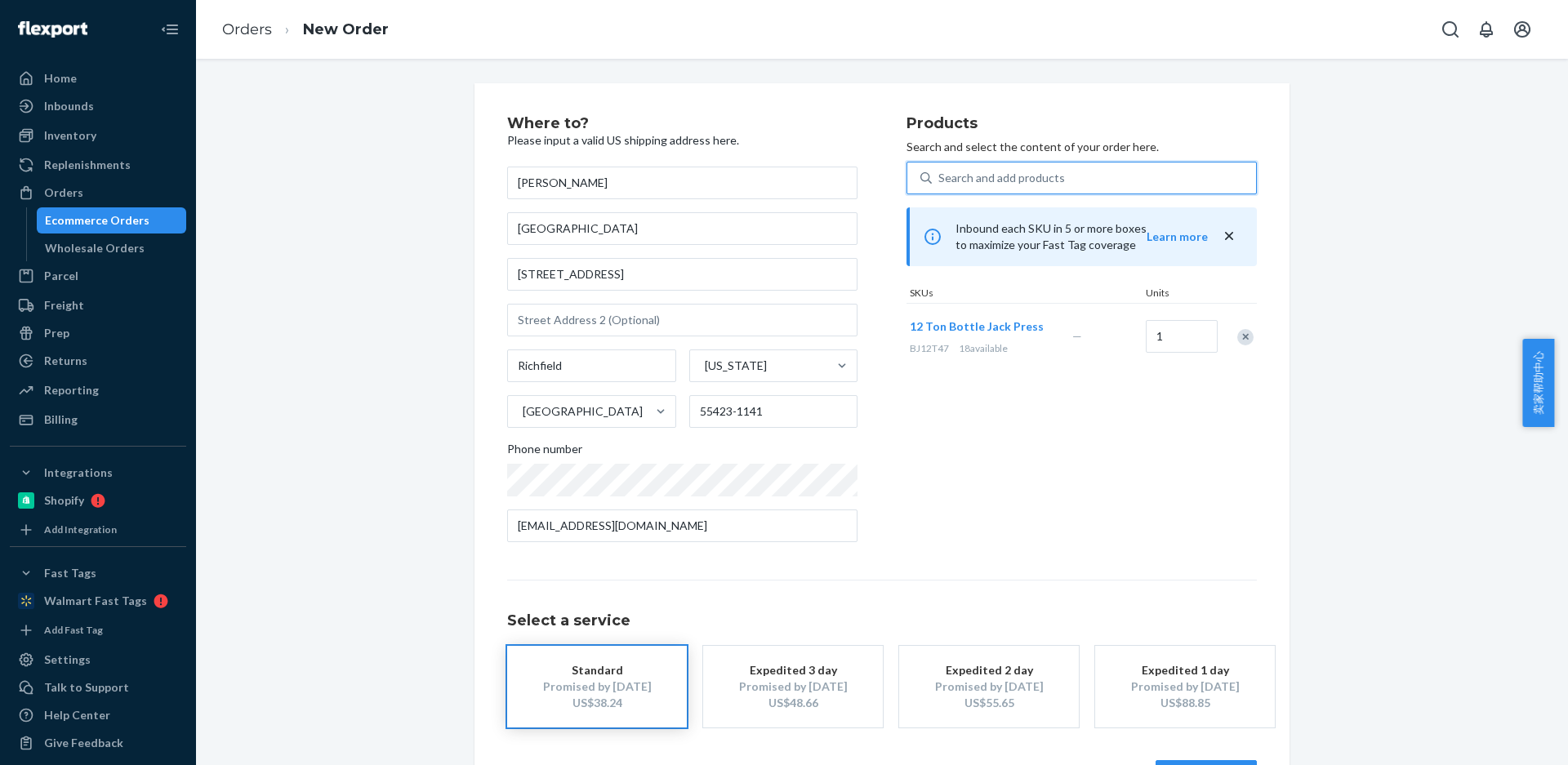
scroll to position [60, 0]
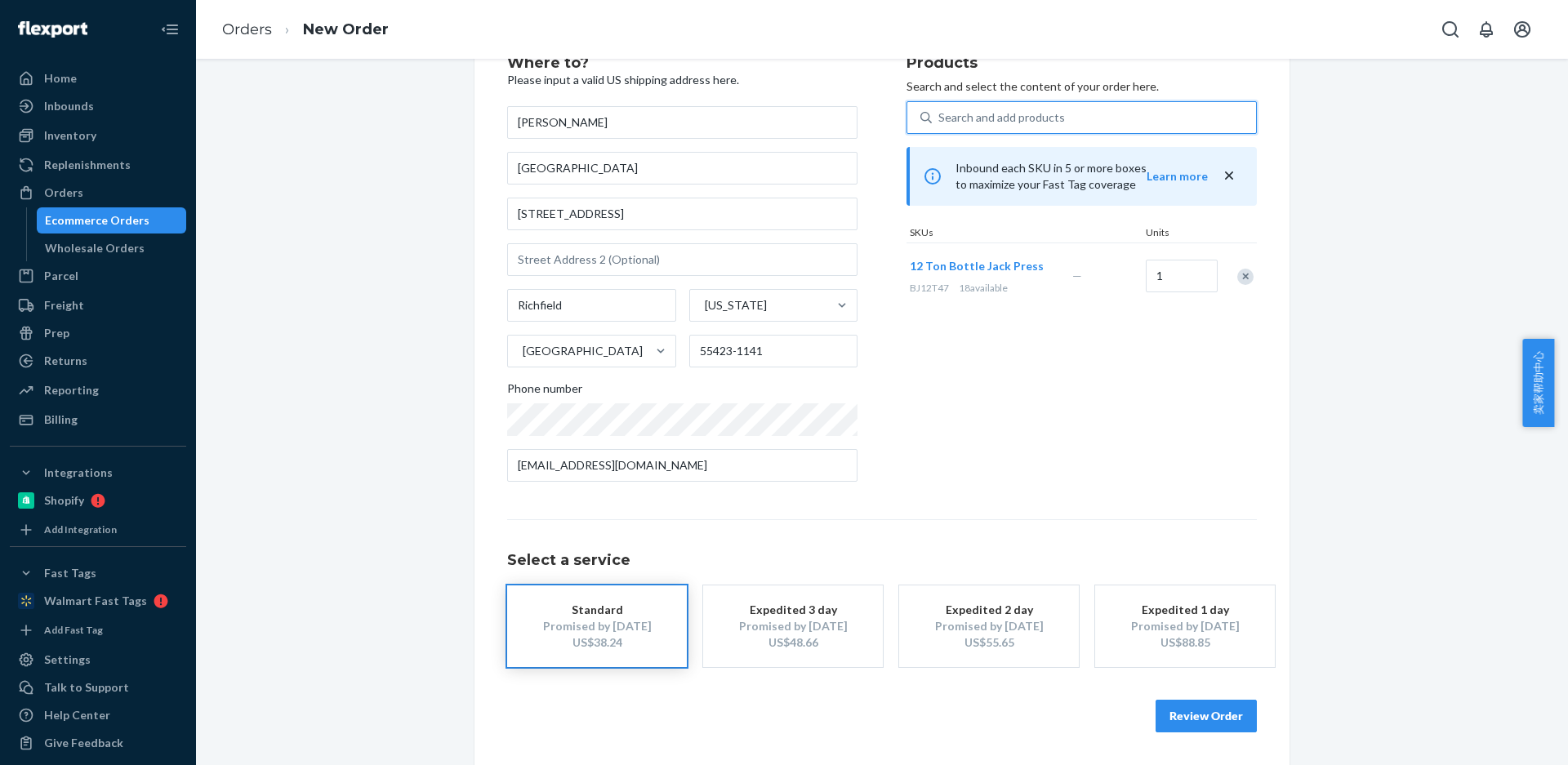
click at [1182, 722] on button "Review Order" at bounding box center [1207, 716] width 102 height 33
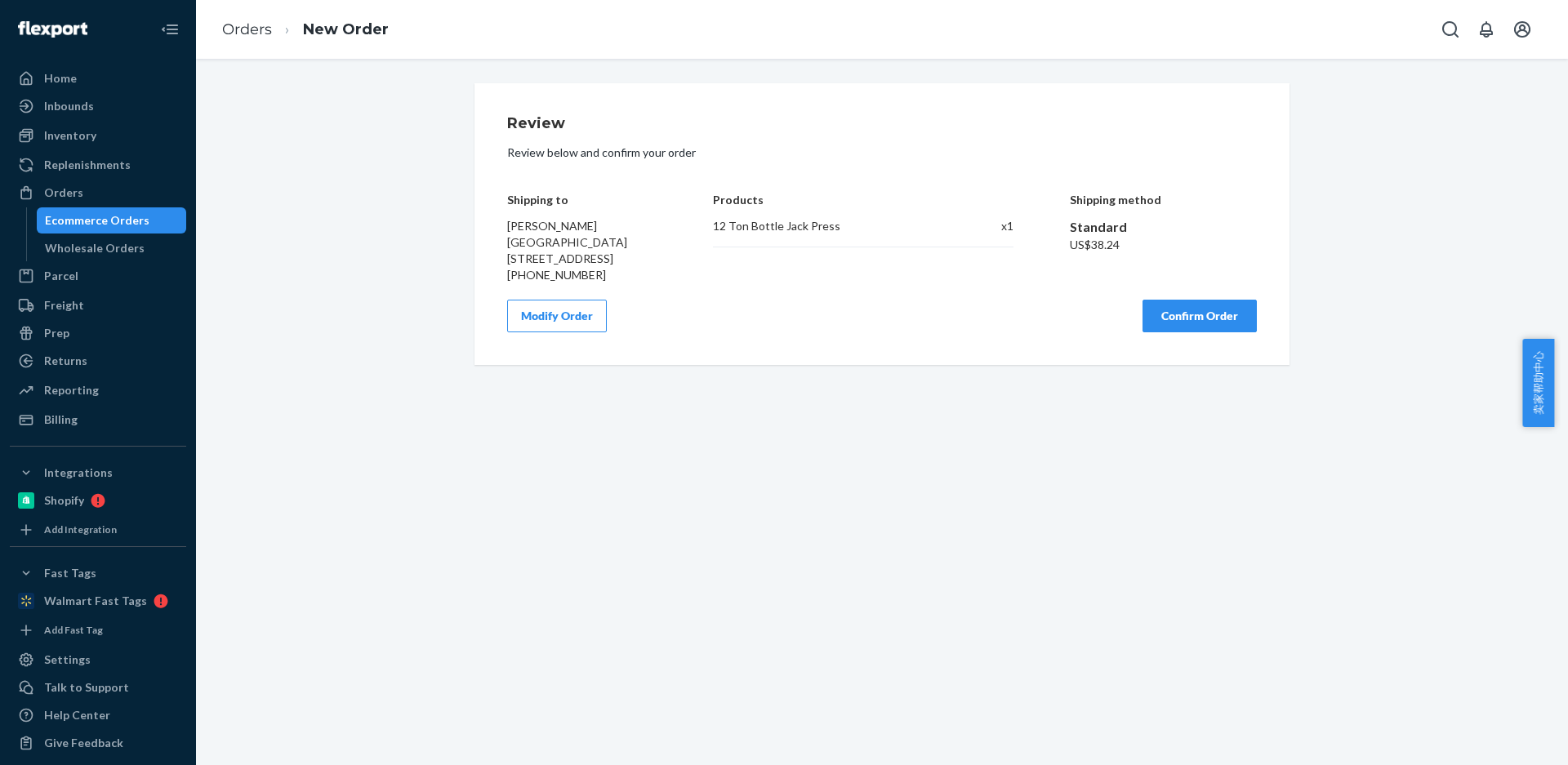
scroll to position [0, 0]
click at [1165, 332] on button "Confirm Order" at bounding box center [1199, 315] width 114 height 33
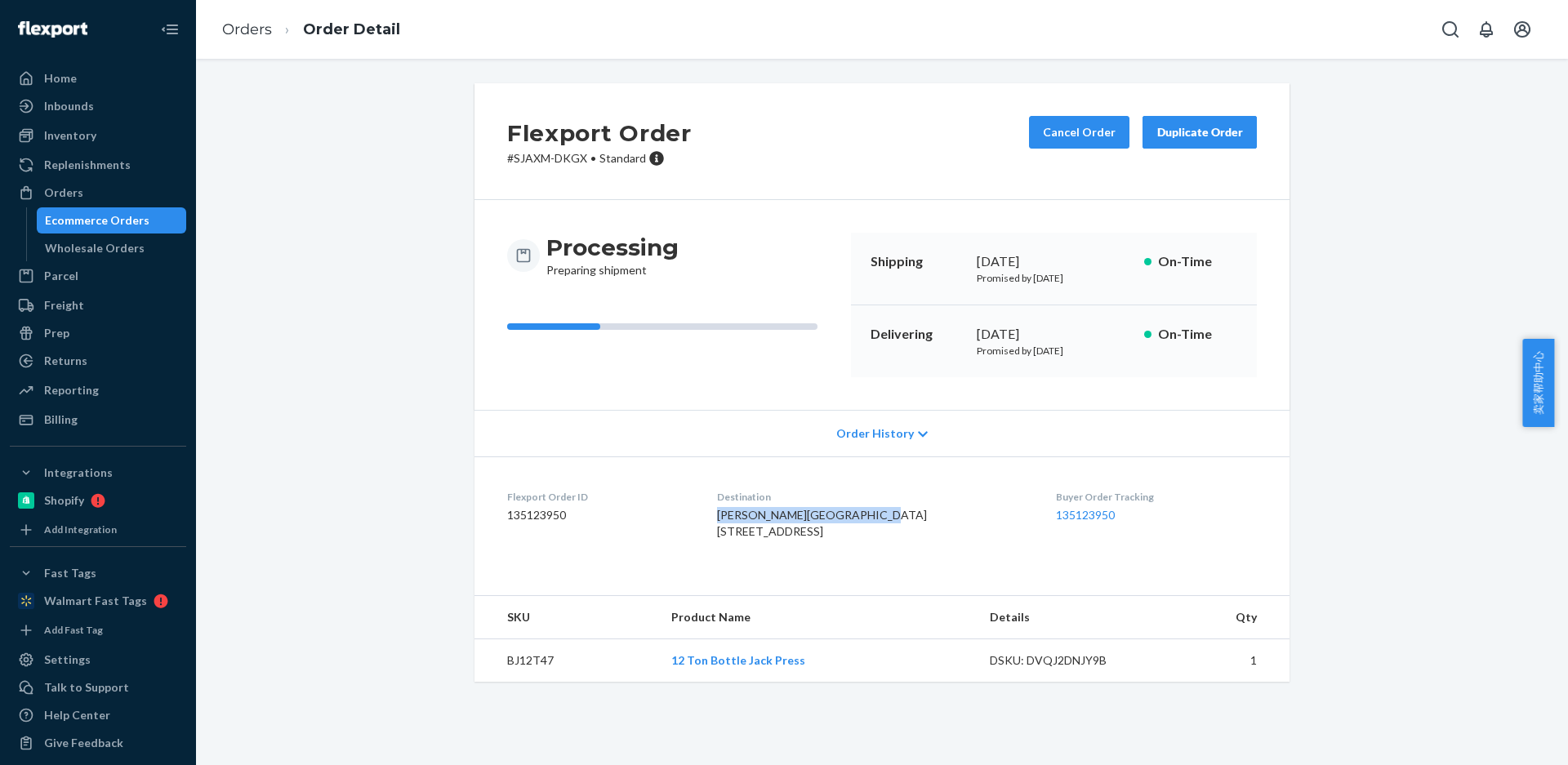
drag, startPoint x: 726, startPoint y: 518, endPoint x: 646, endPoint y: 295, distance: 236.9
click at [843, 534] on dl "Flexport Order ID 135123950 Destination Ian DeShon Greener Gardens 6418 Penn Av…" at bounding box center [882, 518] width 815 height 122
copy span "[PERSON_NAME] [GEOGRAPHIC_DATA]"
drag, startPoint x: 734, startPoint y: 547, endPoint x: 787, endPoint y: 515, distance: 61.9
click at [824, 546] on dl "Flexport Order ID 135123950 Destination Ian DeShon Greener Gardens 6418 Penn Av…" at bounding box center [882, 518] width 815 height 122
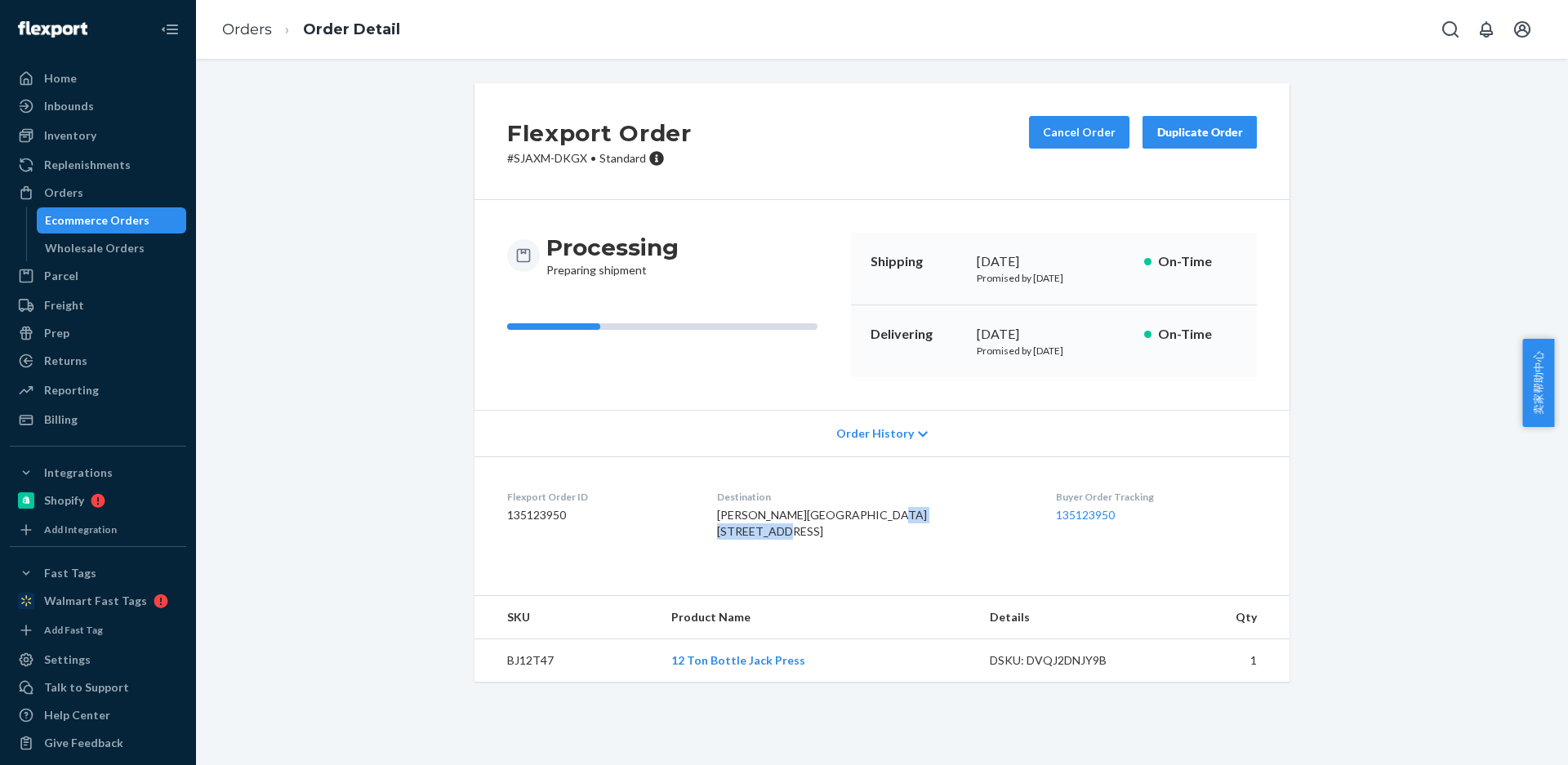
copy span "[STREET_ADDRESS]"
click at [526, 682] on td "BJ12T47" at bounding box center [566, 661] width 184 height 43
copy td "BJ12T47"
click at [1178, 133] on div "Duplicate Order" at bounding box center [1200, 132] width 87 height 16
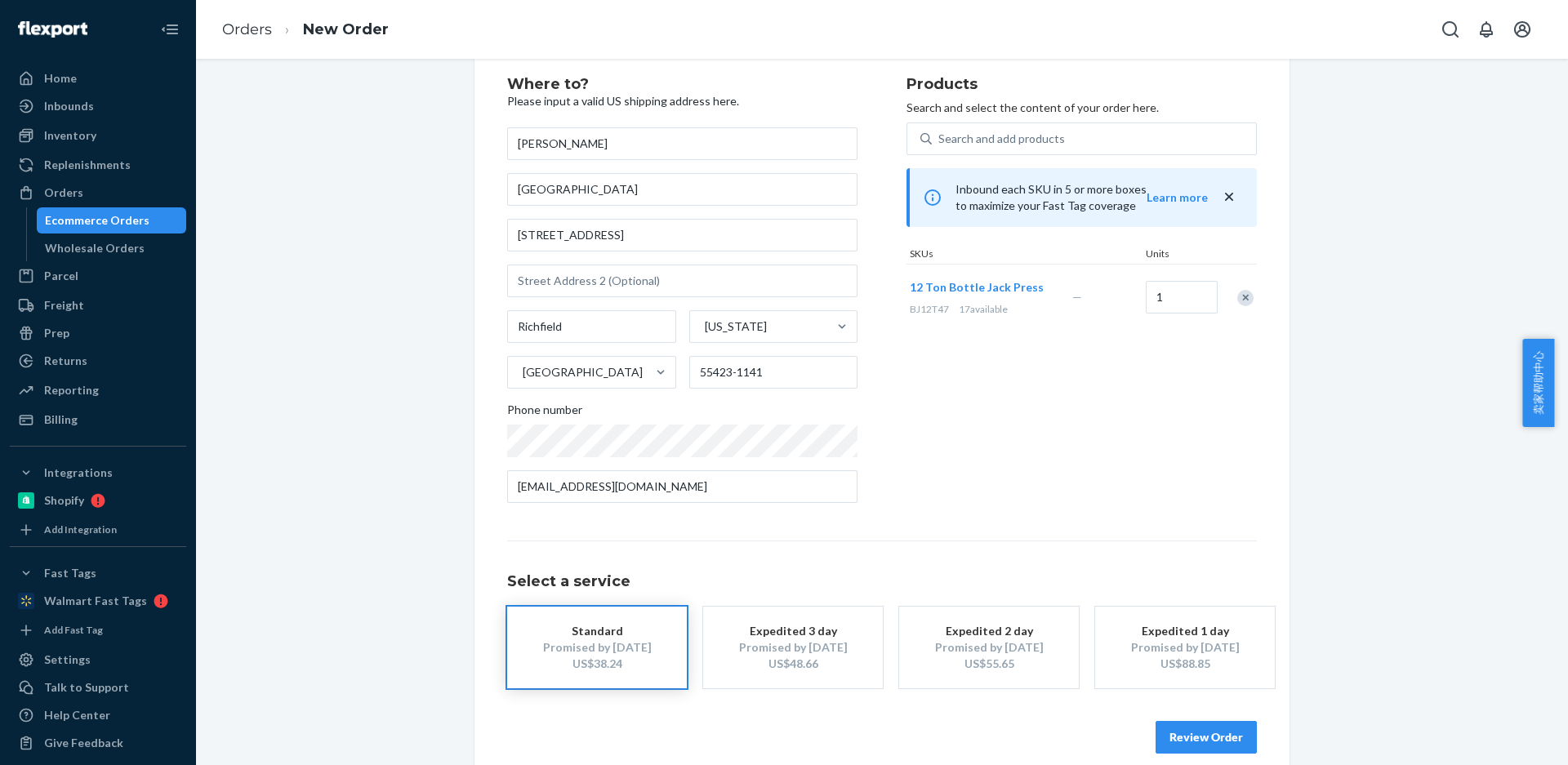
scroll to position [60, 0]
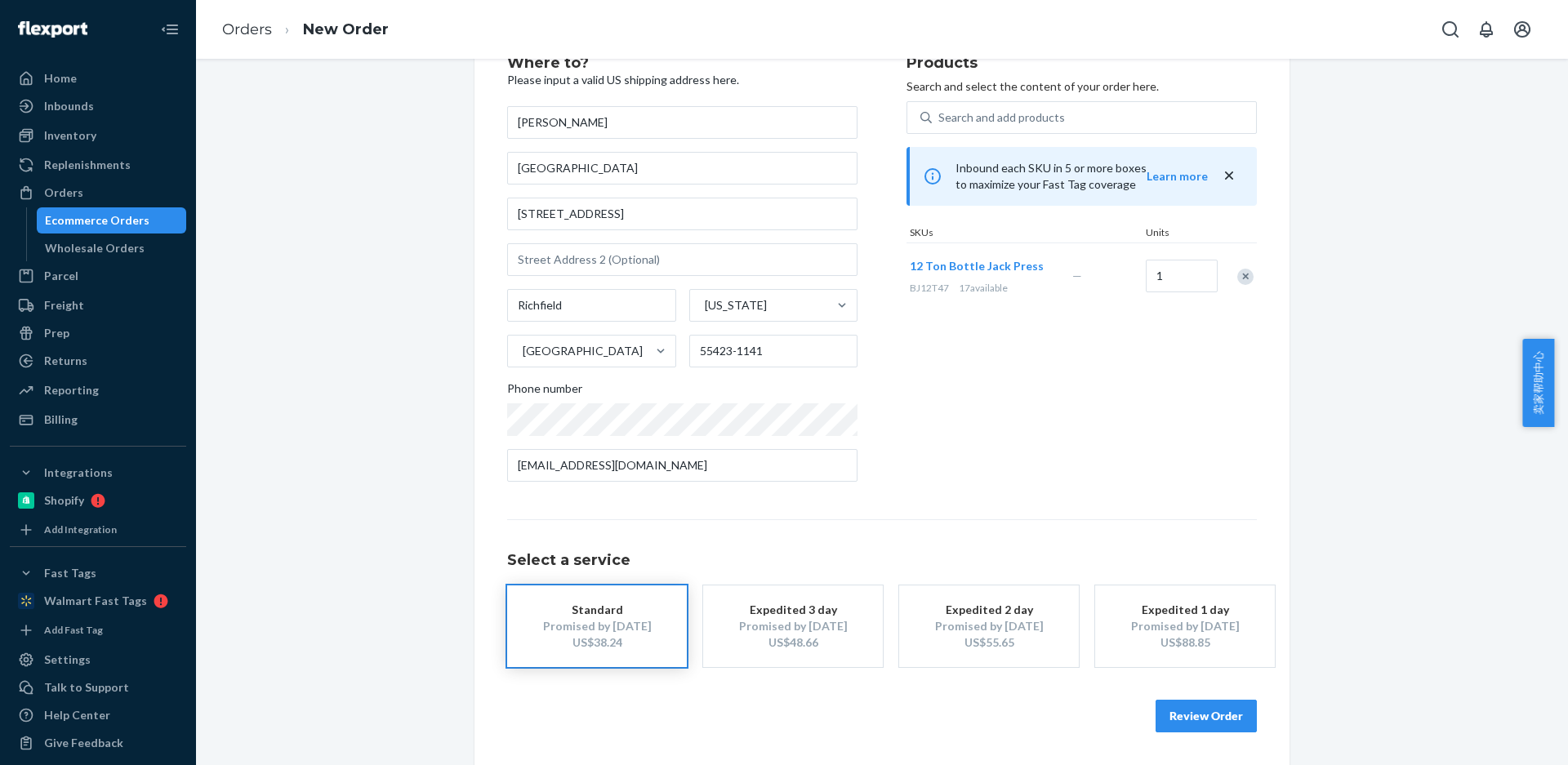
click at [1195, 713] on button "Review Order" at bounding box center [1207, 716] width 102 height 33
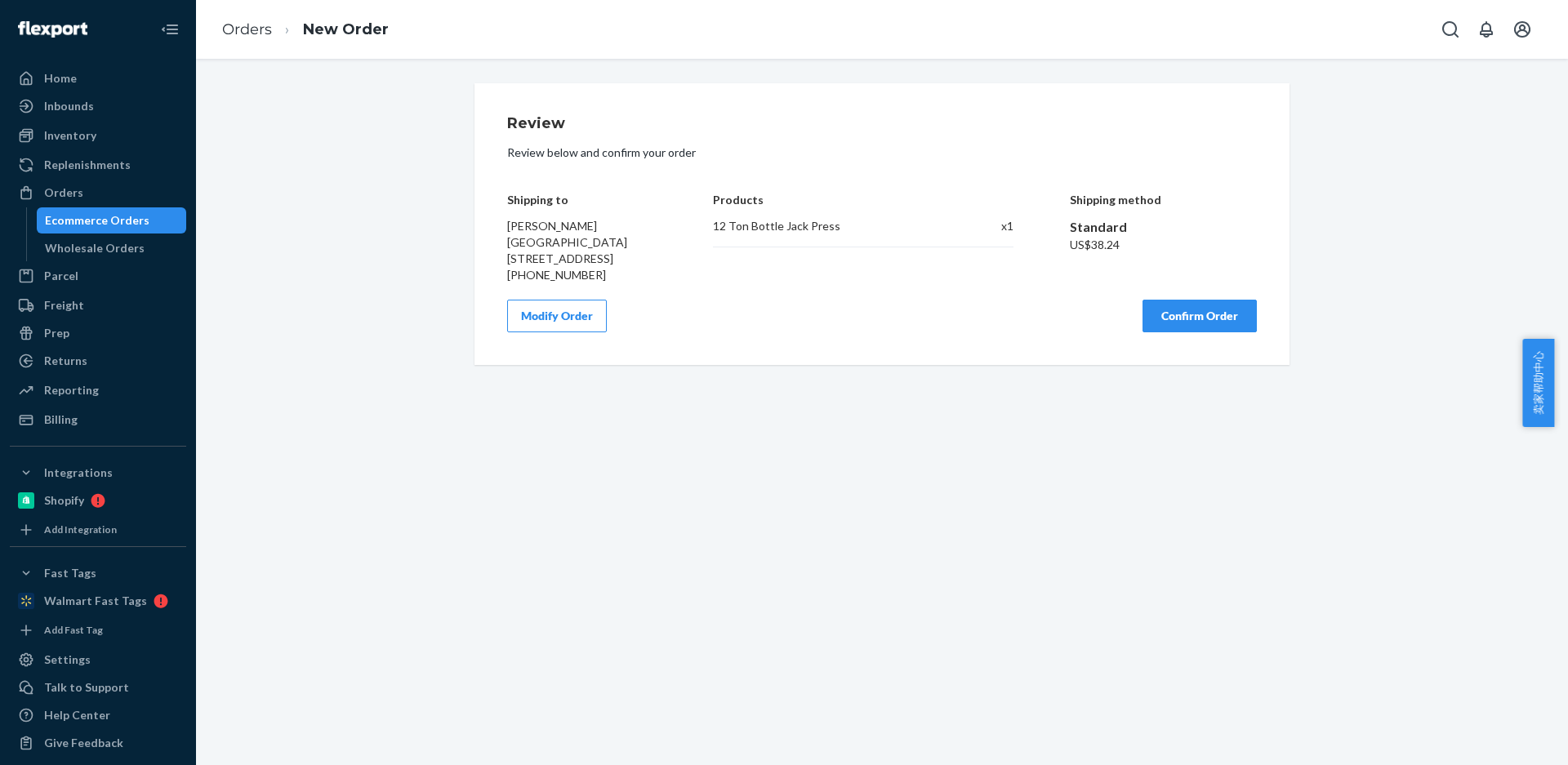
scroll to position [0, 0]
click at [1179, 332] on button "Confirm Order" at bounding box center [1199, 315] width 114 height 33
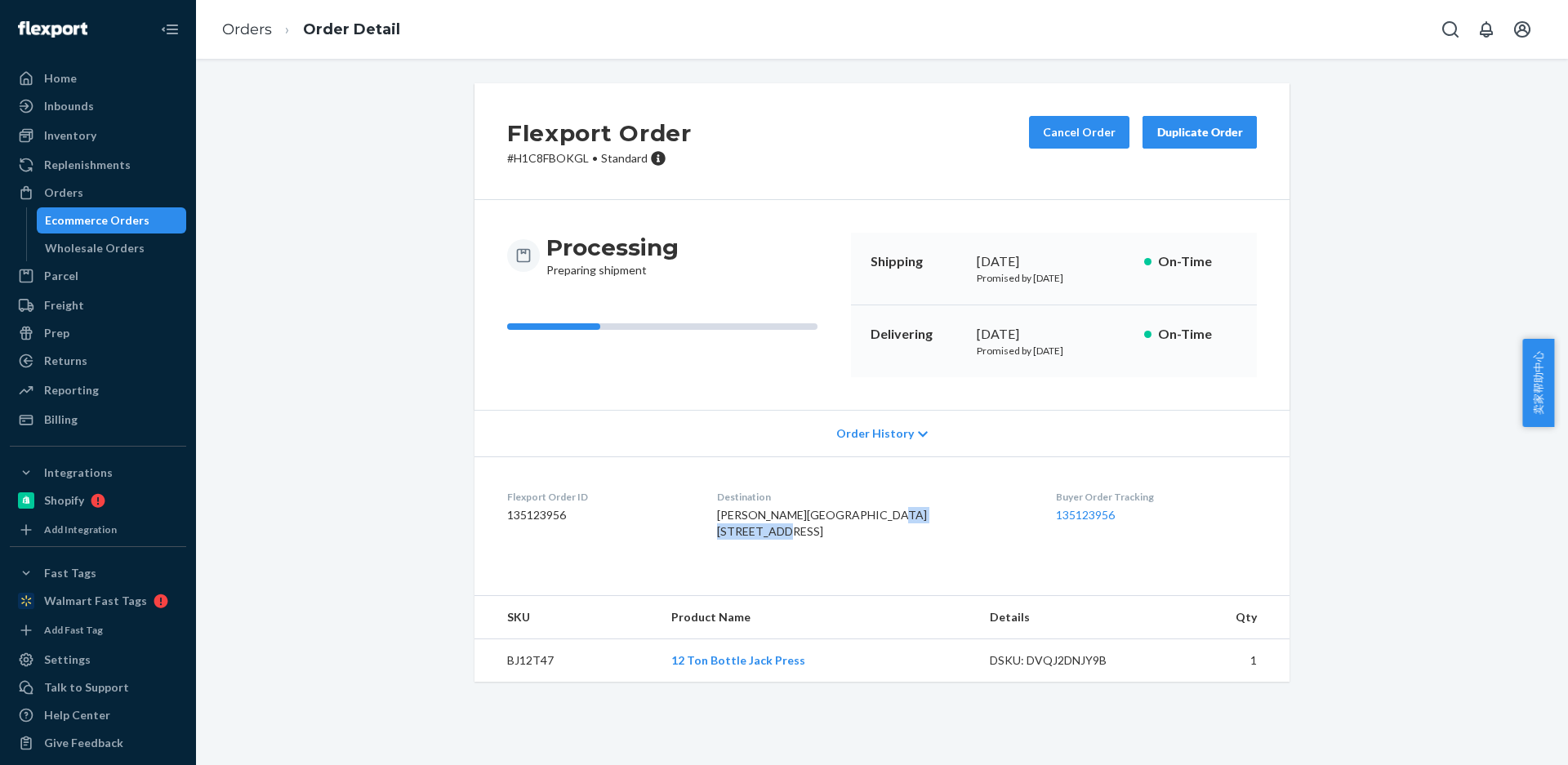
drag, startPoint x: 768, startPoint y: 548, endPoint x: 837, endPoint y: 549, distance: 69.0
click at [837, 549] on dl "Flexport Order ID 135123956 Destination Ian DeShon Greener Gardens 6418 Penn Av…" at bounding box center [882, 518] width 815 height 122
copy span "[STREET_ADDRESS]"
click at [517, 682] on td "BJ12T47" at bounding box center [566, 661] width 184 height 43
drag, startPoint x: 517, startPoint y: 709, endPoint x: 512, endPoint y: 693, distance: 16.8
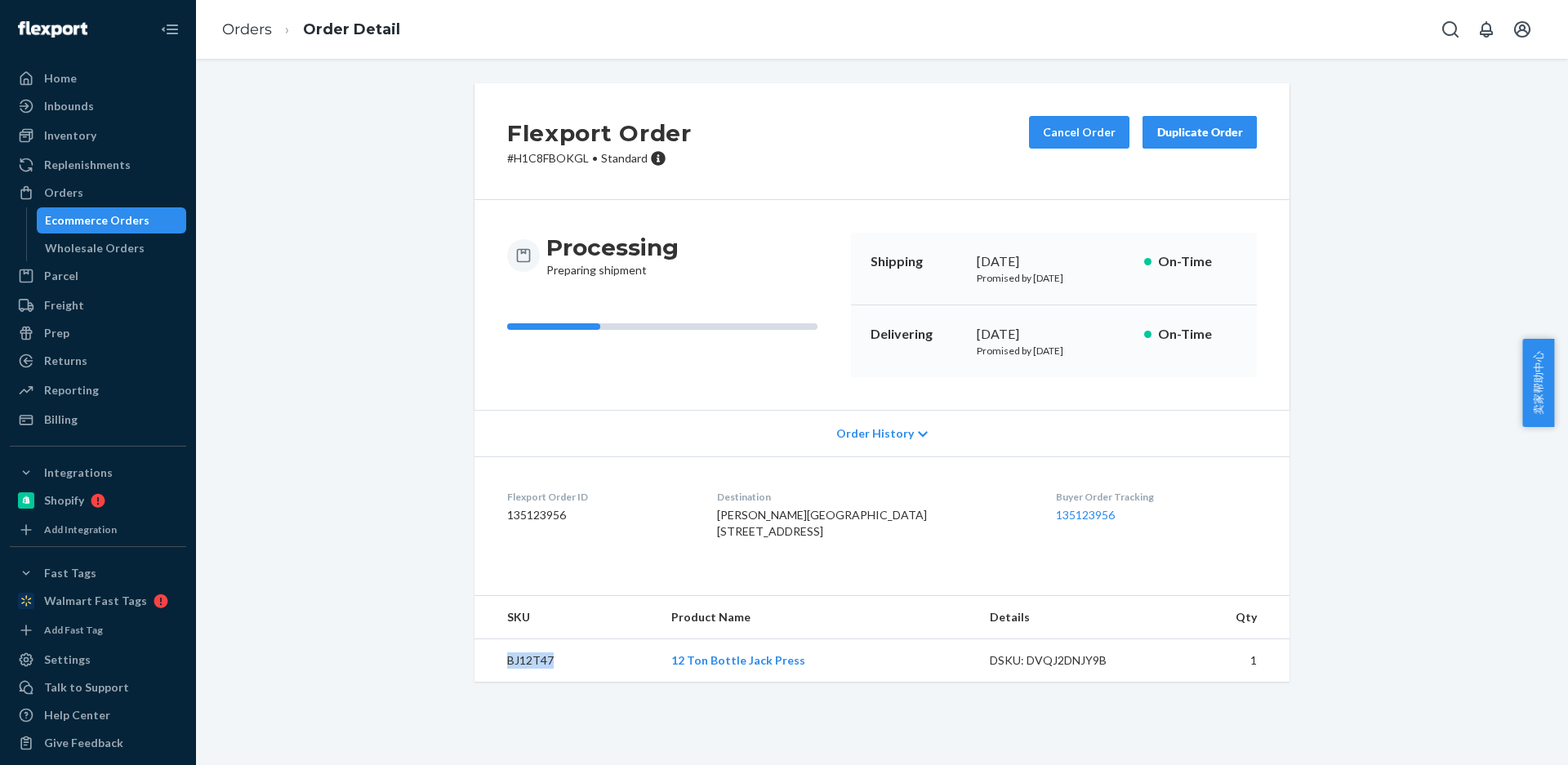
click at [517, 682] on td "BJ12T47" at bounding box center [566, 661] width 184 height 43
copy td "BJ12T47"
drag, startPoint x: 243, startPoint y: 36, endPoint x: 110, endPoint y: 1, distance: 137.5
click at [243, 36] on link "Orders" at bounding box center [247, 29] width 50 height 18
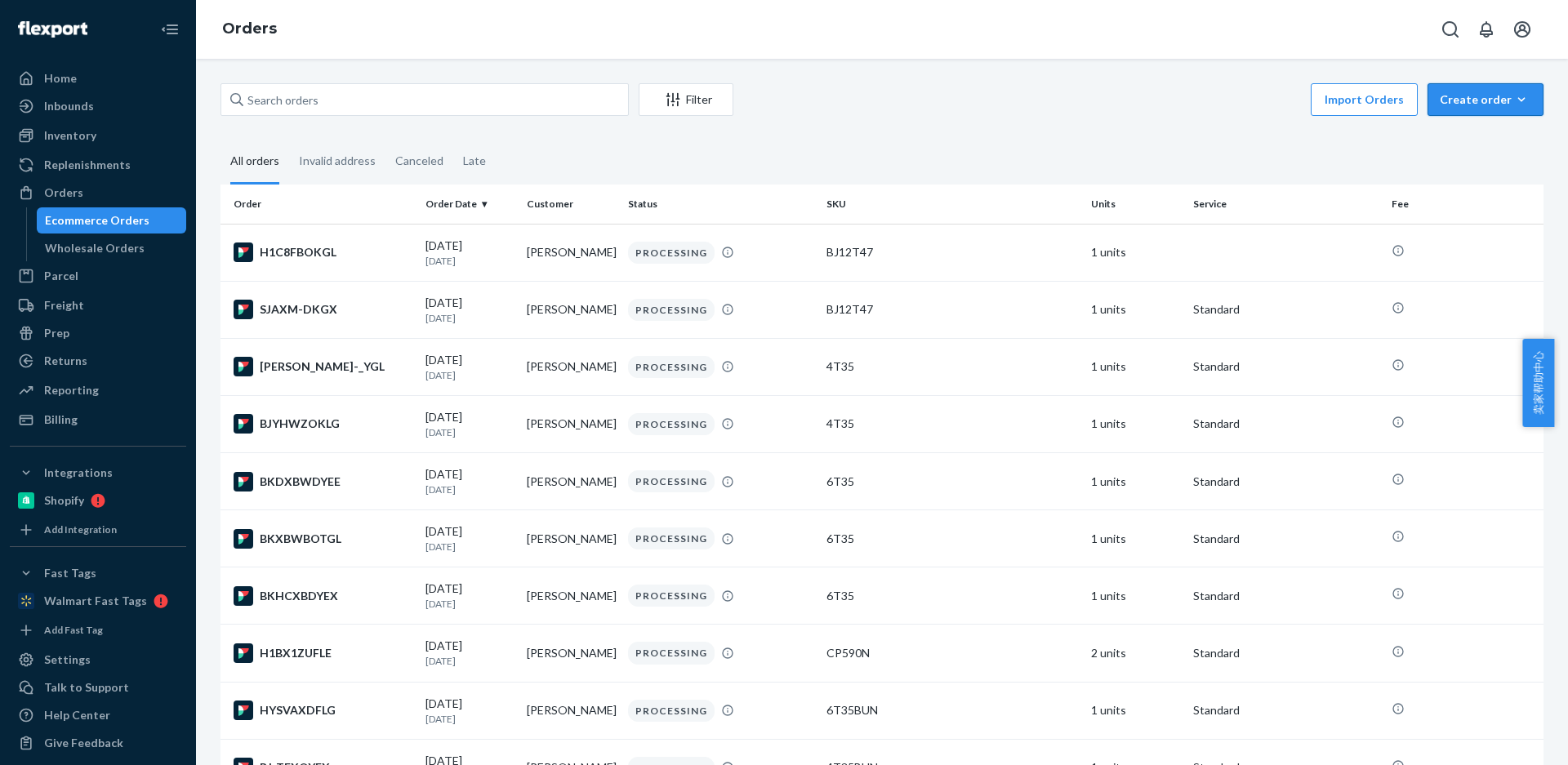
drag, startPoint x: 1473, startPoint y: 95, endPoint x: 1475, endPoint y: 114, distance: 19.1
click at [1473, 95] on div "Create order" at bounding box center [1485, 99] width 91 height 16
click at [341, 255] on div "H1C8FBOKGL" at bounding box center [323, 252] width 179 height 20
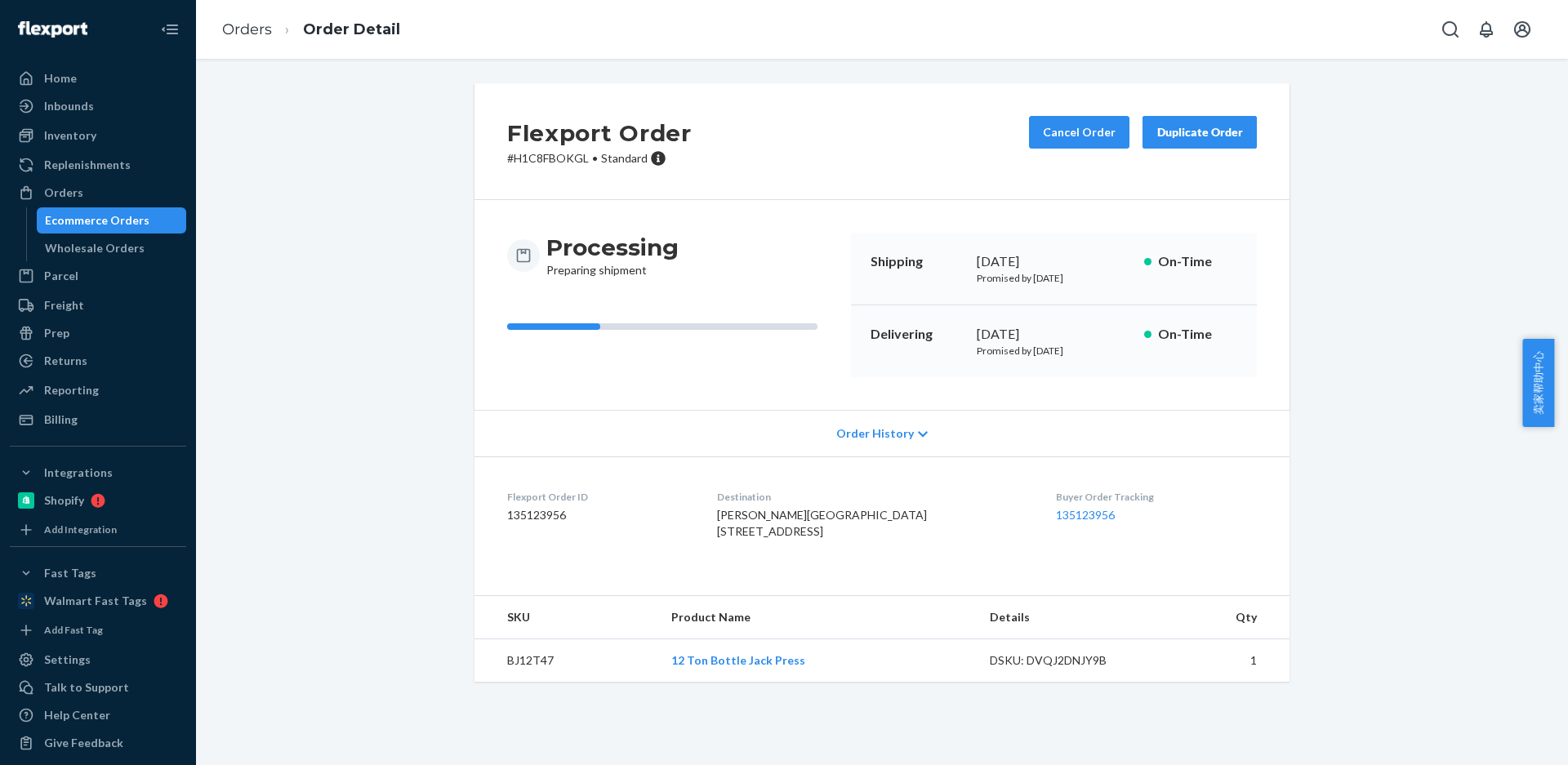
click at [1168, 139] on div "Duplicate Order" at bounding box center [1200, 132] width 87 height 16
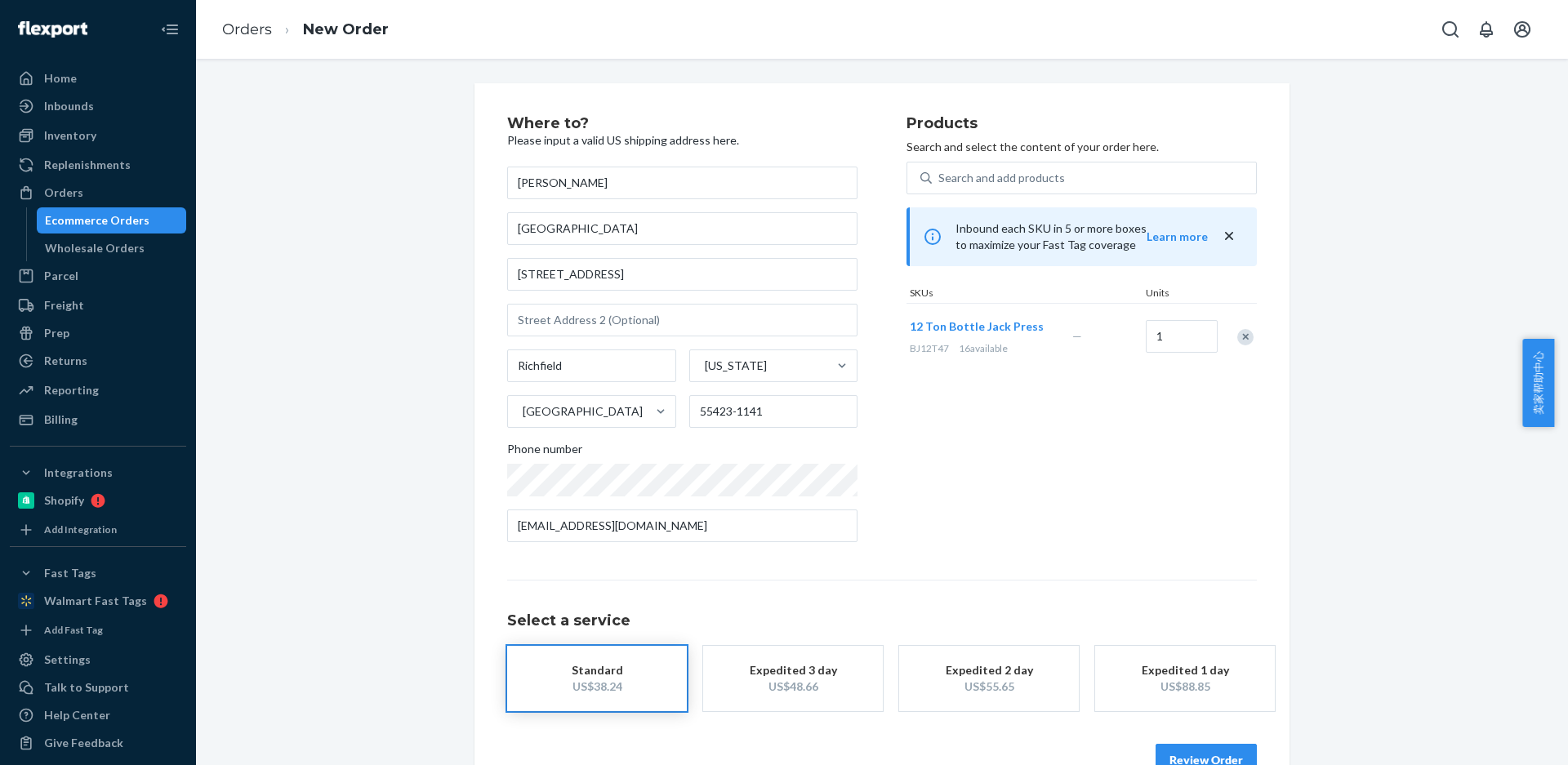
drag, startPoint x: 1236, startPoint y: 338, endPoint x: 1170, endPoint y: 300, distance: 76.2
click at [1238, 338] on div "Remove Item" at bounding box center [1245, 337] width 16 height 16
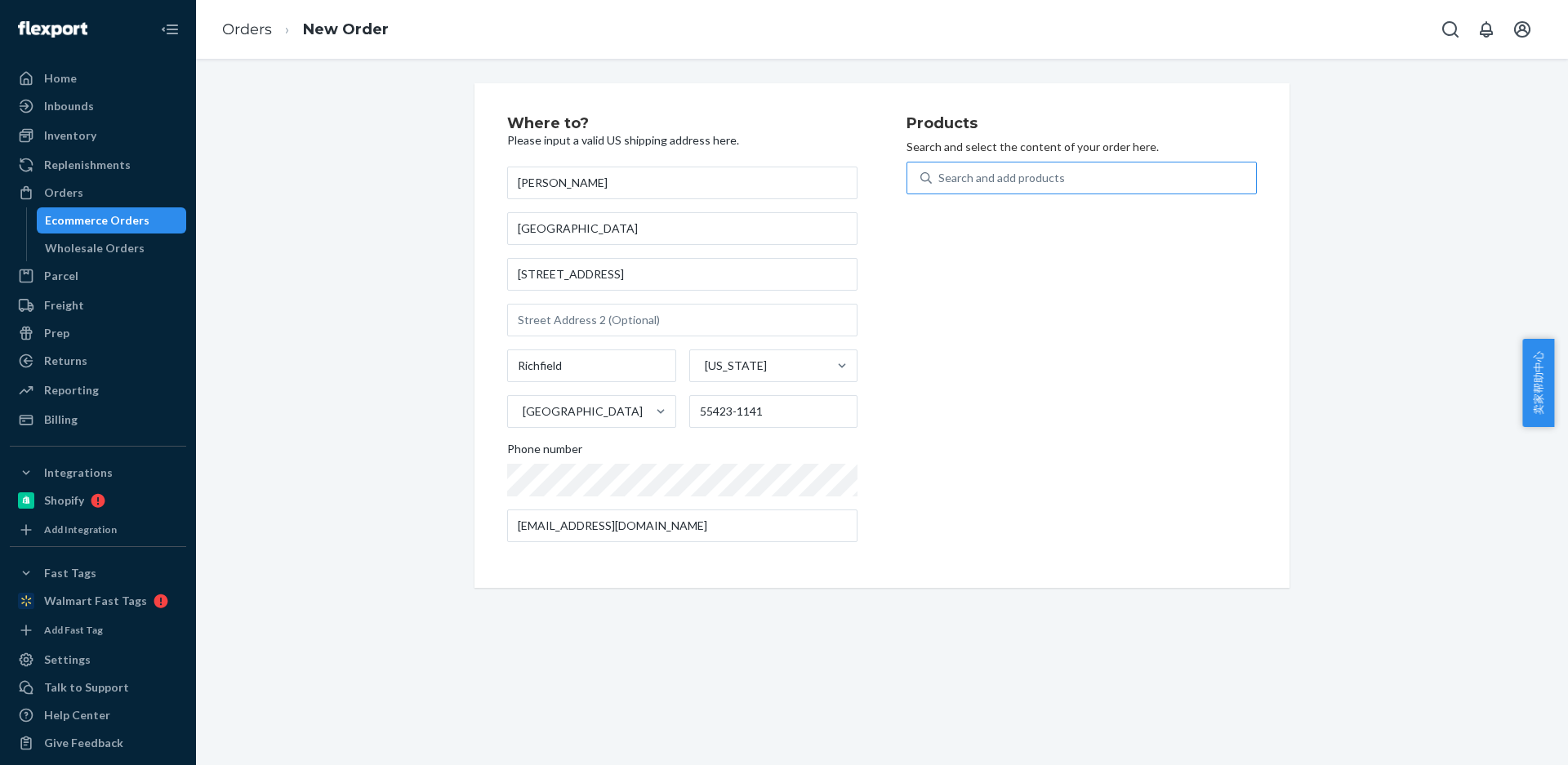
click at [945, 176] on div "Search and add products" at bounding box center [1001, 177] width 127 height 16
click at [940, 176] on input "Search and add products" at bounding box center [939, 177] width 2 height 16
paste input "HR12T47"
type input "HR12T47"
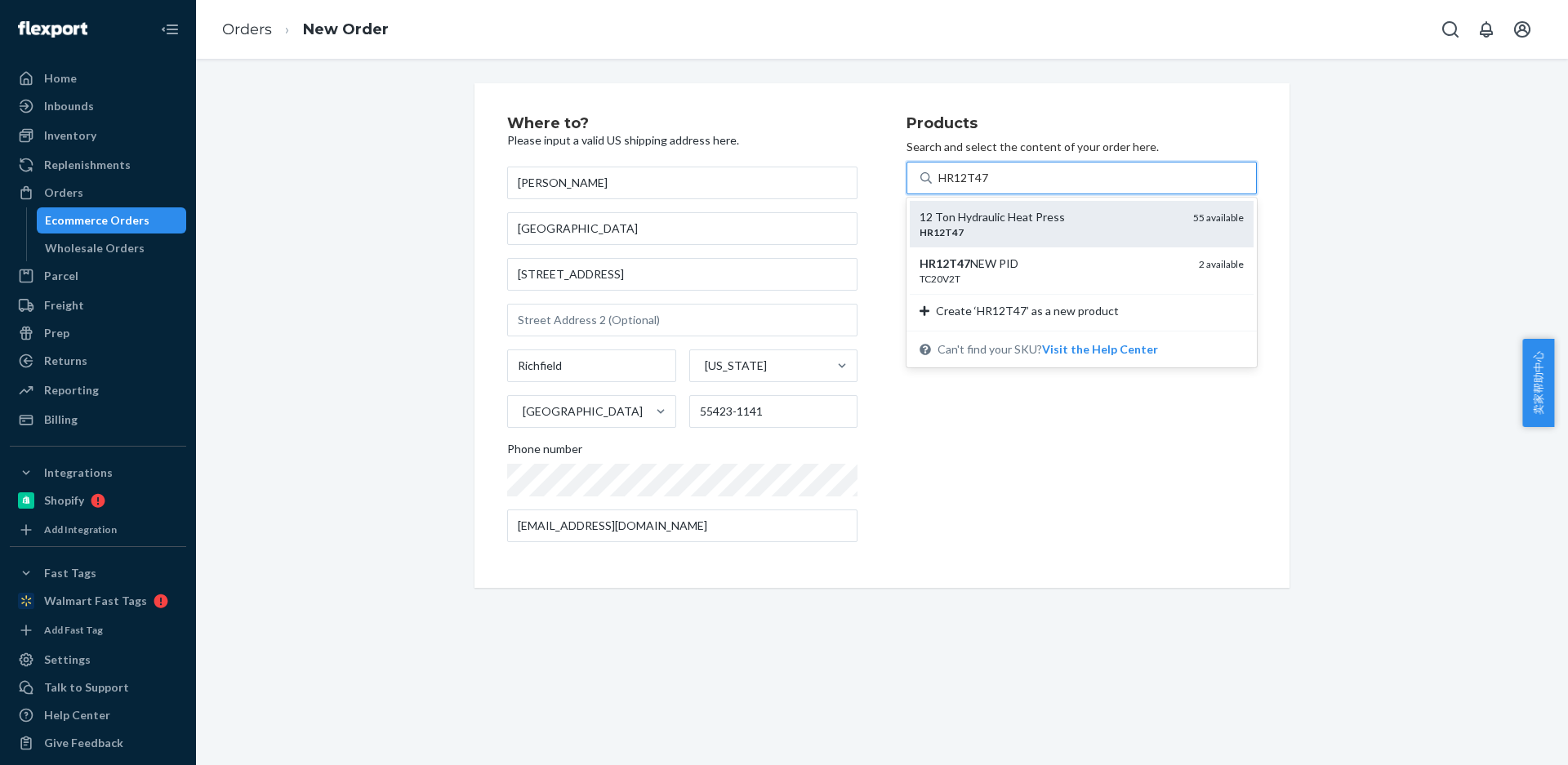
click at [1007, 227] on div "HR12T47" at bounding box center [1049, 231] width 261 height 14
click at [989, 186] on input "HR12T47" at bounding box center [964, 177] width 51 height 16
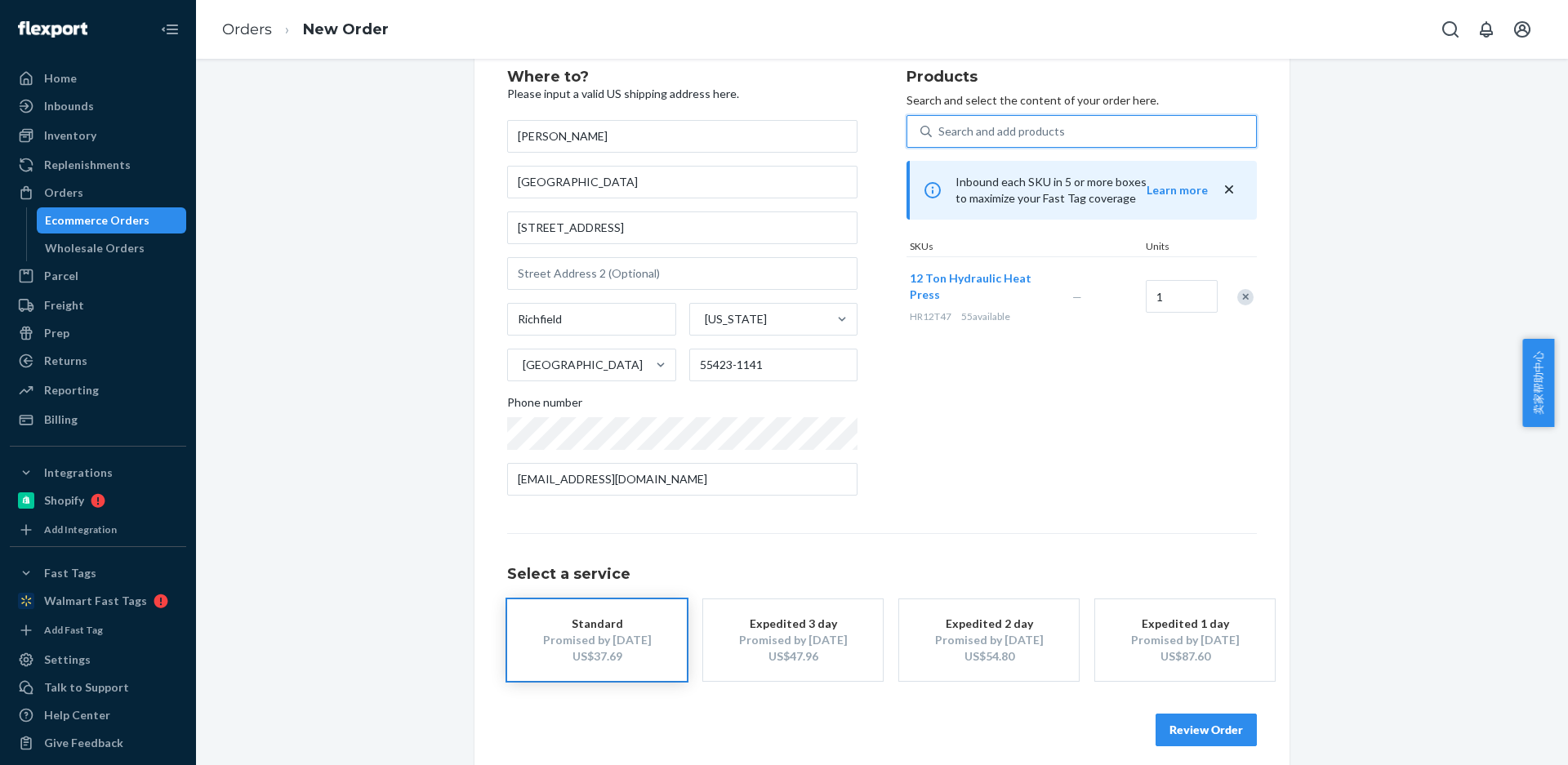
scroll to position [60, 0]
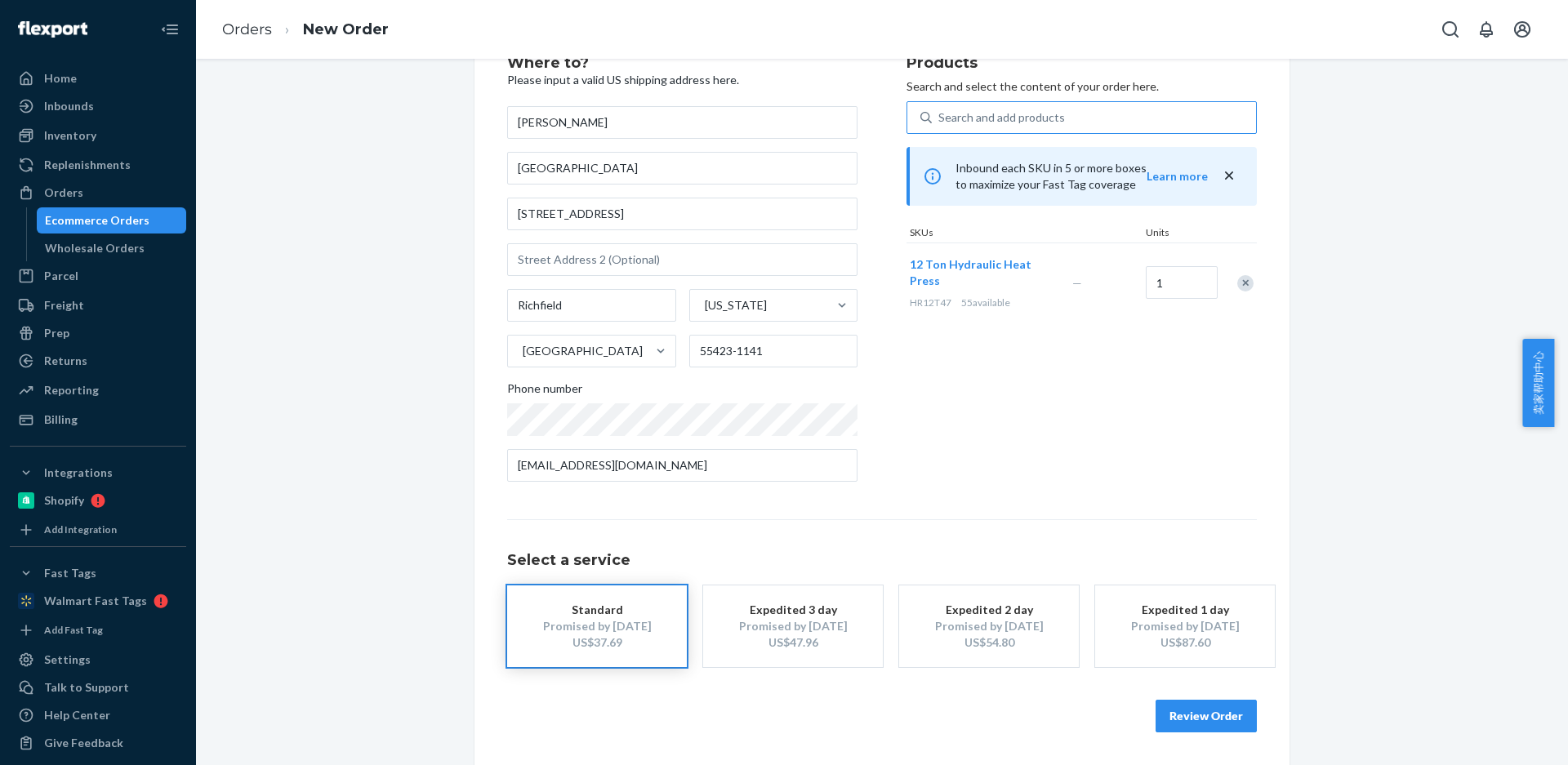
click at [1182, 717] on button "Review Order" at bounding box center [1207, 716] width 102 height 33
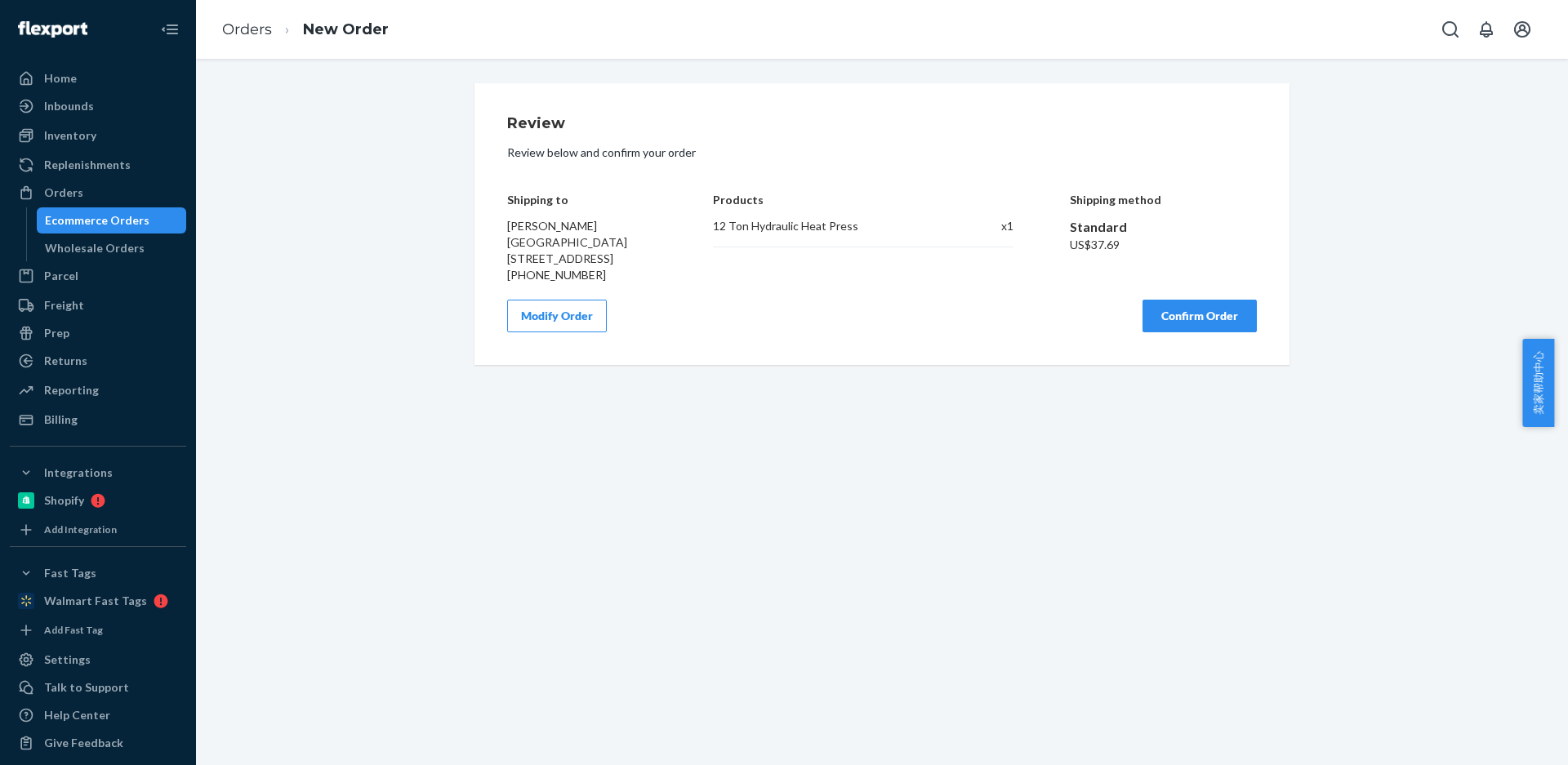
click at [1167, 332] on button "Confirm Order" at bounding box center [1199, 315] width 114 height 33
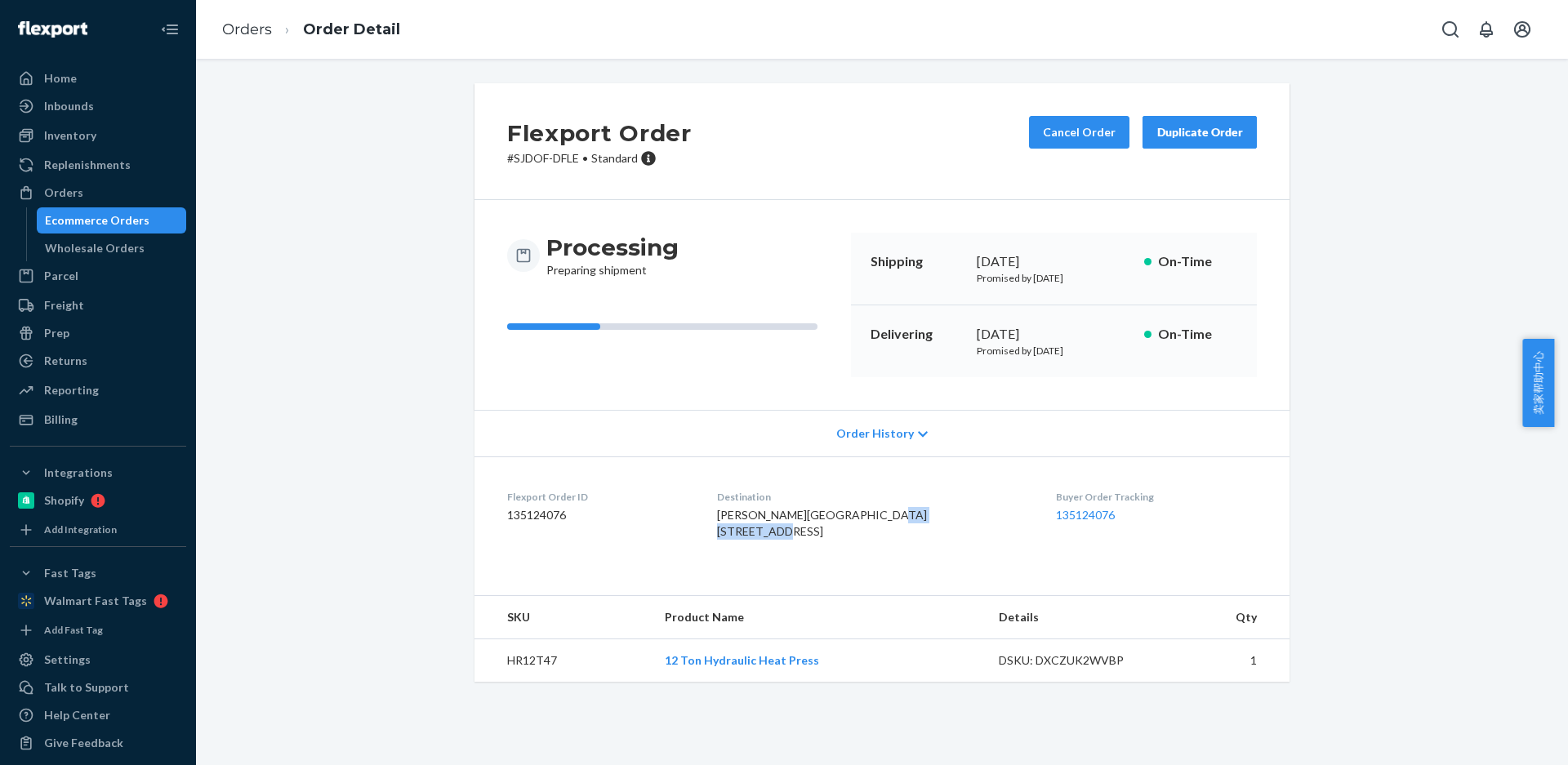
drag, startPoint x: 728, startPoint y: 552, endPoint x: 782, endPoint y: 470, distance: 98.2
click at [837, 553] on dl "Flexport Order ID 135124076 Destination Ian DeShon Greener Gardens 6418 Penn Av…" at bounding box center [882, 518] width 815 height 122
copy span "[STREET_ADDRESS]"
click at [505, 682] on td "HR12T47" at bounding box center [563, 661] width 177 height 43
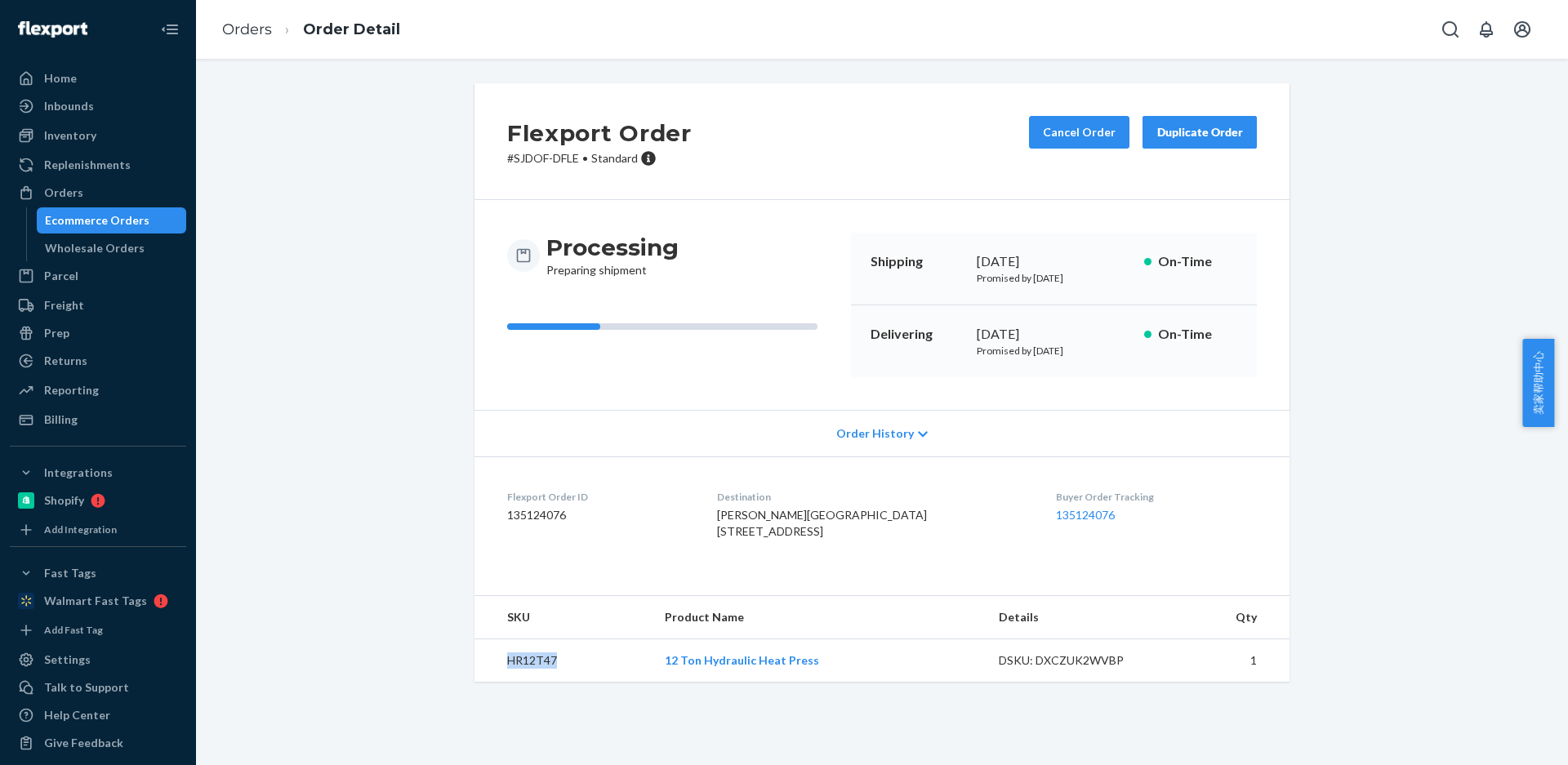
copy td "HR12T47"
click at [1198, 139] on div "Duplicate Order" at bounding box center [1200, 132] width 87 height 16
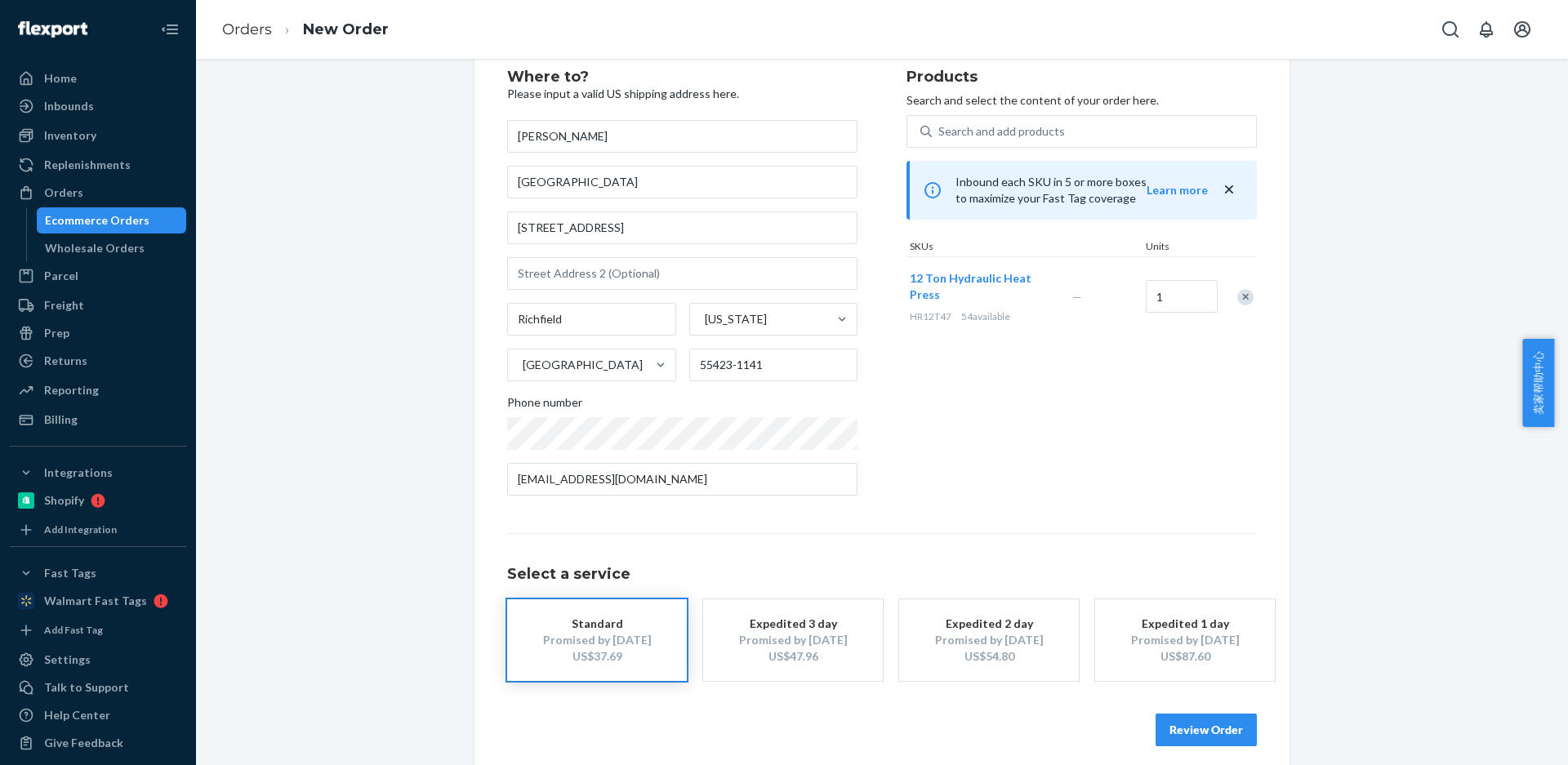
scroll to position [60, 0]
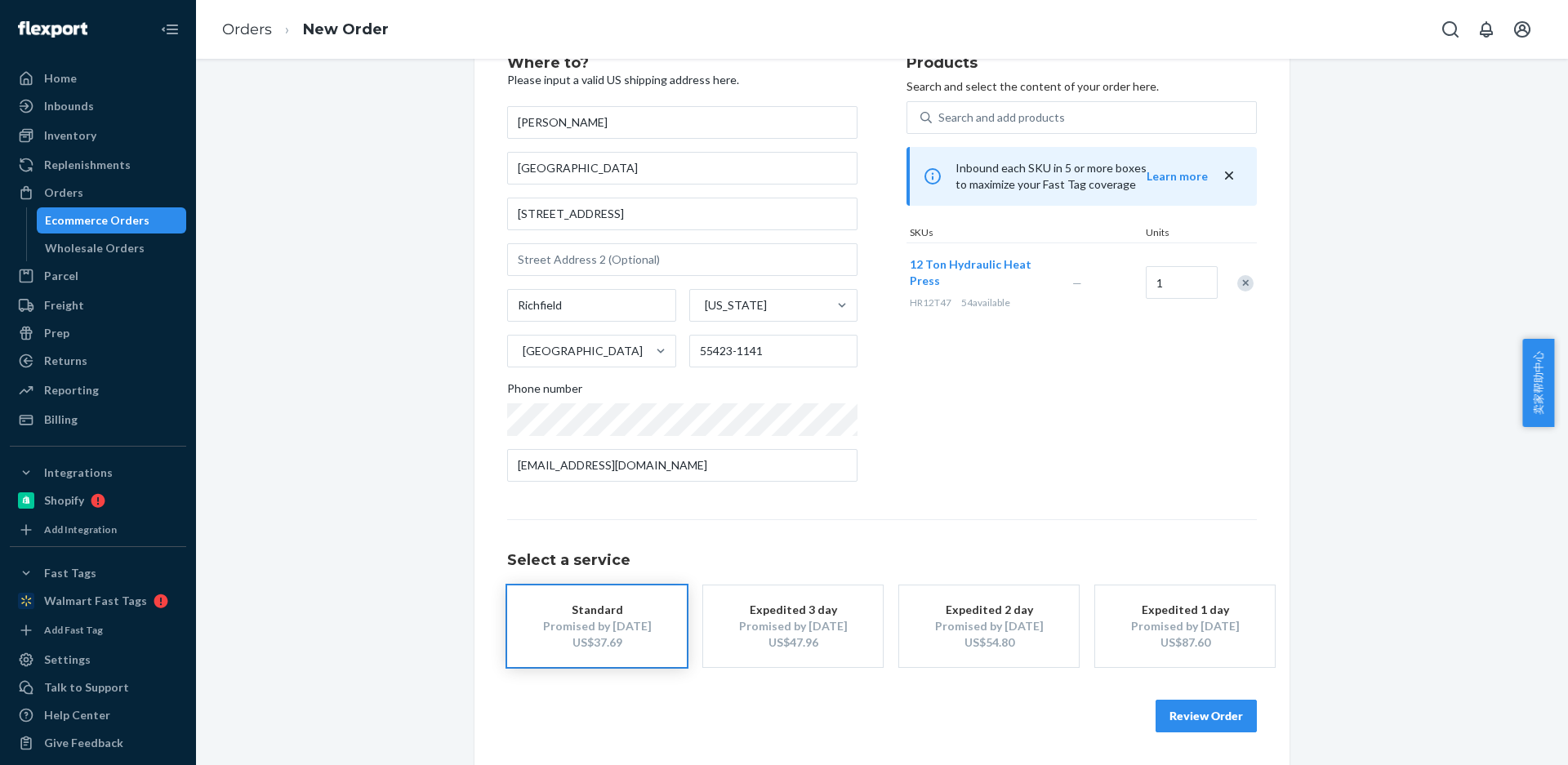
click at [1182, 725] on button "Review Order" at bounding box center [1207, 716] width 102 height 33
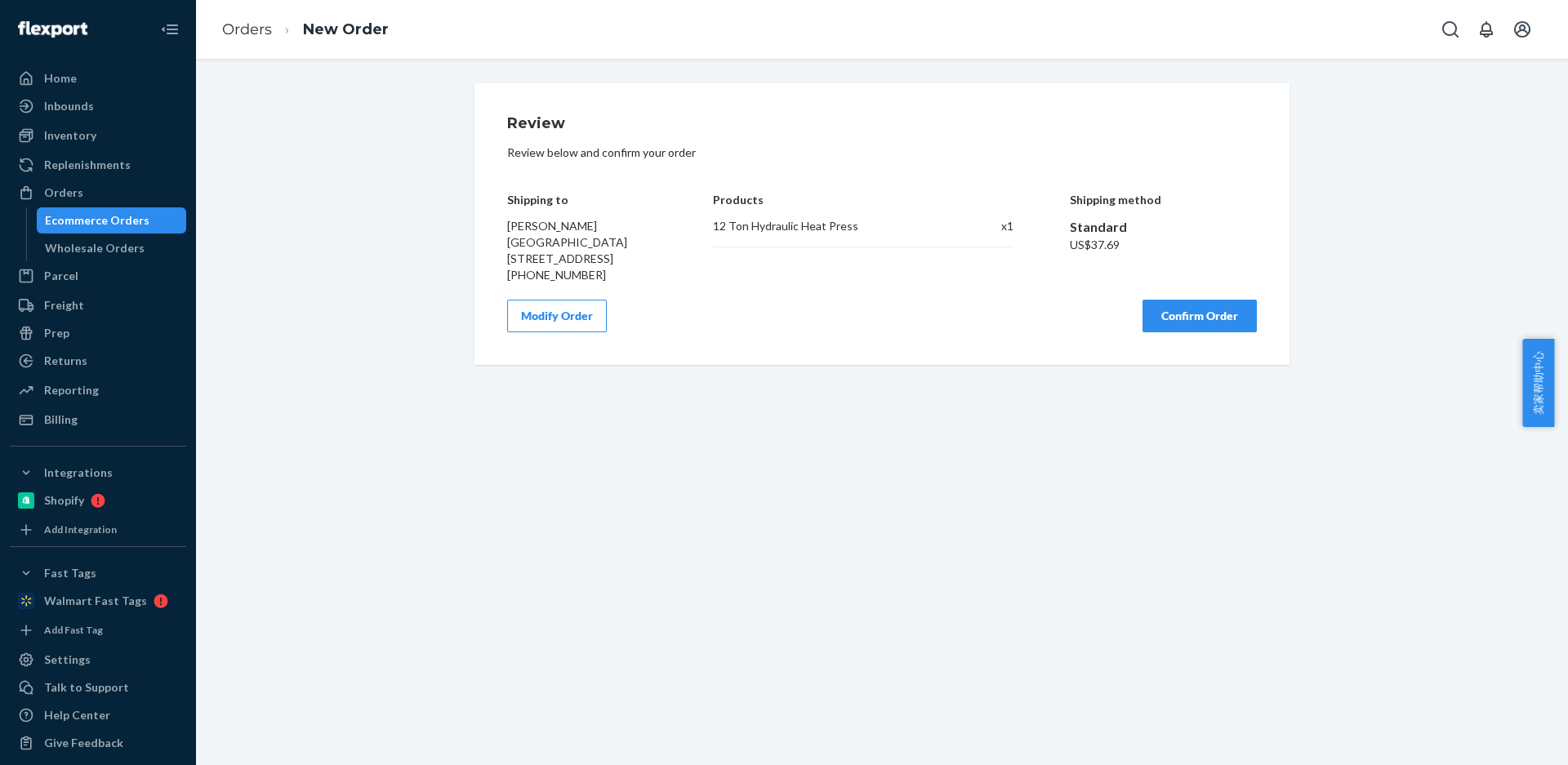
click at [1176, 328] on button "Confirm Order" at bounding box center [1199, 315] width 114 height 33
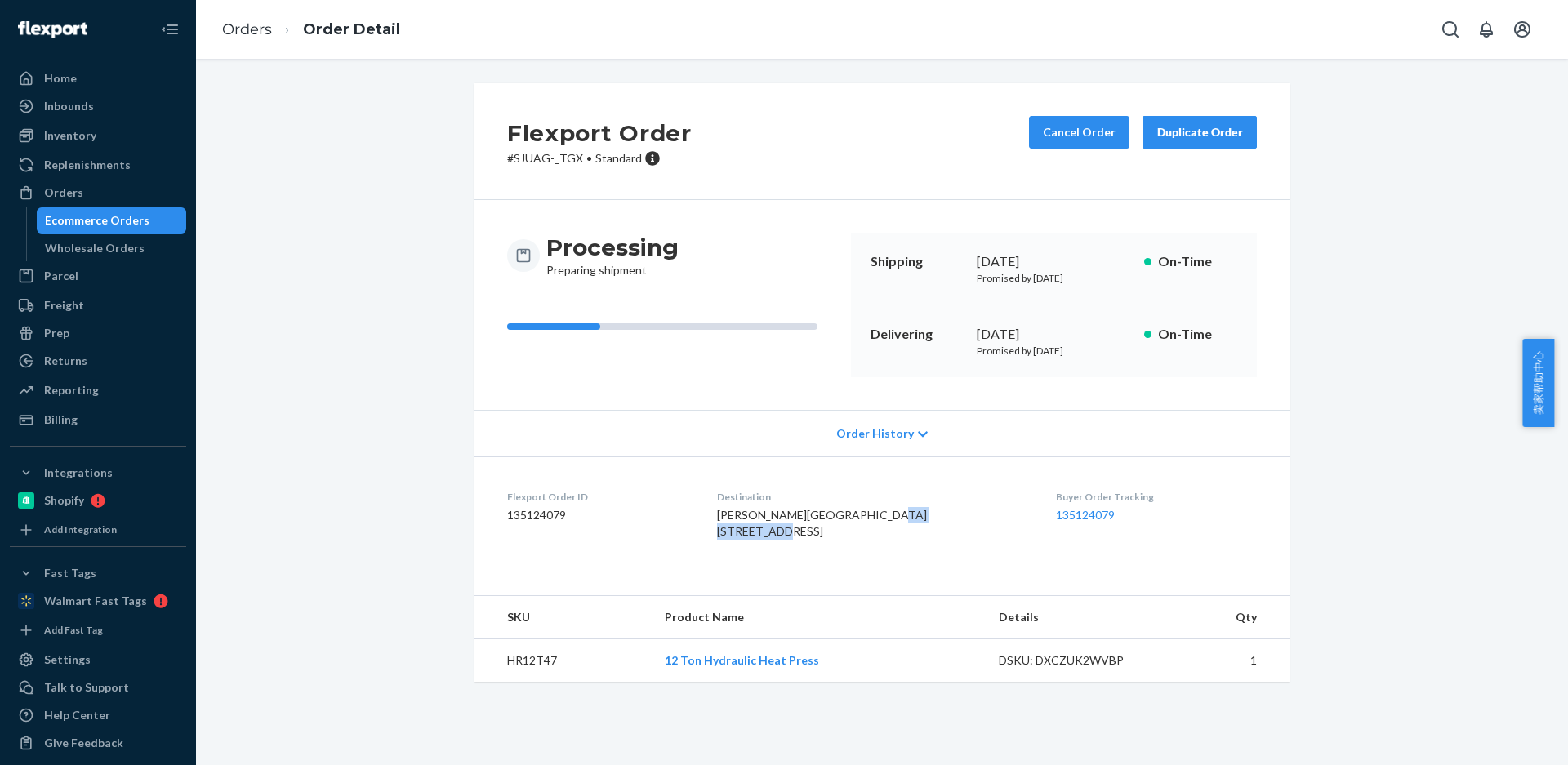
drag, startPoint x: 758, startPoint y: 555, endPoint x: 804, endPoint y: 557, distance: 46.0
click at [842, 553] on dl "Flexport Order ID 135124079 Destination Ian DeShon Greener Gardens 6418 Penn Av…" at bounding box center [882, 518] width 815 height 122
copy span "[STREET_ADDRESS]"
click at [516, 682] on td "HR12T47" at bounding box center [563, 661] width 177 height 43
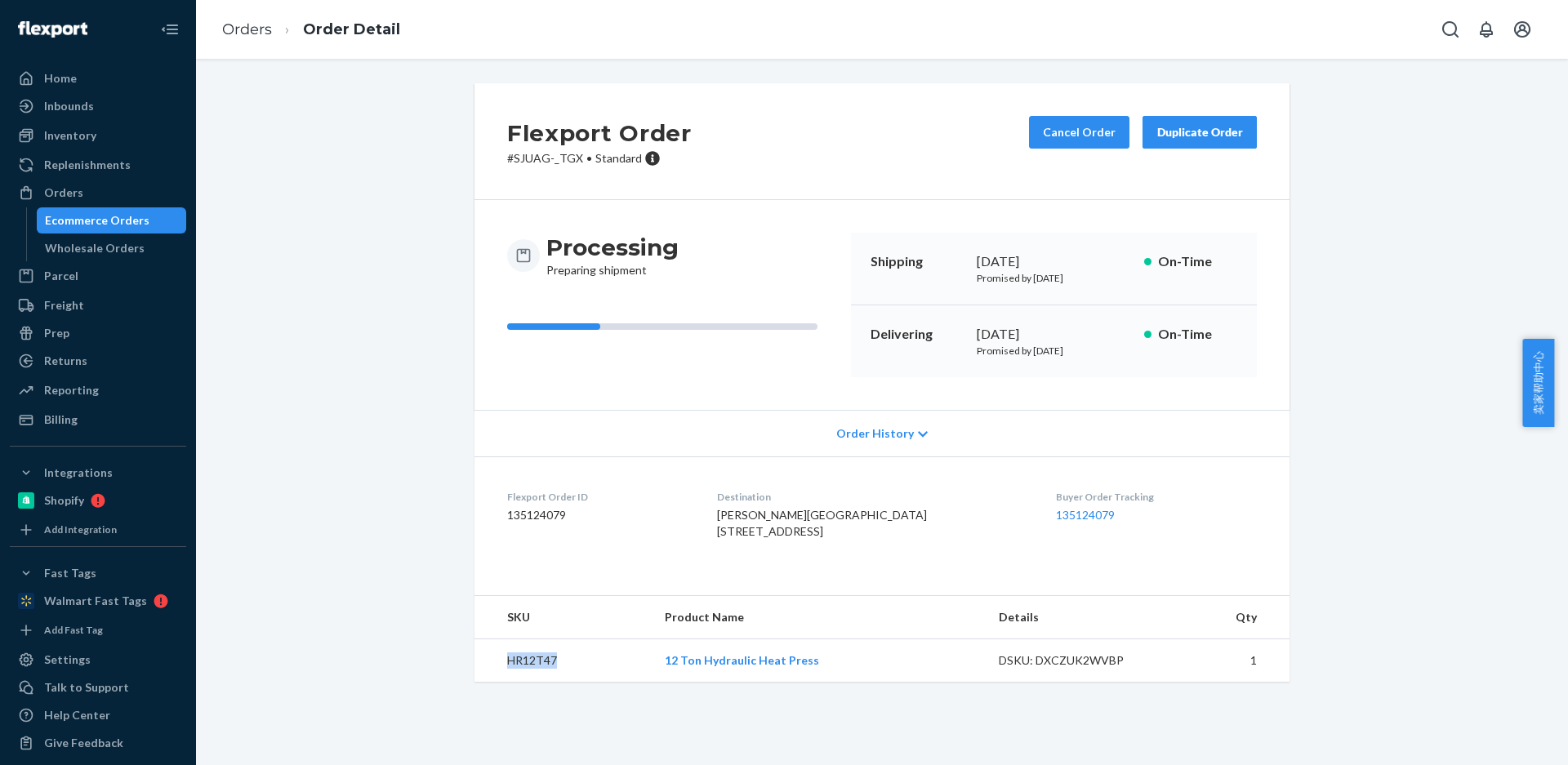
copy td "HR12T47"
click at [261, 28] on link "Orders" at bounding box center [247, 29] width 50 height 18
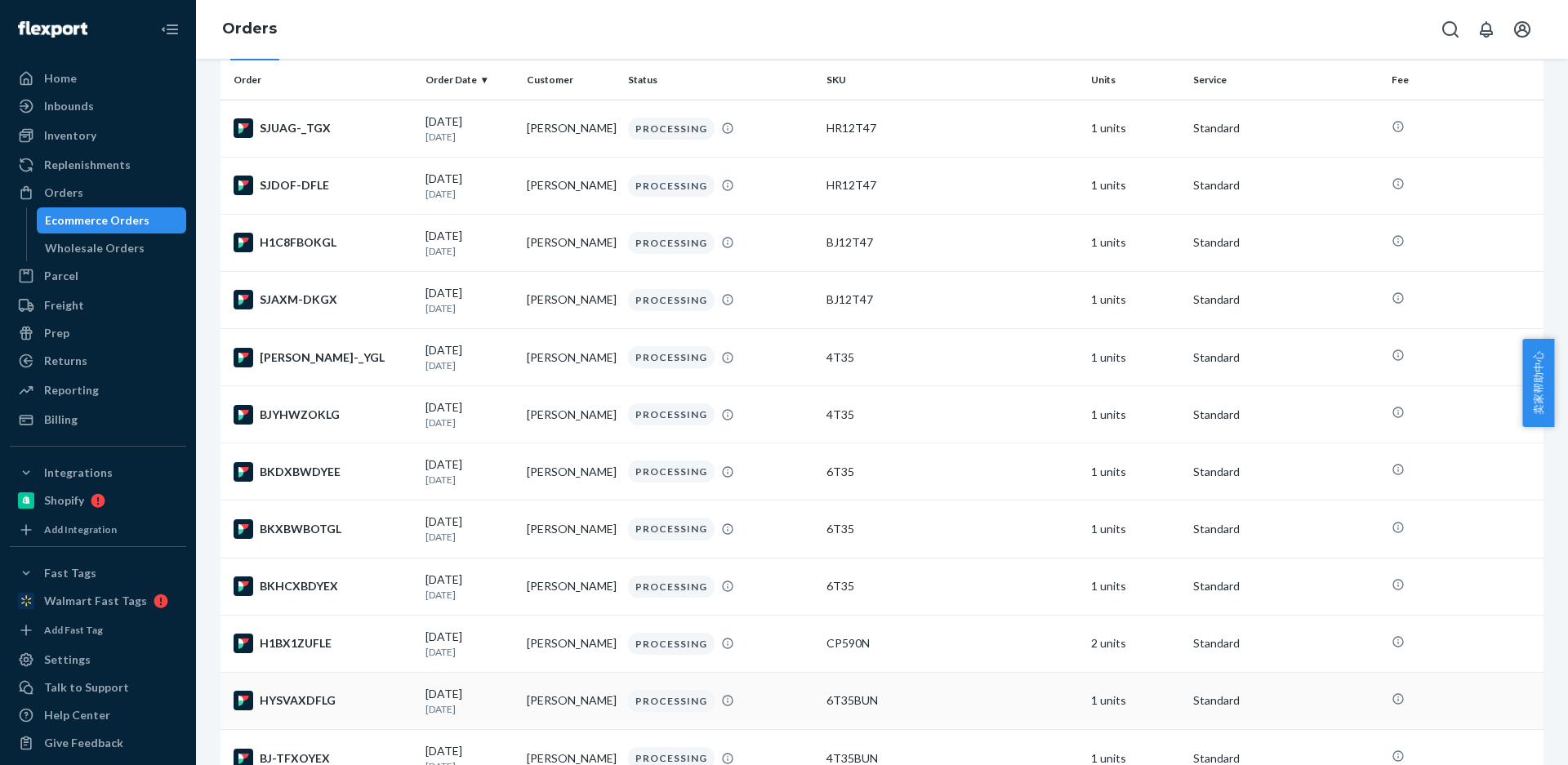
scroll to position [164, 0]
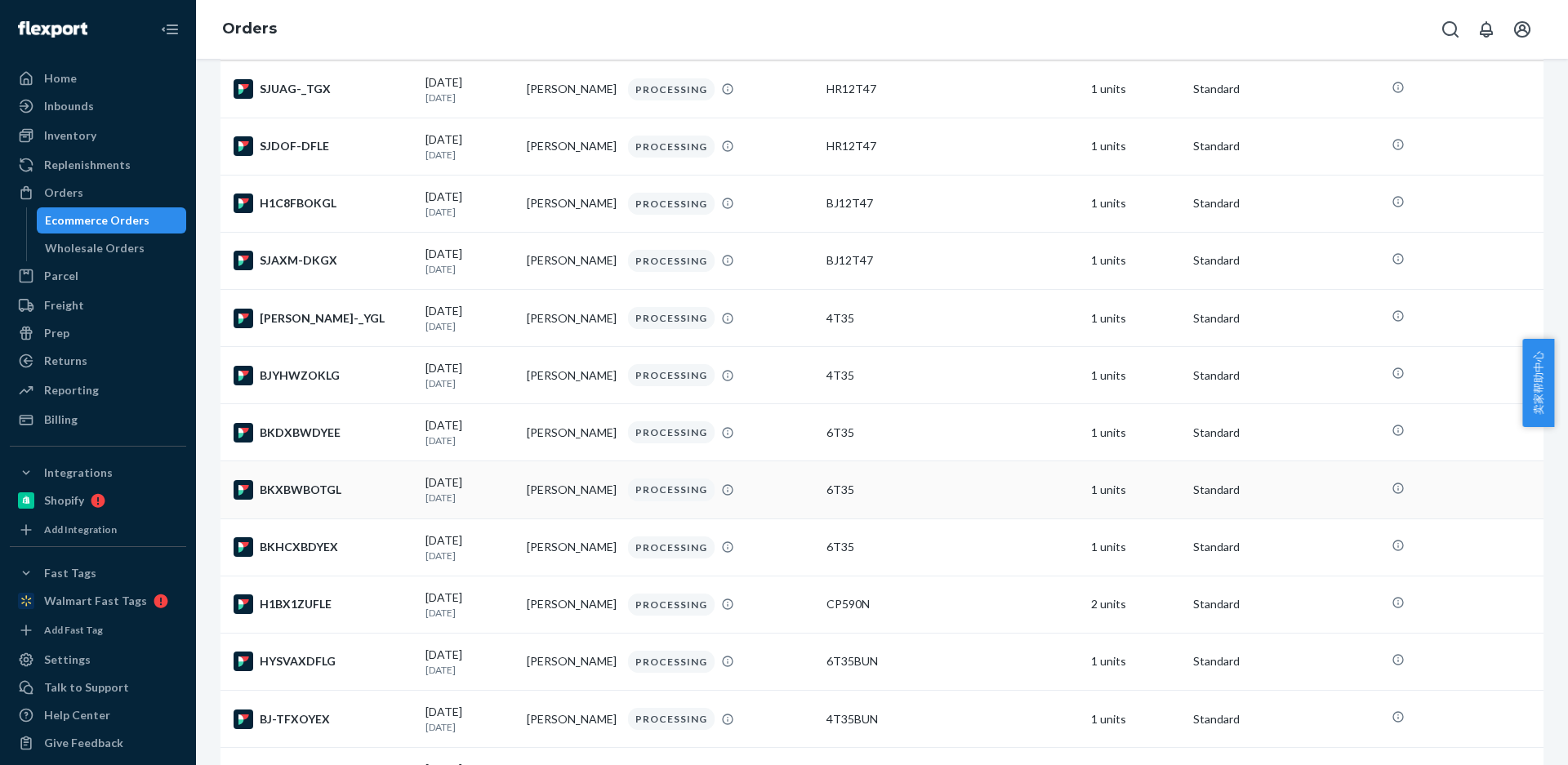
click at [582, 493] on td "[PERSON_NAME]" at bounding box center [571, 489] width 102 height 57
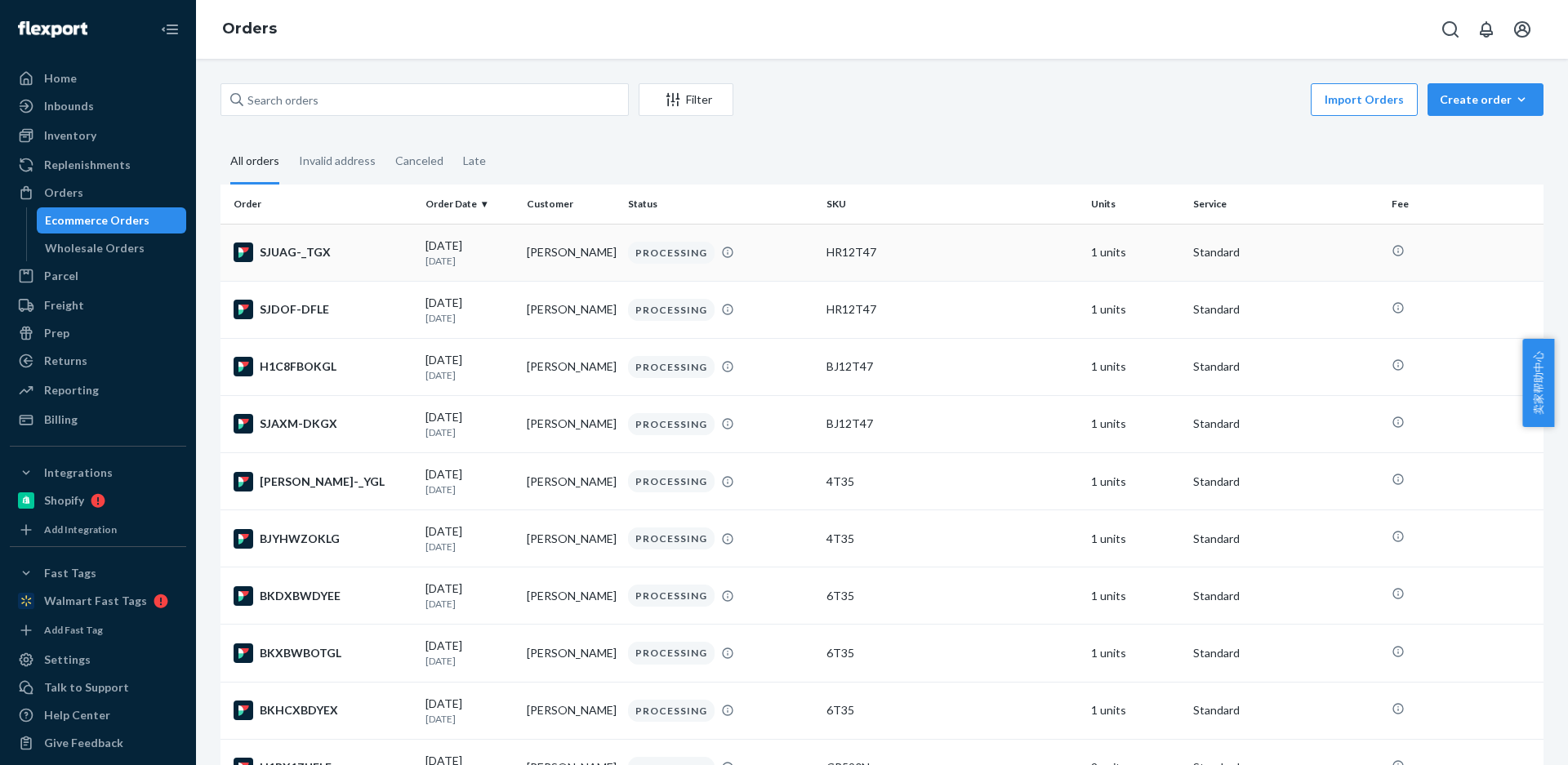
click at [455, 264] on p "[DATE]" at bounding box center [470, 261] width 88 height 14
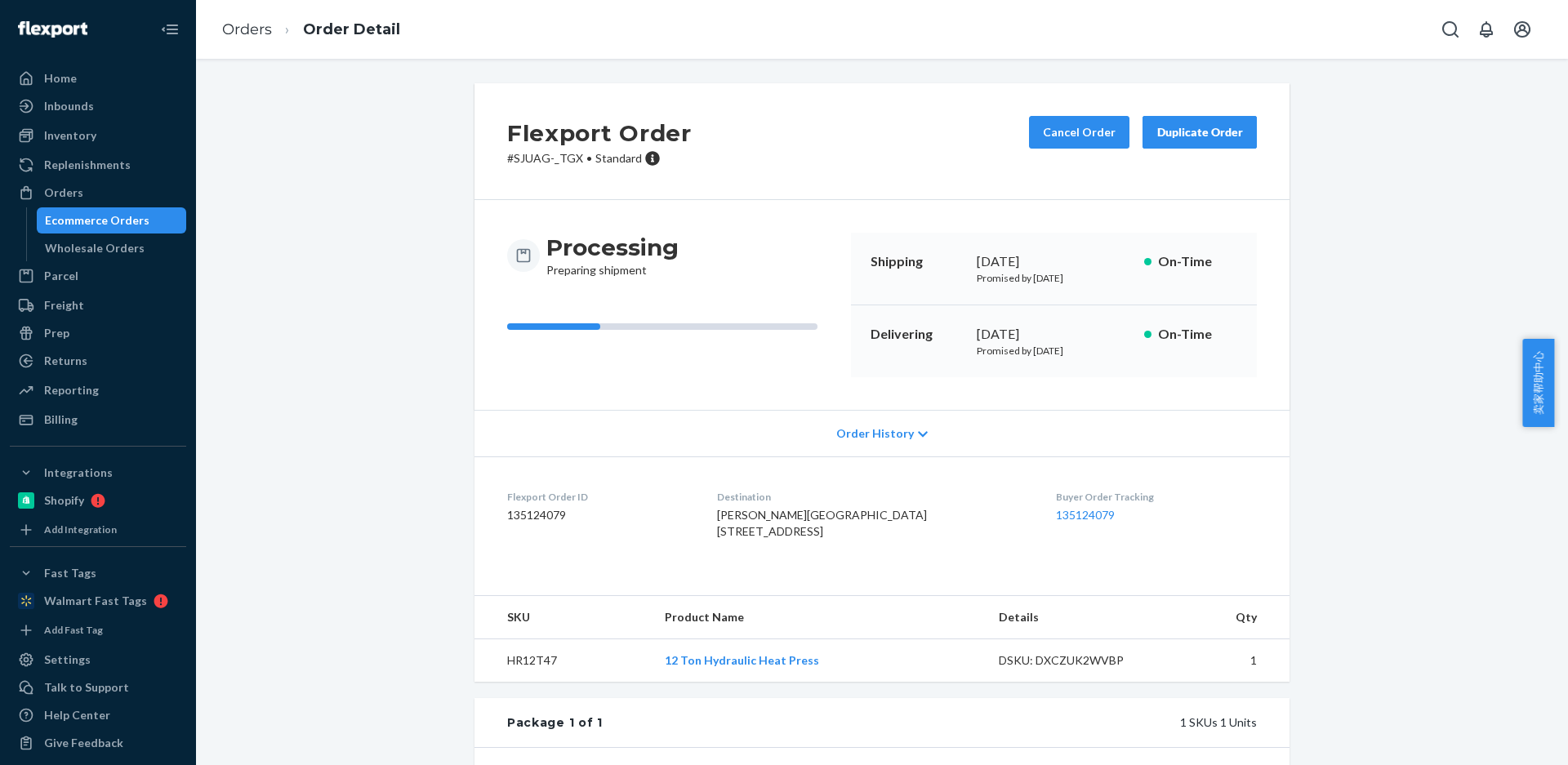
click at [1184, 126] on div "Duplicate Order" at bounding box center [1200, 132] width 87 height 16
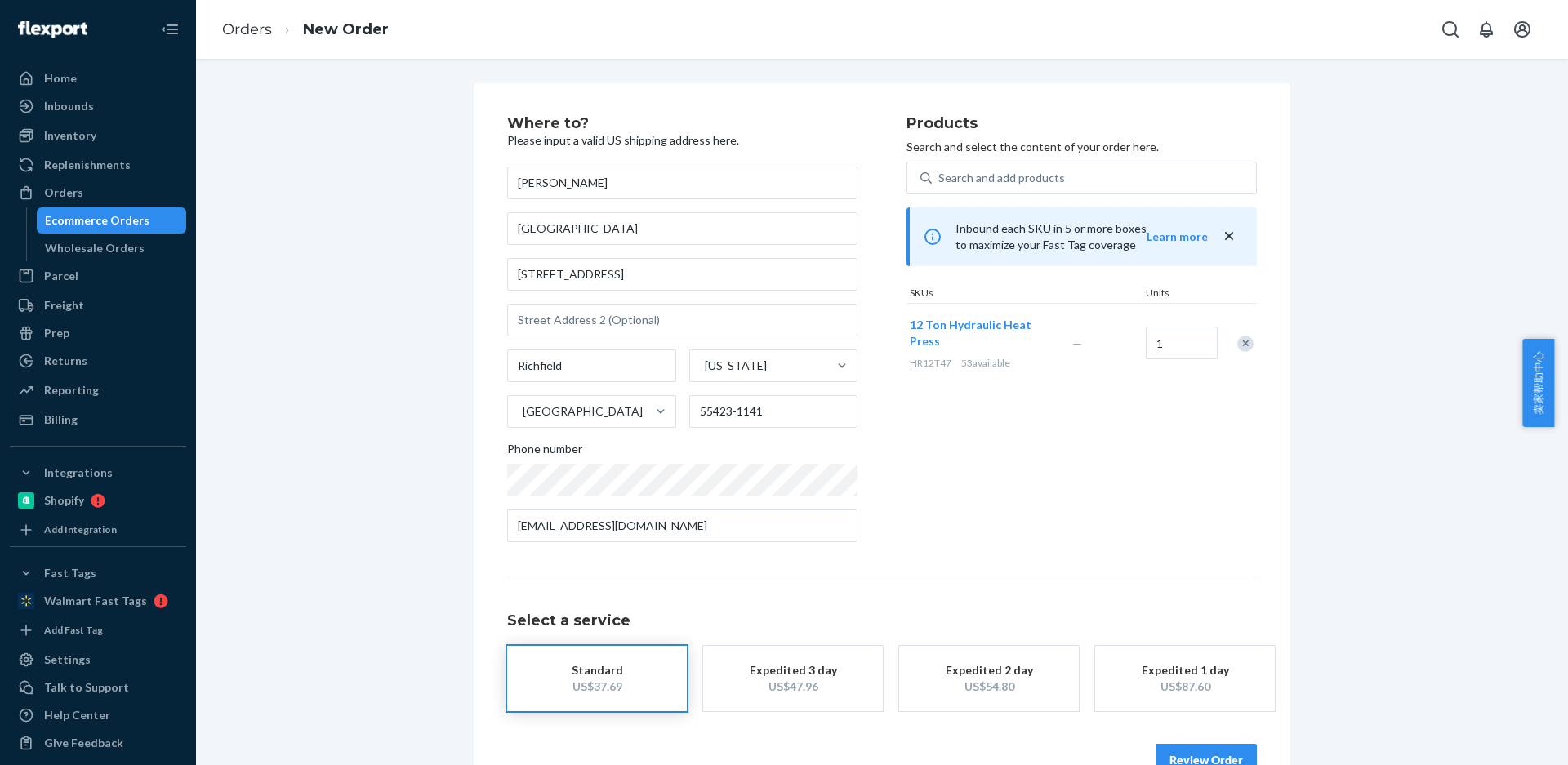
drag, startPoint x: 1232, startPoint y: 343, endPoint x: 1188, endPoint y: 332, distance: 45.4
click at [1238, 343] on div "Remove Item" at bounding box center [1245, 343] width 16 height 16
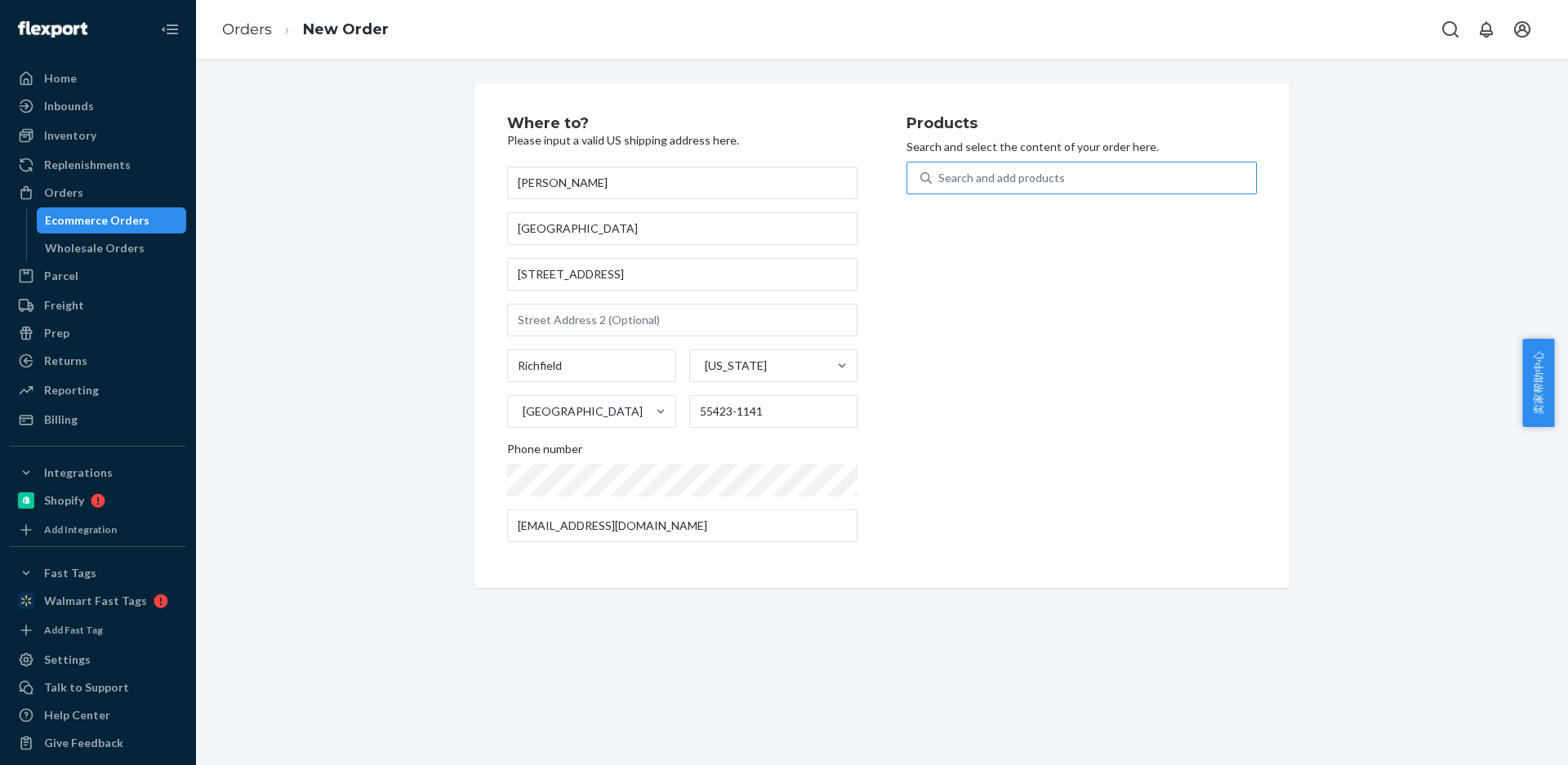
click at [954, 186] on div "Search and add products" at bounding box center [1094, 178] width 324 height 29
click at [940, 186] on input "Search and add products" at bounding box center [939, 177] width 2 height 16
type input "REP8"
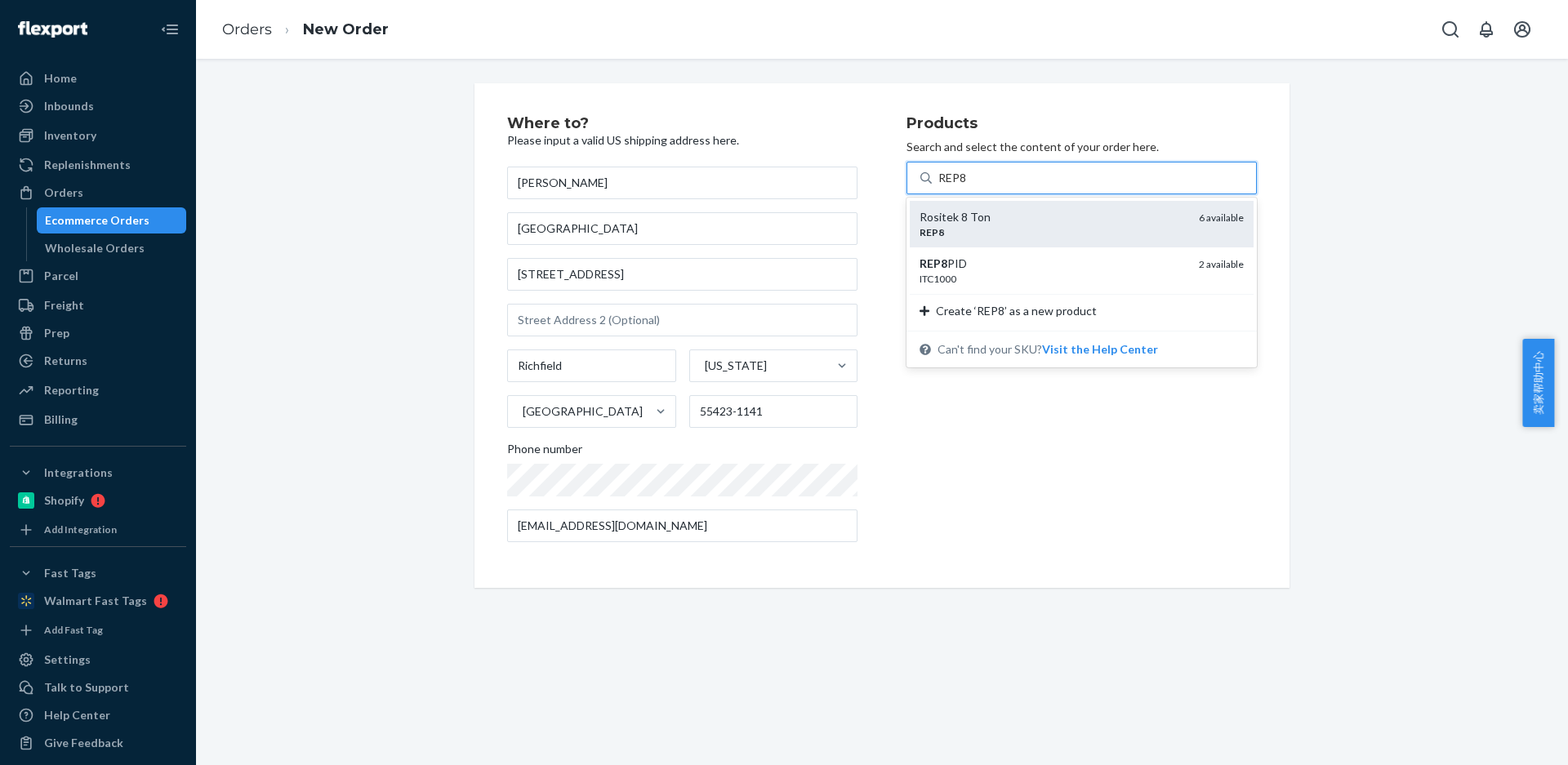
click at [935, 228] on em "REP8" at bounding box center [932, 231] width 24 height 12
click at [938, 186] on input "REP8" at bounding box center [952, 177] width 29 height 16
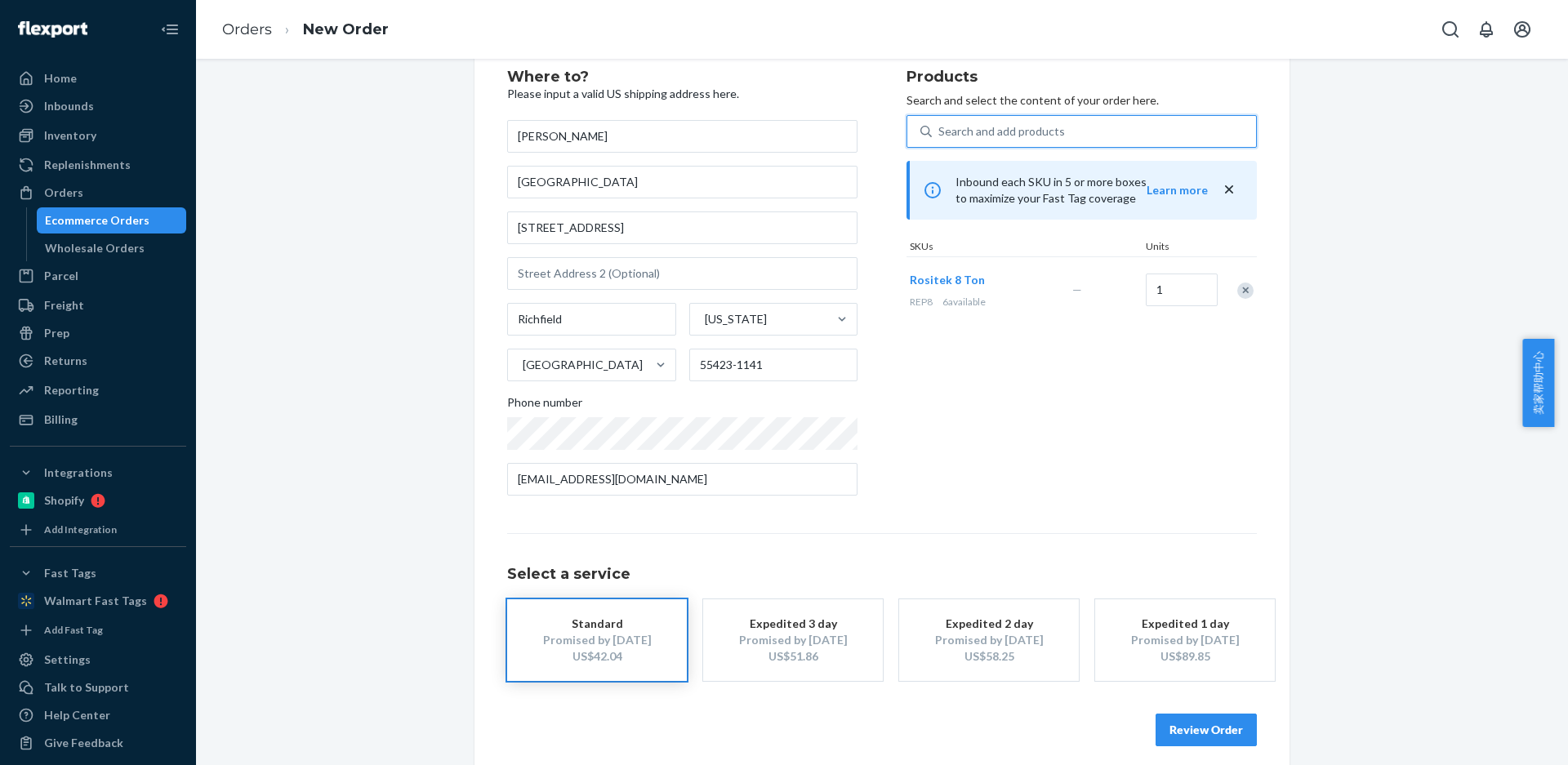
scroll to position [60, 0]
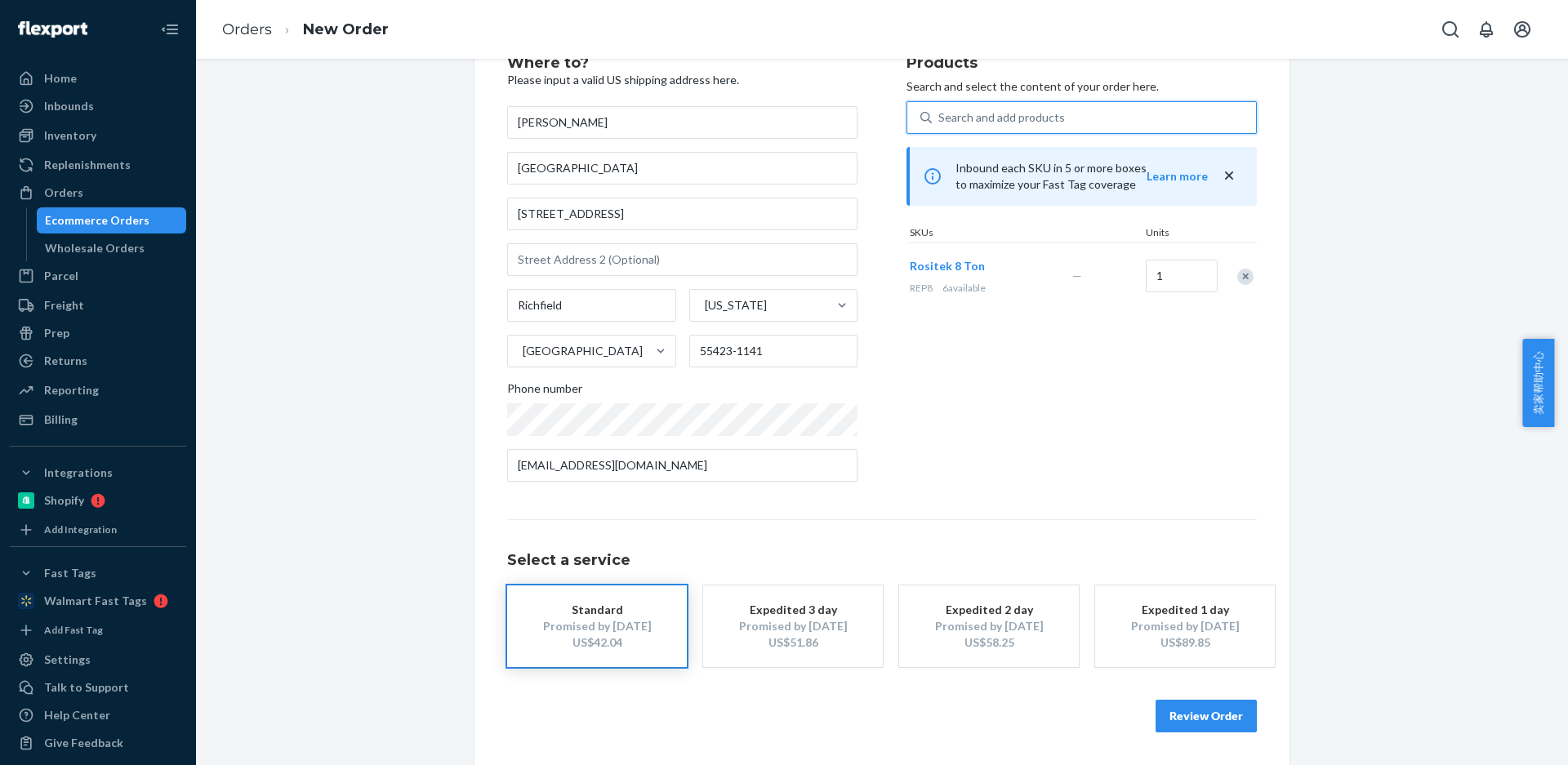
click at [1178, 720] on button "Review Order" at bounding box center [1207, 716] width 102 height 33
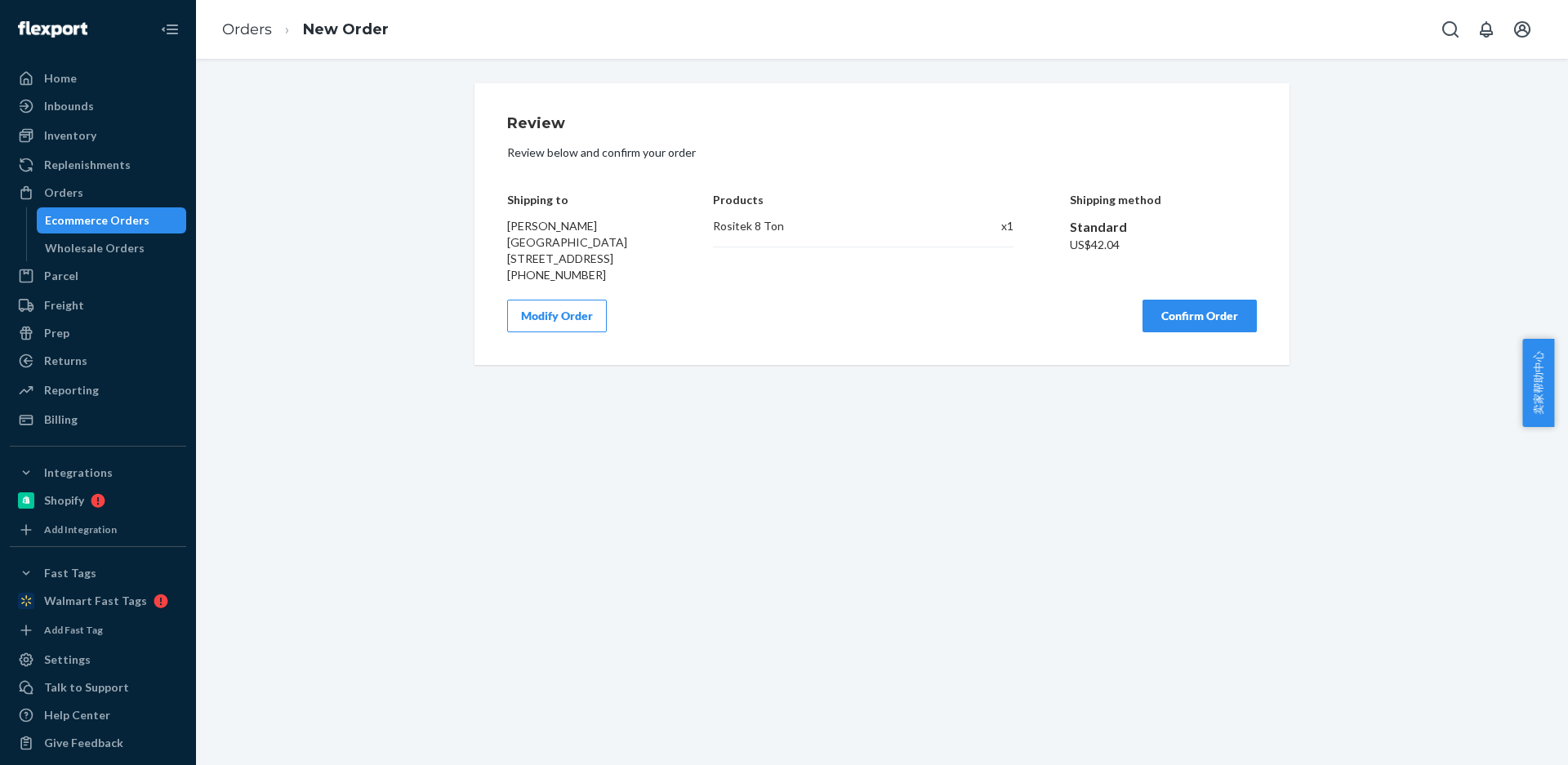
scroll to position [0, 0]
click at [1178, 332] on button "Confirm Order" at bounding box center [1199, 315] width 114 height 33
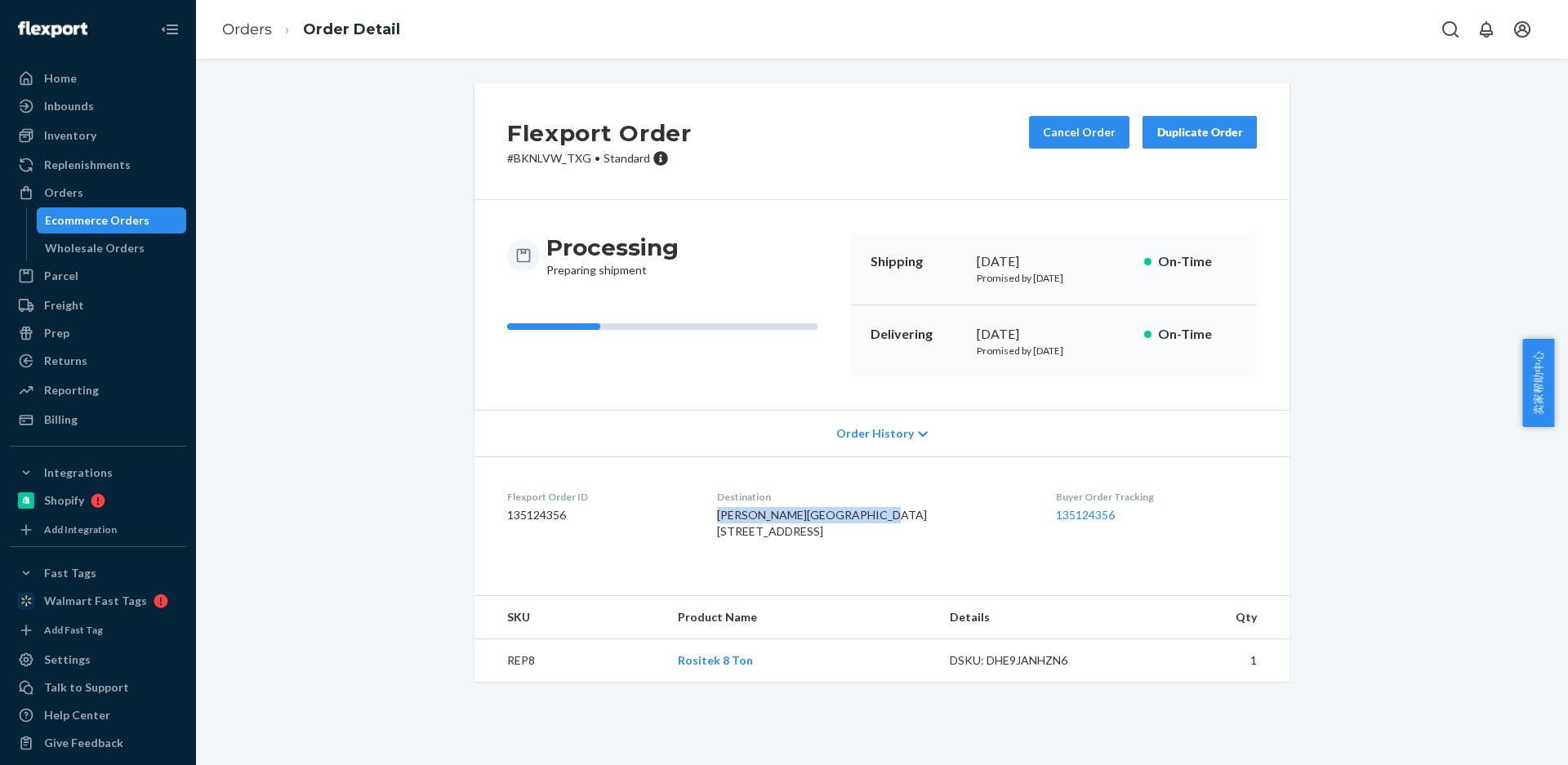
drag, startPoint x: 826, startPoint y: 535, endPoint x: 735, endPoint y: 518, distance: 92.6
click at [734, 520] on dl "Flexport Order ID 135124356 Destination [PERSON_NAME][GEOGRAPHIC_DATA] [STREET_…" at bounding box center [882, 518] width 815 height 122
copy span "[PERSON_NAME] [GEOGRAPHIC_DATA]"
drag, startPoint x: 728, startPoint y: 549, endPoint x: 823, endPoint y: 551, distance: 95.0
click at [823, 551] on dl "Flexport Order ID 135124356 Destination [PERSON_NAME][GEOGRAPHIC_DATA] [STREET_…" at bounding box center [882, 518] width 815 height 122
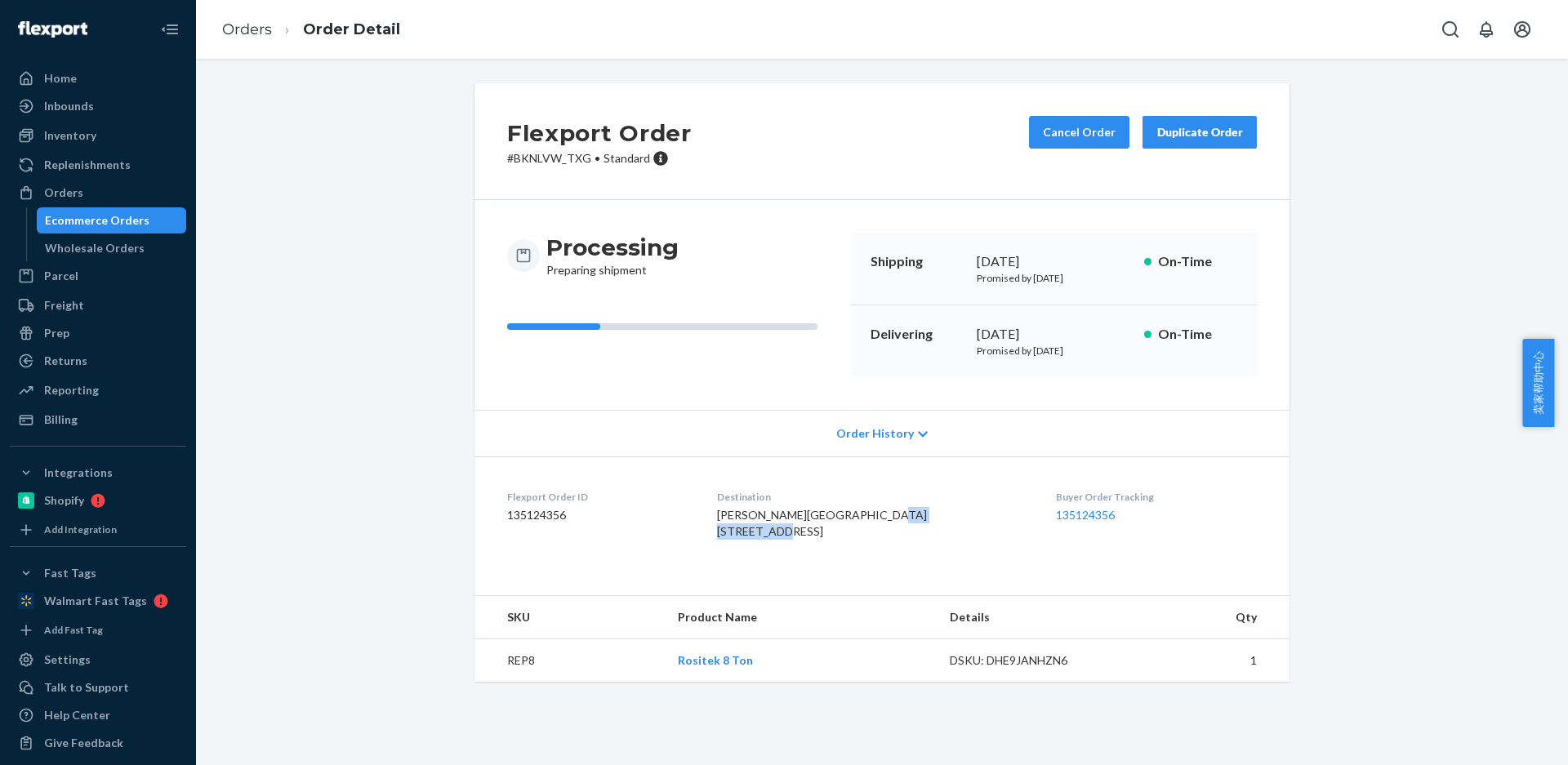
copy span "[STREET_ADDRESS]"
click at [519, 682] on td "REP8" at bounding box center [569, 661] width 190 height 43
copy td "REP8"
click at [1198, 131] on div "Duplicate Order" at bounding box center [1200, 132] width 87 height 16
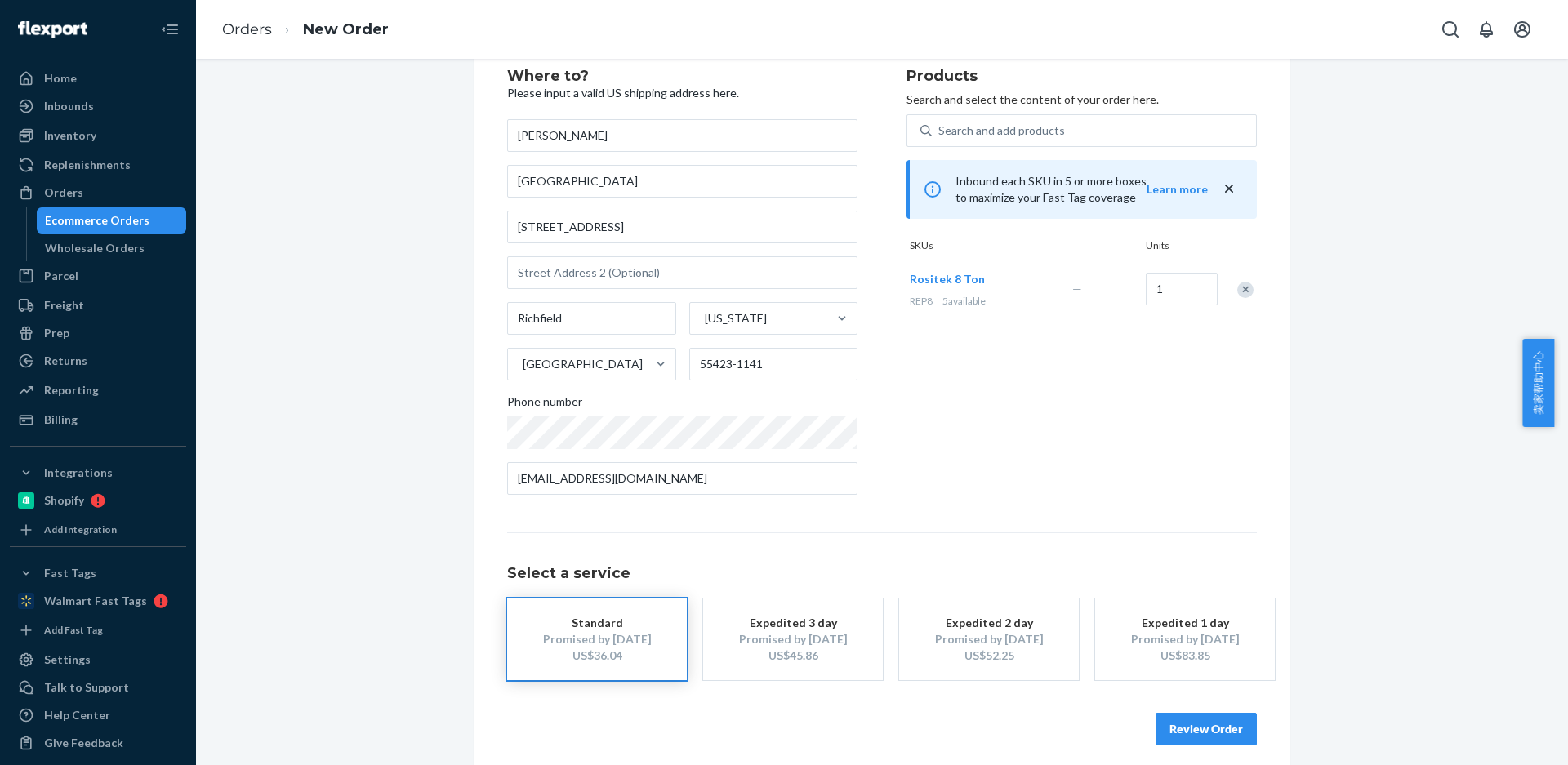
scroll to position [60, 0]
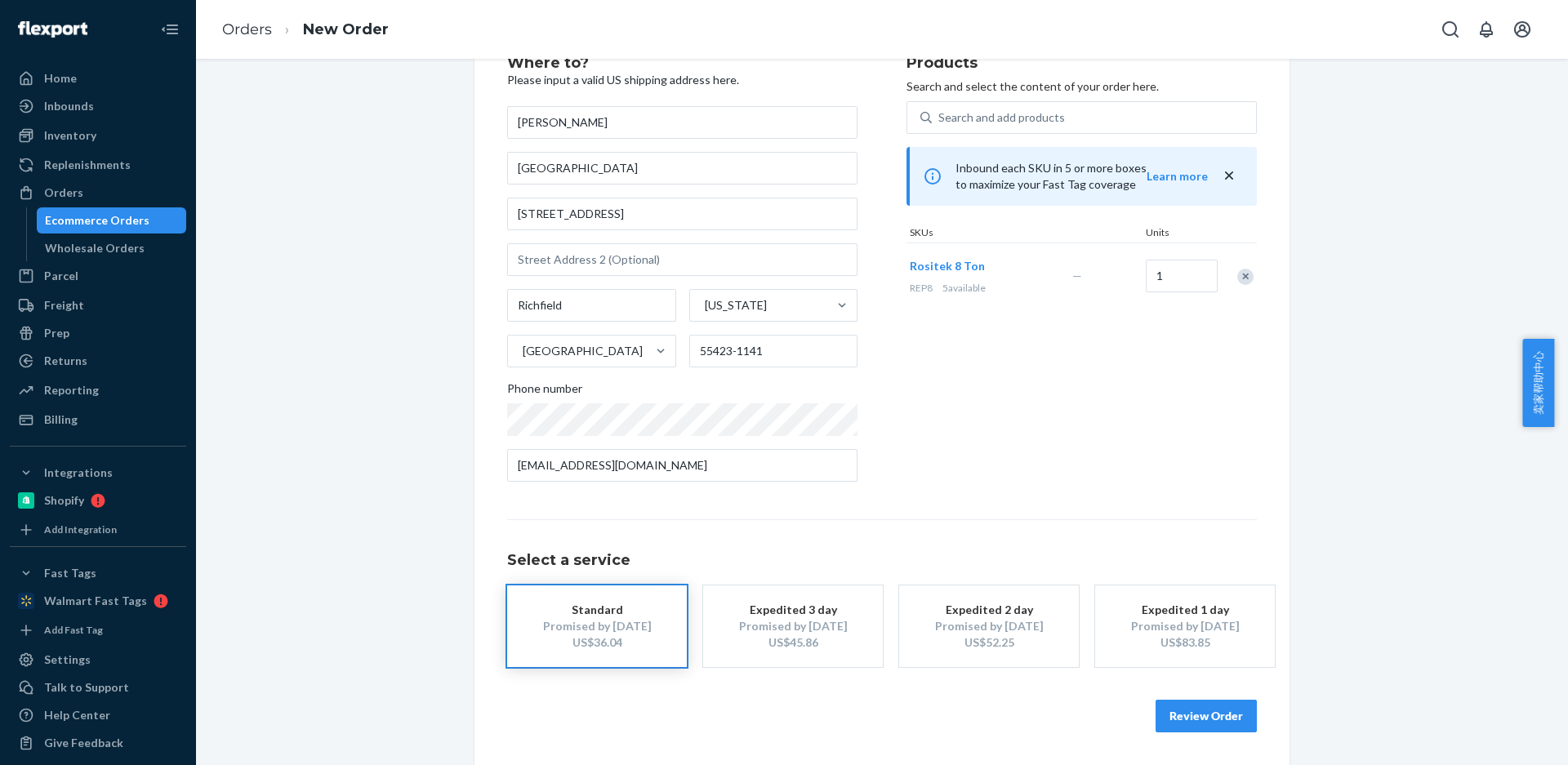
click at [1192, 707] on button "Review Order" at bounding box center [1207, 716] width 102 height 33
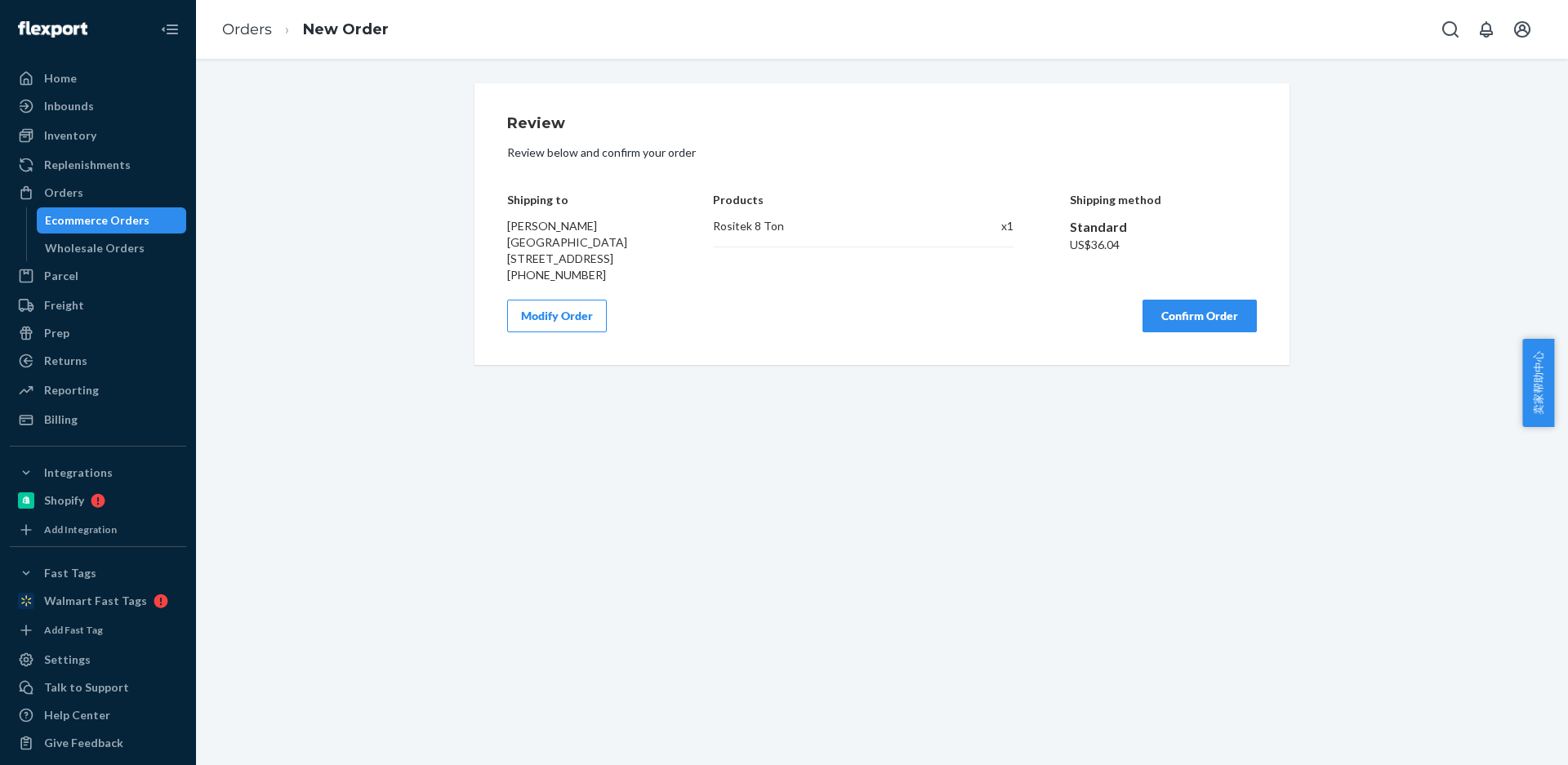
click at [1185, 349] on div "Review Review below and confirm your order Shipping to [PERSON_NAME][GEOGRAPHIC…" at bounding box center [882, 224] width 815 height 281
click at [1185, 332] on button "Confirm Order" at bounding box center [1199, 315] width 114 height 33
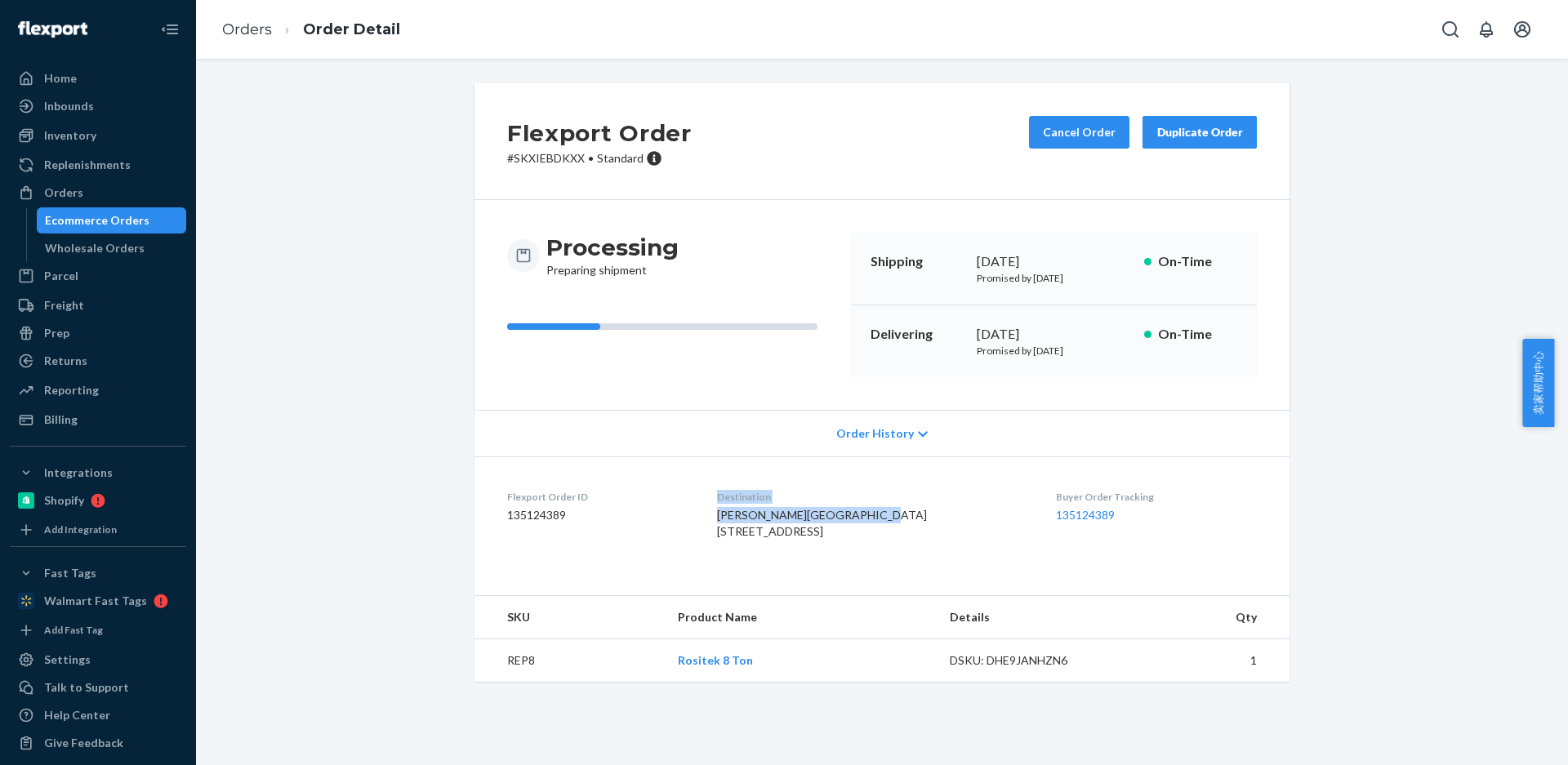
drag, startPoint x: 837, startPoint y: 539, endPoint x: 714, endPoint y: 512, distance: 125.9
click at [716, 516] on dl "Flexport Order ID 135124389 Destination Ian DeShon Greener Gardens 6418 Penn Av…" at bounding box center [882, 518] width 815 height 122
copy dl "Destination Ian DeShon Greener Gardens"
drag, startPoint x: 709, startPoint y: 522, endPoint x: 725, endPoint y: 523, distance: 16.0
click at [691, 522] on dd "135124389" at bounding box center [599, 515] width 184 height 16
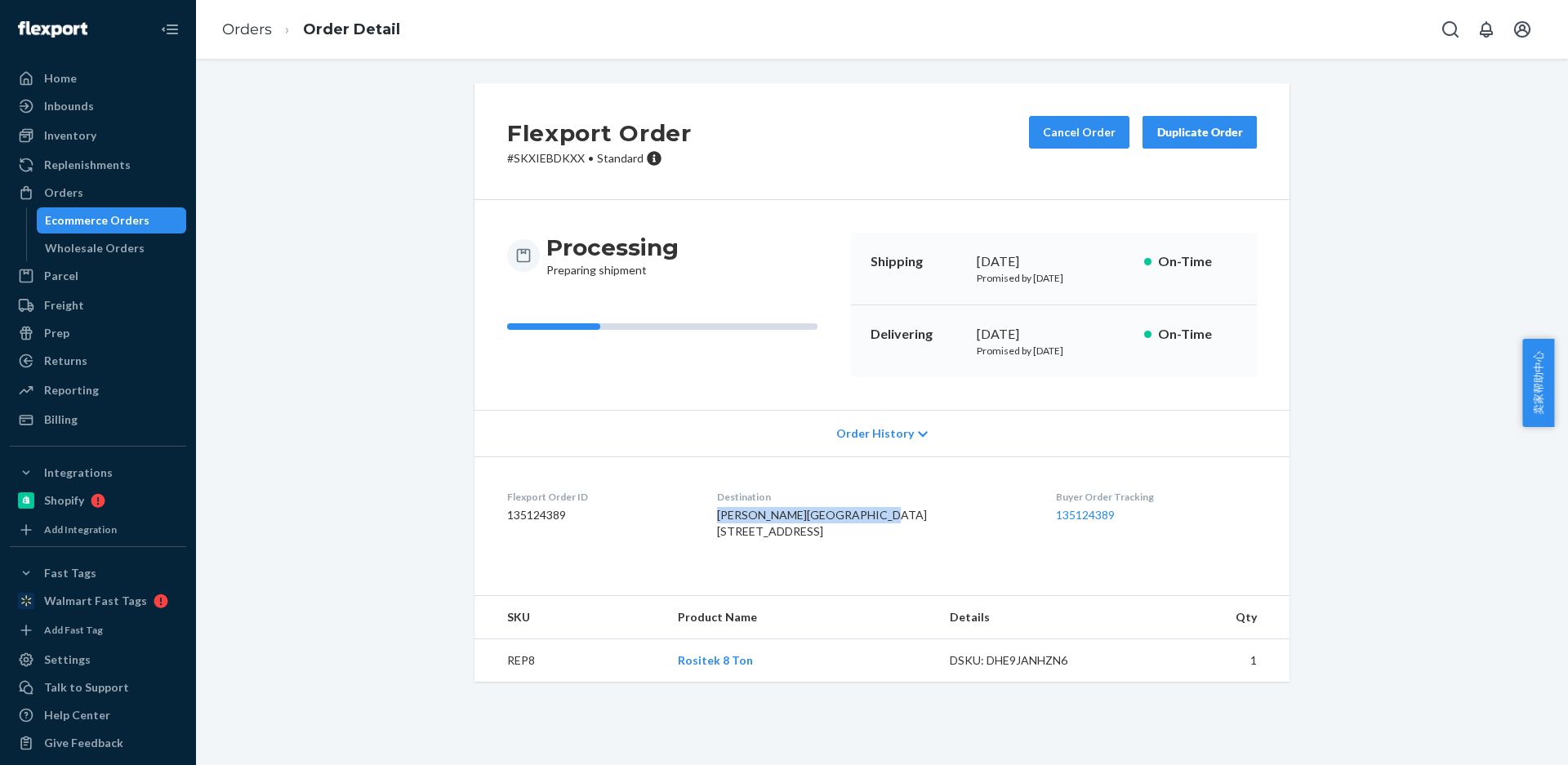
drag, startPoint x: 735, startPoint y: 516, endPoint x: 837, endPoint y: 534, distance: 103.6
click at [837, 534] on dl "Flexport Order ID 135124389 Destination Ian DeShon Greener Gardens 6418 Penn Av…" at bounding box center [882, 518] width 815 height 122
copy span "[PERSON_NAME] [GEOGRAPHIC_DATA]"
drag, startPoint x: 735, startPoint y: 550, endPoint x: 817, endPoint y: 538, distance: 82.9
click at [828, 547] on dl "Flexport Order ID 135124389 Destination Ian DeShon Greener Gardens 6418 Penn Av…" at bounding box center [882, 518] width 815 height 122
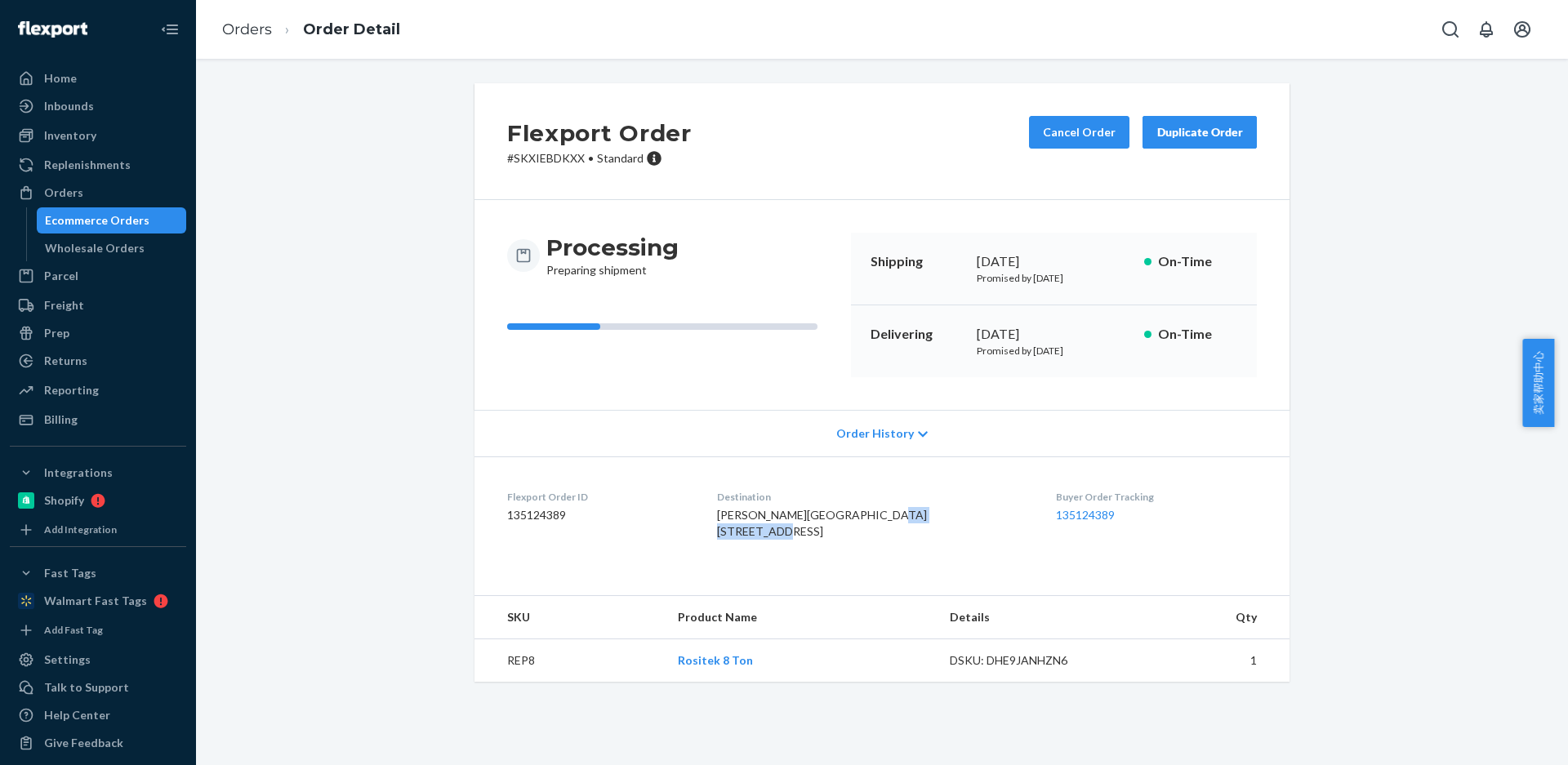
copy span "[STREET_ADDRESS]"
click at [519, 682] on td "REP8" at bounding box center [569, 661] width 190 height 43
copy td "REP8"
drag, startPoint x: 1192, startPoint y: 126, endPoint x: 1189, endPoint y: 136, distance: 10.4
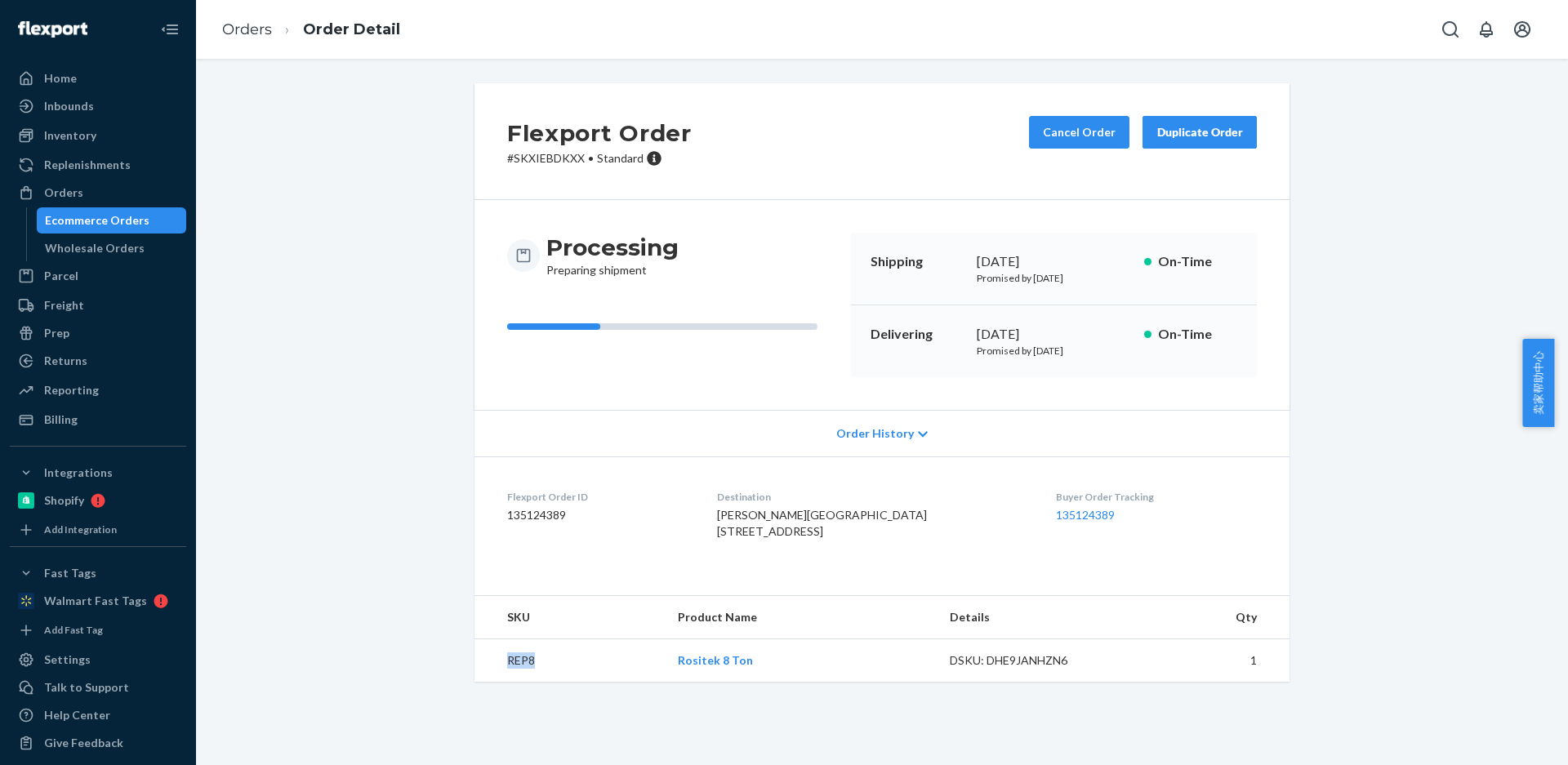
click at [1192, 126] on div "Duplicate Order" at bounding box center [1200, 132] width 87 height 16
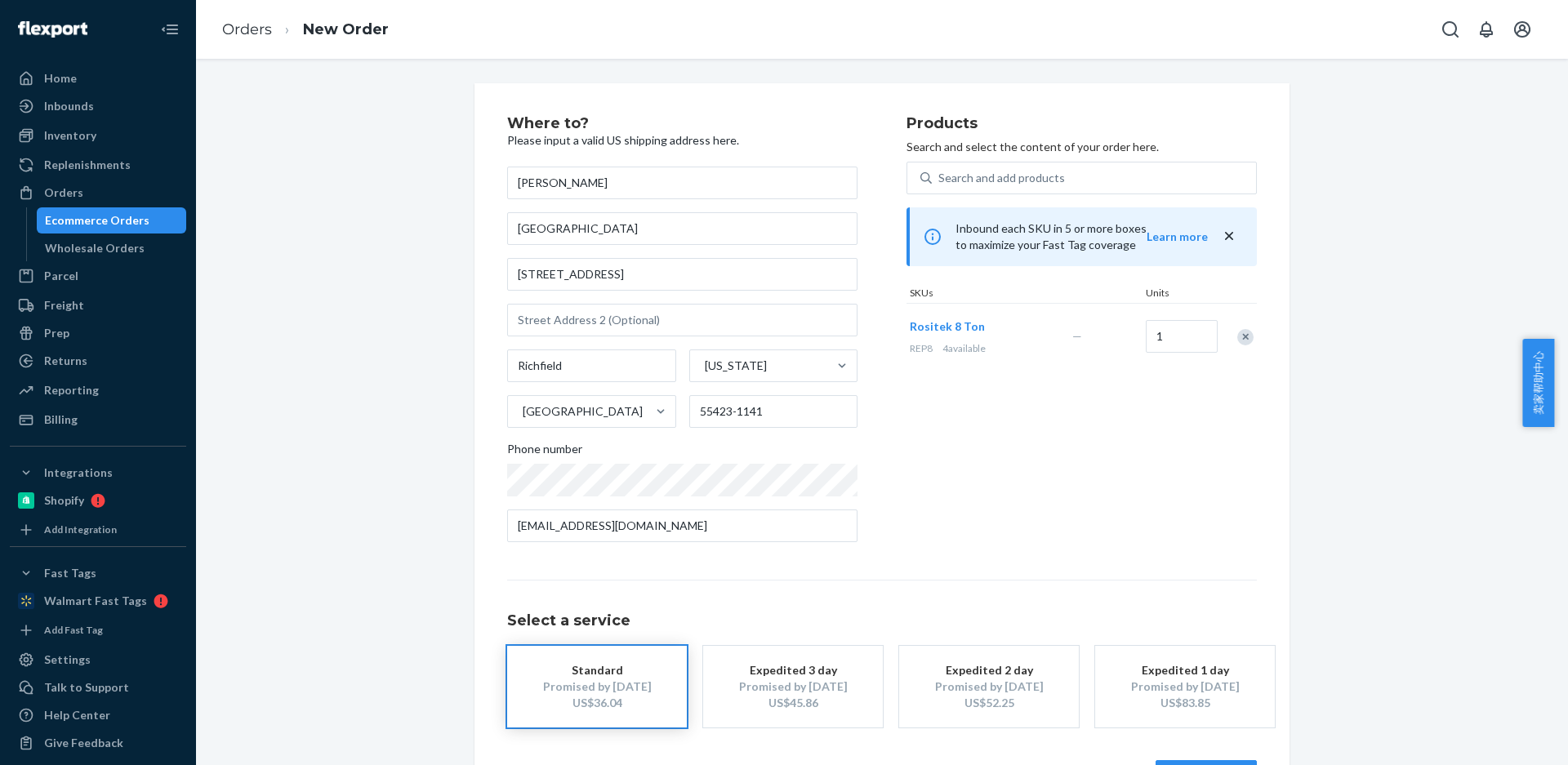
scroll to position [60, 0]
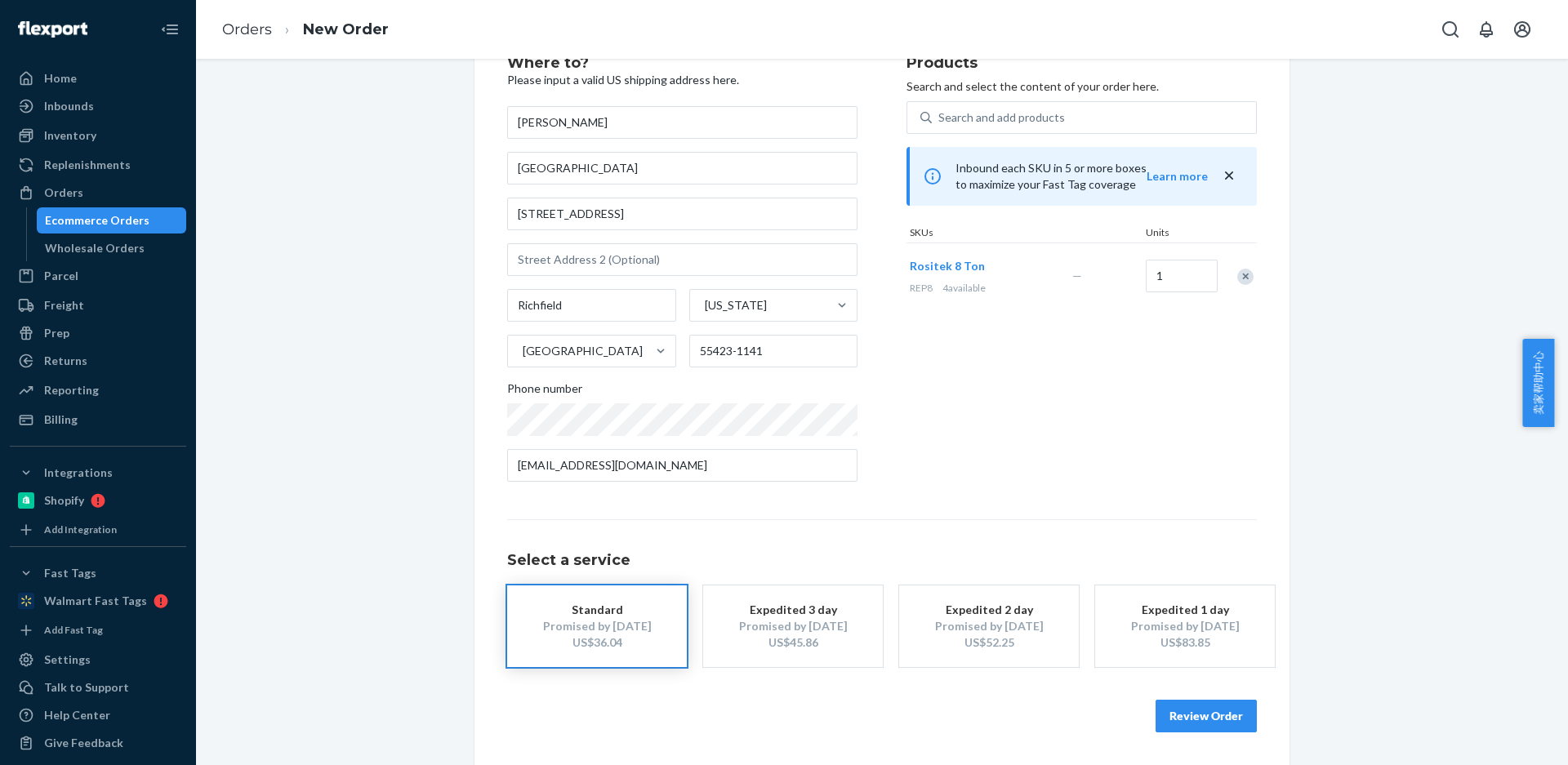
click at [1209, 722] on button "Review Order" at bounding box center [1207, 716] width 102 height 33
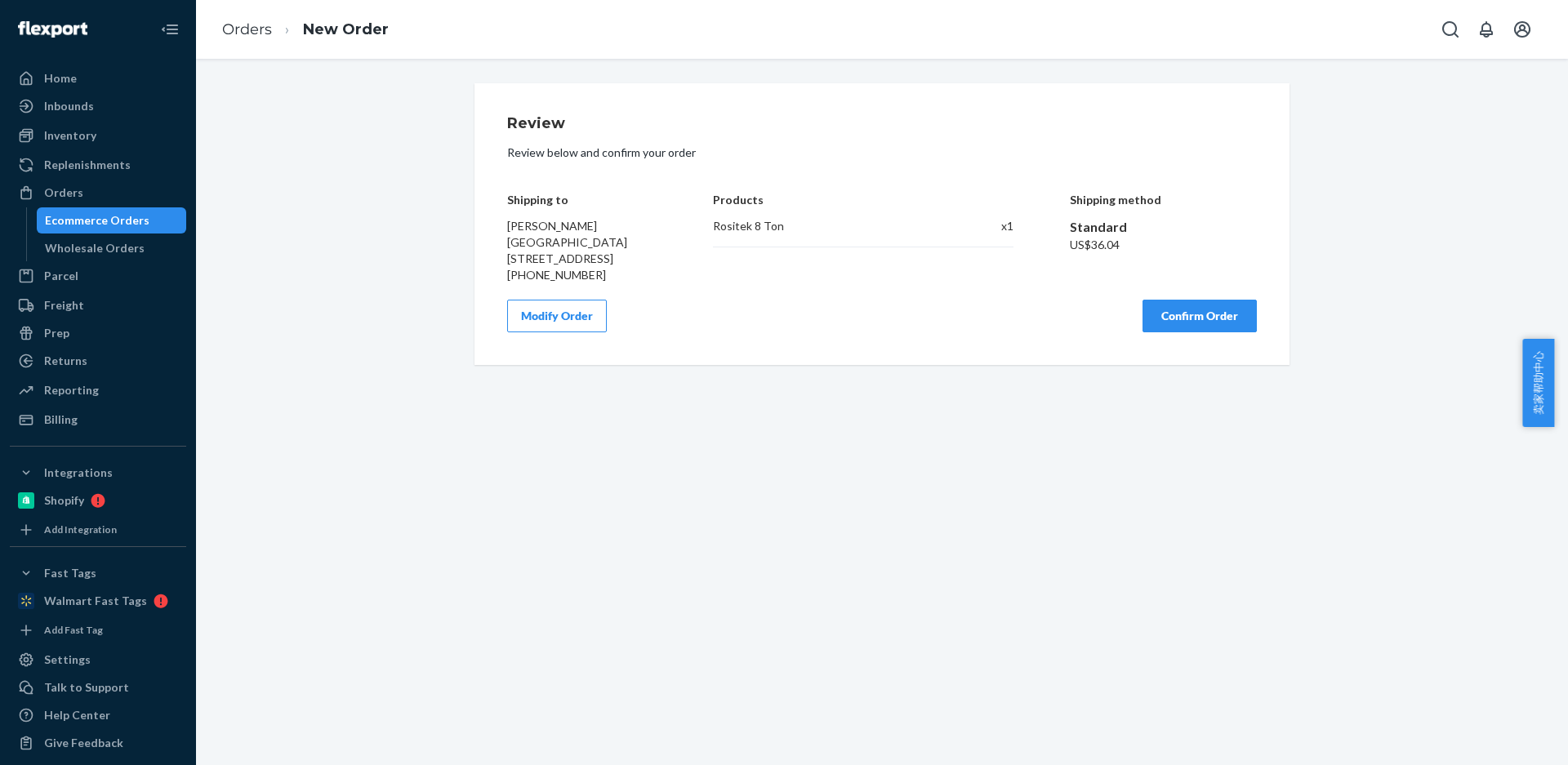
click at [1180, 332] on button "Confirm Order" at bounding box center [1199, 315] width 114 height 33
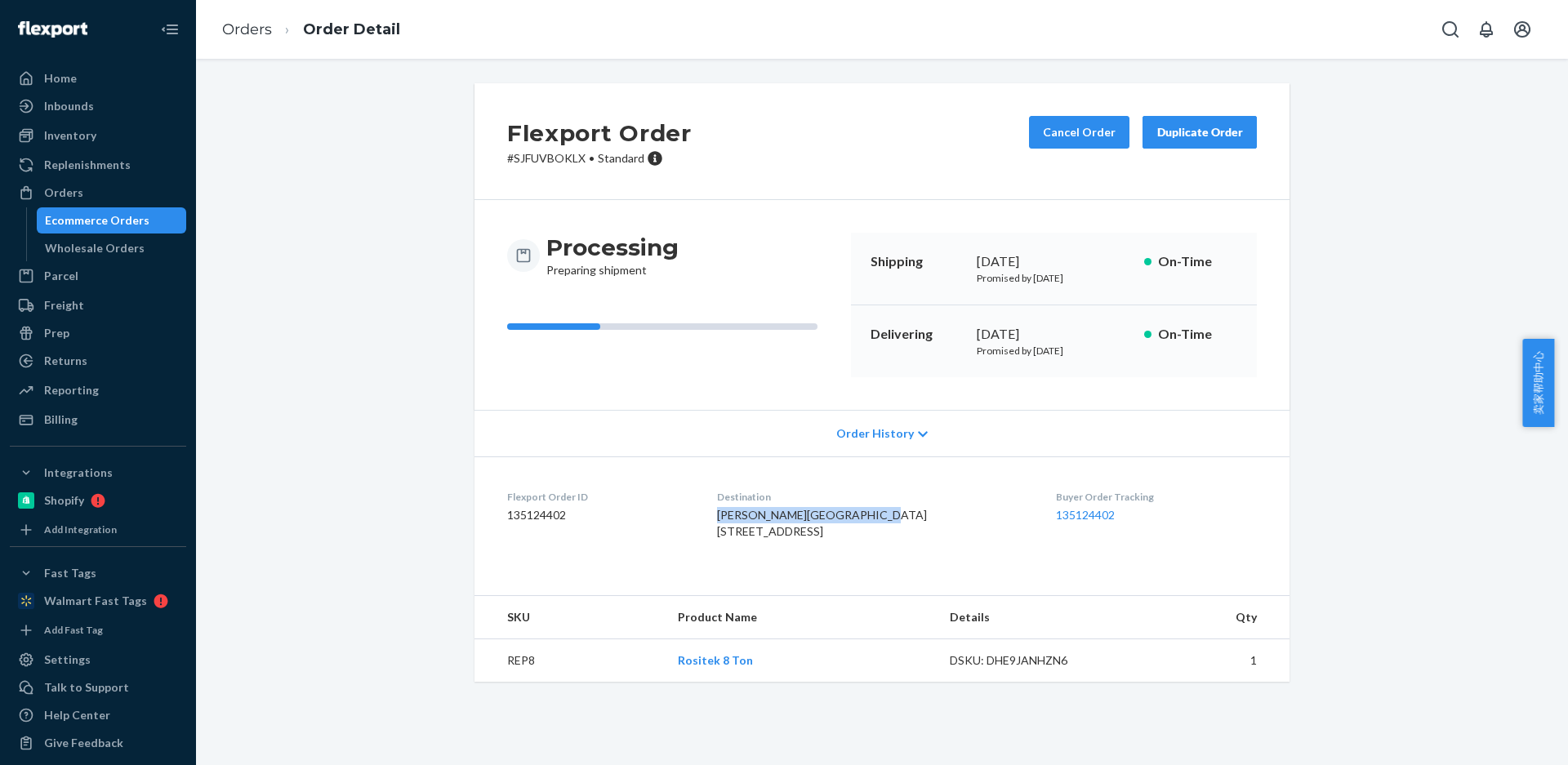
drag, startPoint x: 843, startPoint y: 529, endPoint x: 726, endPoint y: 519, distance: 117.4
click at [726, 519] on dl "Flexport Order ID 135124402 Destination Ian DeShon Greener Gardens 6418 Penn Av…" at bounding box center [882, 518] width 815 height 122
copy span "[PERSON_NAME] [GEOGRAPHIC_DATA]"
drag, startPoint x: 728, startPoint y: 553, endPoint x: 620, endPoint y: 300, distance: 275.1
click at [825, 552] on dl "Flexport Order ID 135124402 Destination Ian DeShon Greener Gardens 6418 Penn Av…" at bounding box center [882, 518] width 815 height 122
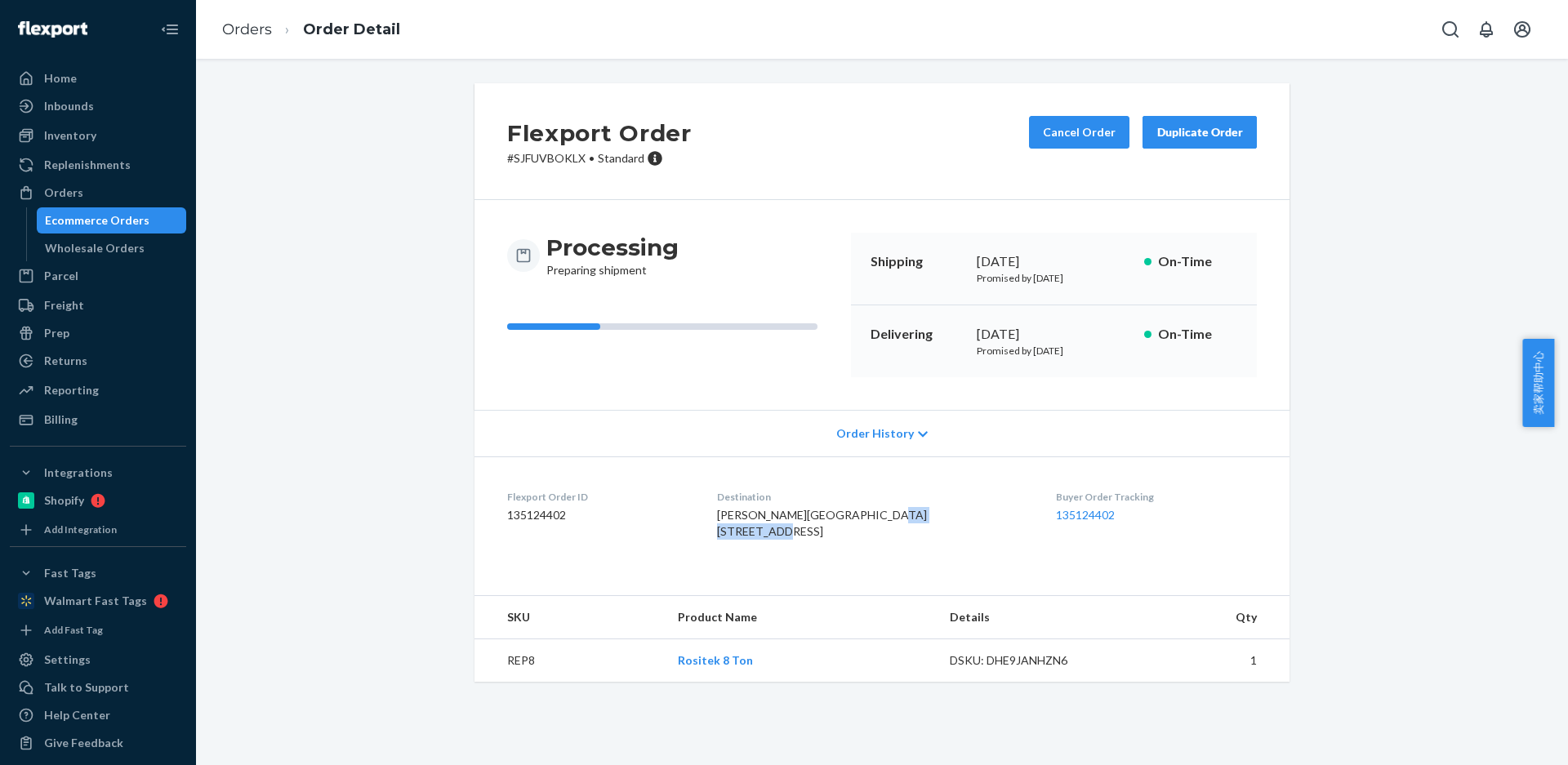
copy span "[STREET_ADDRESS]"
click at [506, 682] on td "REP8" at bounding box center [569, 661] width 190 height 43
copy td "REP8"
click at [1143, 139] on button "Duplicate Order" at bounding box center [1199, 132] width 114 height 33
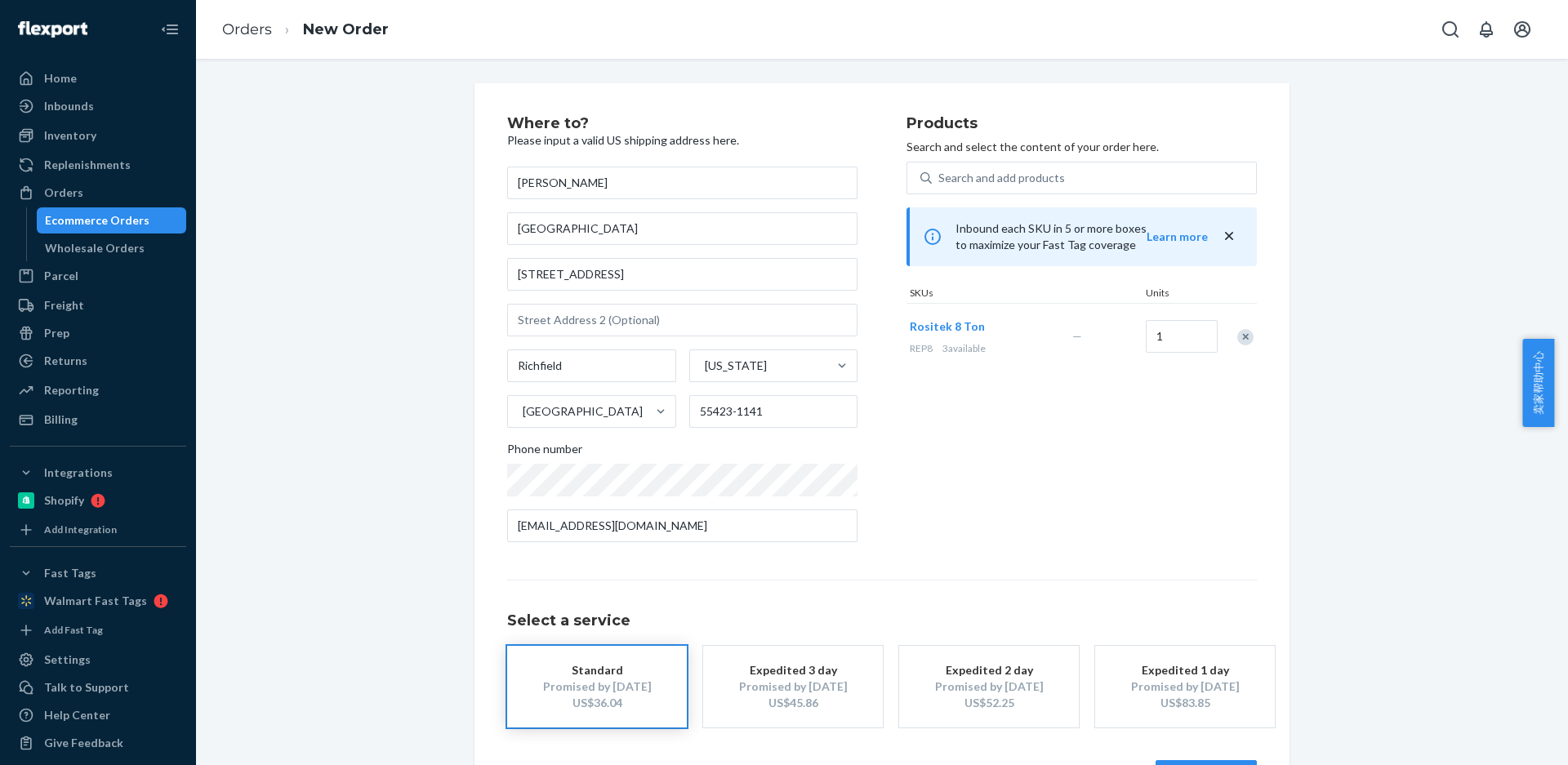
scroll to position [60, 0]
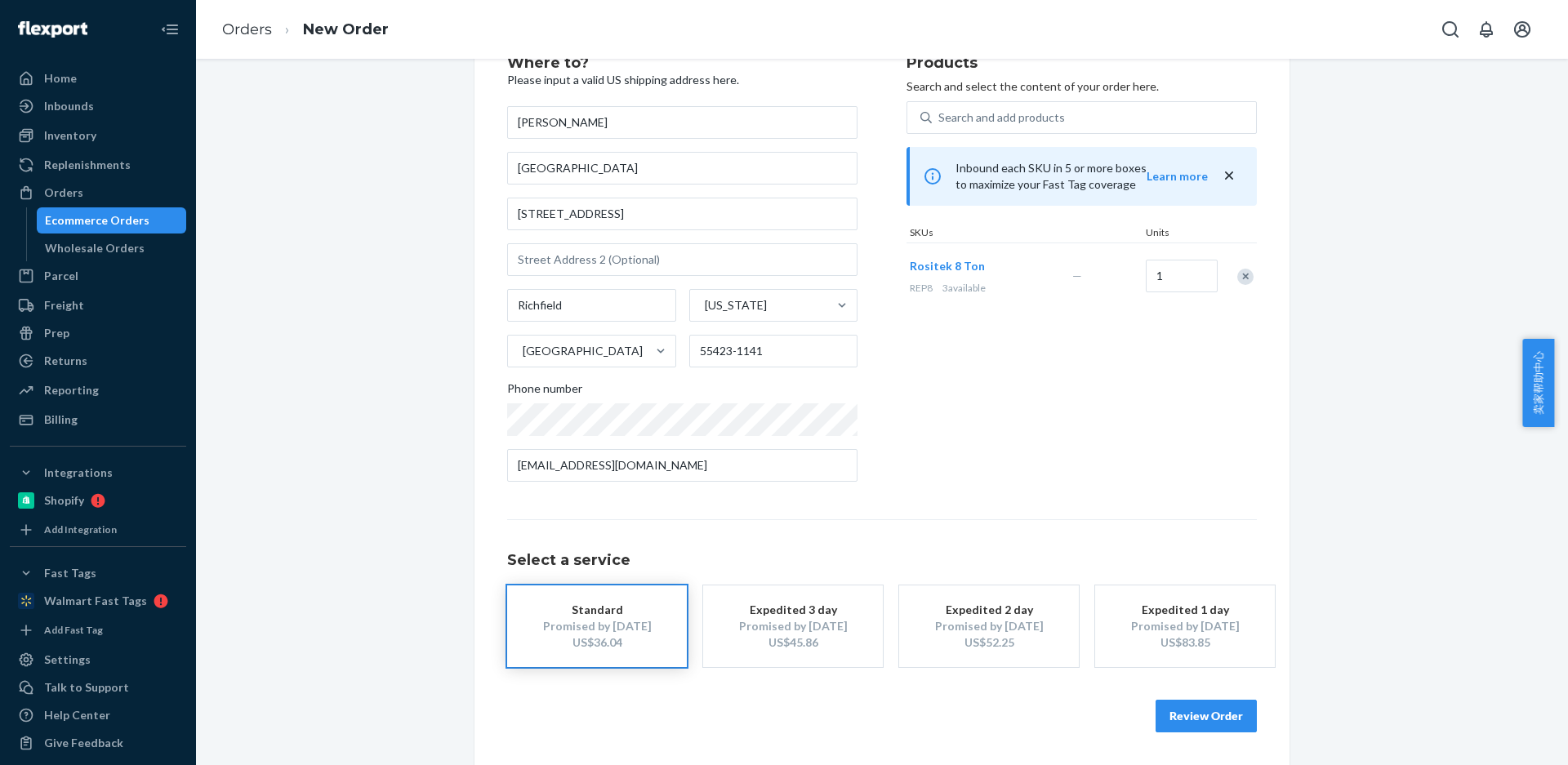
click at [1189, 713] on button "Review Order" at bounding box center [1207, 716] width 102 height 33
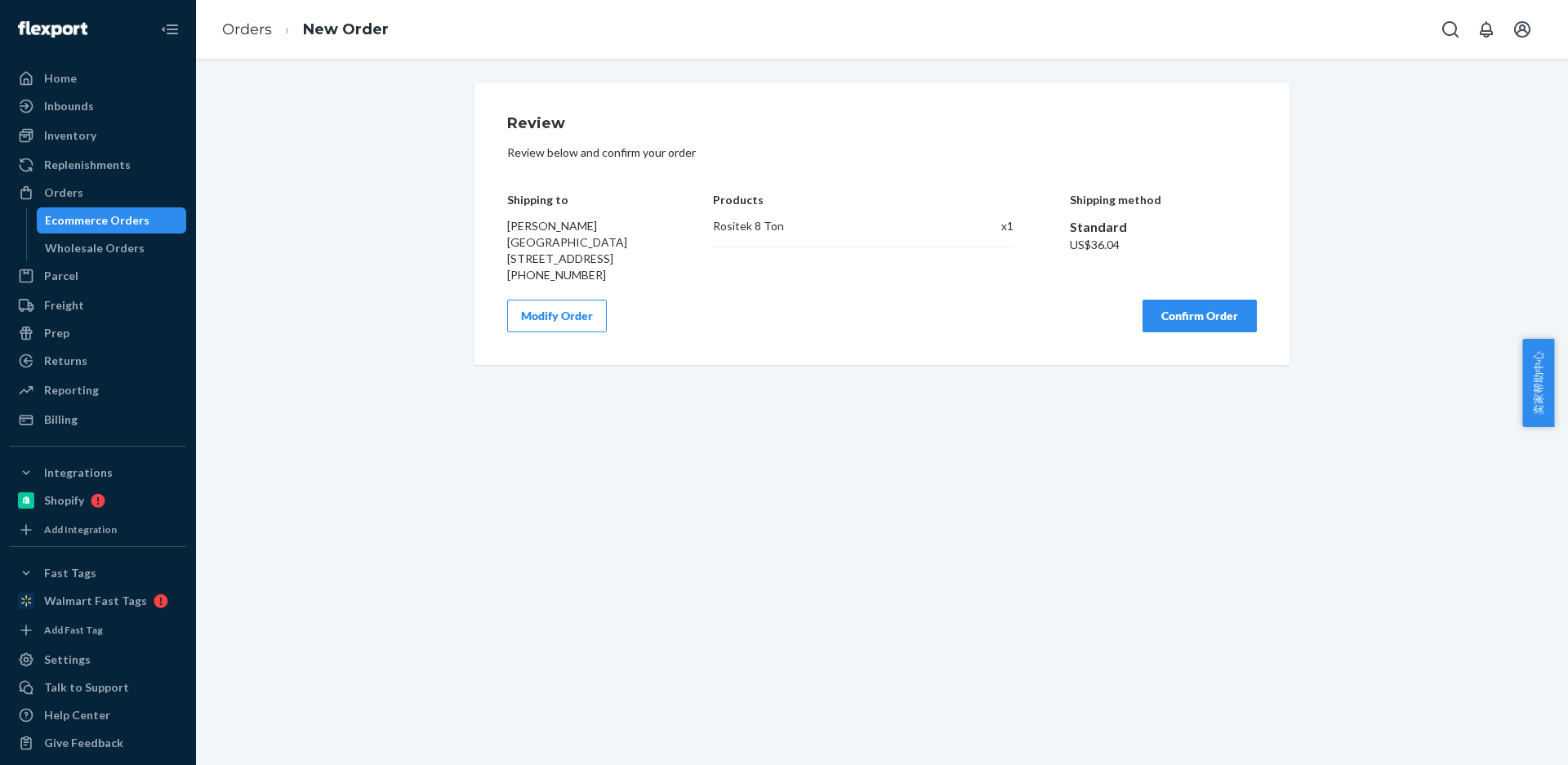
click at [1192, 330] on button "Confirm Order" at bounding box center [1199, 315] width 114 height 33
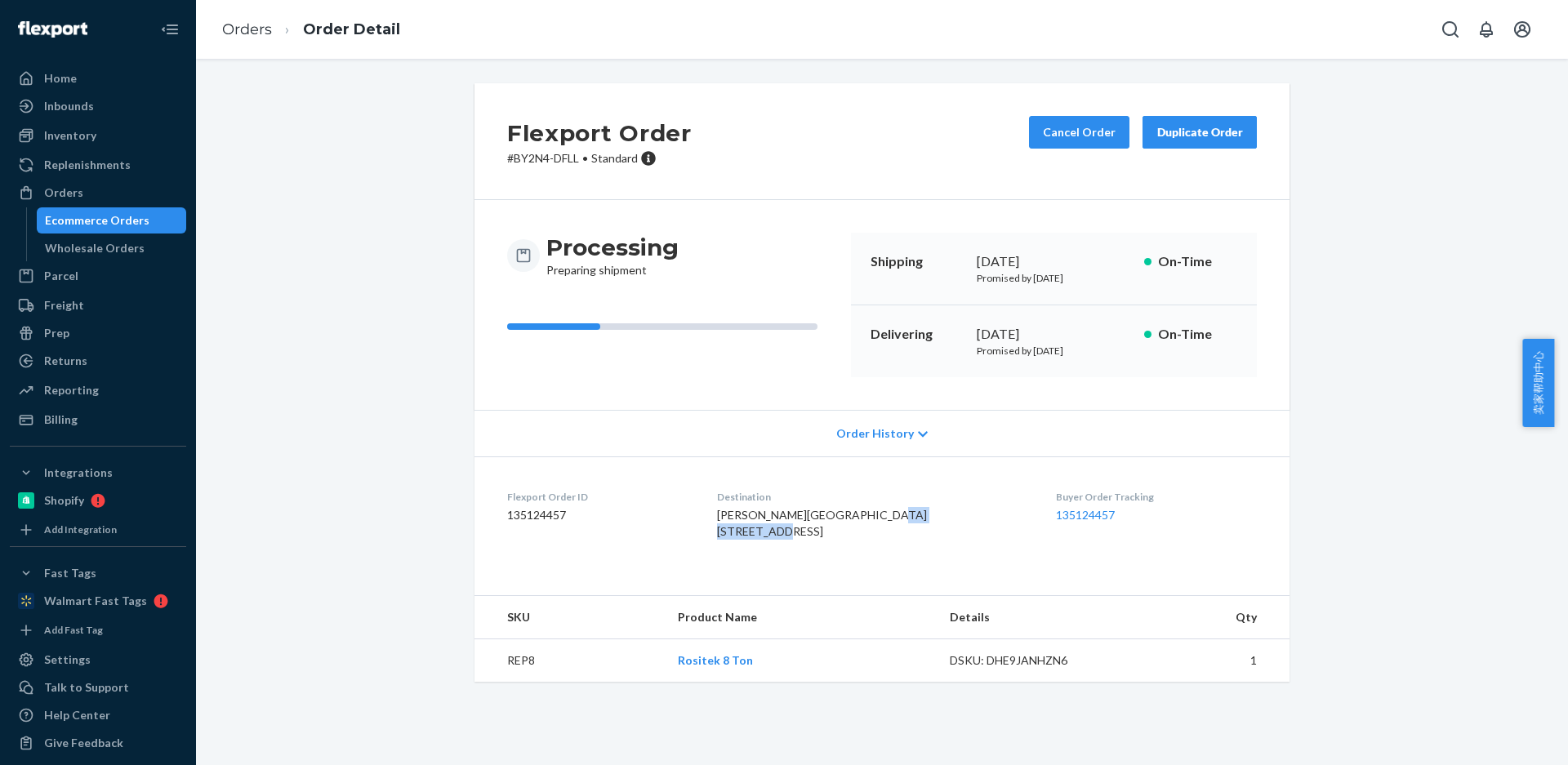
drag, startPoint x: 763, startPoint y: 550, endPoint x: 760, endPoint y: 455, distance: 95.0
click at [818, 547] on dl "Flexport Order ID 135124457 Destination [PERSON_NAME][GEOGRAPHIC_DATA] [STREET_…" at bounding box center [882, 518] width 815 height 122
drag, startPoint x: 527, startPoint y: 711, endPoint x: 518, endPoint y: 710, distance: 9.1
click at [527, 682] on td "REP8" at bounding box center [569, 661] width 190 height 43
click at [518, 682] on td "REP8" at bounding box center [569, 661] width 190 height 43
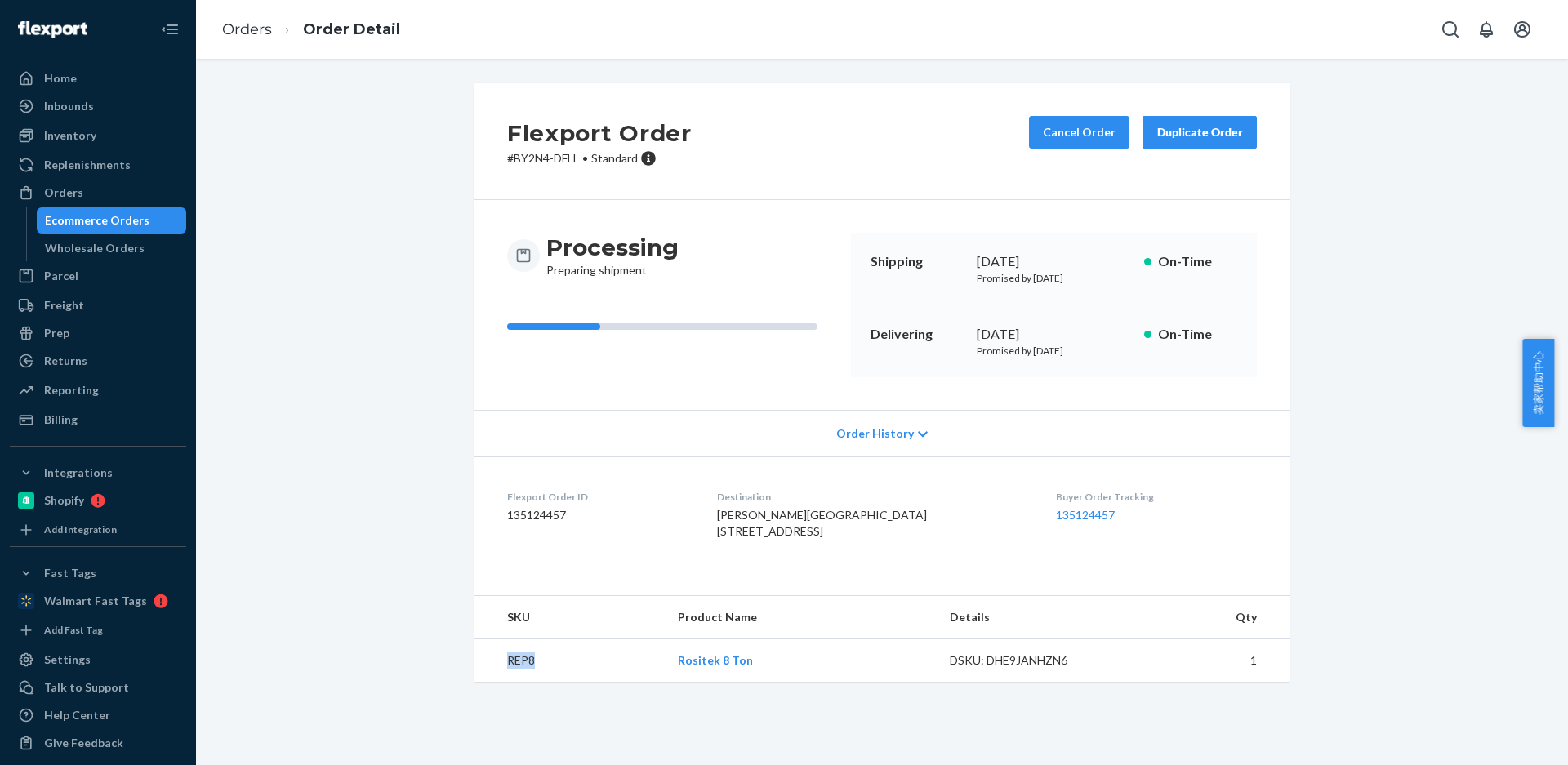
click at [518, 682] on td "REP8" at bounding box center [569, 661] width 190 height 43
drag, startPoint x: 248, startPoint y: 24, endPoint x: 149, endPoint y: 3, distance: 101.2
click at [248, 24] on link "Orders" at bounding box center [247, 29] width 50 height 18
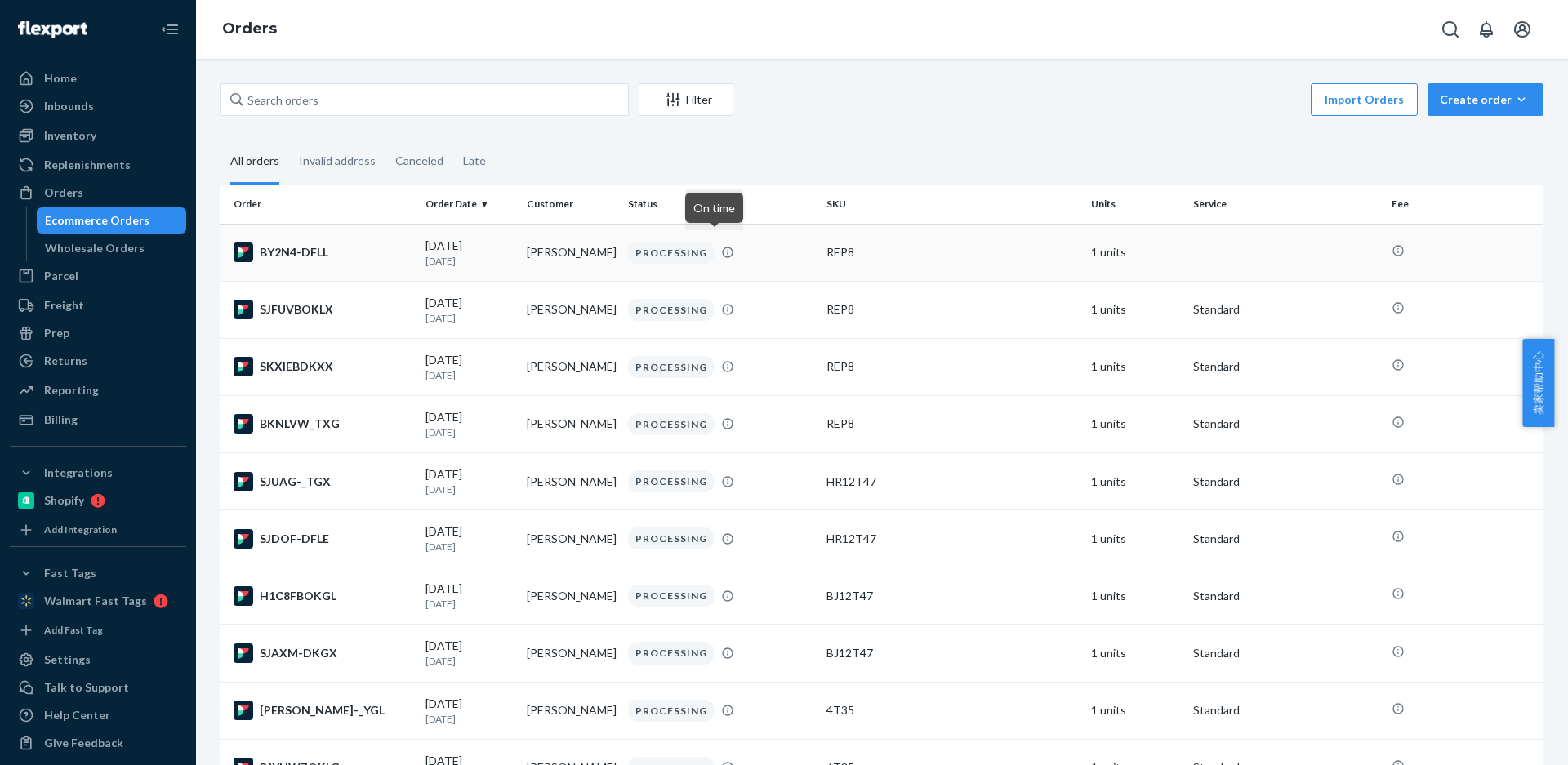
click at [537, 262] on td "[PERSON_NAME]" at bounding box center [571, 252] width 102 height 57
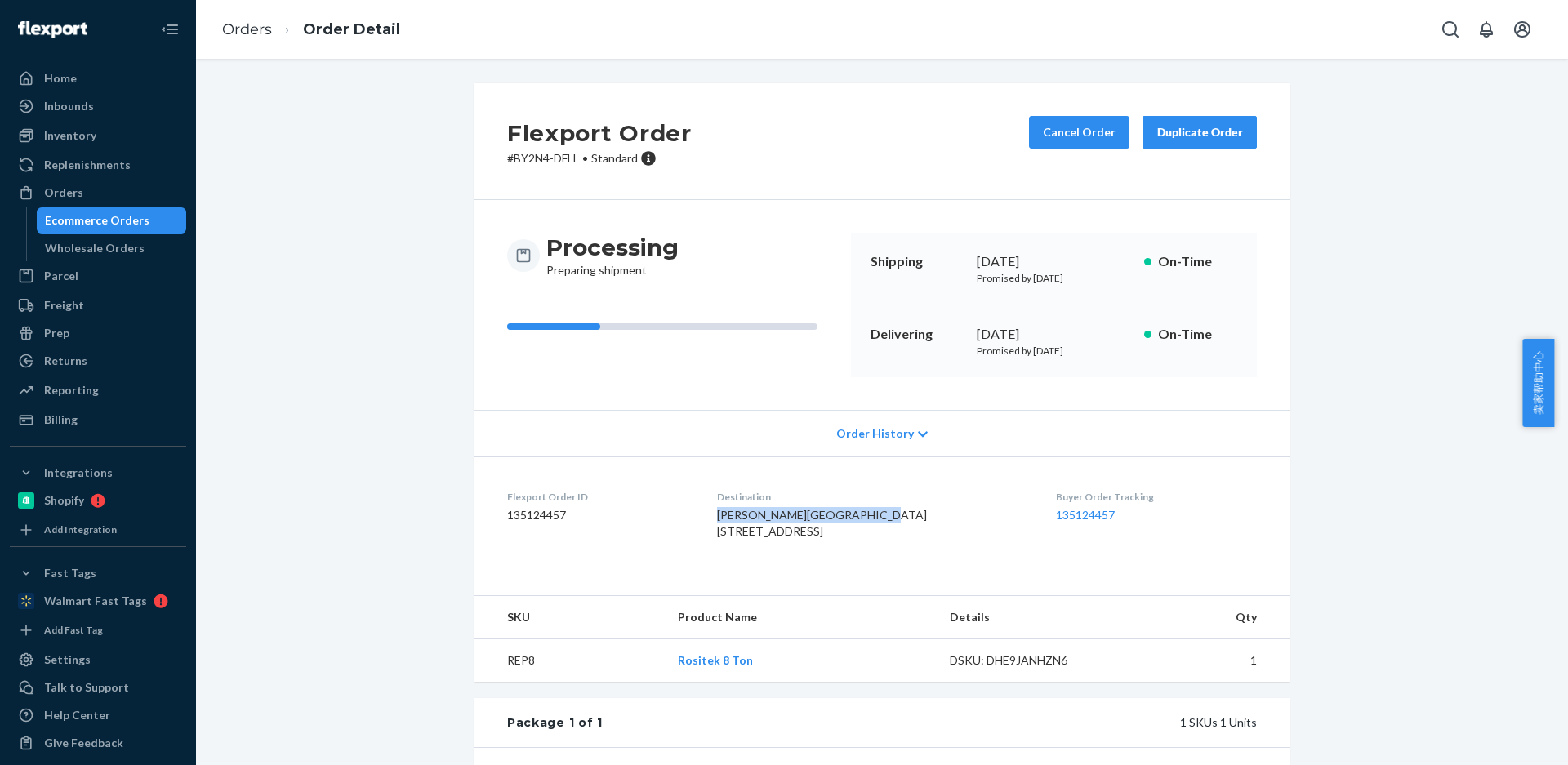
drag, startPoint x: 806, startPoint y: 526, endPoint x: 787, endPoint y: 471, distance: 58.2
click at [843, 531] on dl "Flexport Order ID 135124457 Destination [PERSON_NAME][GEOGRAPHIC_DATA] [STREET_…" at bounding box center [882, 518] width 815 height 122
copy span "[PERSON_NAME] [GEOGRAPHIC_DATA]"
drag, startPoint x: 729, startPoint y: 549, endPoint x: 824, endPoint y: 550, distance: 95.0
click at [824, 552] on dl "Flexport Order ID 135124457 Destination [PERSON_NAME][GEOGRAPHIC_DATA] [STREET_…" at bounding box center [882, 518] width 815 height 122
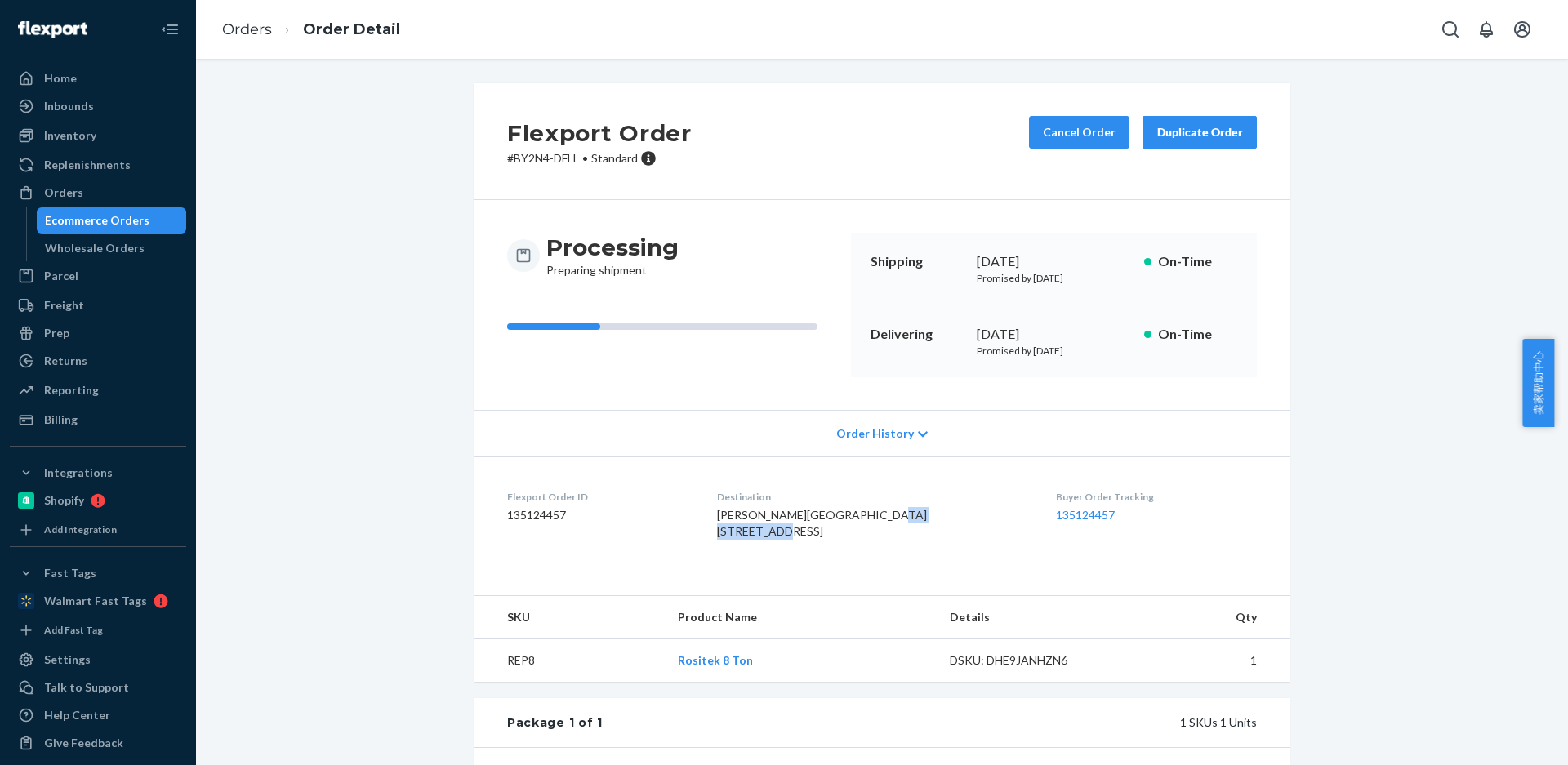
copy span "[STREET_ADDRESS]"
click at [520, 682] on td "REP8" at bounding box center [569, 661] width 190 height 43
copy td "REP8"
click at [242, 35] on link "Orders" at bounding box center [247, 29] width 50 height 18
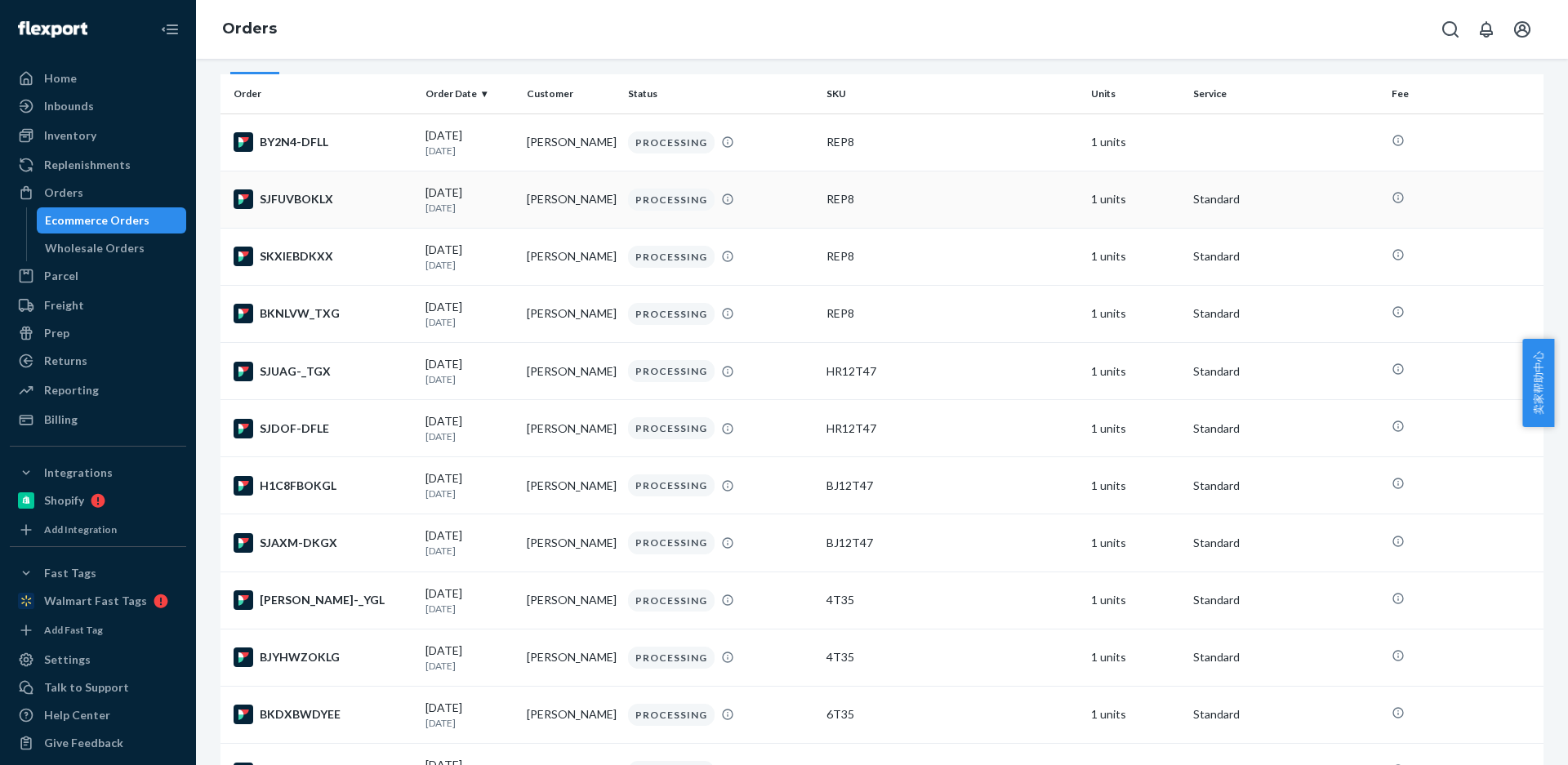
scroll to position [91, 0]
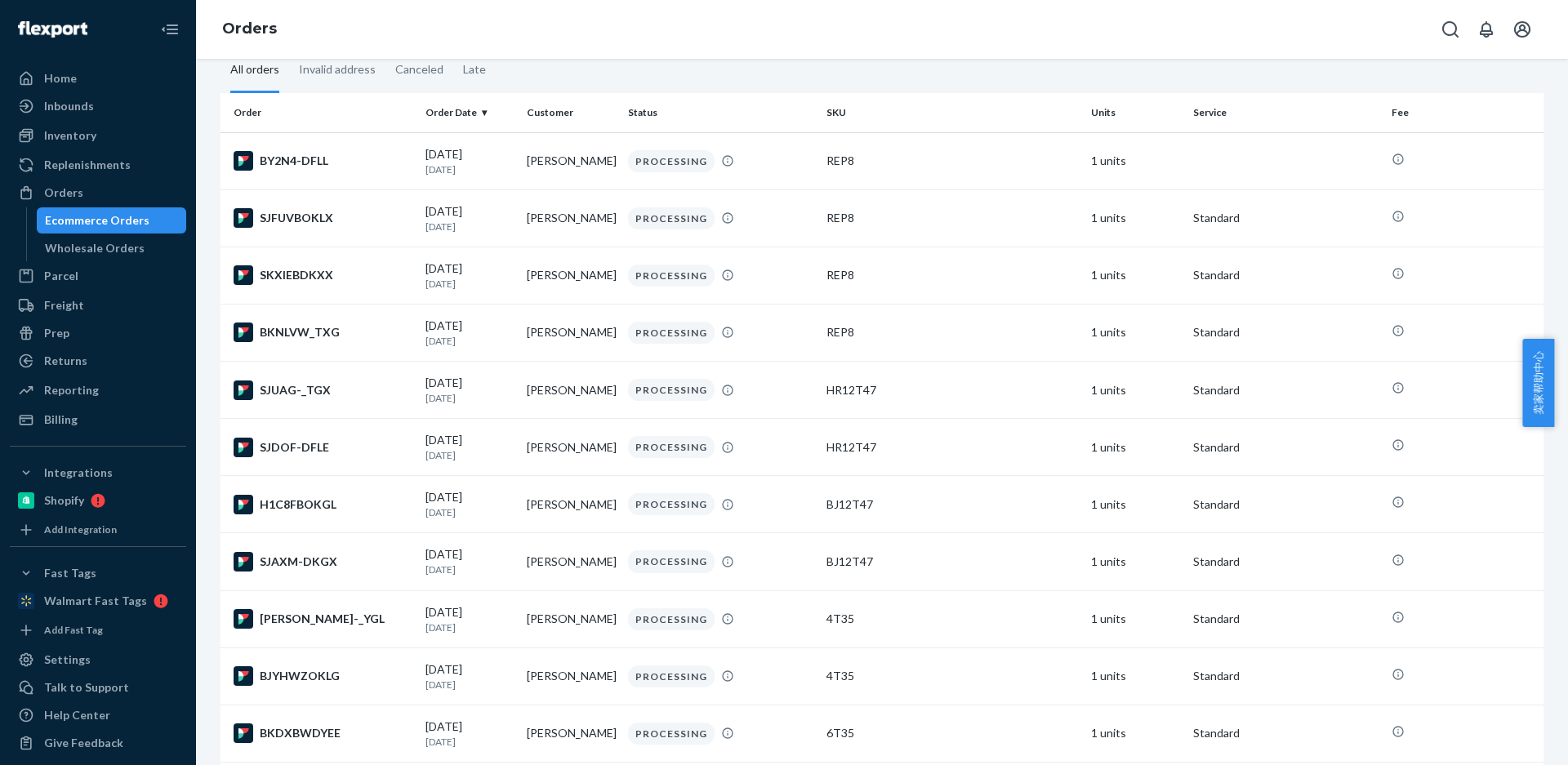
click at [1005, 24] on div "Orders" at bounding box center [882, 29] width 1372 height 58
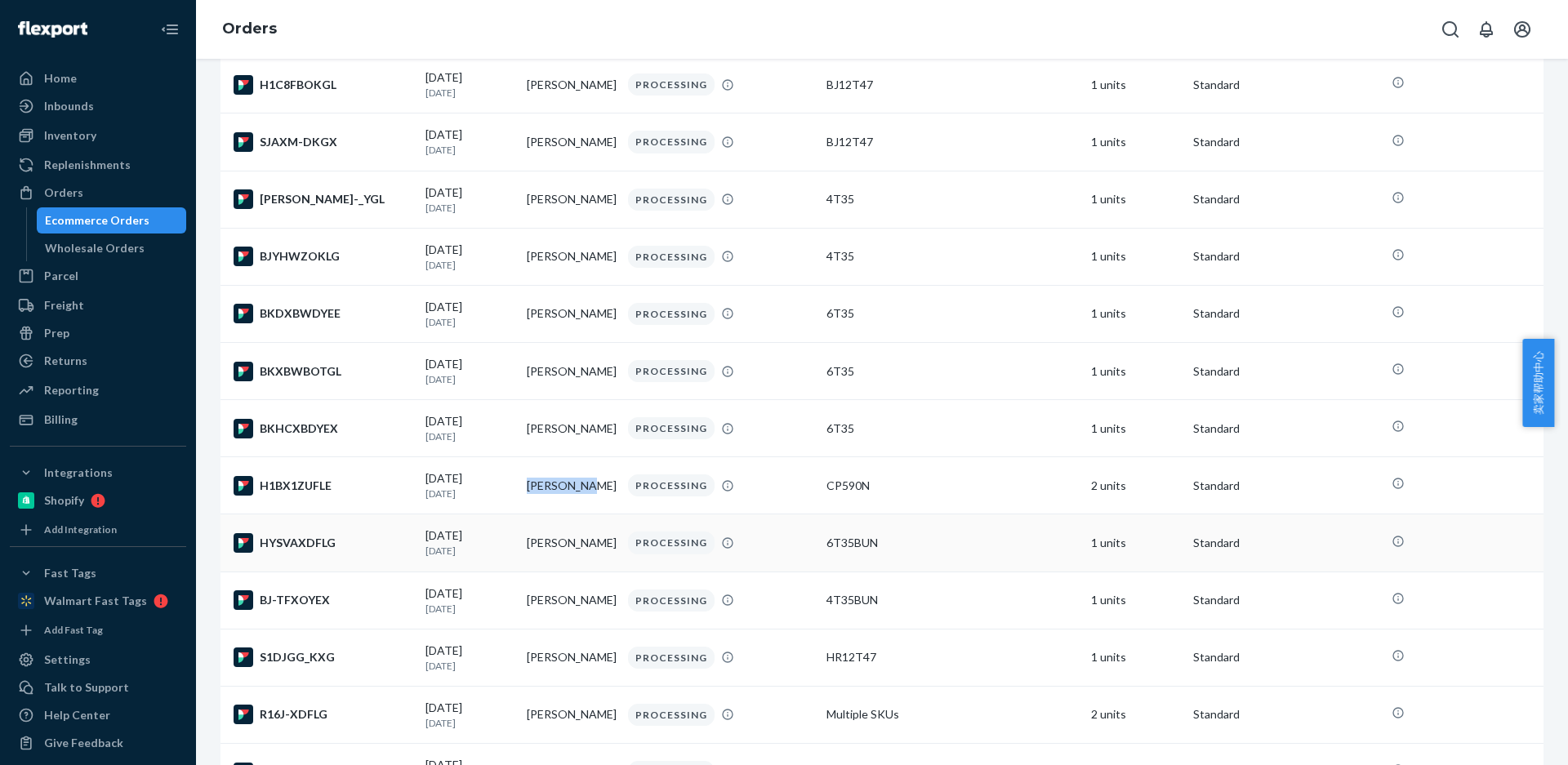
scroll to position [571, 0]
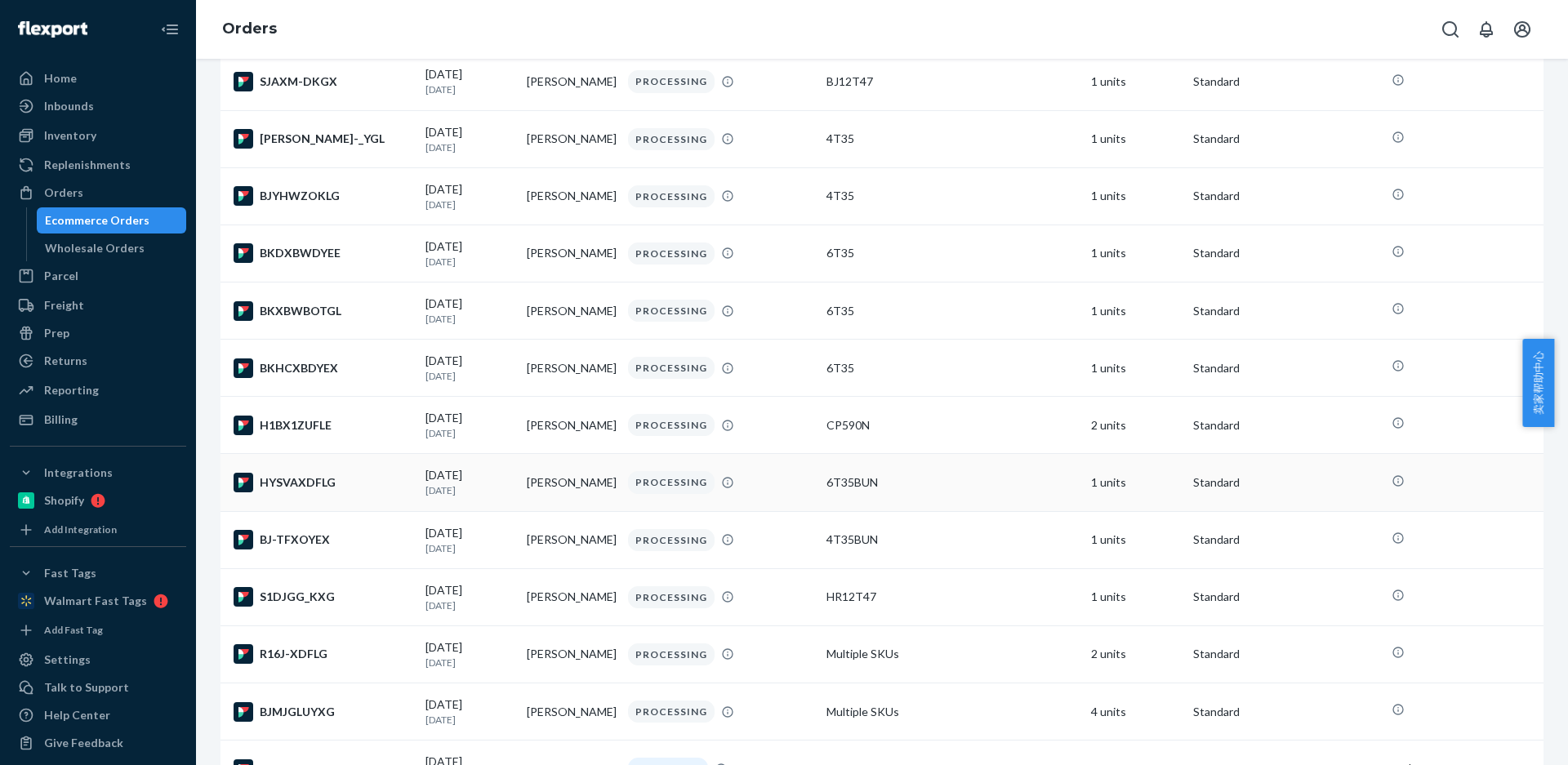
click at [532, 479] on td "[PERSON_NAME]" at bounding box center [571, 482] width 102 height 57
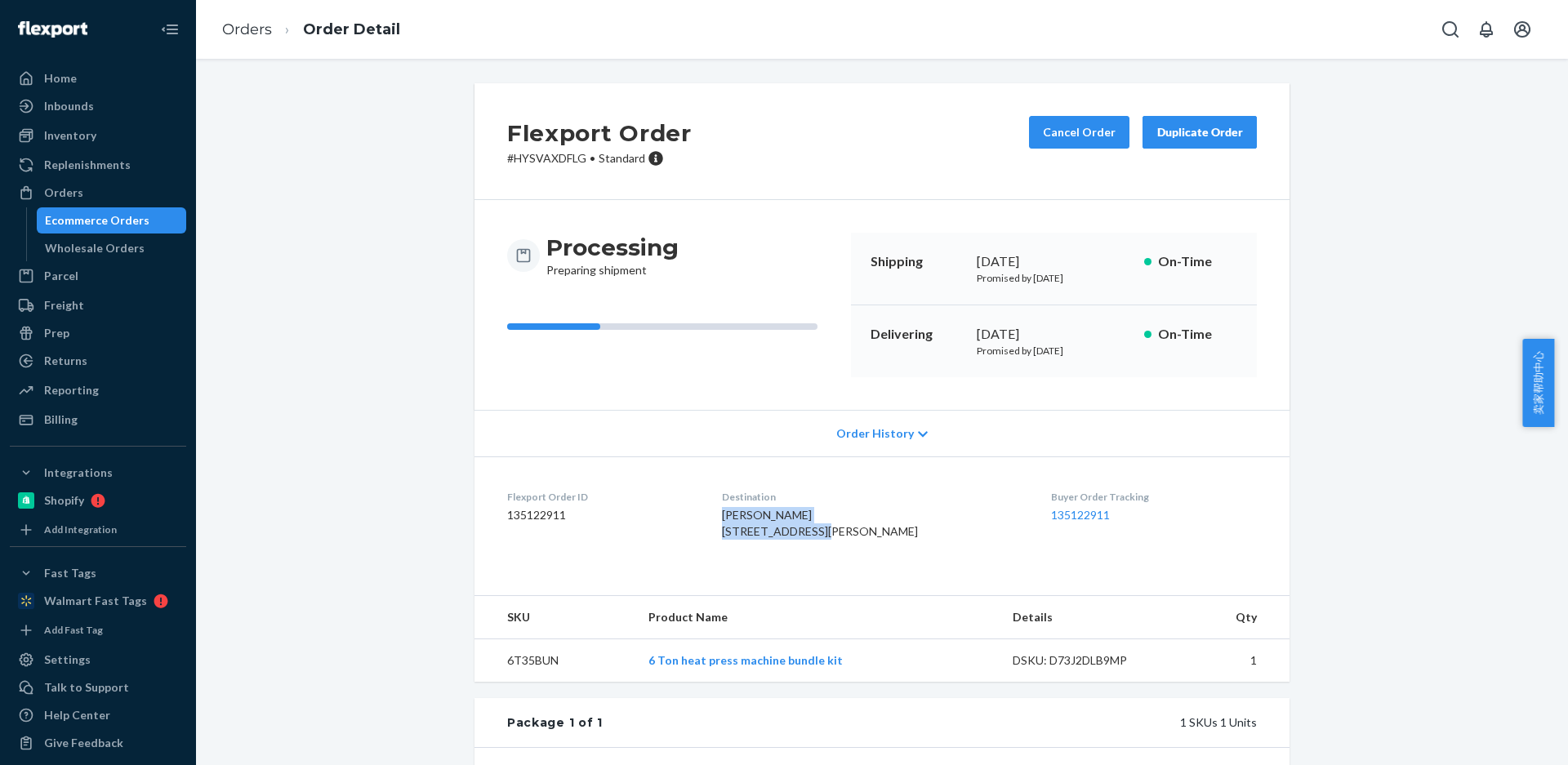
drag, startPoint x: 837, startPoint y: 531, endPoint x: 738, endPoint y: 515, distance: 100.3
click at [738, 515] on dl "Flexport Order ID 135122911 Destination [PERSON_NAME] [STREET_ADDRESS][PERSON_N…" at bounding box center [882, 518] width 815 height 122
copy span "[PERSON_NAME] [STREET_ADDRESS][PERSON_NAME]"
click at [534, 682] on td "6T35BUN" at bounding box center [554, 661] width 161 height 43
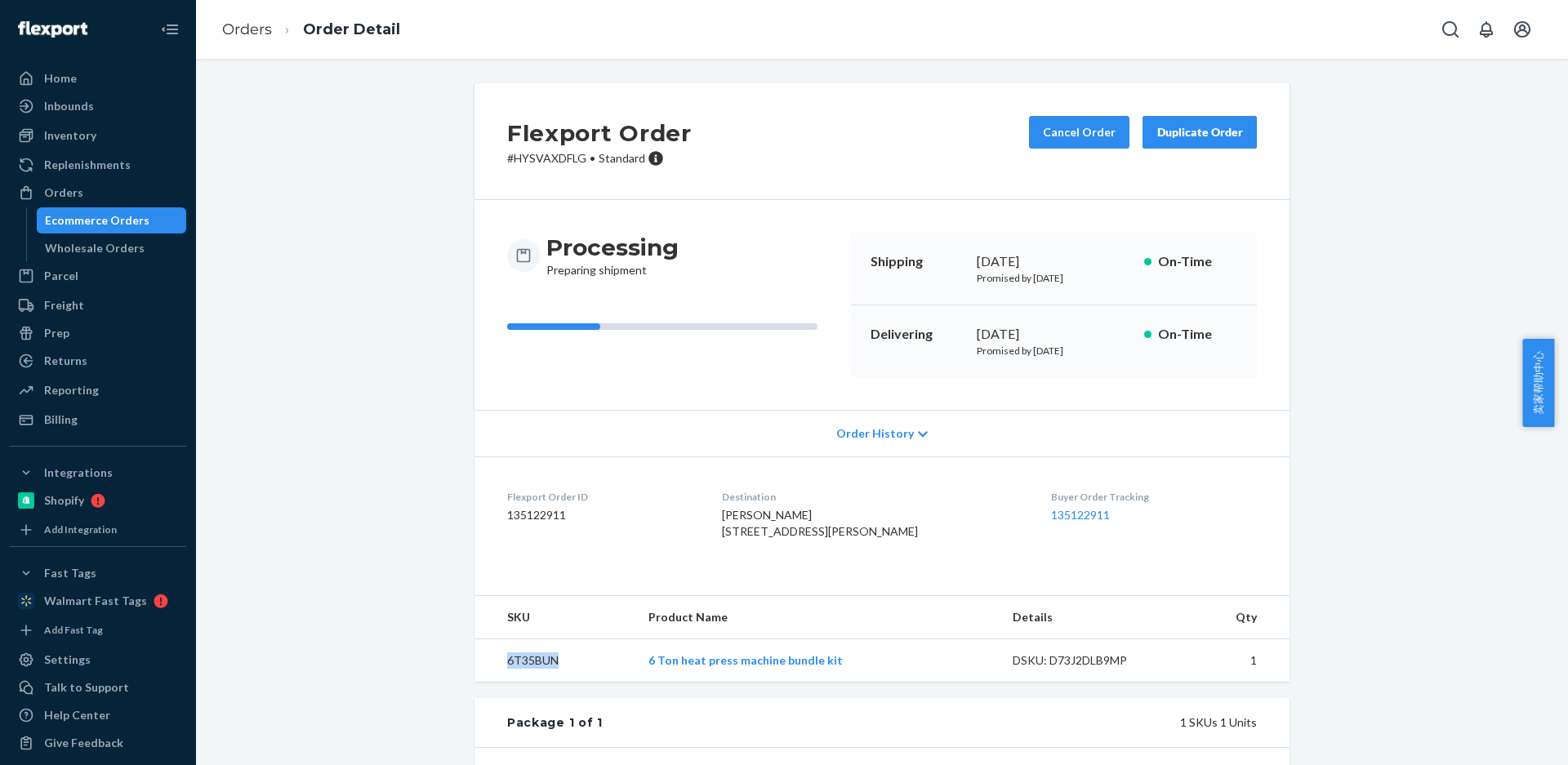
copy td "6T35BUN"
